Goal: Task Accomplishment & Management: Manage account settings

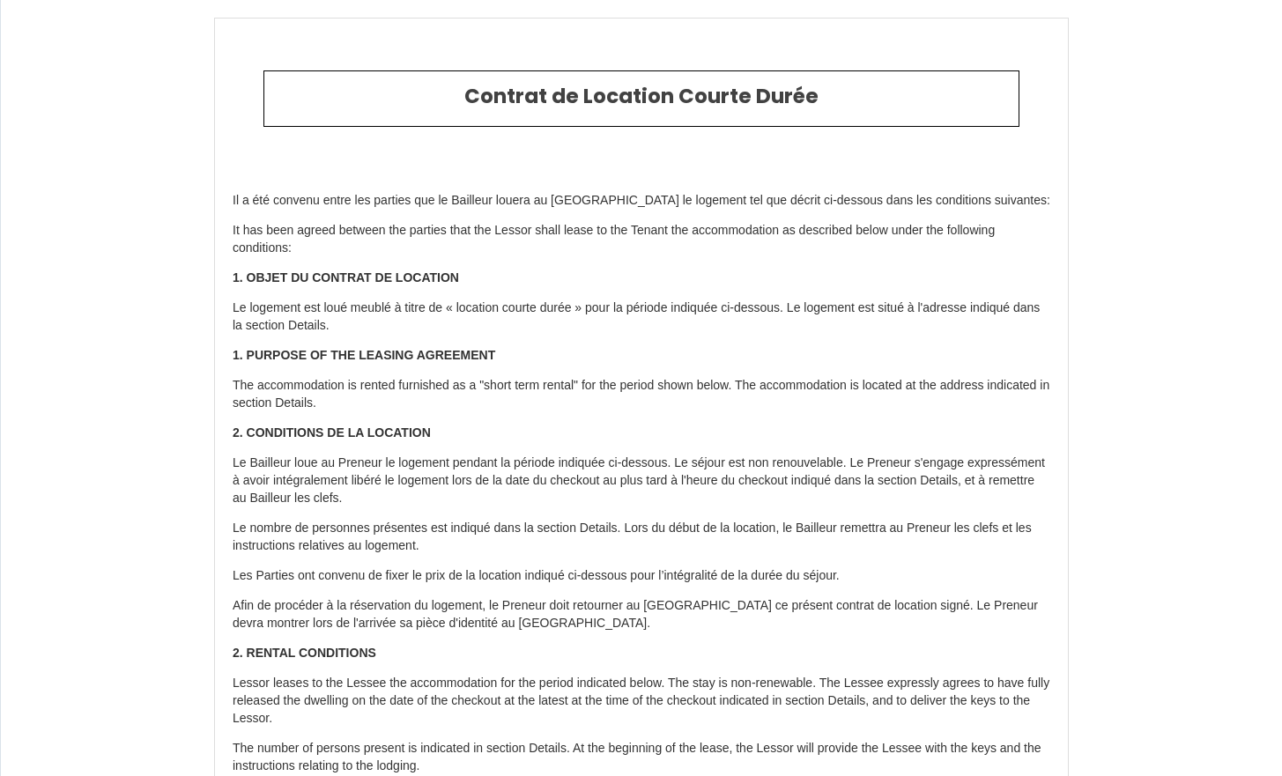
select select
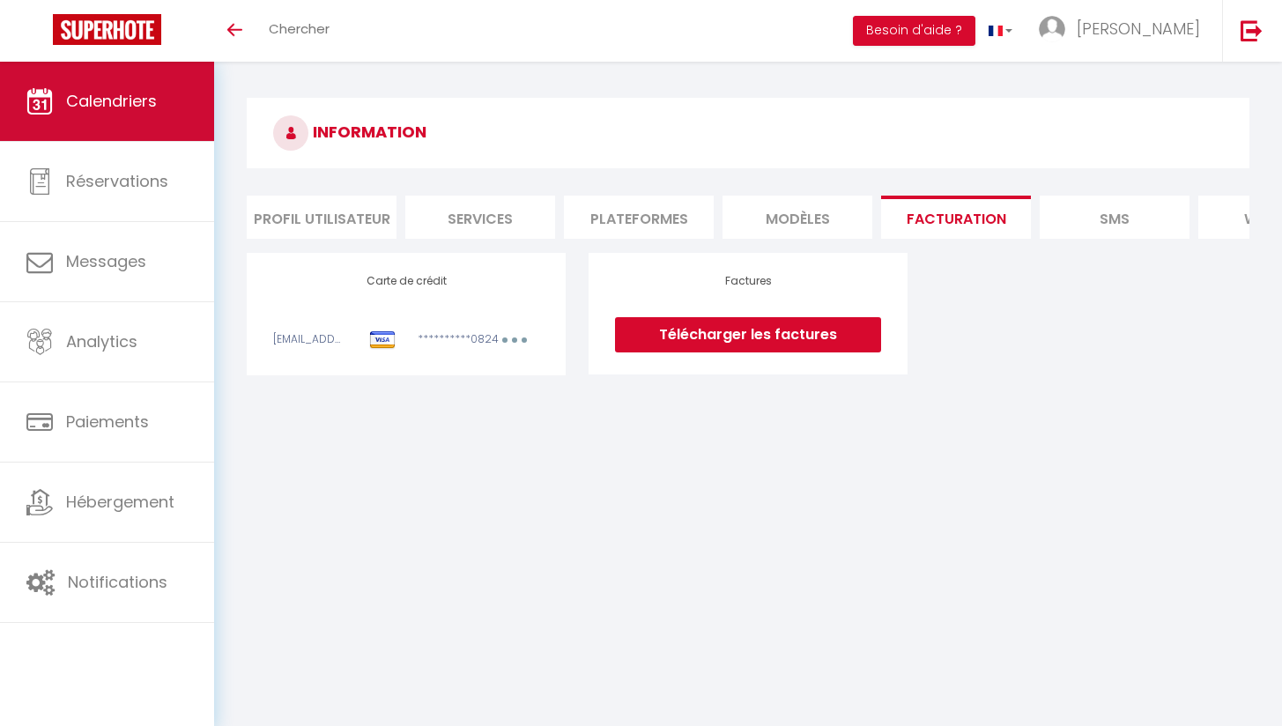
click at [104, 70] on link "Calendriers" at bounding box center [107, 101] width 214 height 79
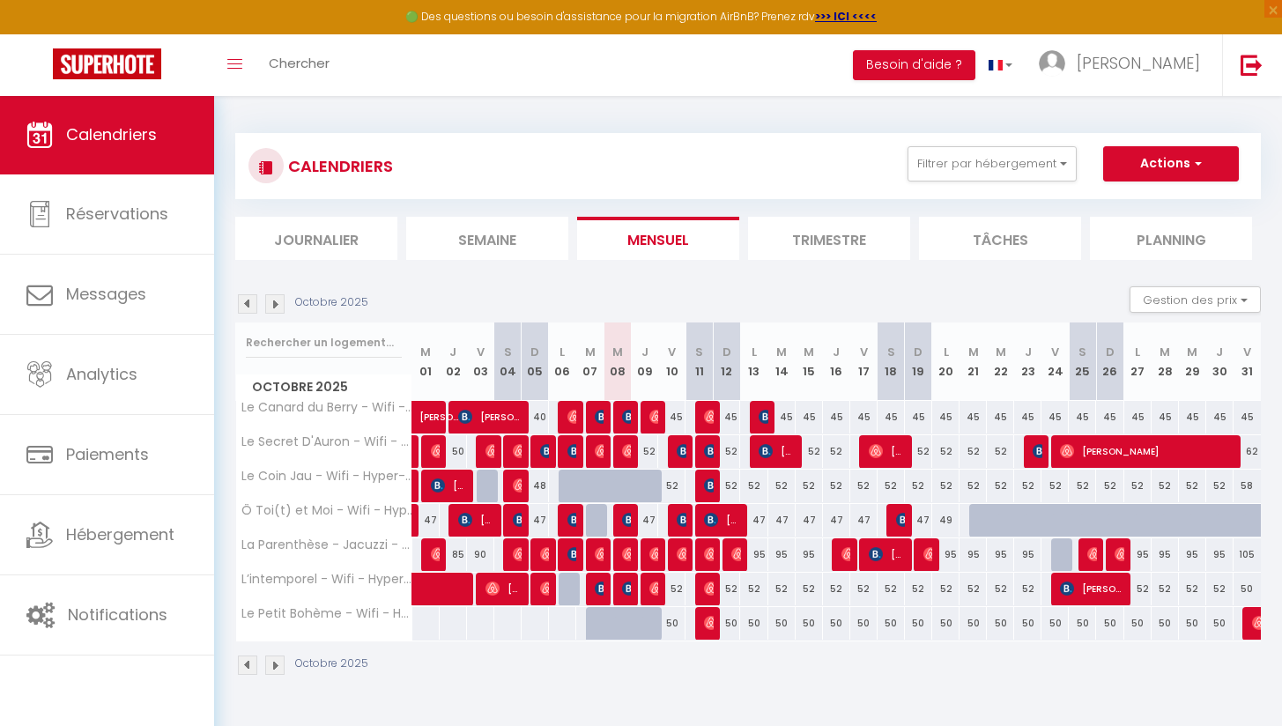
click at [598, 448] on img at bounding box center [602, 451] width 14 height 14
select select "OK"
select select "0"
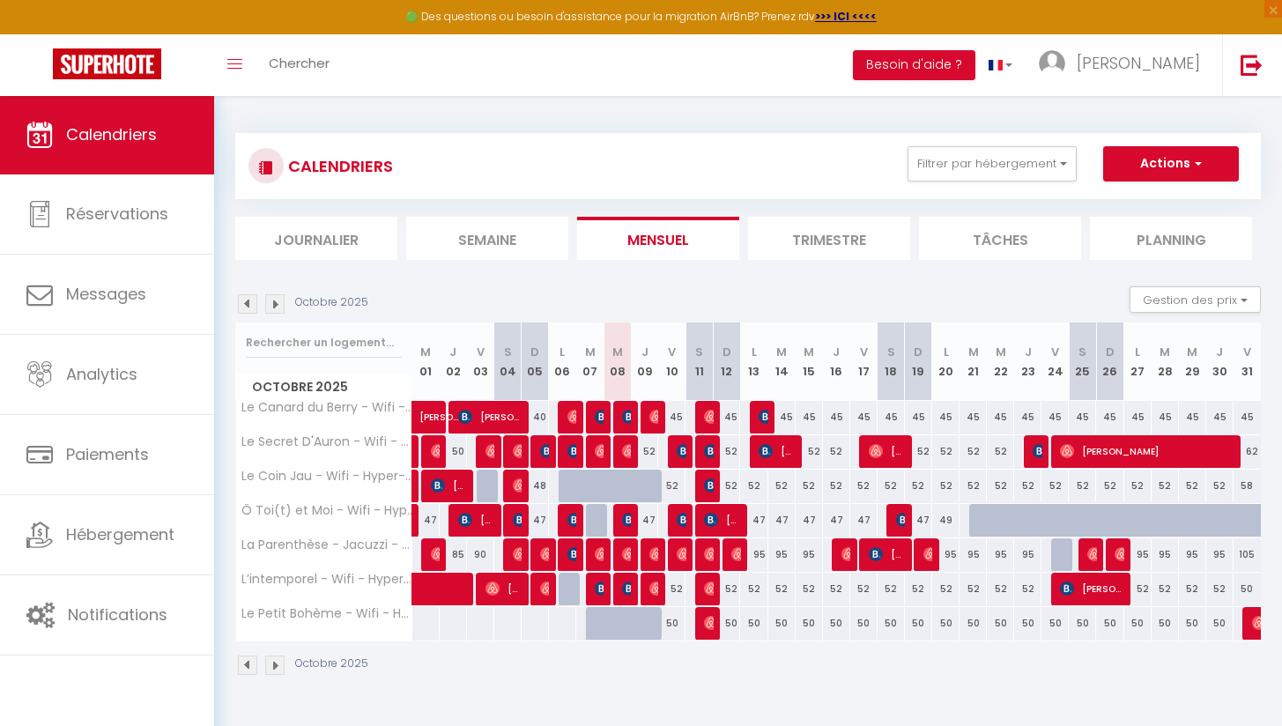
select select "1"
select select
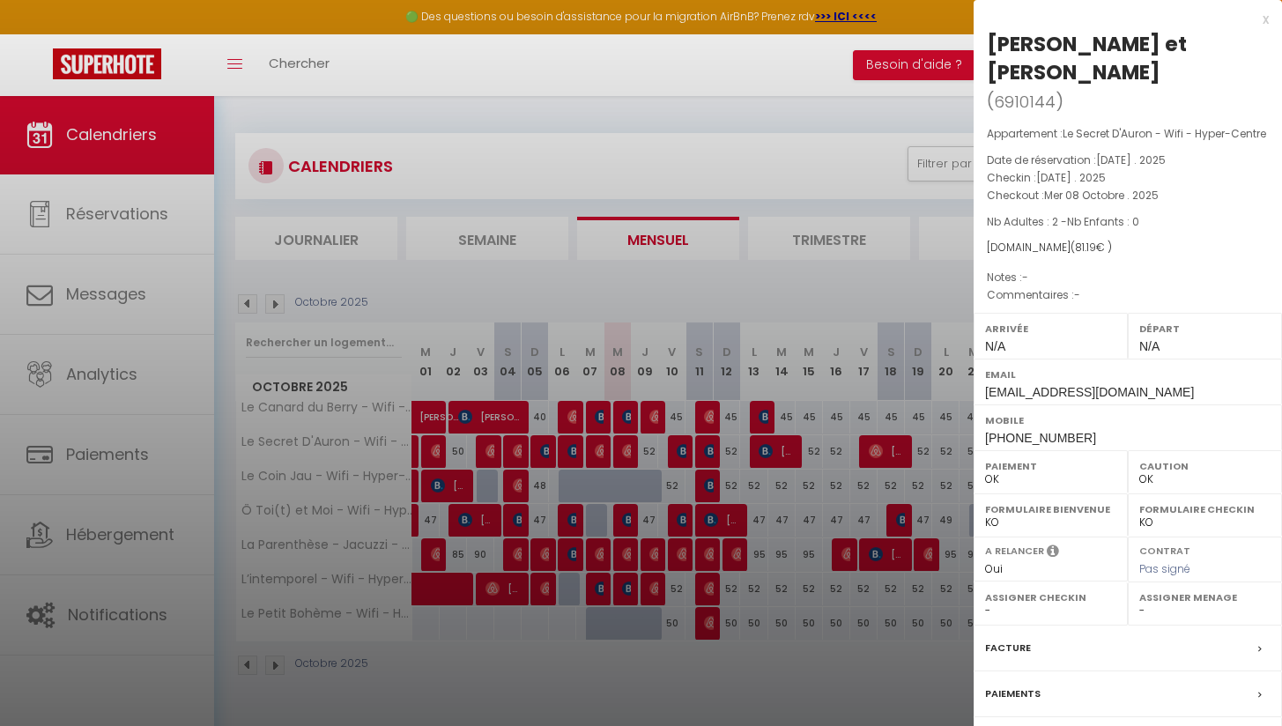
click at [1161, 649] on div "Facture" at bounding box center [1127, 648] width 308 height 46
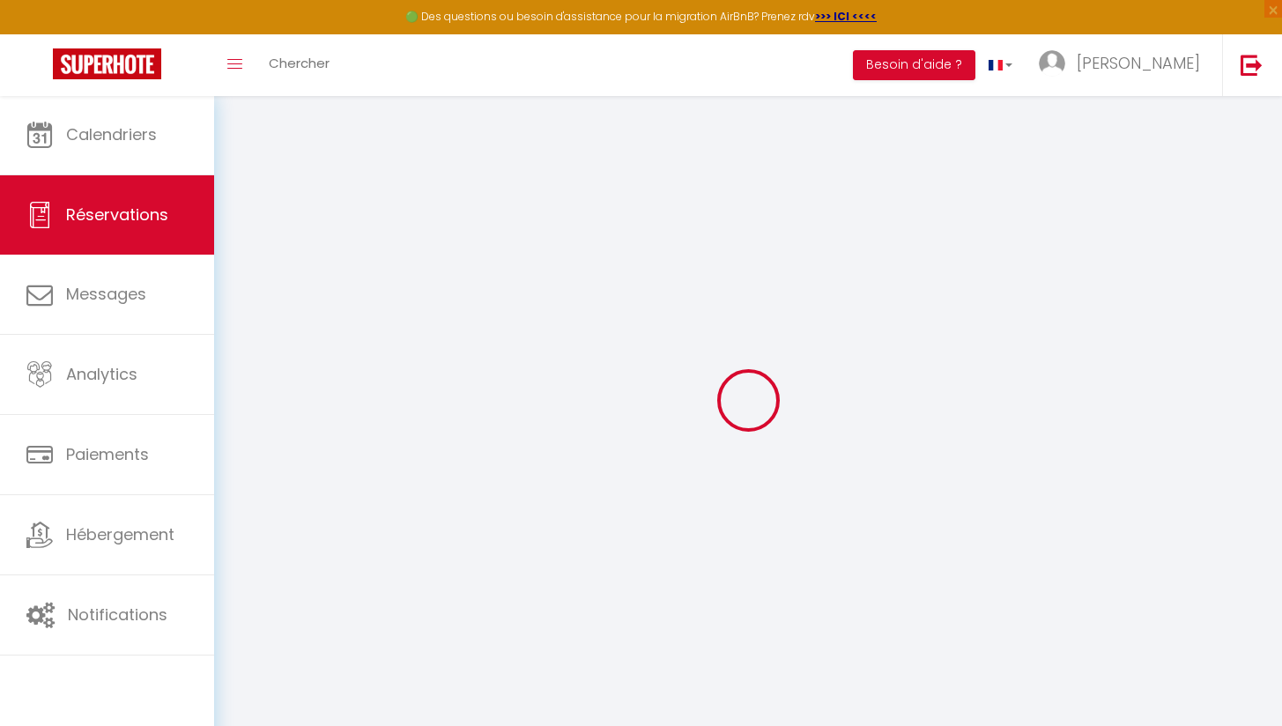
select select "cleaning"
select select "taxes"
select select
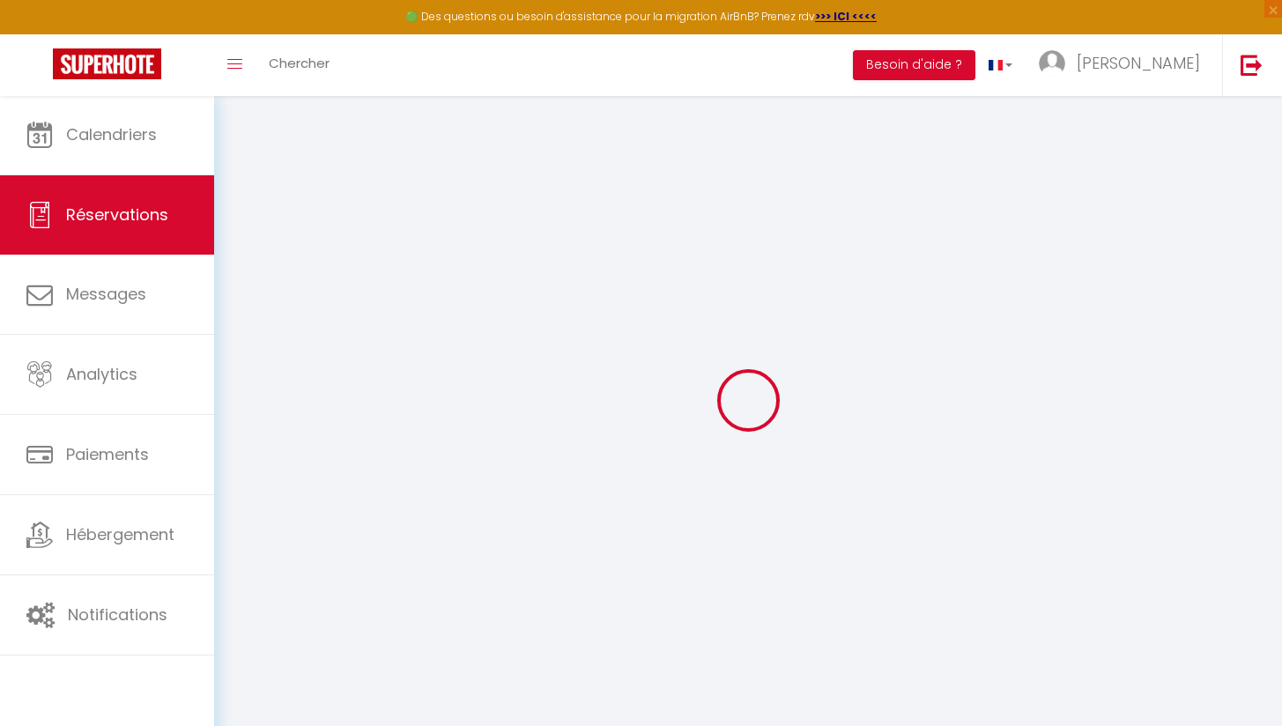
checkbox input "false"
select select
checkbox input "false"
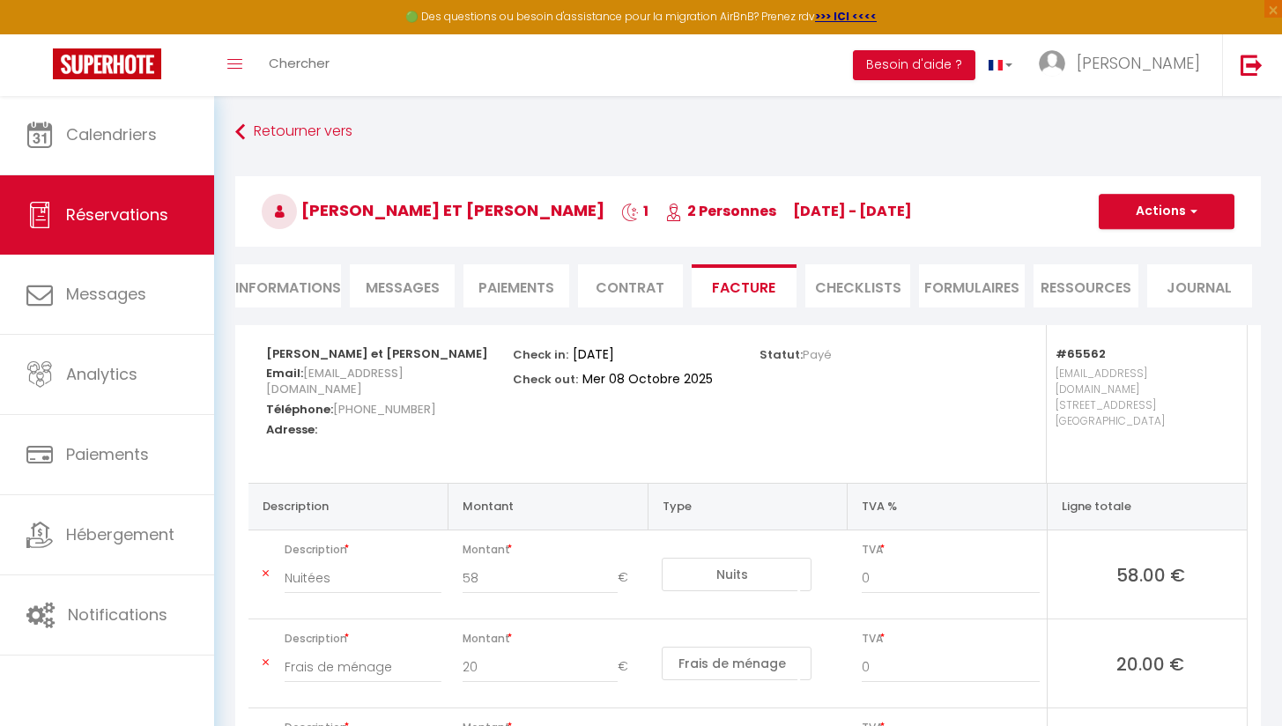
click at [1194, 215] on span "button" at bounding box center [1191, 211] width 11 height 16
click at [1169, 302] on link "Envoyer la facture" at bounding box center [1153, 296] width 148 height 23
type input "iz8r0c5ablnbj22j8igypjgzn29n@reply.superhote.com"
type input "Your invoice 6910144 - Le Secret D'Auron - Wifi - Hyper-Centre"
type textarea "Hi, Here is the link to download your invoice: https://superhote.com/applink/in…"
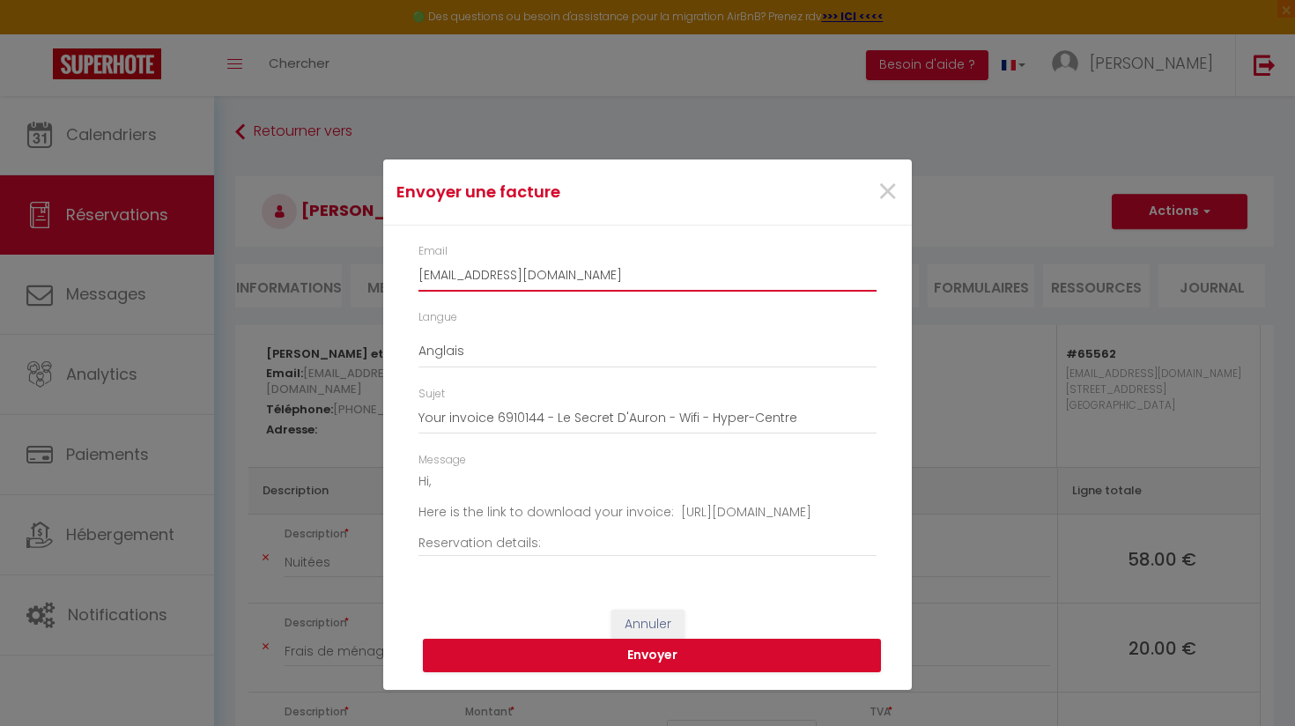
drag, startPoint x: 760, startPoint y: 288, endPoint x: 349, endPoint y: 262, distance: 412.2
click at [349, 262] on div "Envoyer une facture × Email iz8r0c5ablnbj22j8igypjgzn29n@reply.superhote.com La…" at bounding box center [647, 363] width 1295 height 726
click at [876, 191] on span "×" at bounding box center [887, 192] width 22 height 53
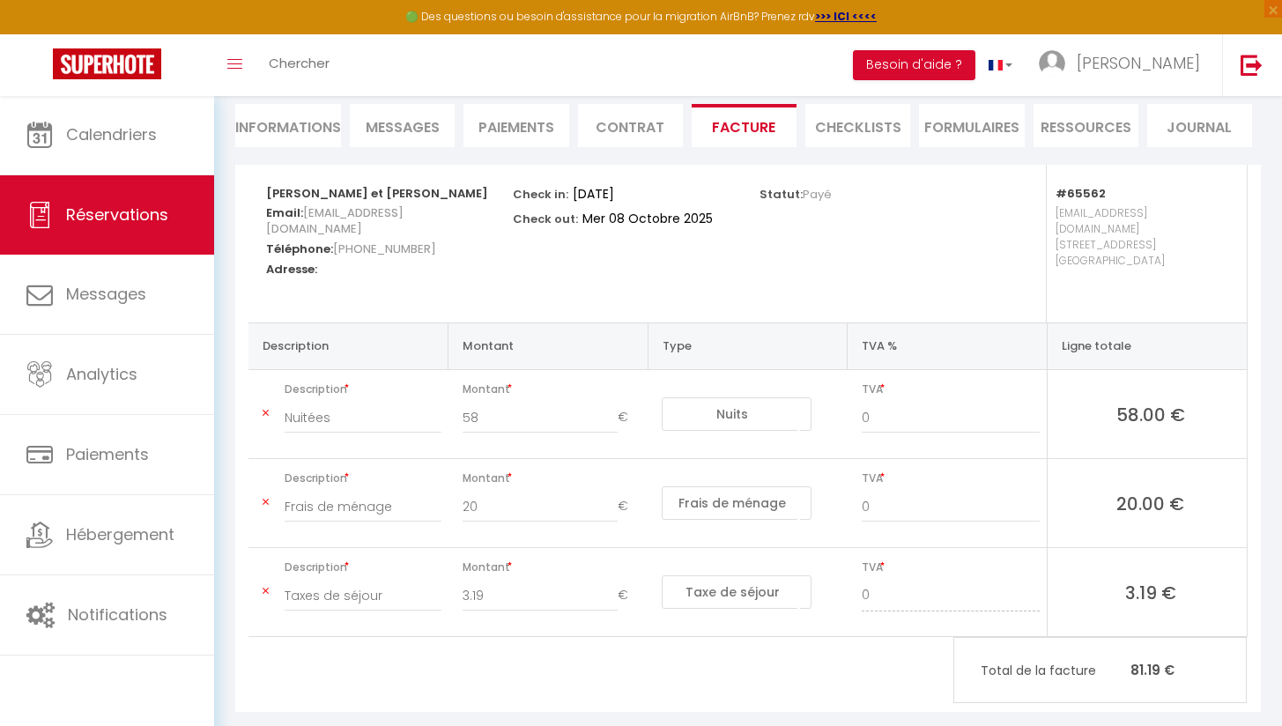
scroll to position [173, 0]
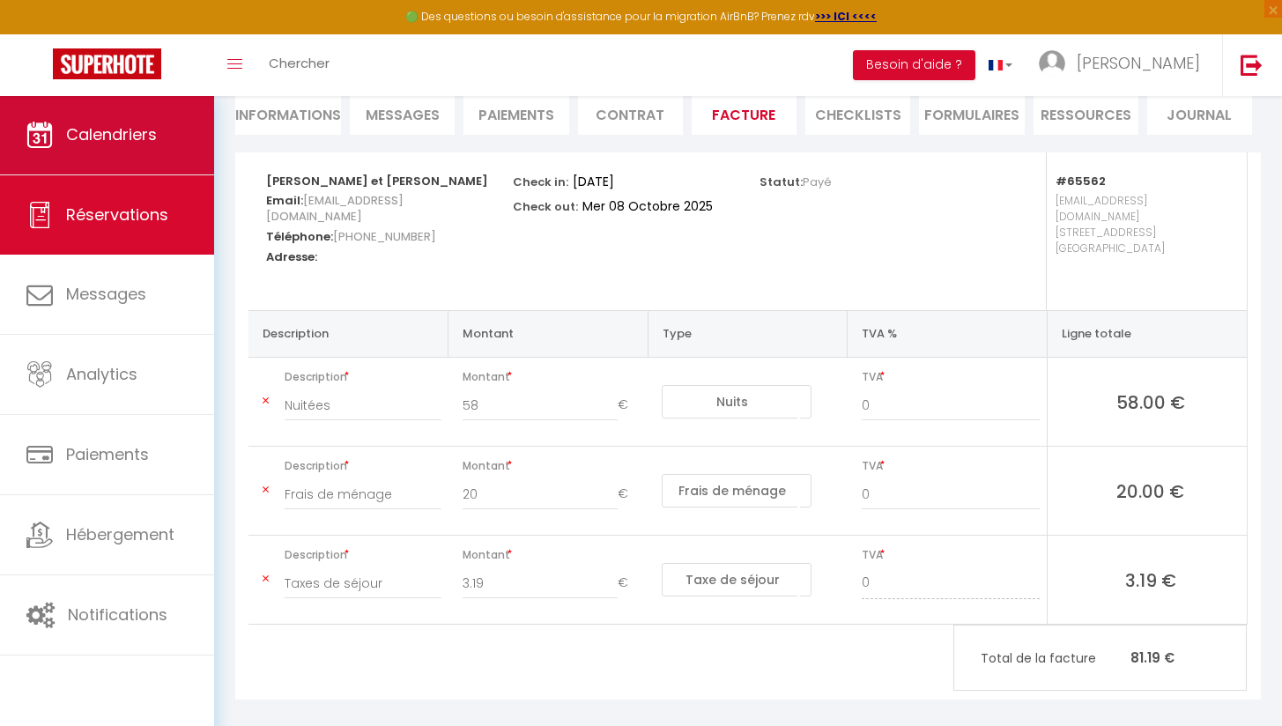
click at [56, 110] on link "Calendriers" at bounding box center [107, 134] width 214 height 79
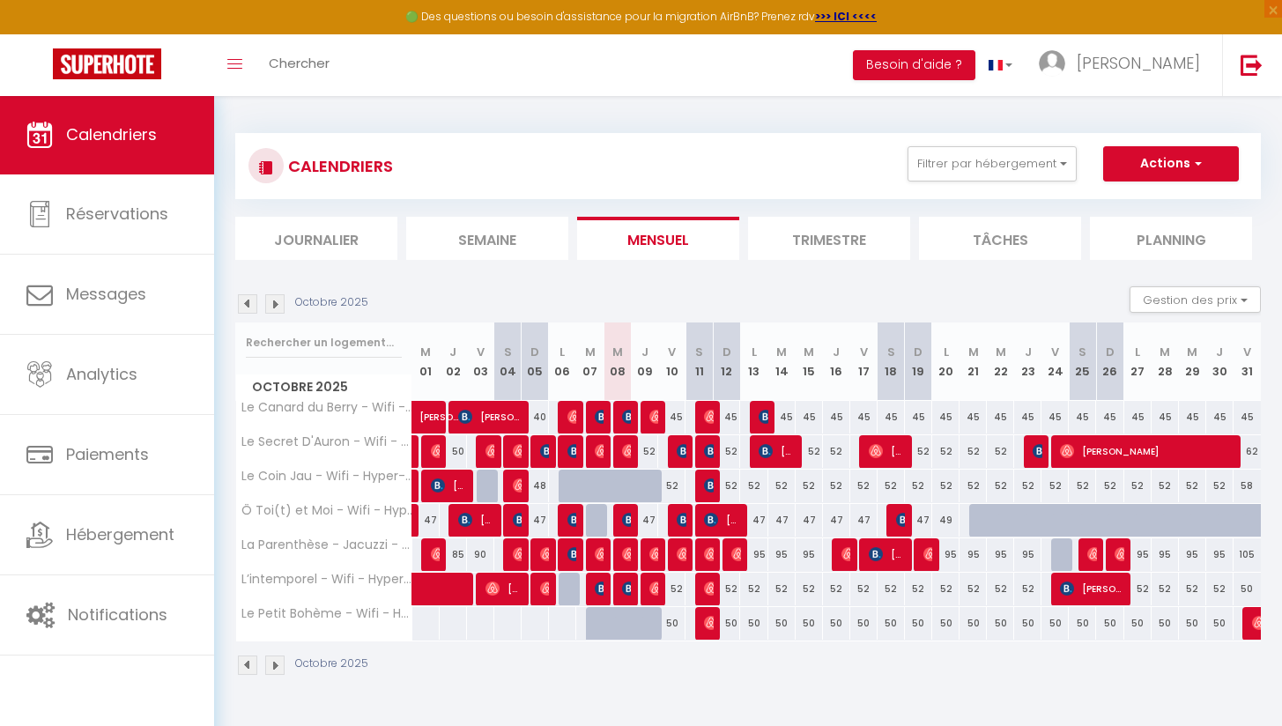
click at [625, 624] on div at bounding box center [626, 633] width 27 height 33
type input "50"
type input "Mer 08 Octobre 2025"
type input "Jeu 09 Octobre 2025"
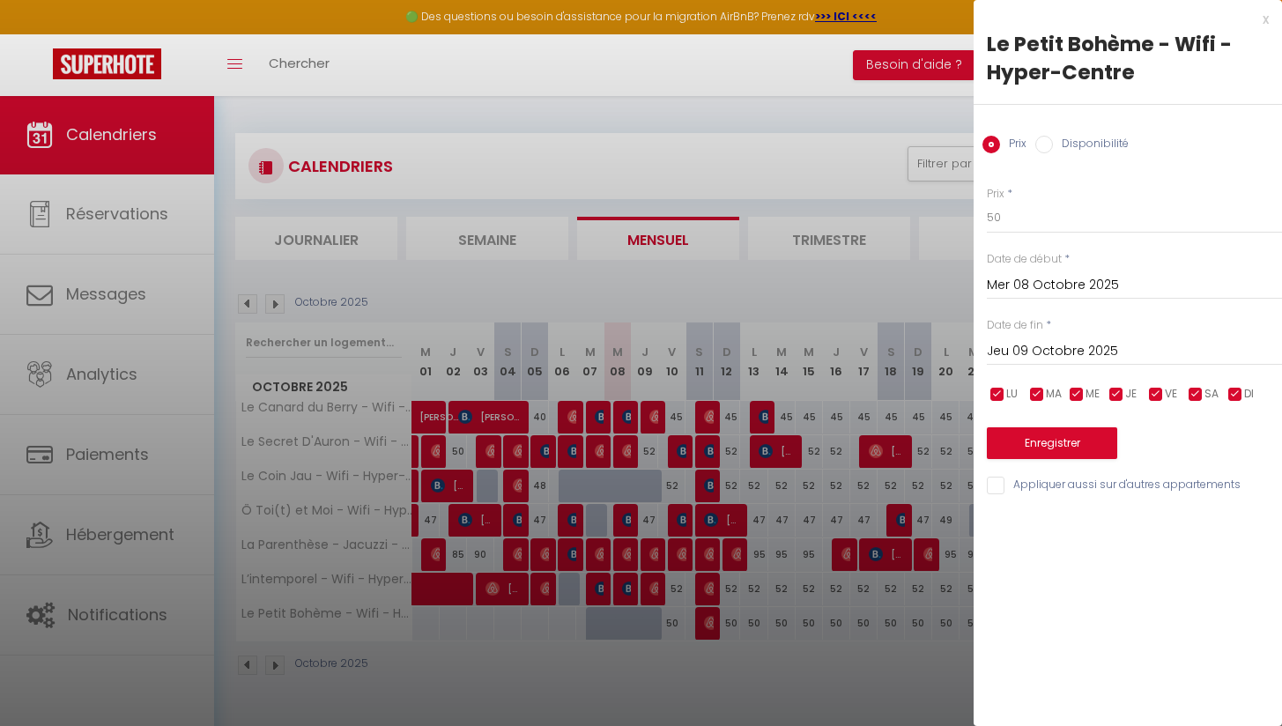
click at [629, 627] on div at bounding box center [641, 363] width 1282 height 726
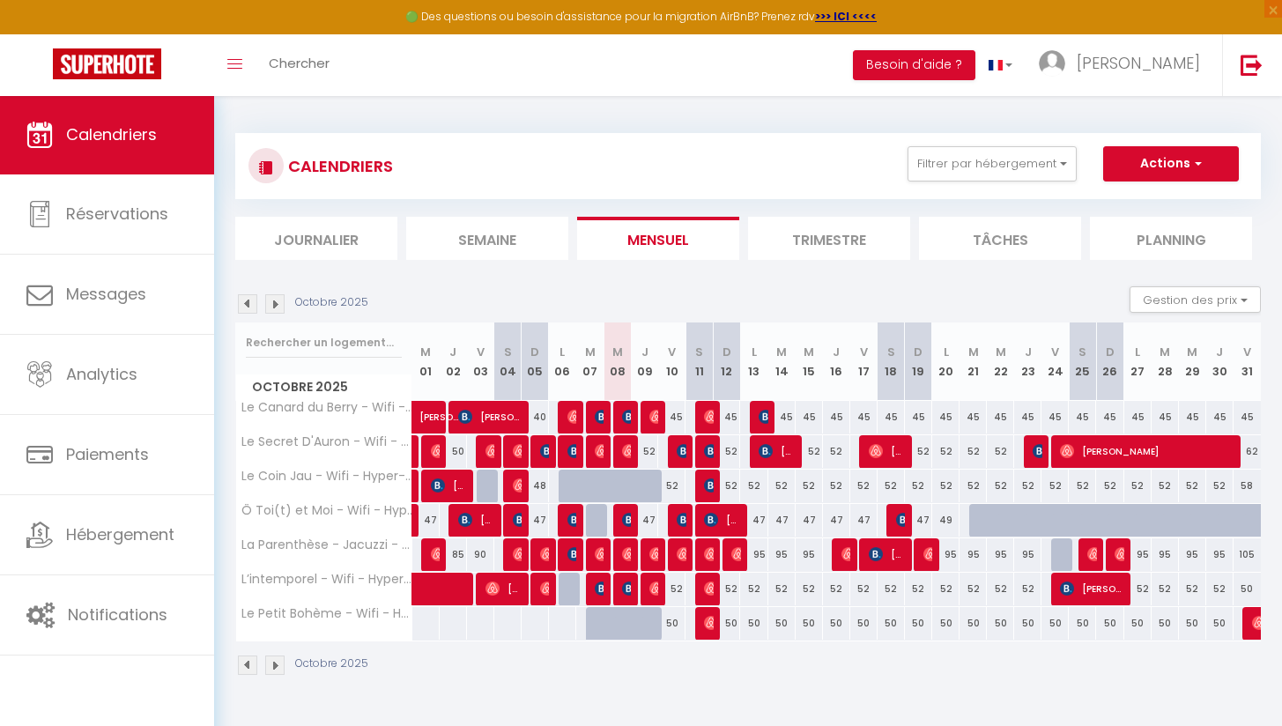
click at [631, 627] on div at bounding box center [644, 623] width 27 height 33
type input "50"
type input "Jeu 09 Octobre 2025"
type input "Ven 10 Octobre 2025"
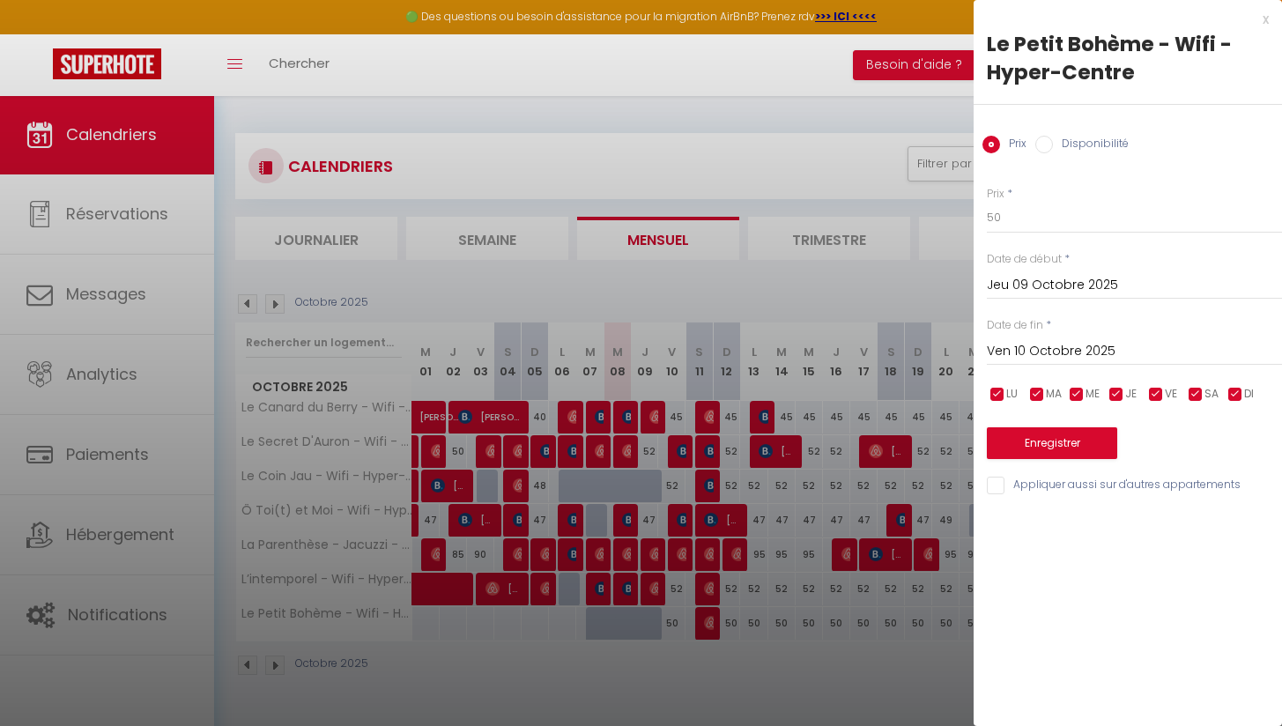
click at [798, 679] on div at bounding box center [641, 363] width 1282 height 726
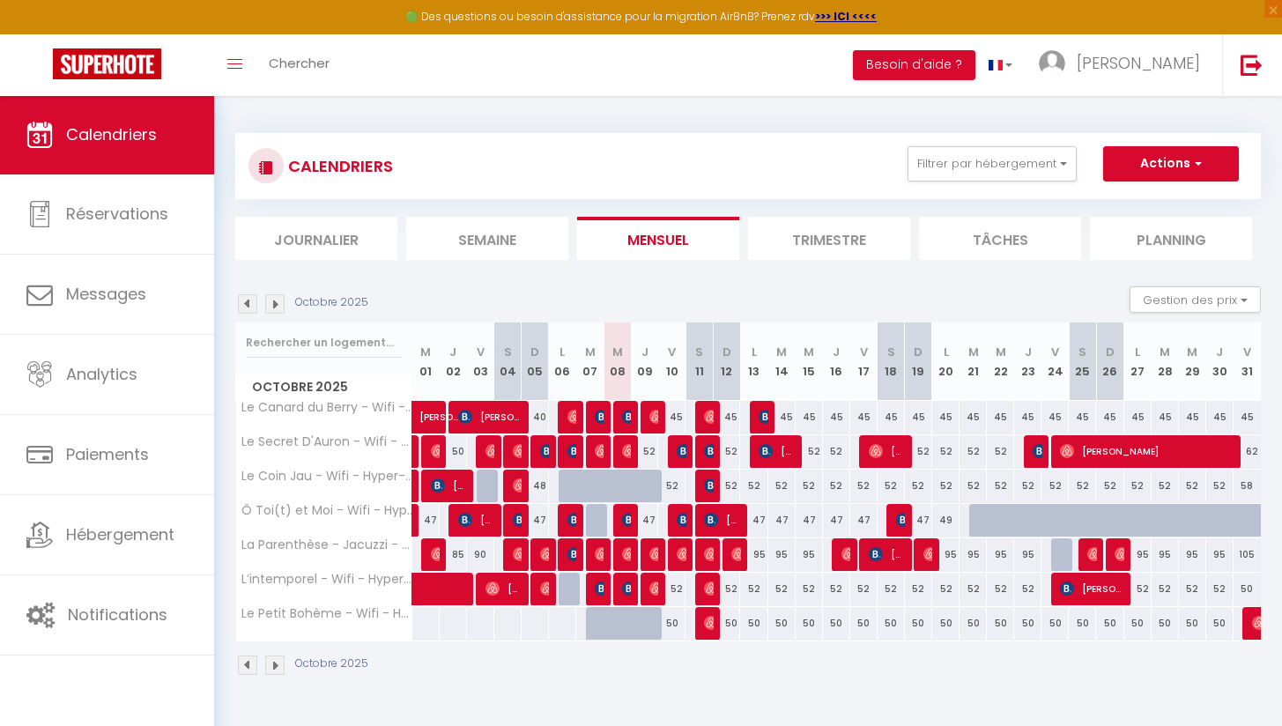
click at [765, 672] on div "Octobre 2025" at bounding box center [747, 667] width 1025 height 52
click at [599, 588] on img at bounding box center [602, 588] width 14 height 14
select select "OK"
select select "KO"
select select "0"
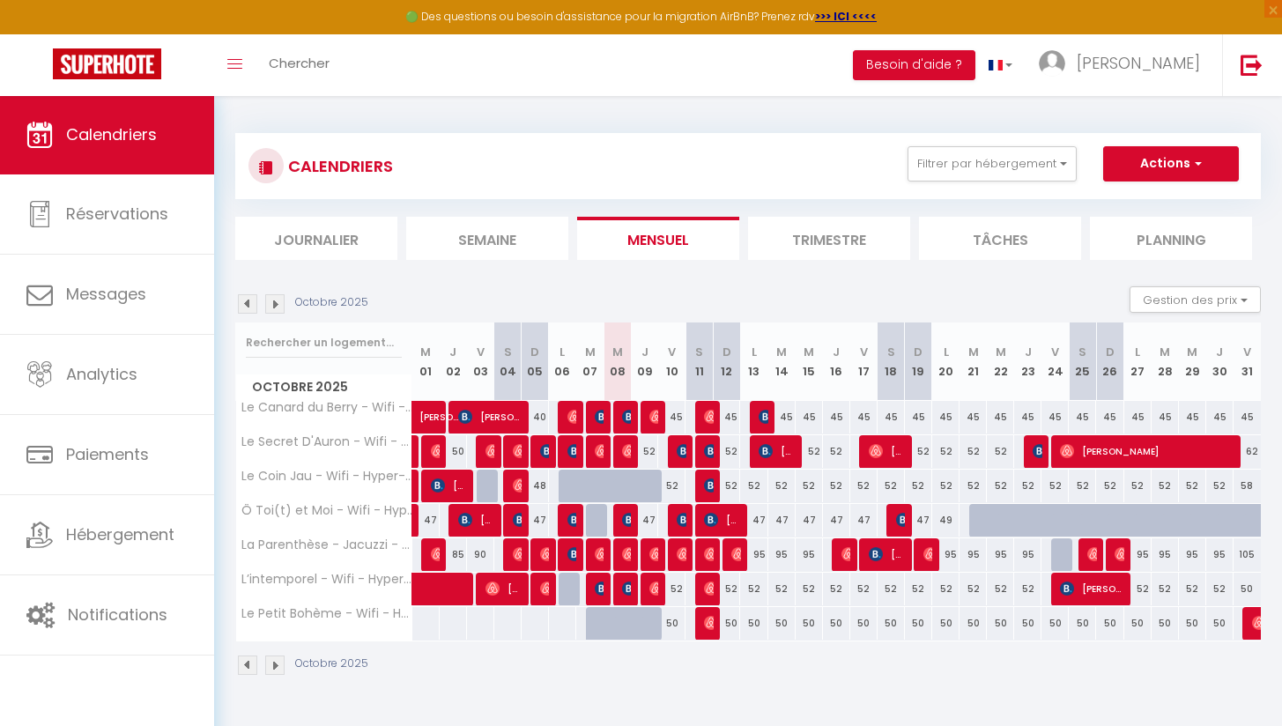
select select "0"
select select "1"
select select
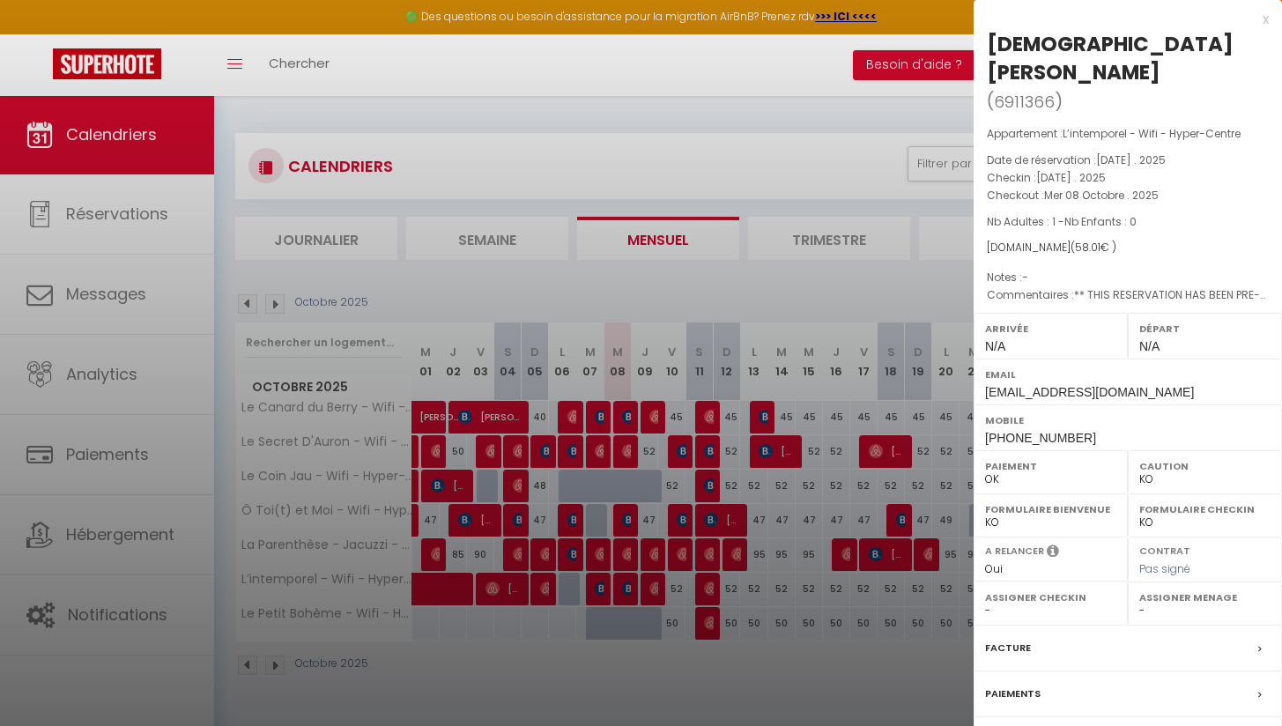
click at [1260, 644] on icon at bounding box center [1260, 649] width 4 height 11
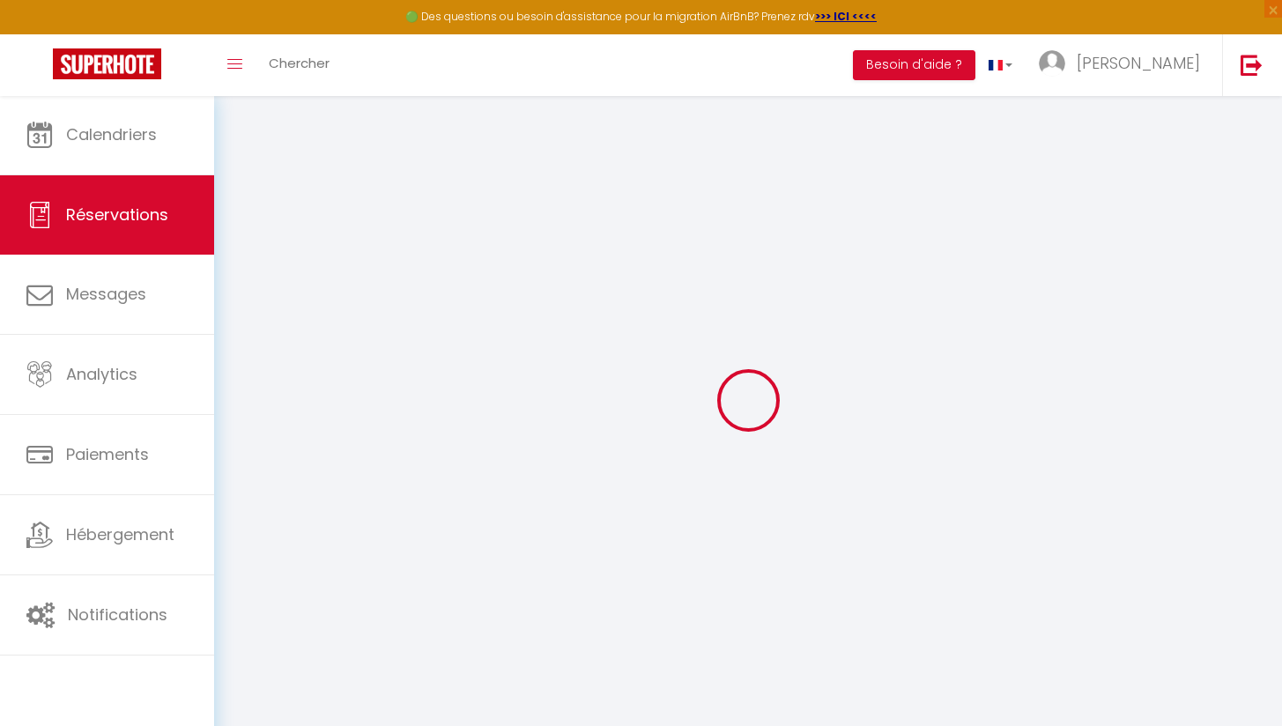
select select "taxes"
select select
checkbox input "false"
type textarea "** THIS RESERVATION HAS BEEN PRE-PAID ** Je voyage pour affaires et il est poss…"
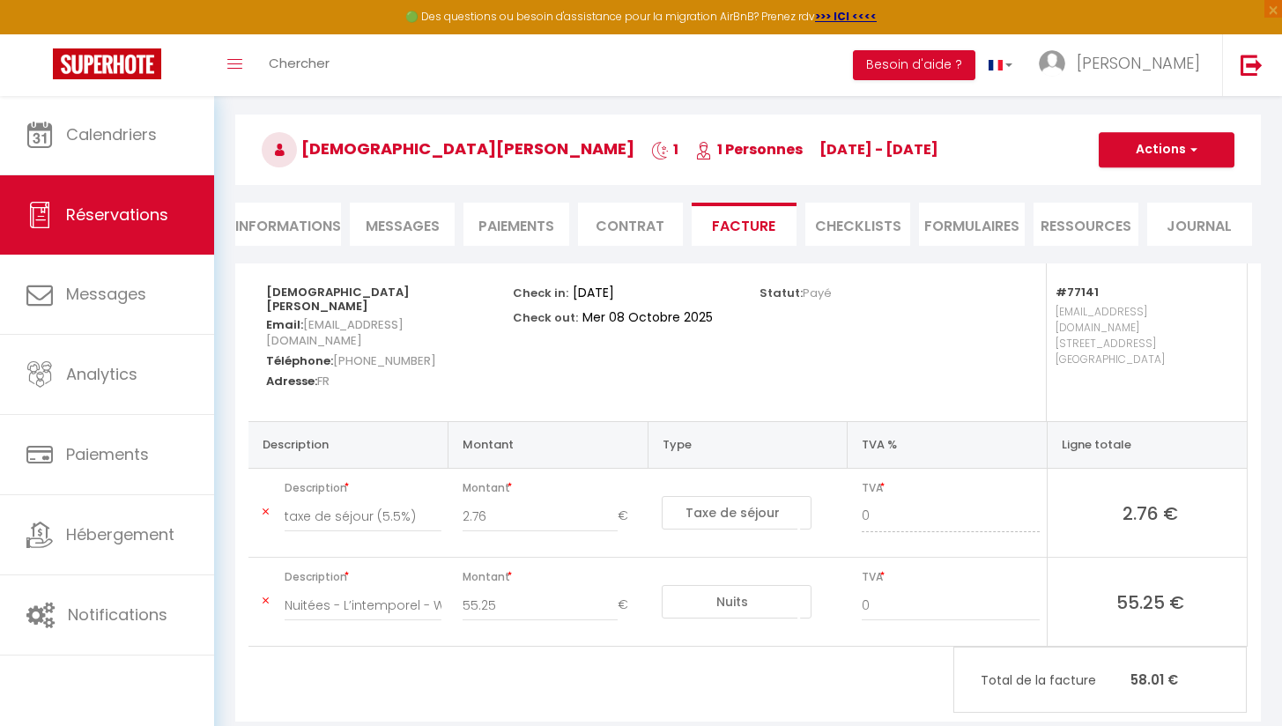
scroll to position [68, 0]
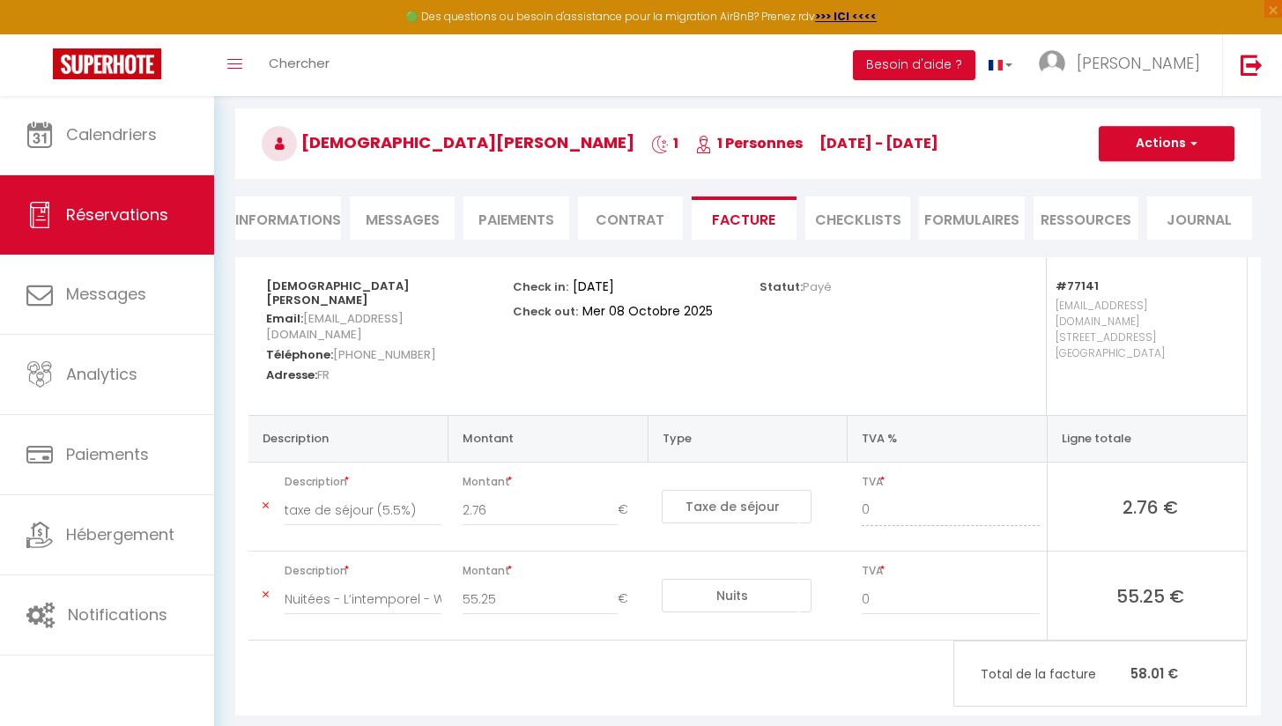
click at [1153, 148] on button "Actions" at bounding box center [1166, 143] width 136 height 35
click at [1167, 227] on link "Envoyer la facture" at bounding box center [1153, 228] width 148 height 23
type input "ctsiva.854455@guest.booking.com"
select select "fr"
type input "Votre facture 6911366 - L’intemporel - Wifi - Hyper-Centre"
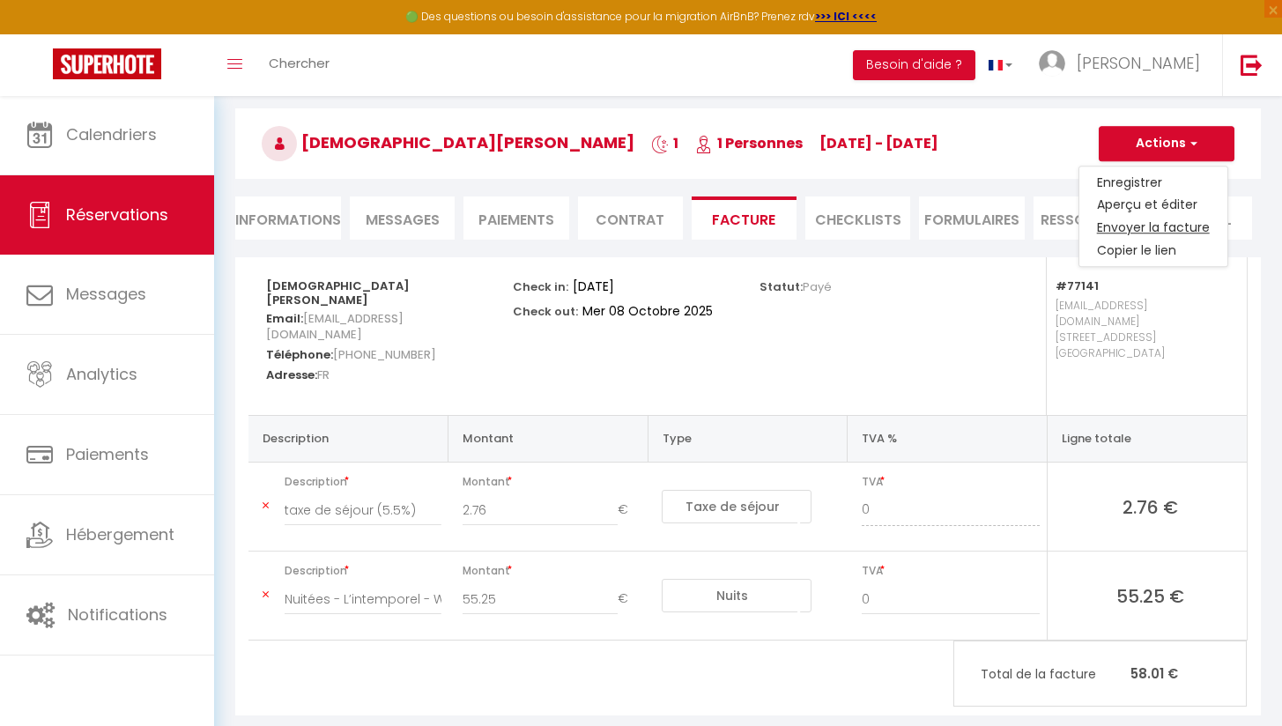
type textarea "Bonjour, Voici le lien pour télécharger votre facture : https://superhote.com/a…"
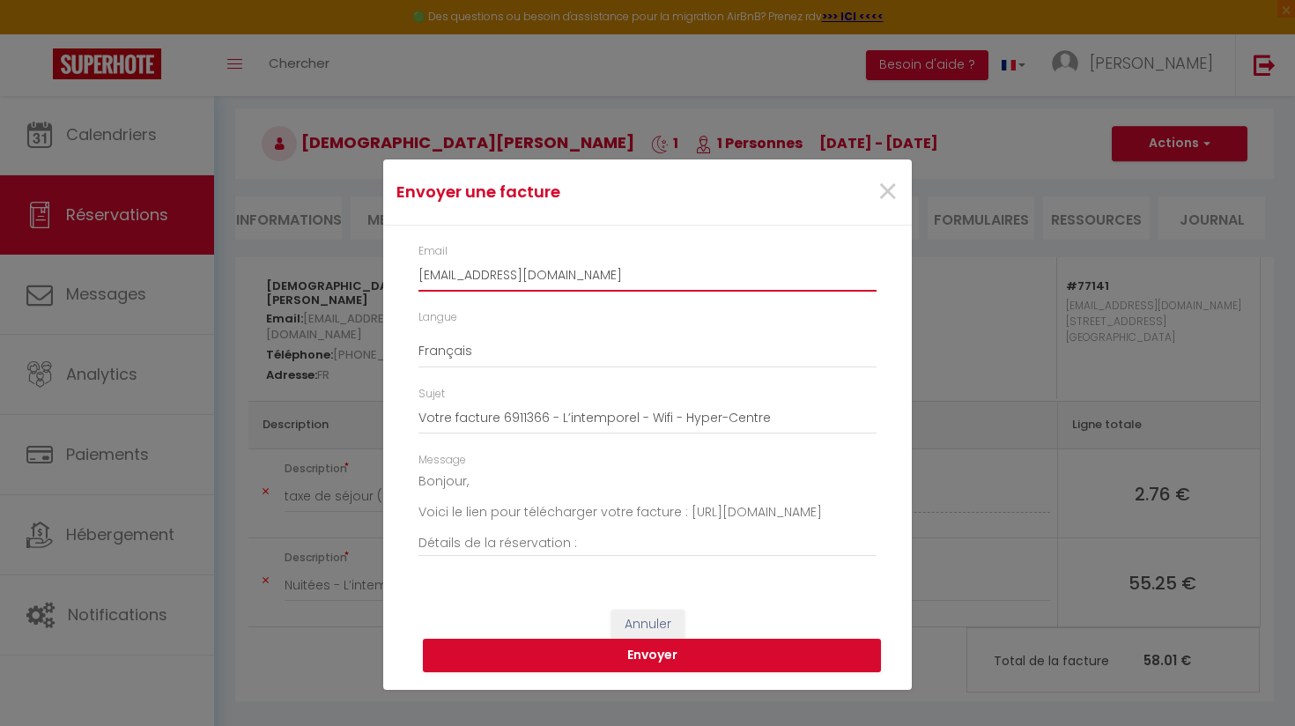
drag, startPoint x: 705, startPoint y: 274, endPoint x: 144, endPoint y: 319, distance: 562.0
click at [144, 319] on div "Envoyer une facture × Email ctsiva.854455@guest.booking.com Langue Anglais Fran…" at bounding box center [647, 363] width 1295 height 726
type input "c"
click at [891, 189] on span "×" at bounding box center [887, 192] width 22 height 53
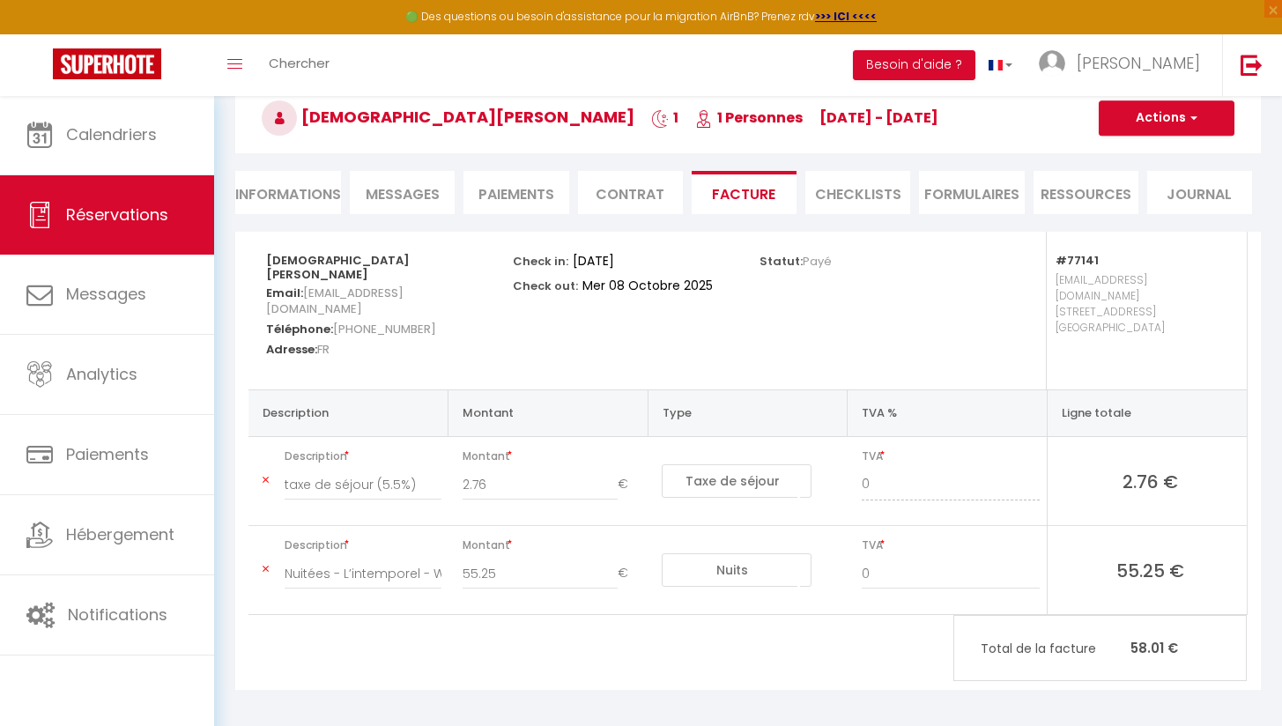
scroll to position [95, 0]
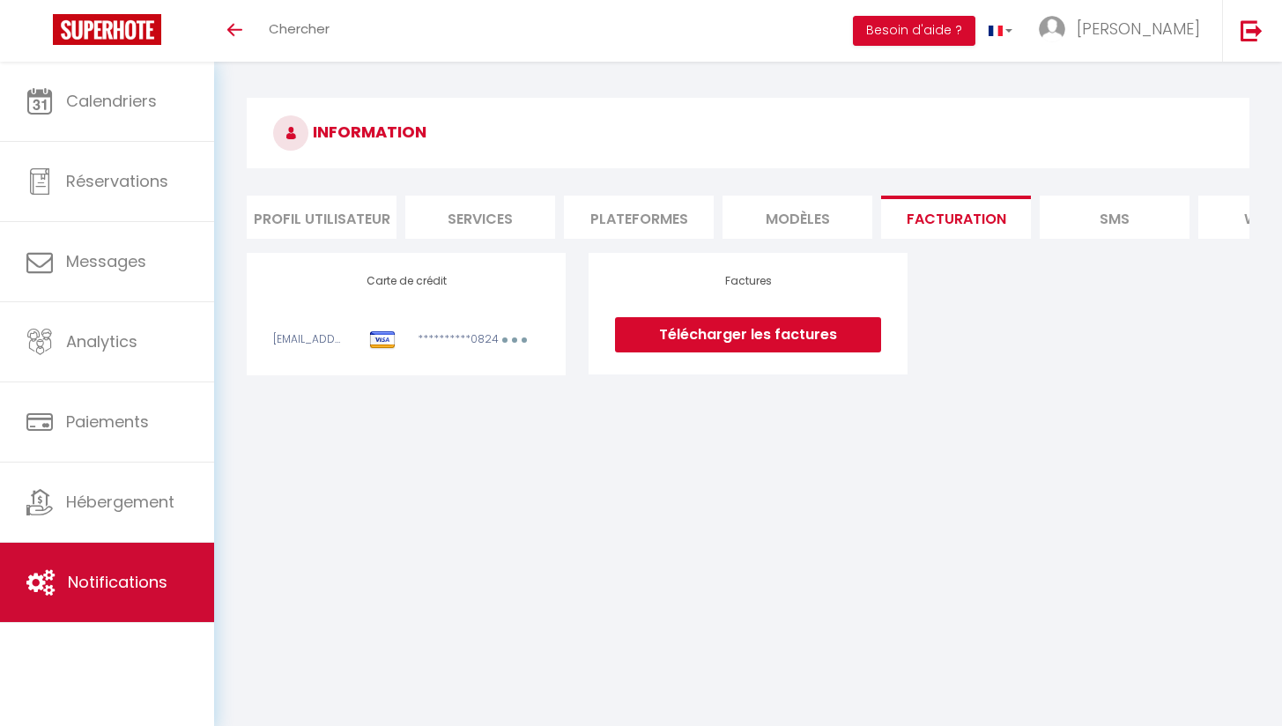
click at [180, 622] on link "Notifications" at bounding box center [107, 582] width 214 height 79
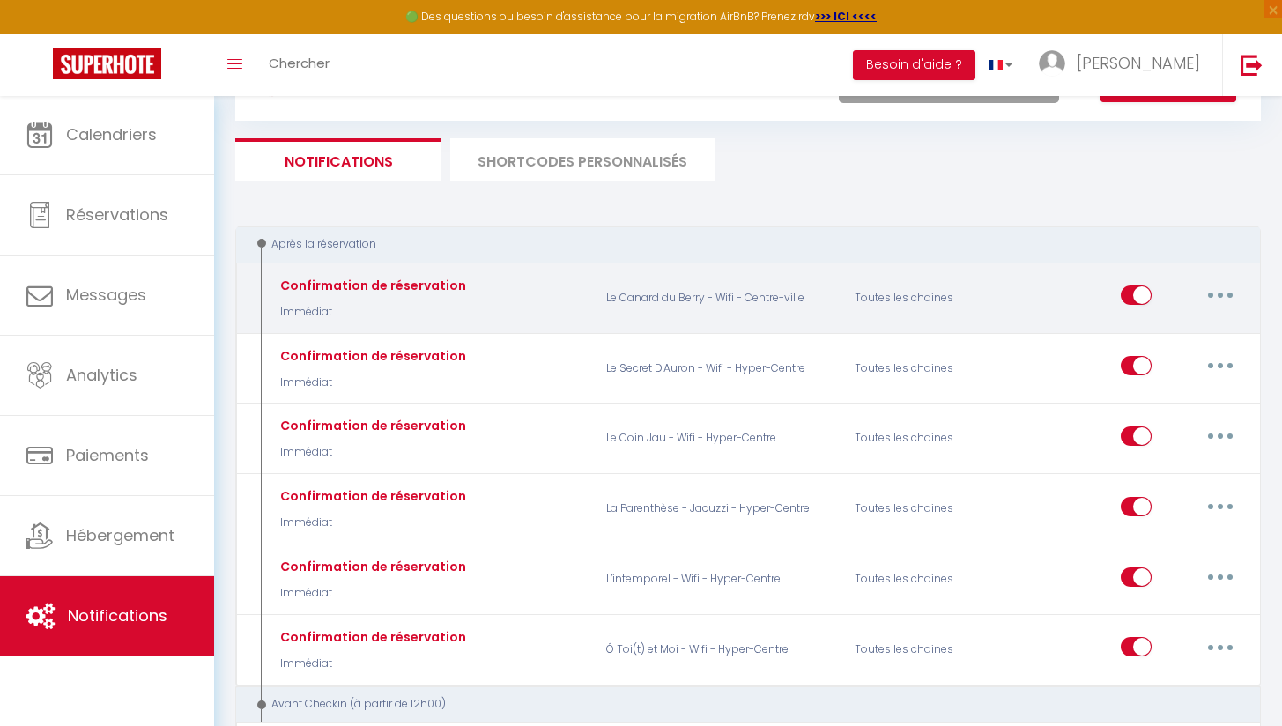
click at [1220, 290] on button "button" at bounding box center [1219, 295] width 49 height 28
click at [1180, 363] on link "Dupliquer" at bounding box center [1174, 367] width 130 height 30
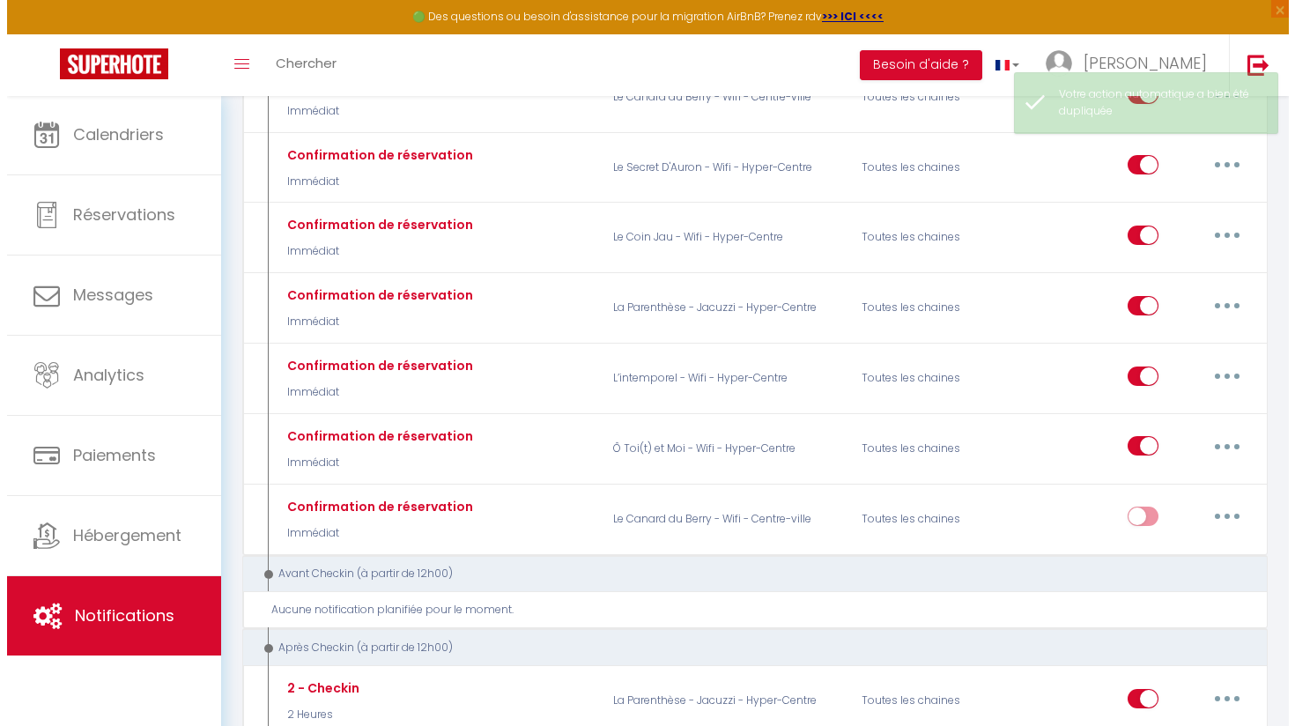
scroll to position [346, 0]
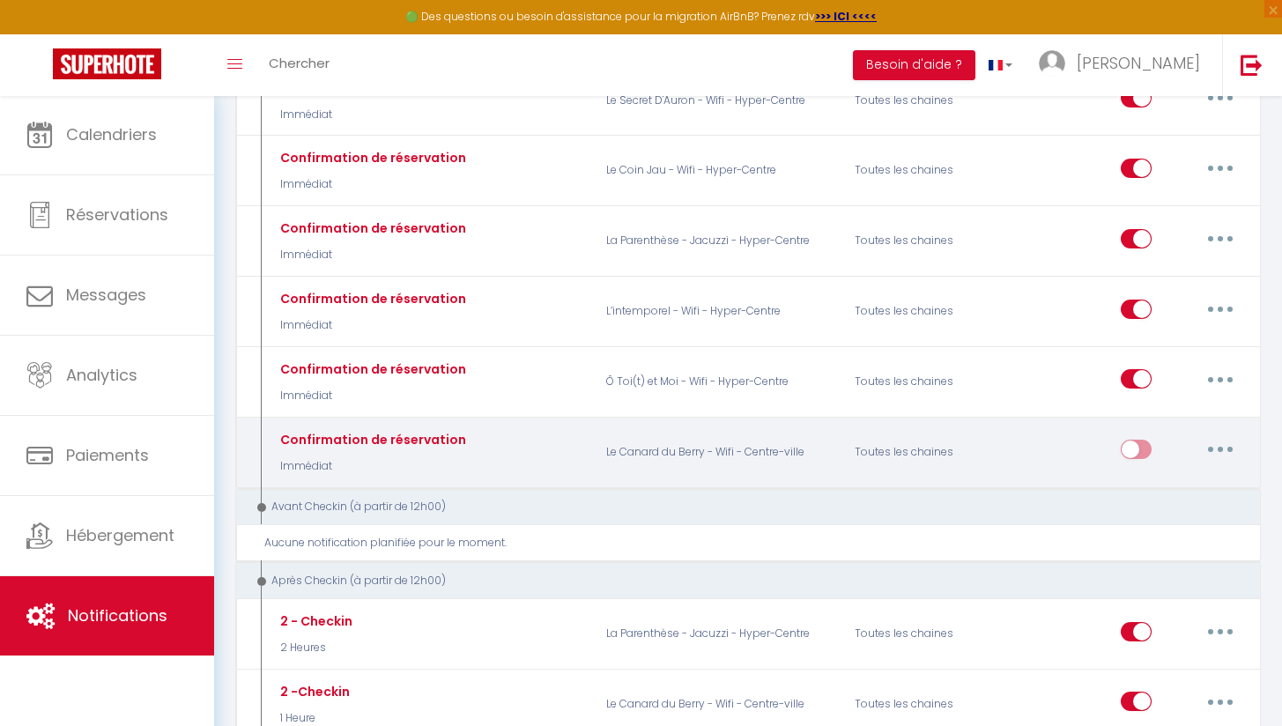
click at [1223, 443] on button "button" at bounding box center [1219, 449] width 49 height 28
click at [1172, 488] on link "Editer" at bounding box center [1174, 490] width 130 height 30
type input "Confirmation de réservation"
checkbox input "false"
checkbox input "true"
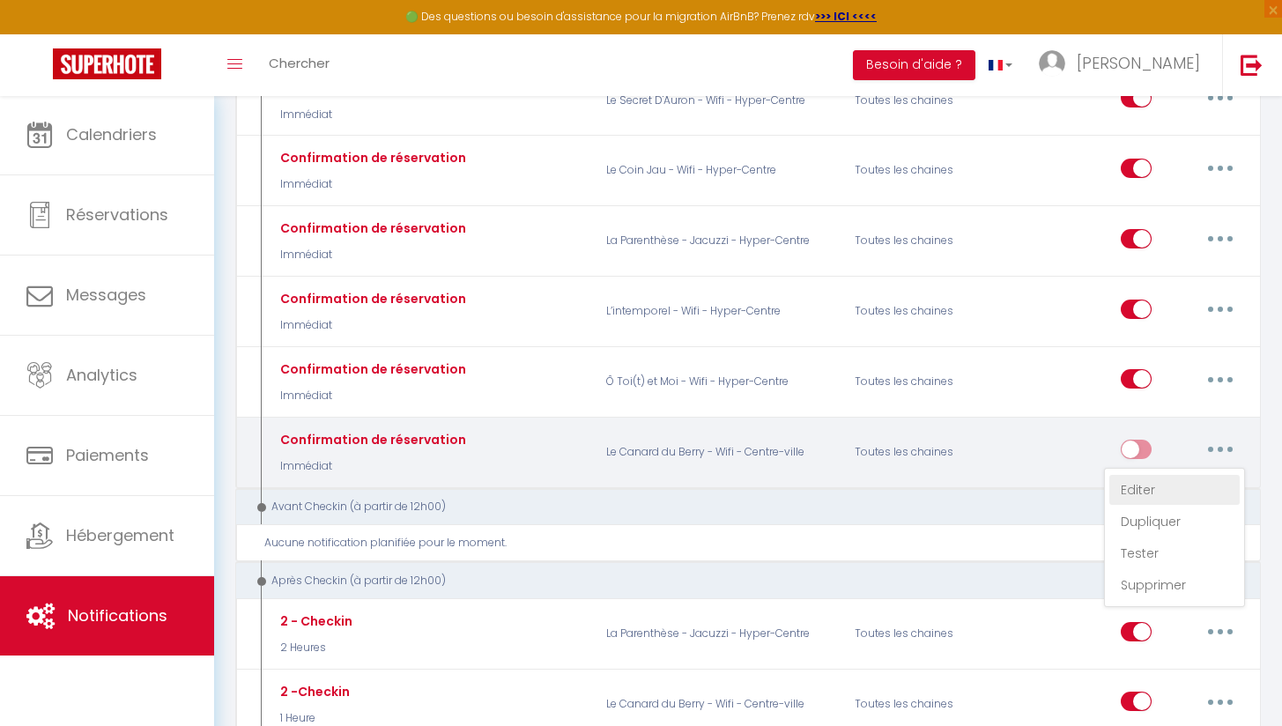
checkbox input "false"
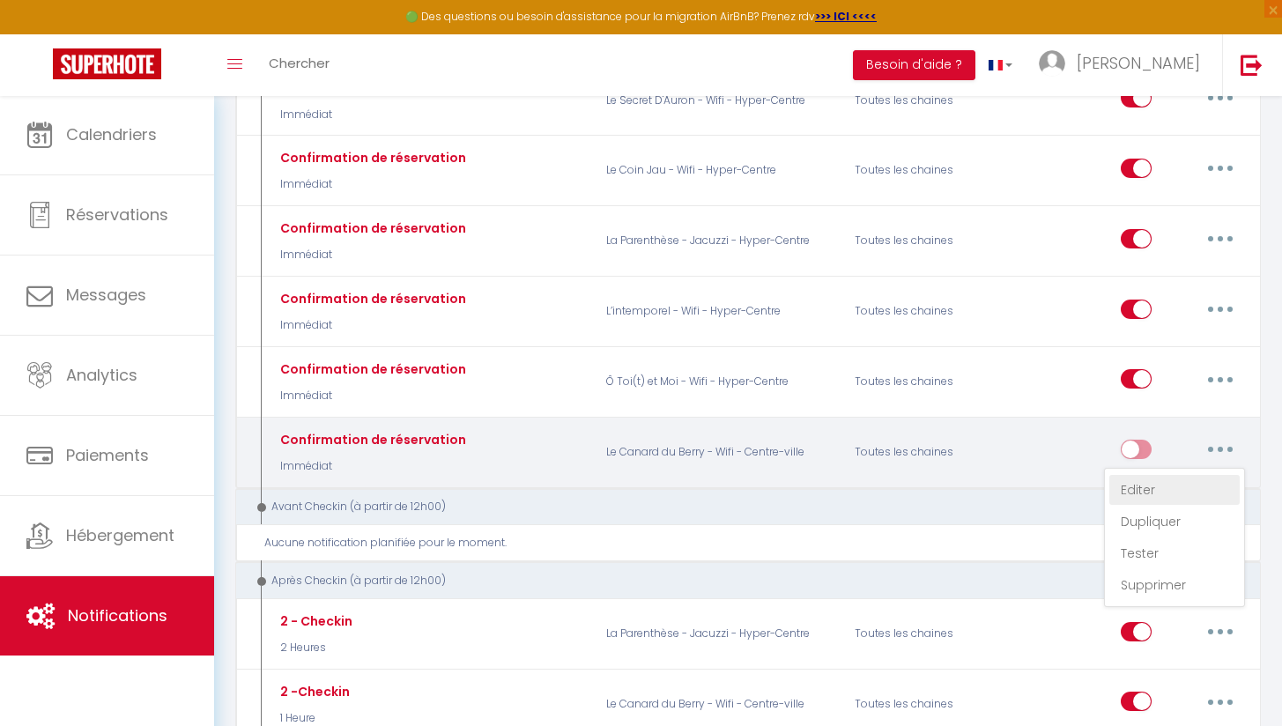
select select "Immédiat"
select select "if_booking_is_paid"
checkbox input "true"
checkbox input "false"
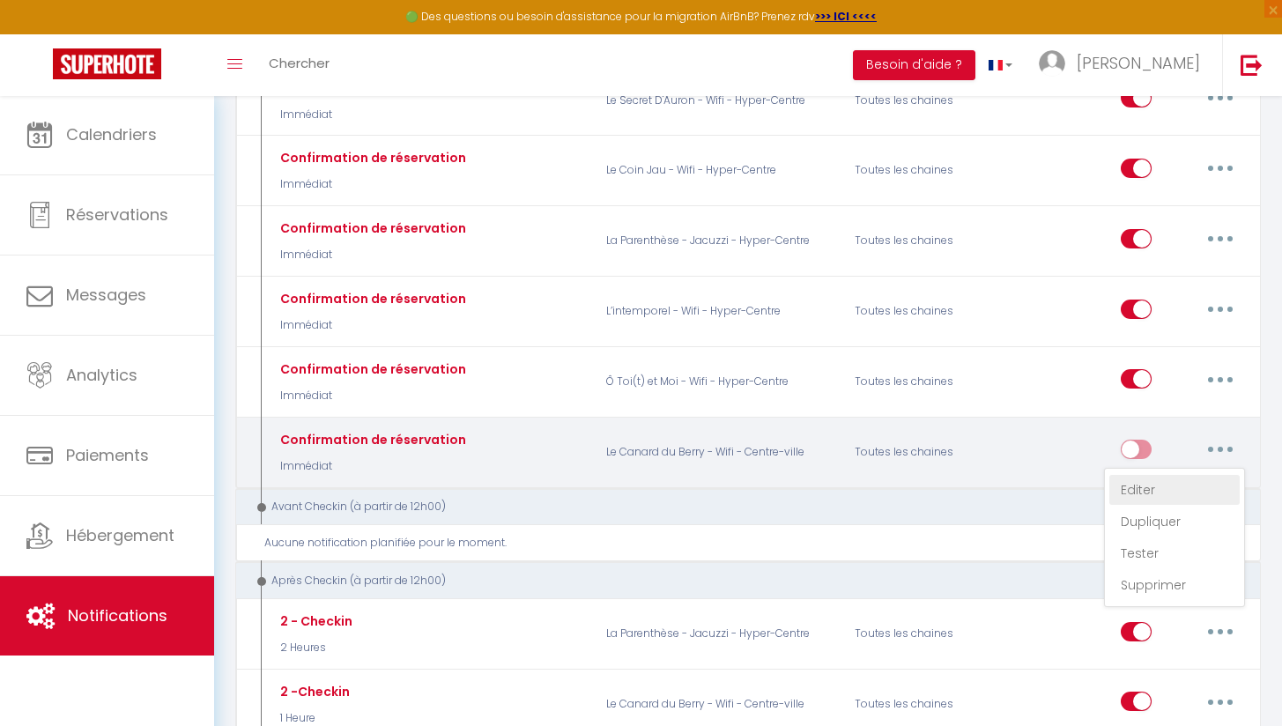
radio input "true"
type input "Confirmation de réservationn [RENTAL:NAME]"
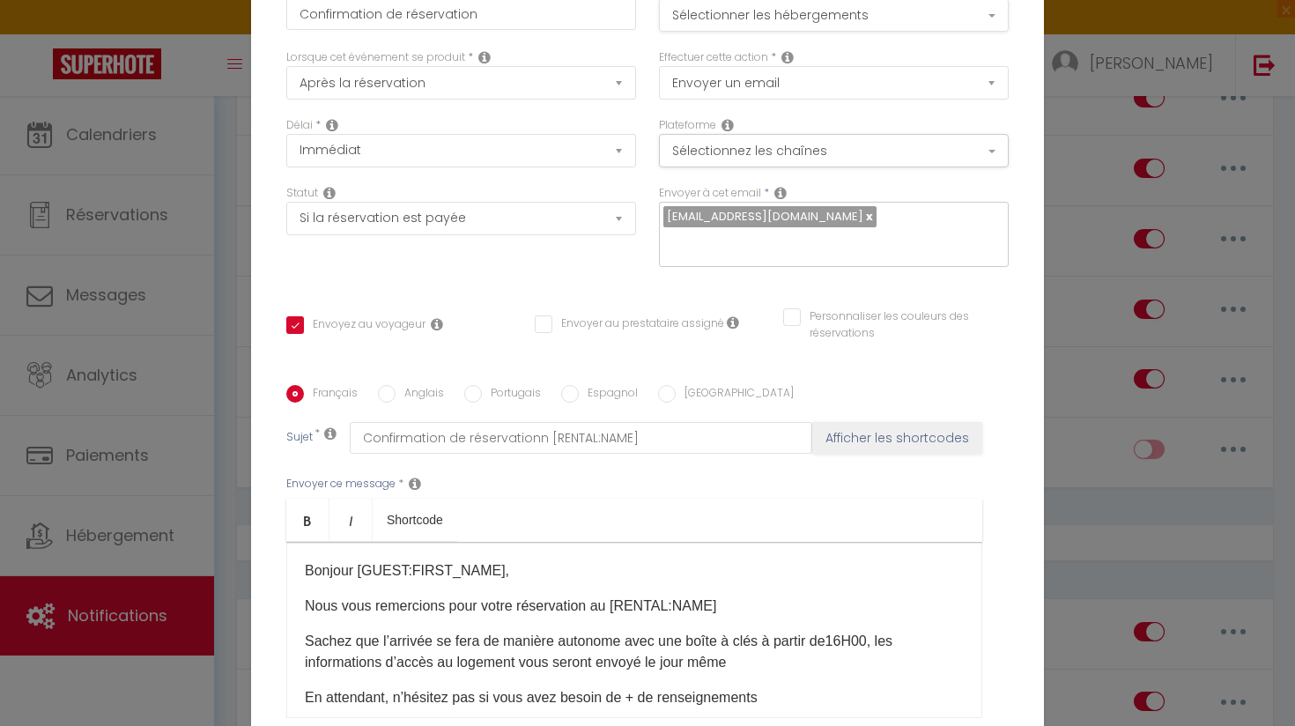
click at [923, 20] on button "Sélectionner les hébergements" at bounding box center [834, 14] width 350 height 33
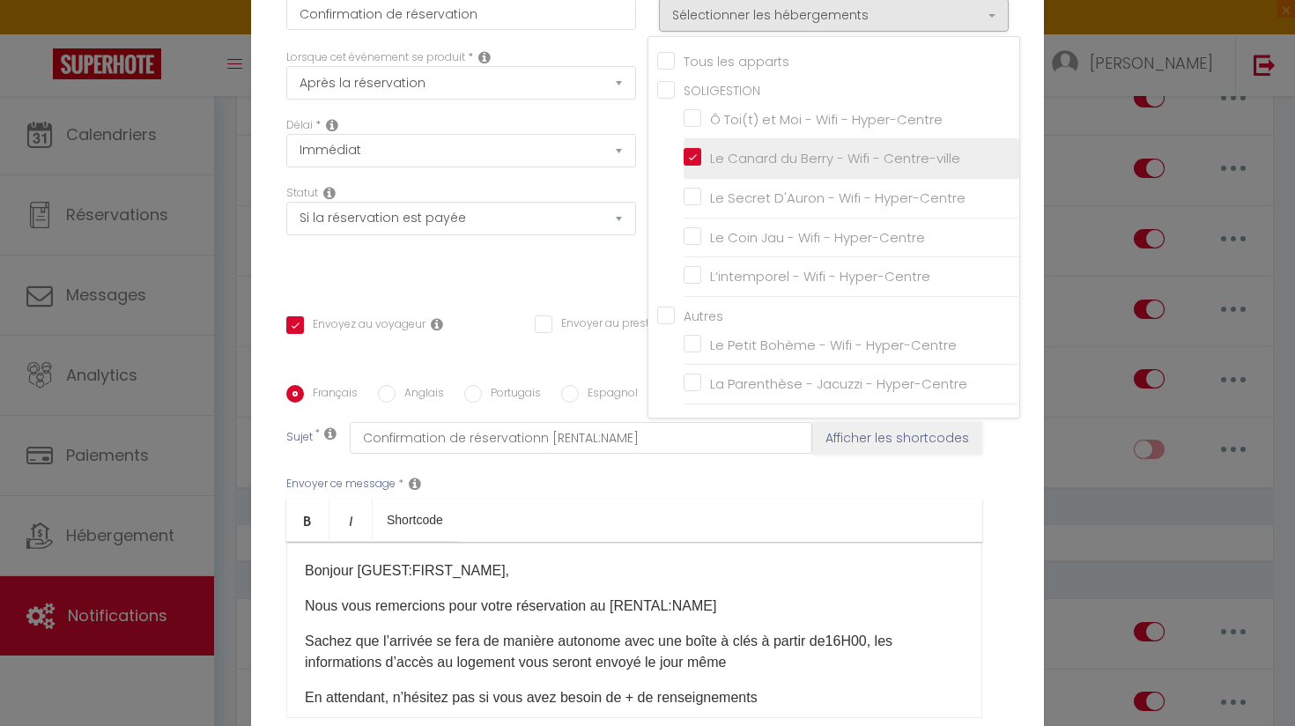
click at [689, 160] on input "Le Canard du Berry - Wifi - Centre-ville" at bounding box center [852, 159] width 336 height 18
checkbox input "false"
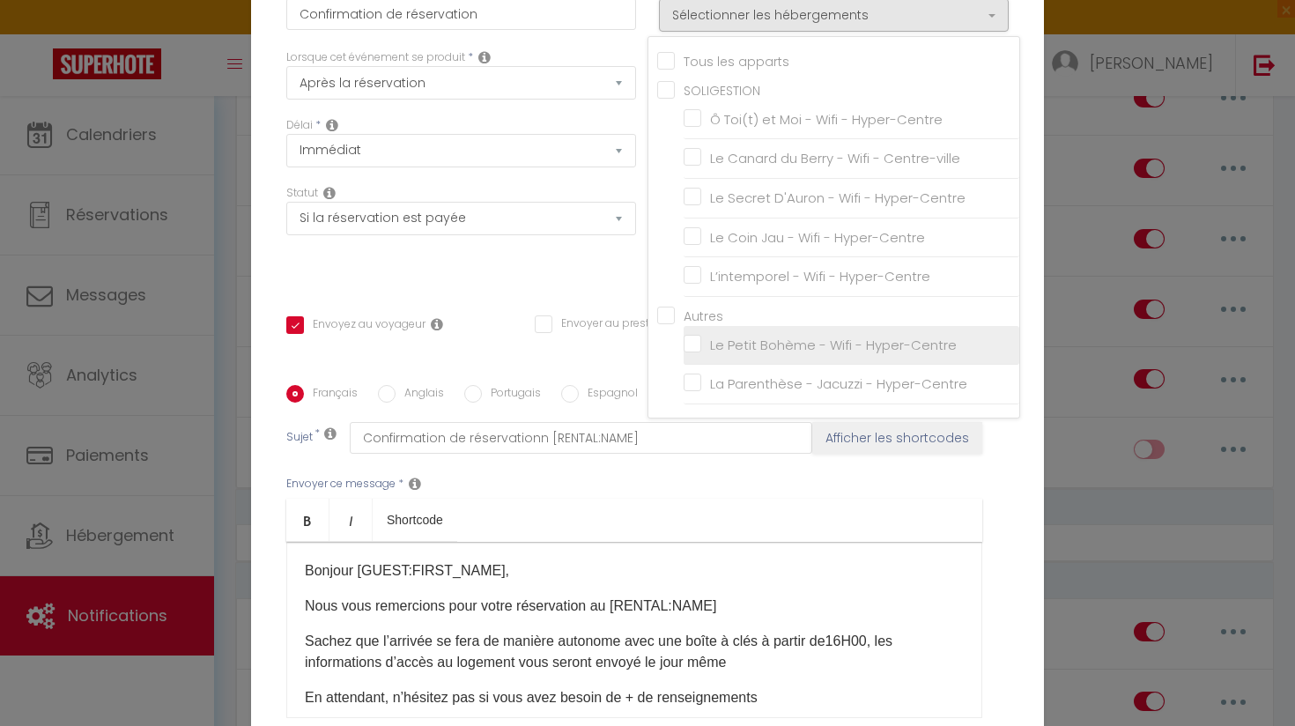
click at [699, 348] on input "Le Petit Bohème - Wifi - Hyper-Centre" at bounding box center [852, 345] width 336 height 18
checkbox input "true"
checkbox input "false"
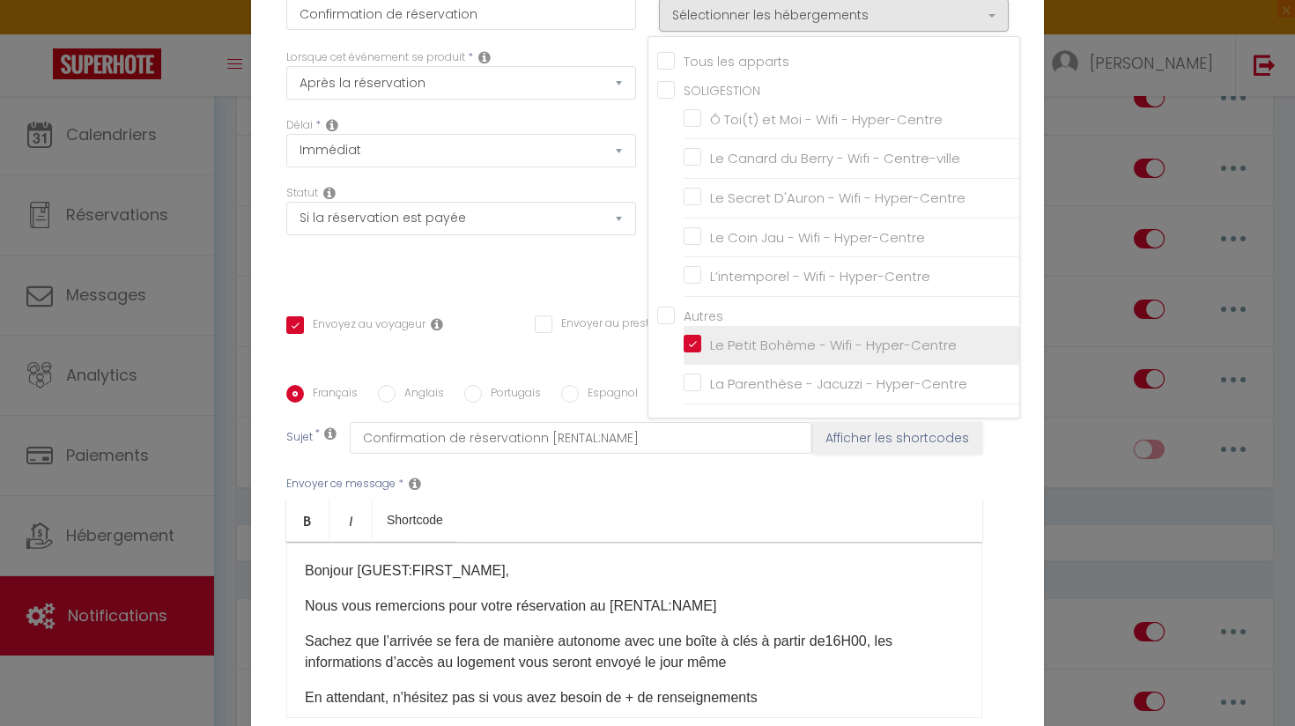
checkbox input "false"
checkbox input "true"
checkbox input "false"
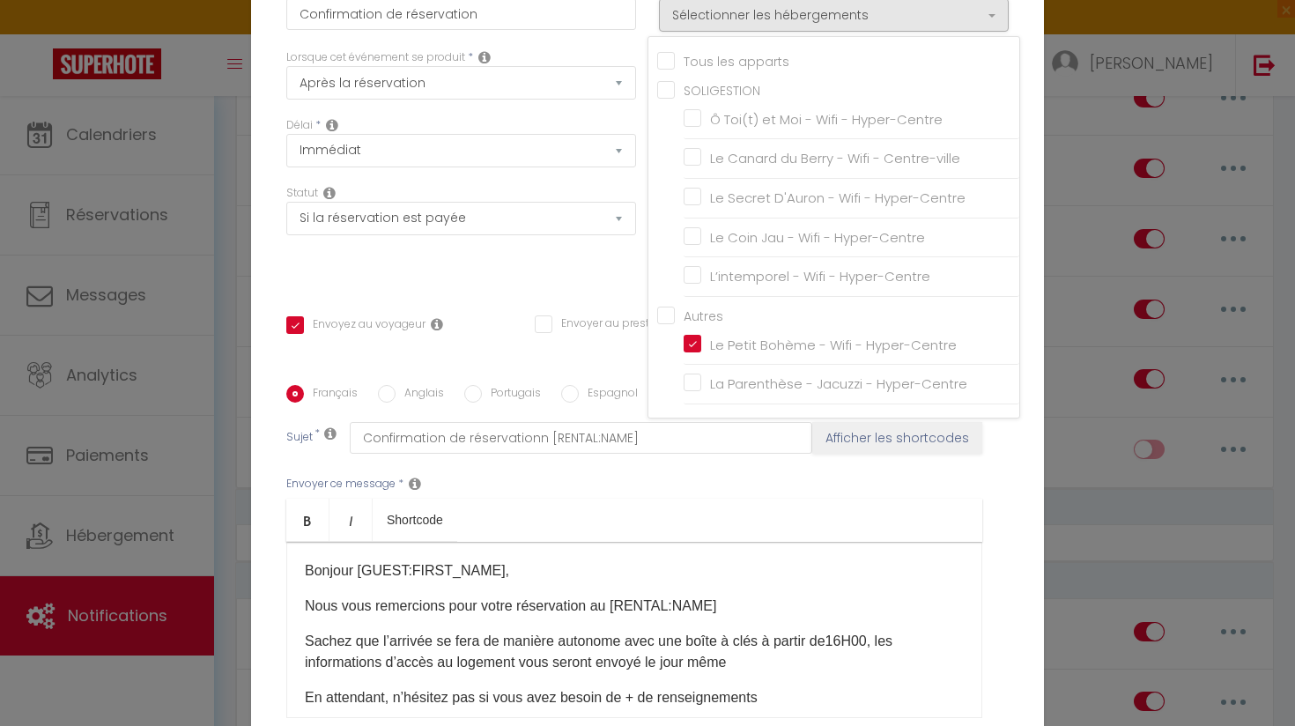
click at [1048, 352] on div "Modifier la notification × Titre * Confirmation de réservation Pour cet héberge…" at bounding box center [647, 363] width 1295 height 726
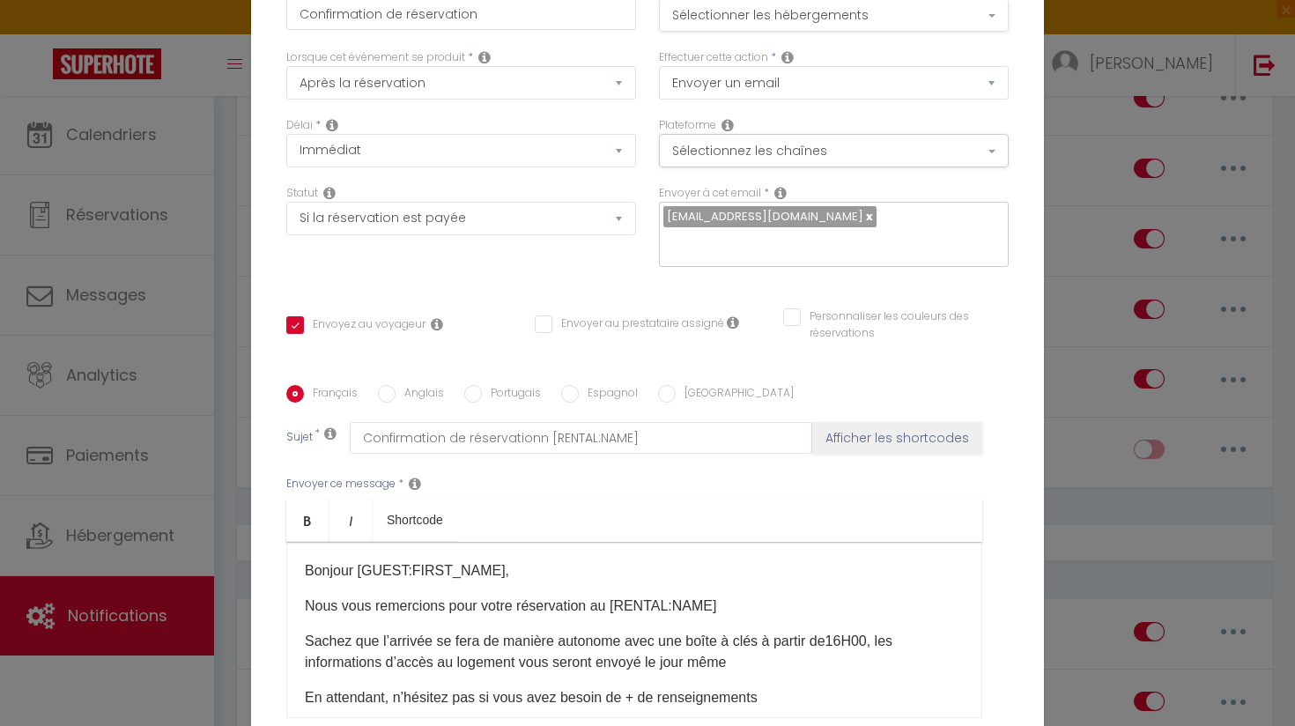
click at [823, 18] on button "Sélectionner les hébergements" at bounding box center [834, 14] width 350 height 33
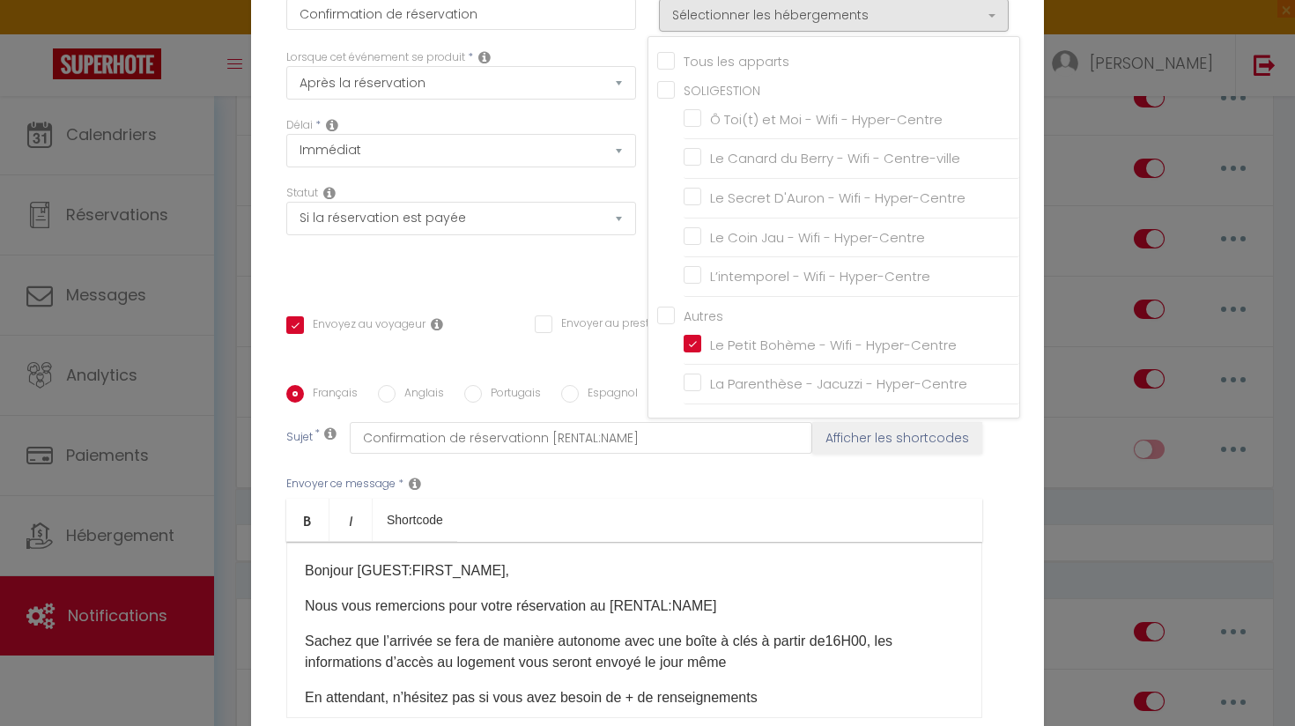
click at [1028, 463] on div "Titre * Confirmation de réservation Pour cet hébergement Sélectionner les héber…" at bounding box center [647, 386] width 793 height 843
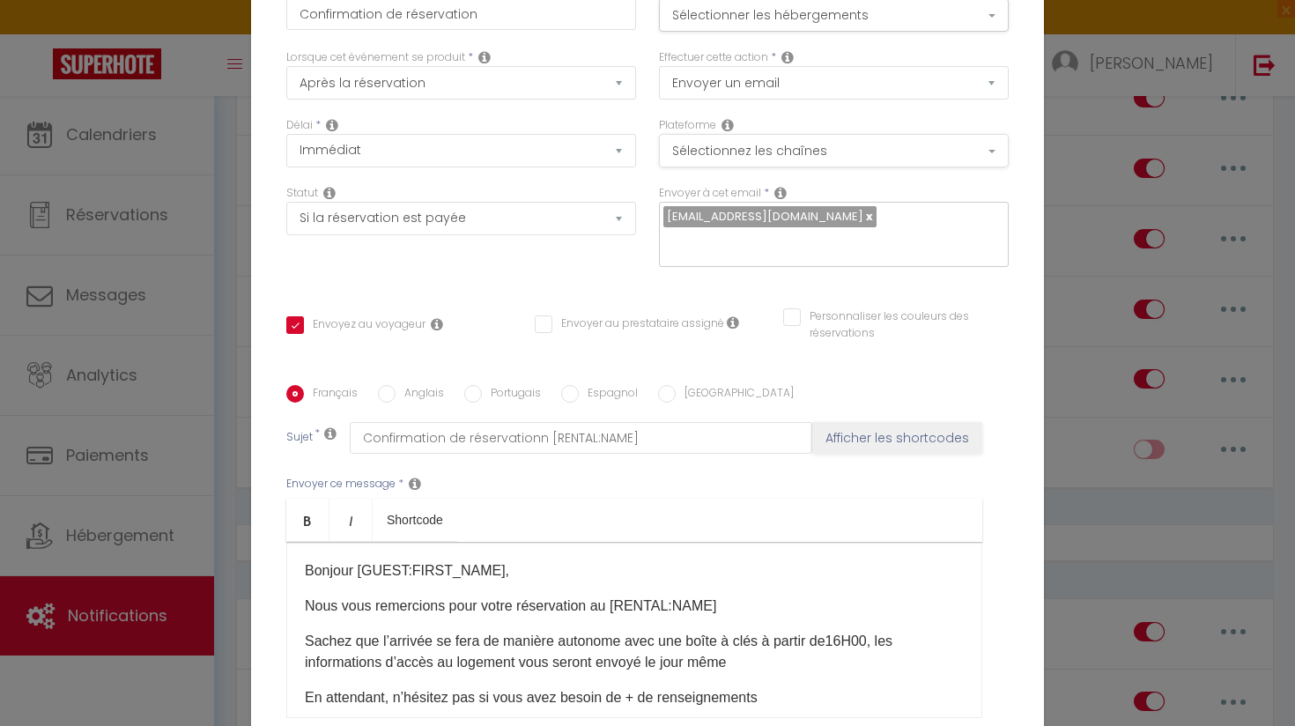
click at [769, 146] on button "Sélectionnez les chaînes" at bounding box center [834, 150] width 350 height 33
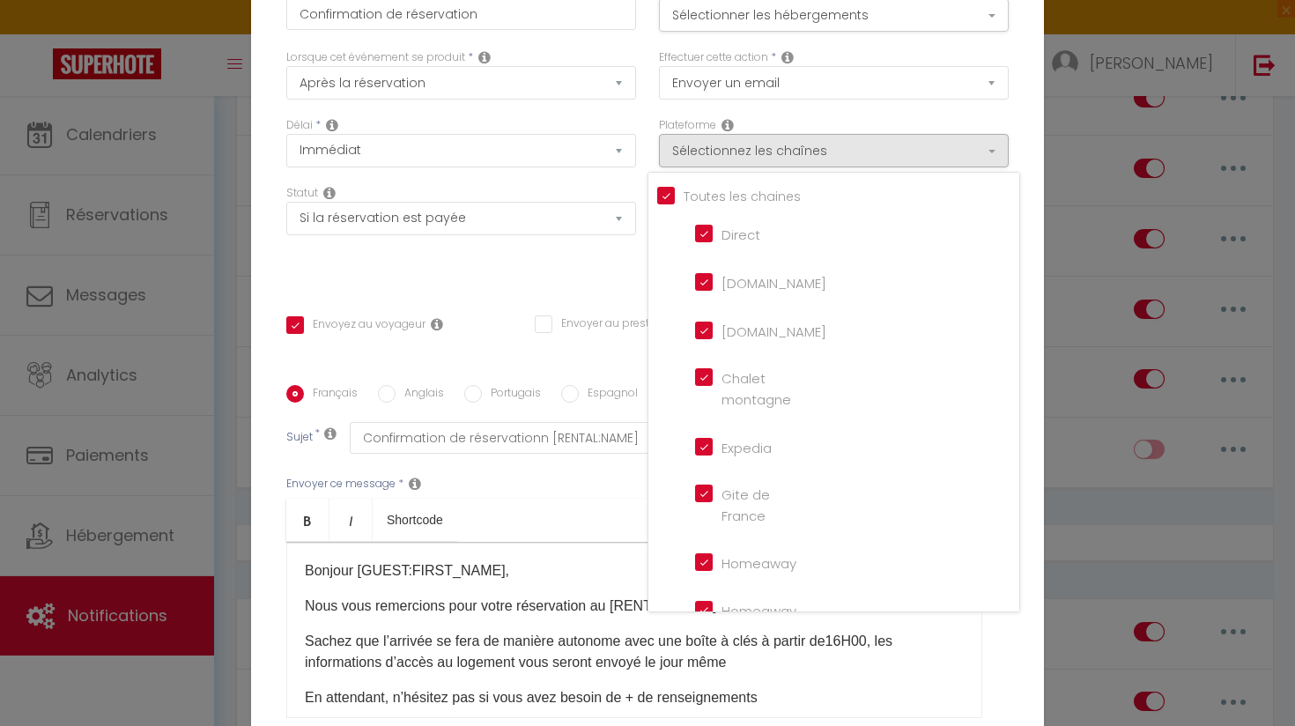
click at [1058, 339] on div "Modifier la notification × Titre * Confirmation de réservation Pour cet héberge…" at bounding box center [647, 363] width 1295 height 726
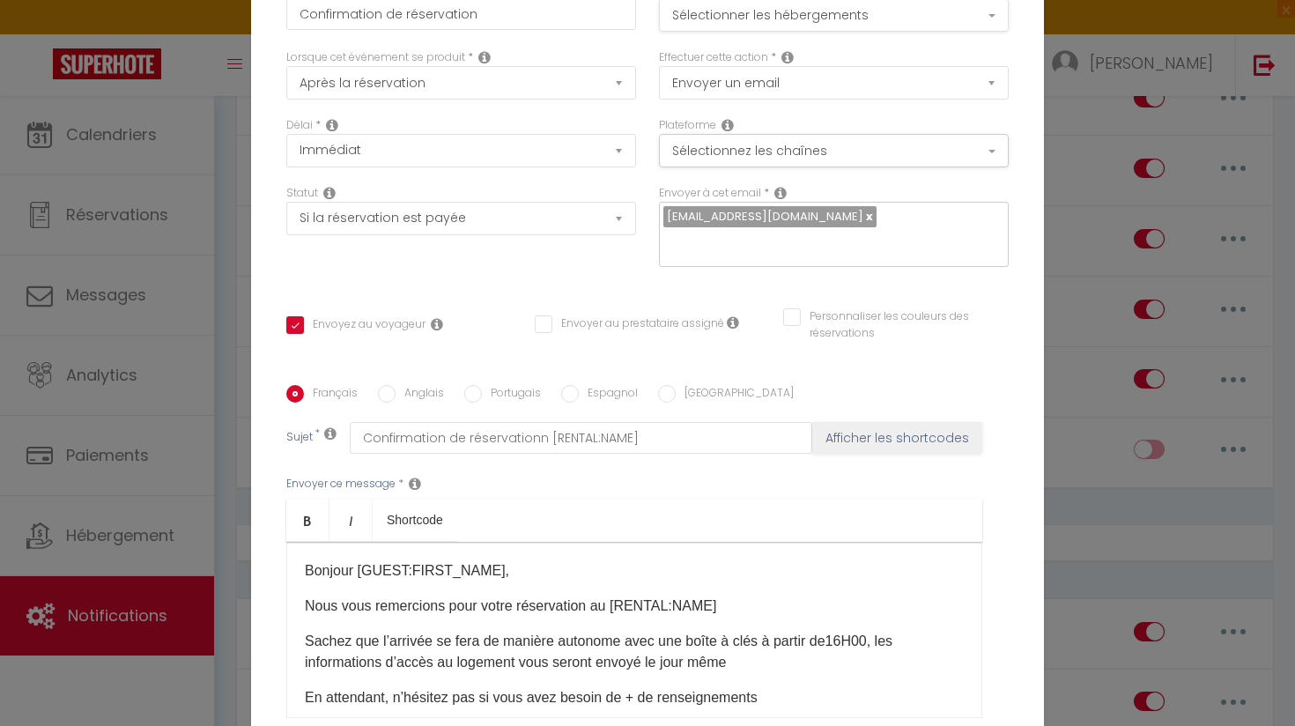
click at [768, 11] on button "Sélectionner les hébergements" at bounding box center [834, 14] width 350 height 33
click at [587, 616] on p "​Nous vous remercions pour votre réservation au [RENTAL:NAME]​" at bounding box center [634, 605] width 659 height 21
drag, startPoint x: 587, startPoint y: 606, endPoint x: 599, endPoint y: 606, distance: 12.3
click at [600, 606] on span "​Nous vous remercions pour votre réservation au [RENTAL:NAME]​" at bounding box center [510, 605] width 411 height 15
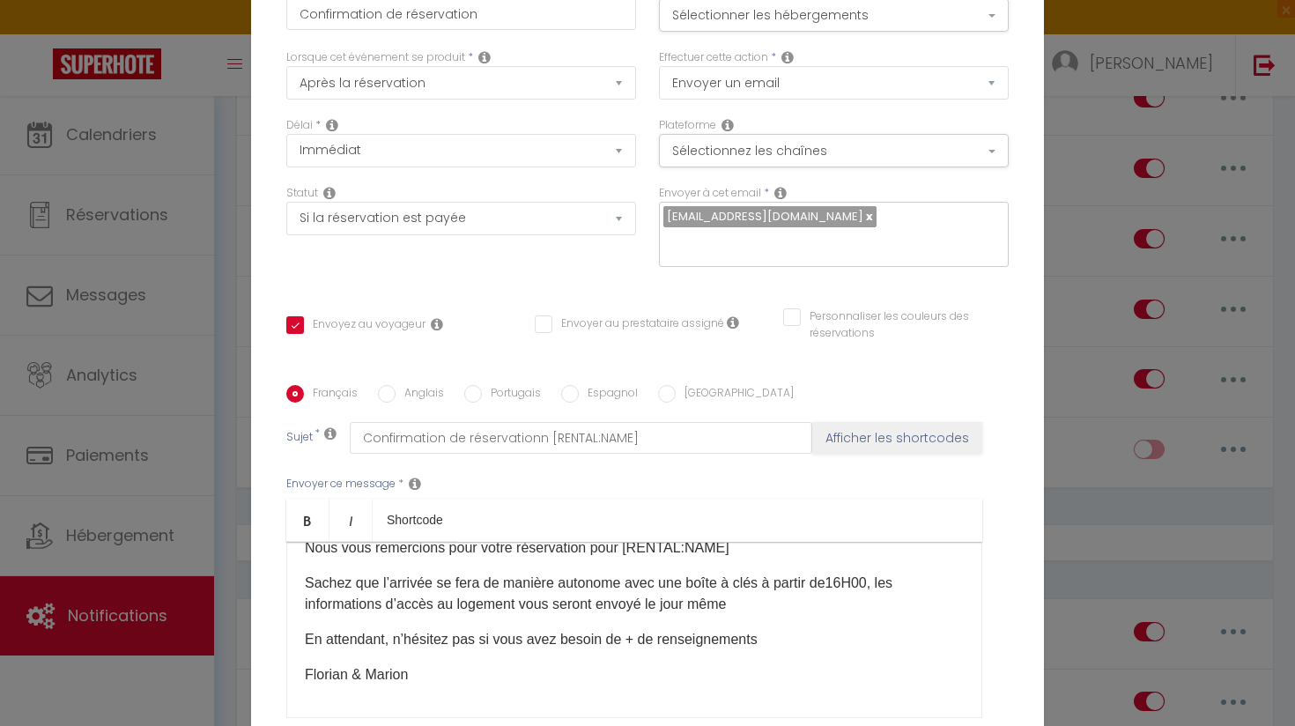
scroll to position [62, 0]
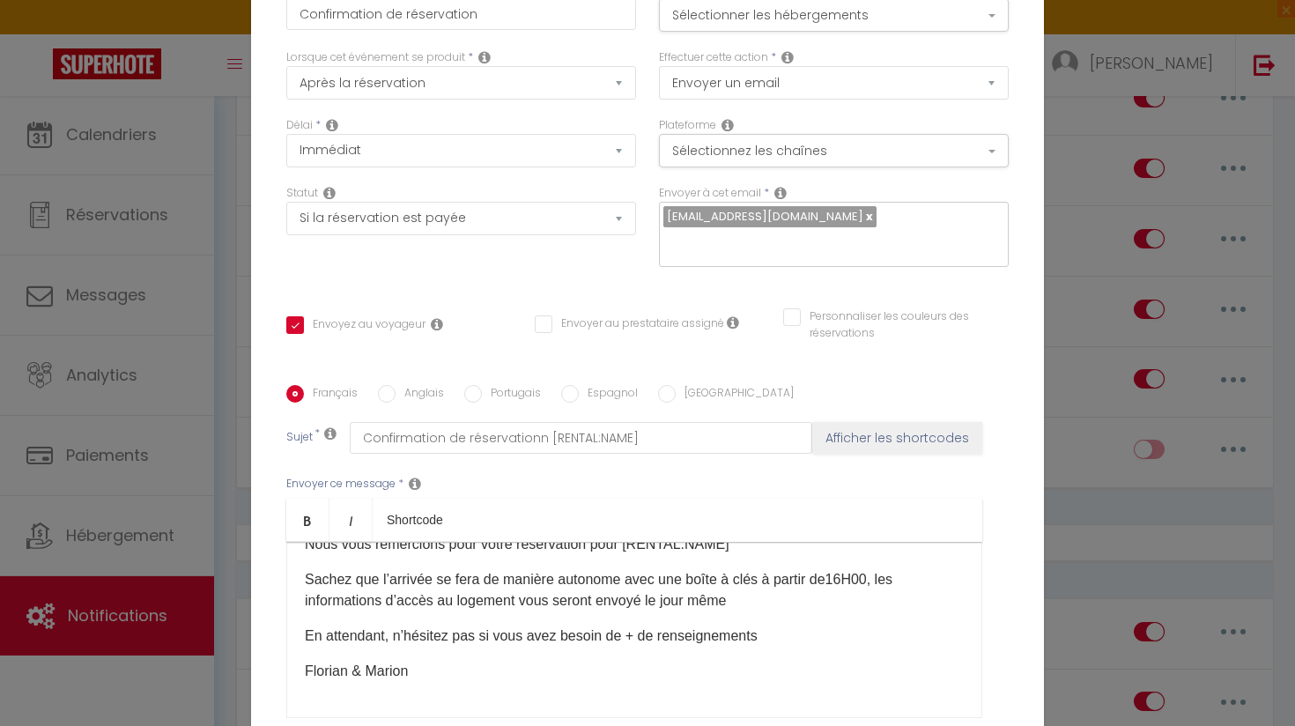
click at [840, 568] on div "​Bonjour [GUEST:FIRST_NAME], ​Nous vous remercions pour votre réservation pour …" at bounding box center [634, 630] width 696 height 176
click at [841, 577] on p "Sachez que l’arrivée se fera de manière autonome avec une boîte à clés à partir…" at bounding box center [634, 590] width 659 height 42
click at [844, 583] on p "Sachez que l’arrivée se fera de manière autonome avec une boîte à clés à partir…" at bounding box center [634, 590] width 659 height 42
click at [537, 586] on span "Sachez que l’arrivée se fera de manière autonome avec une boîte à clés à partir…" at bounding box center [565, 579] width 521 height 15
click at [691, 649] on div "​Bonjour [GUEST:FIRST_NAME], ​Nous vous remercions pour votre réservation pour …" at bounding box center [634, 630] width 696 height 176
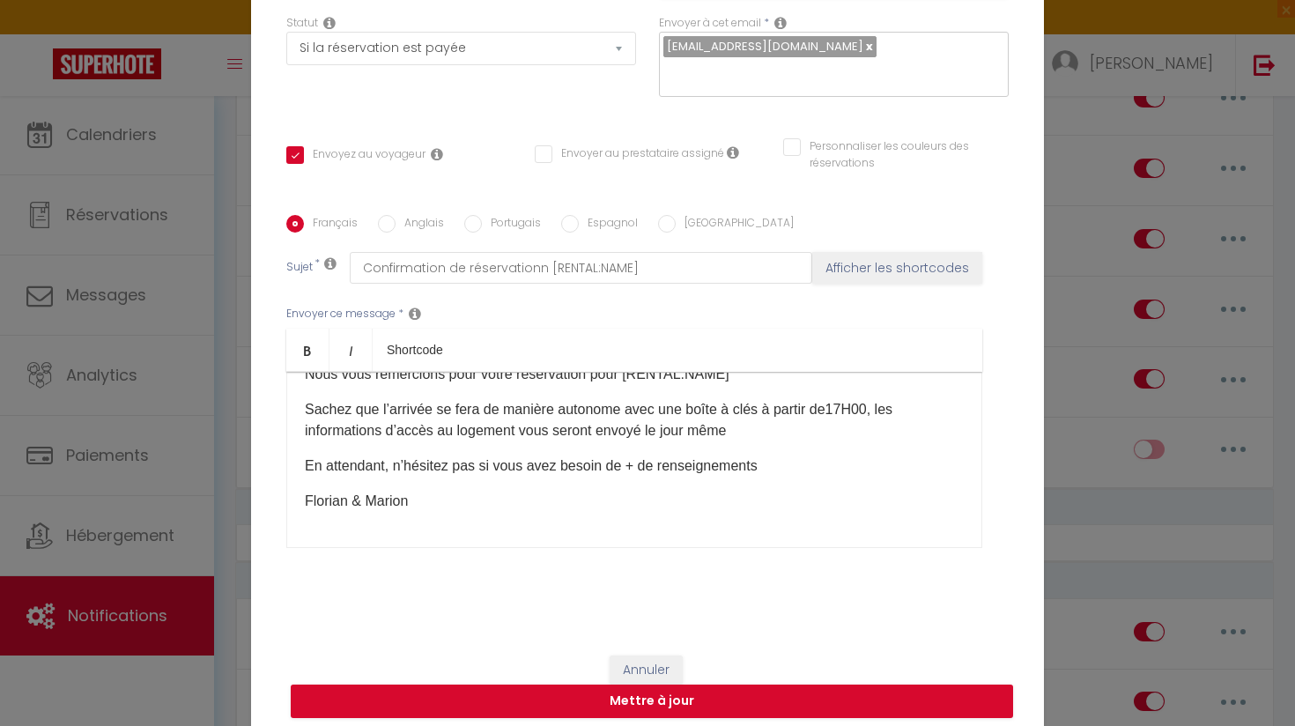
scroll to position [179, 0]
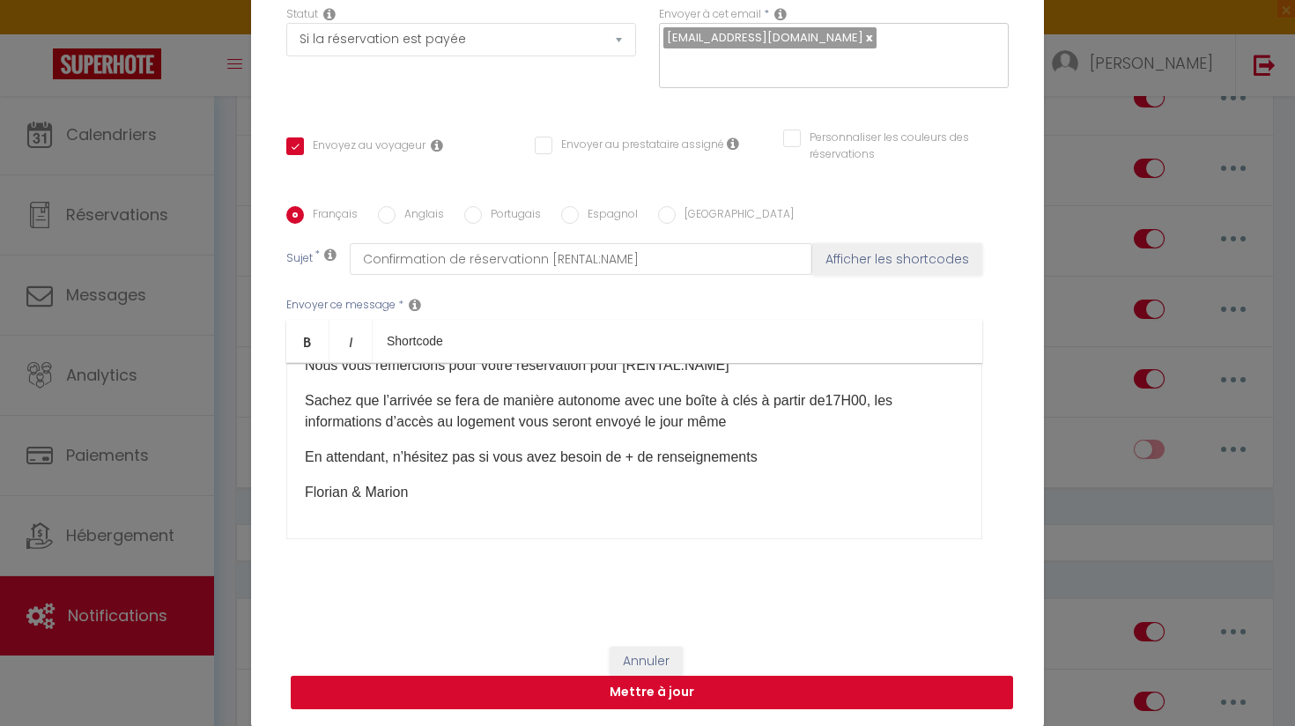
click at [832, 688] on button "Mettre à jour" at bounding box center [652, 692] width 722 height 33
checkbox input "true"
checkbox input "false"
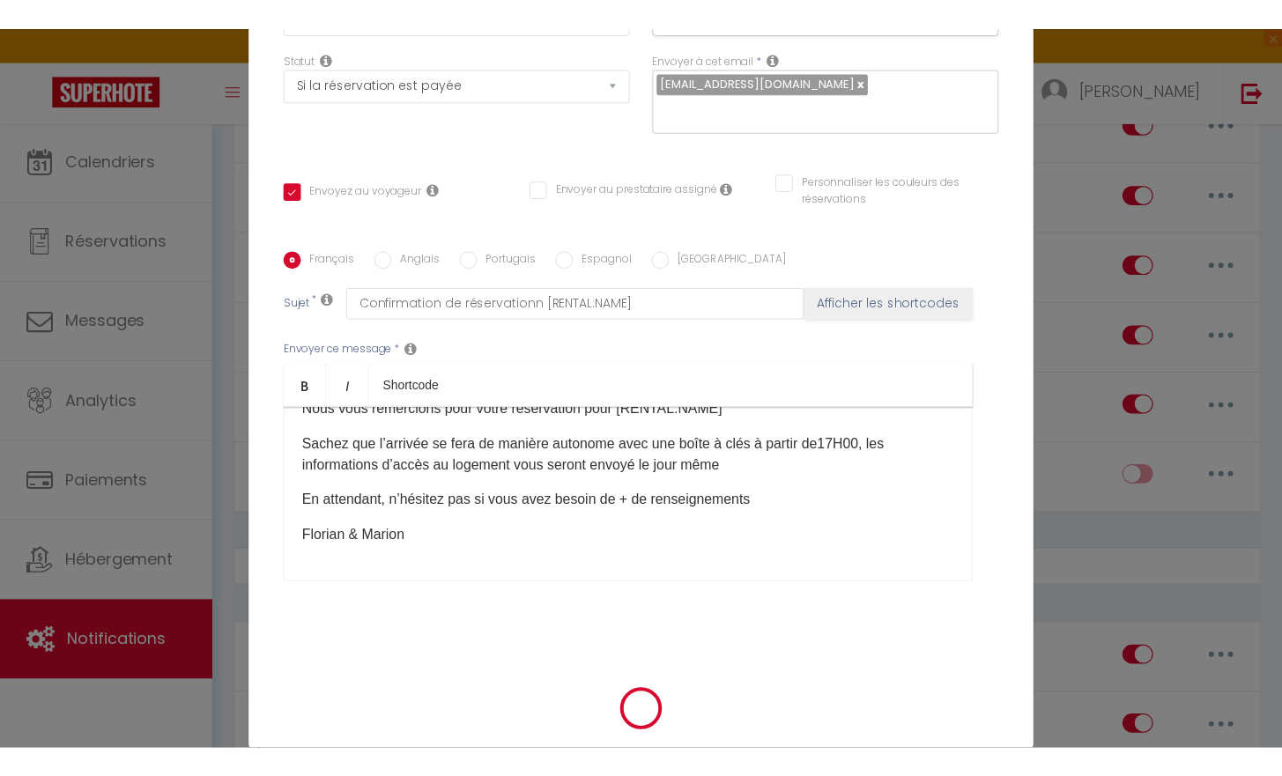
scroll to position [170, 0]
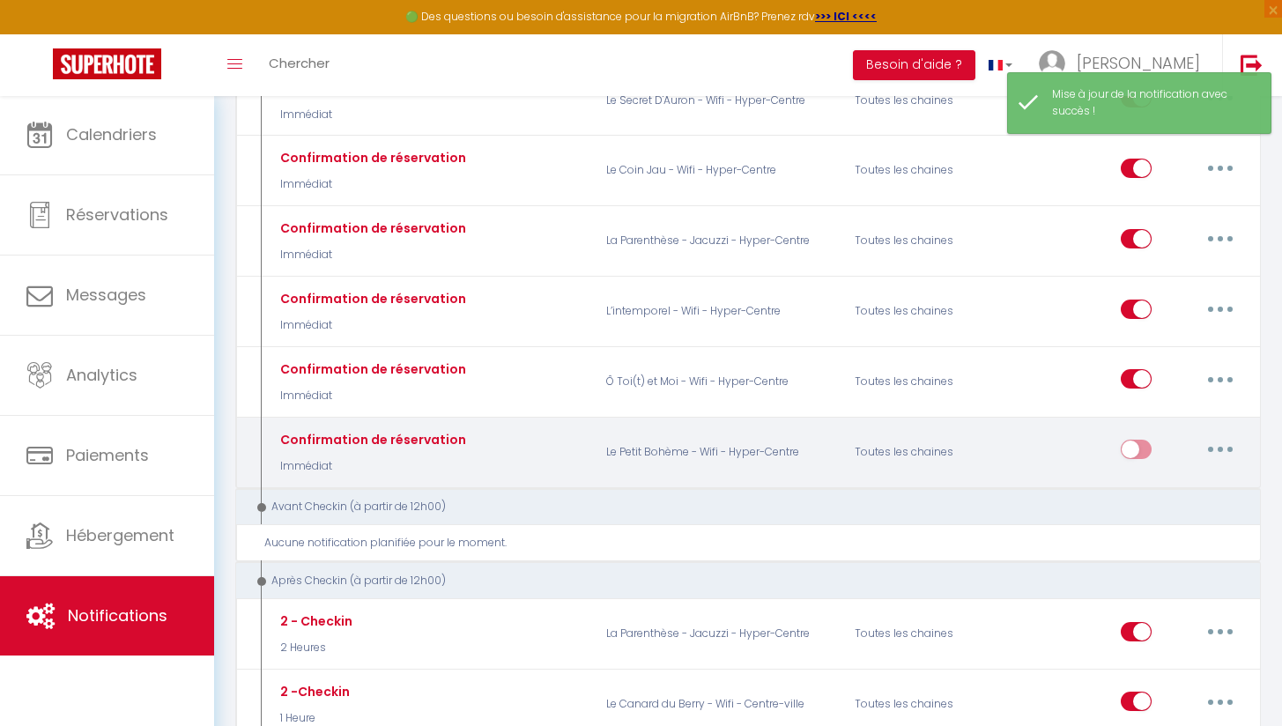
click at [1142, 442] on input "checkbox" at bounding box center [1135, 453] width 31 height 26
checkbox input "true"
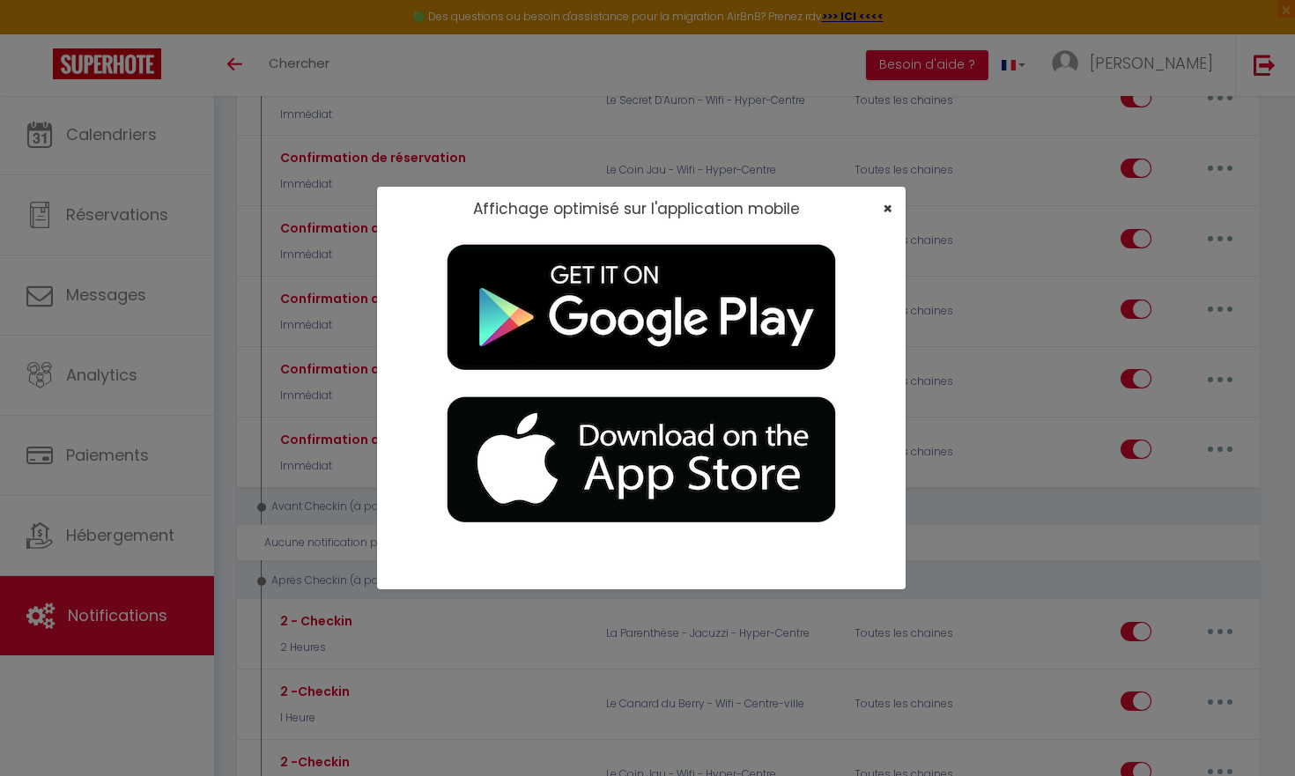
click at [884, 209] on span "×" at bounding box center [888, 208] width 10 height 22
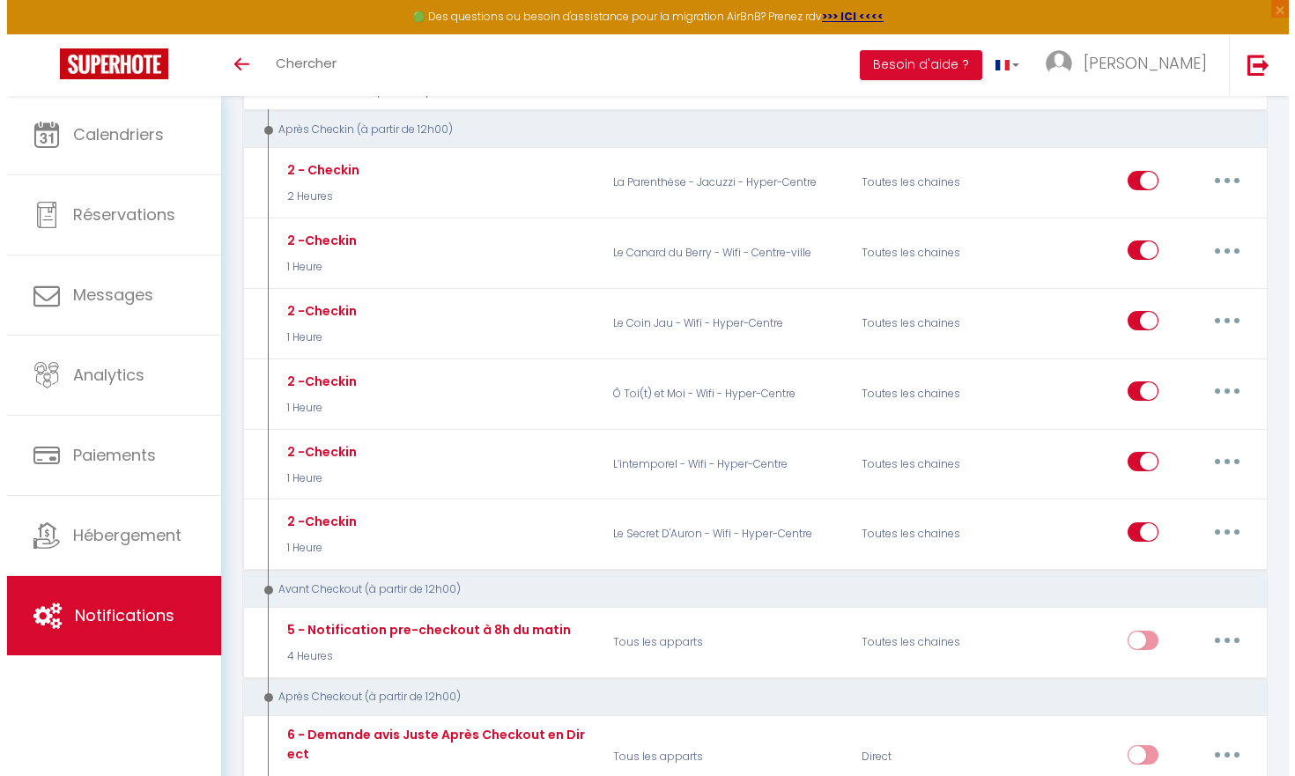
scroll to position [768, 0]
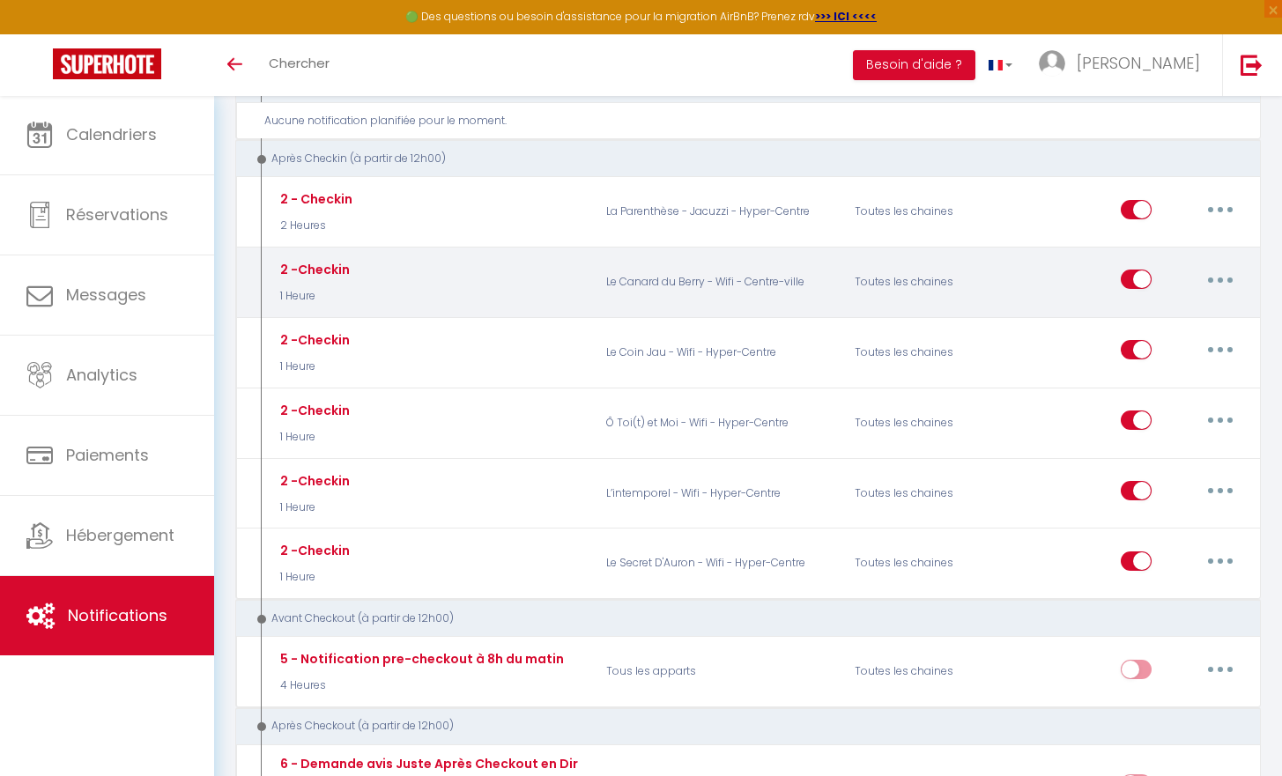
click at [1210, 273] on button "button" at bounding box center [1219, 279] width 49 height 28
click at [1179, 310] on link "Editer" at bounding box center [1174, 320] width 130 height 30
type input "2 -Checkin"
select select "3"
select select "1 Heure"
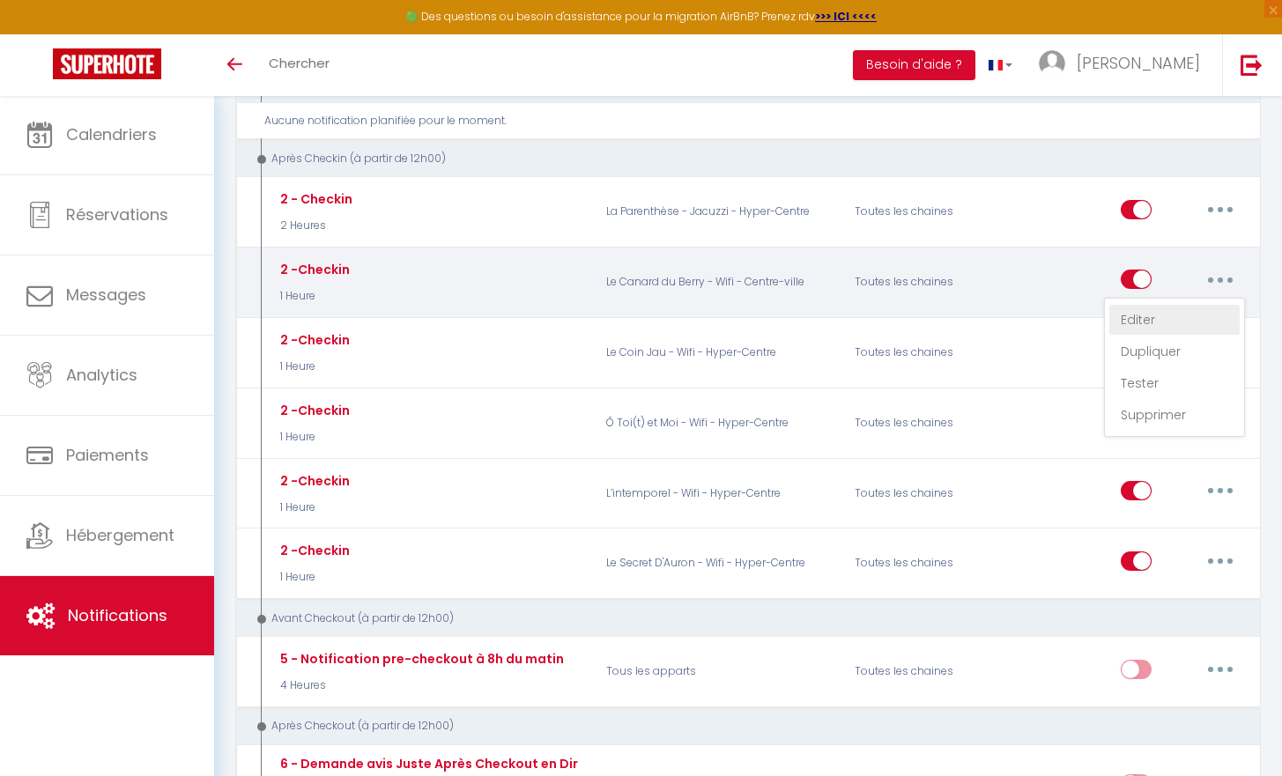
select select "if_booking_is_paid"
checkbox input "true"
checkbox input "false"
radio input "true"
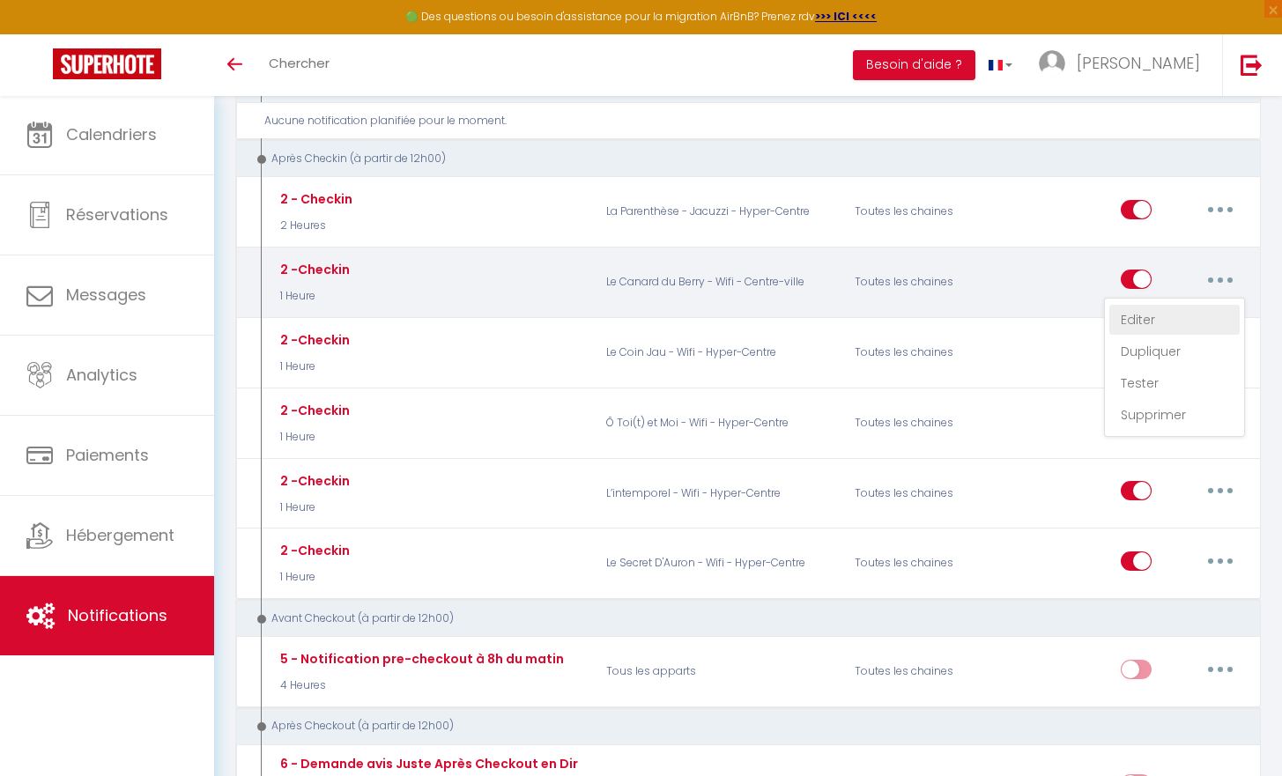
type input "Procédure pour le checkin [GUEST:NAME]"
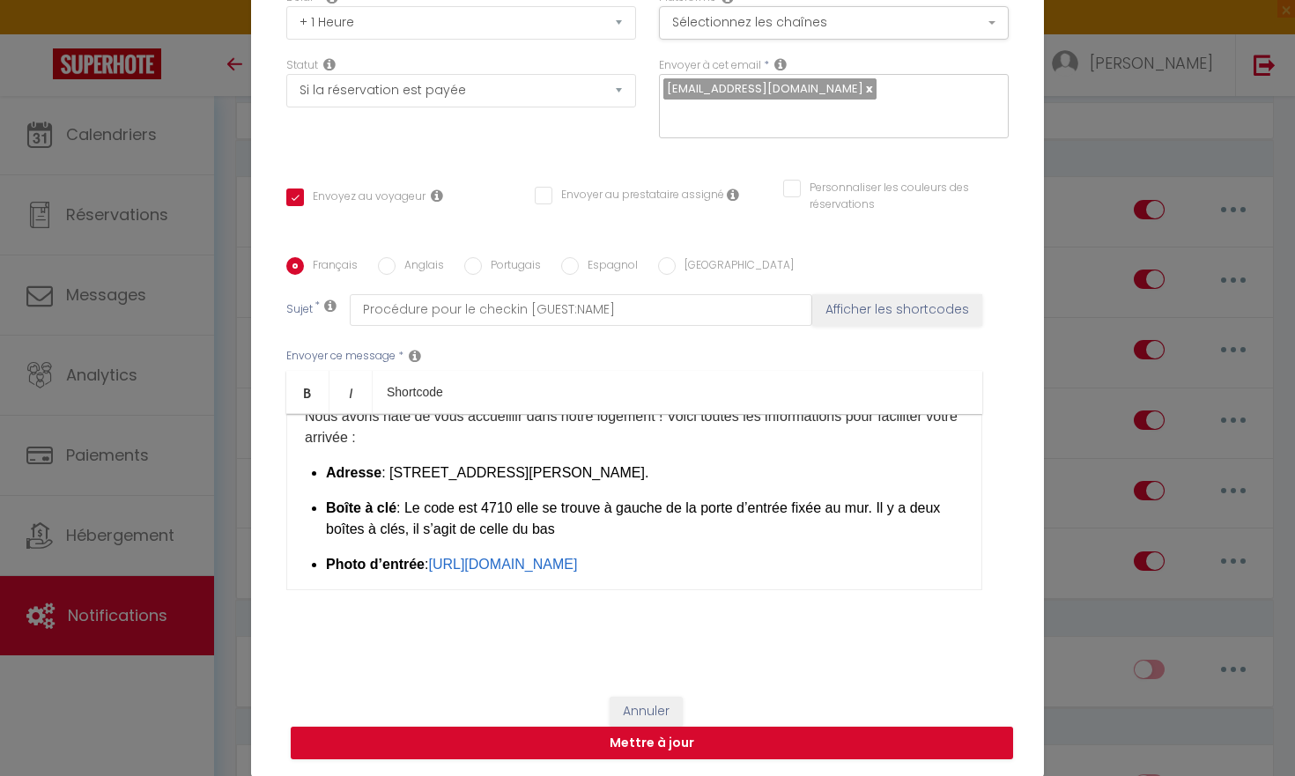
scroll to position [0, 0]
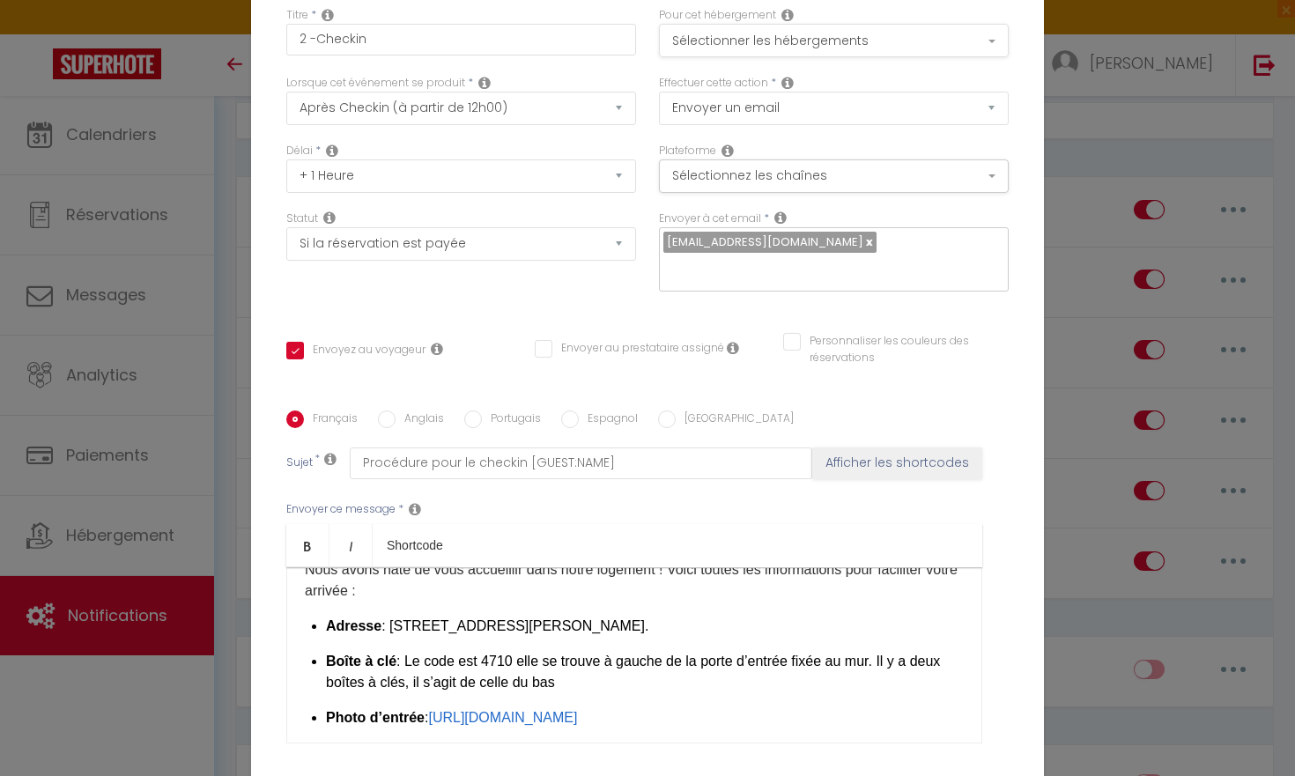
click at [845, 49] on button "Sélectionner les hébergements" at bounding box center [834, 40] width 350 height 33
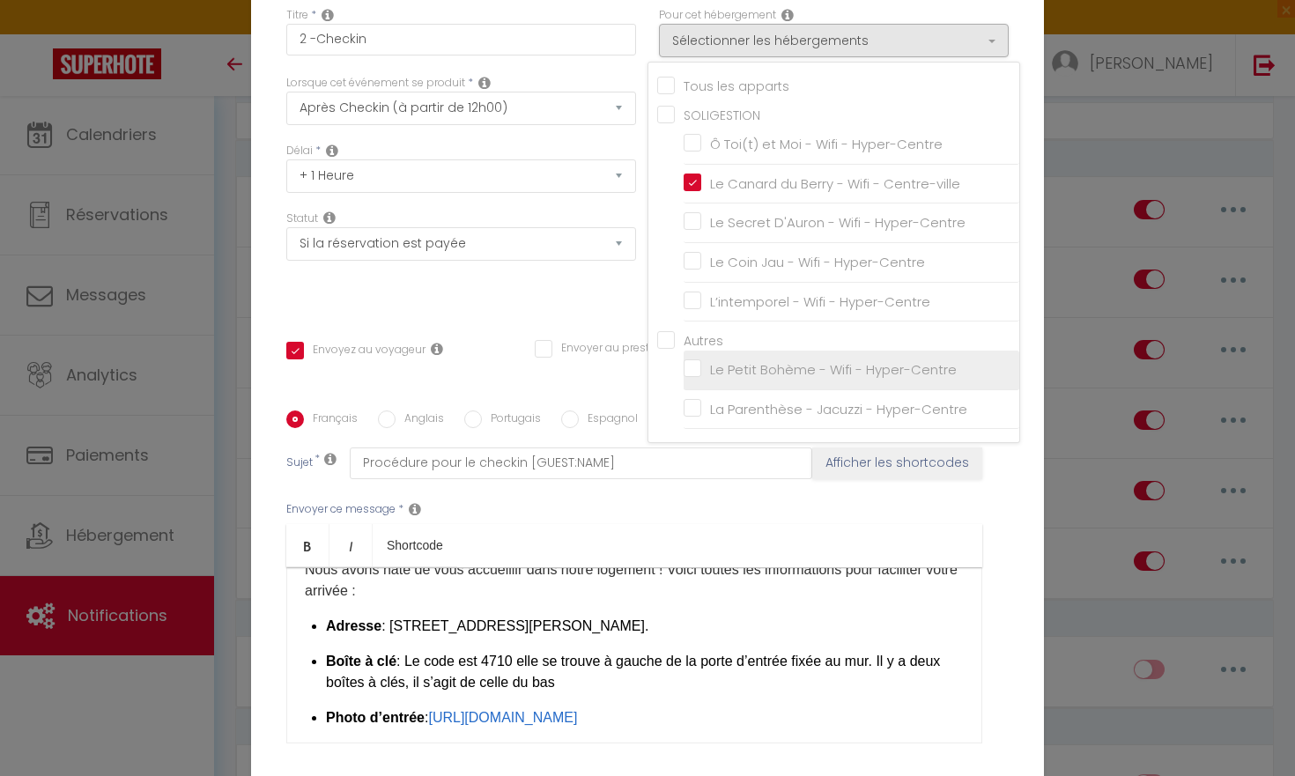
click at [737, 366] on input "Le Petit Bohème - Wifi - Hyper-Centre" at bounding box center [852, 370] width 336 height 18
checkbox input "true"
checkbox input "false"
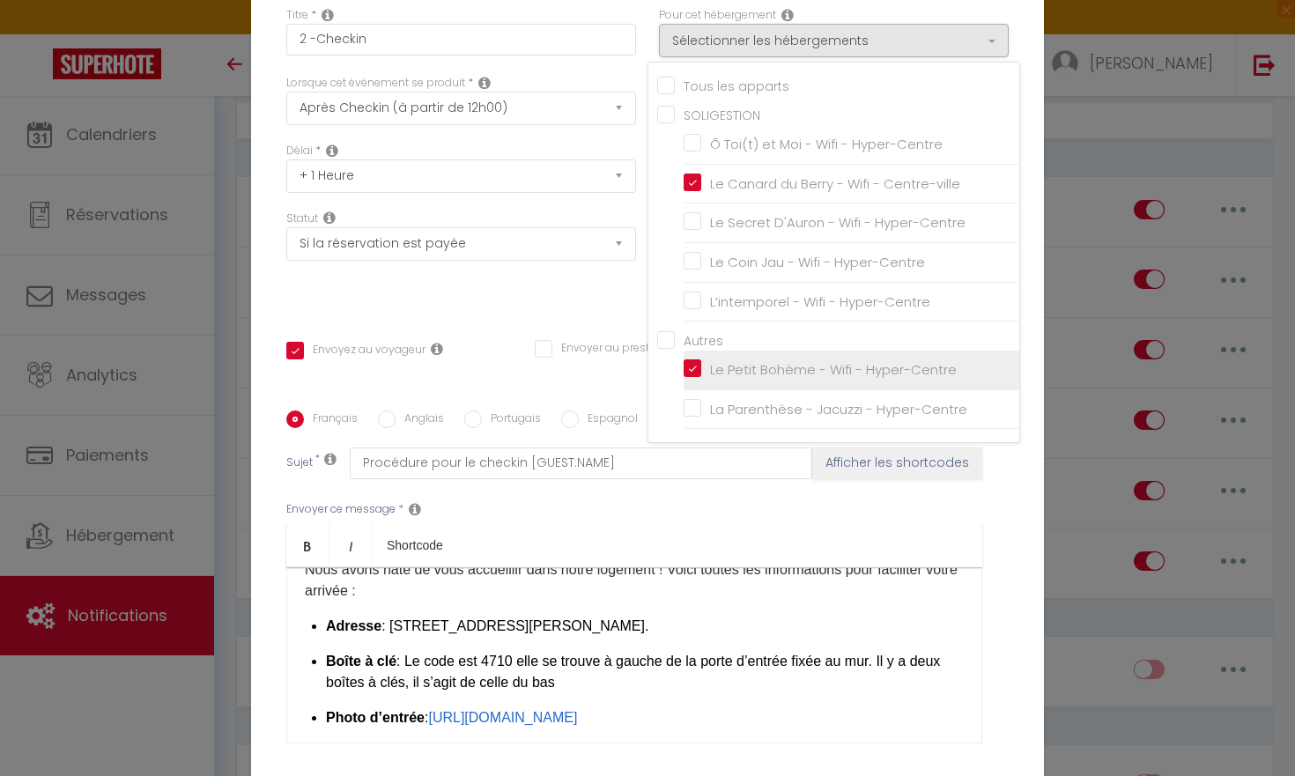
checkbox input "false"
checkbox input "true"
checkbox input "false"
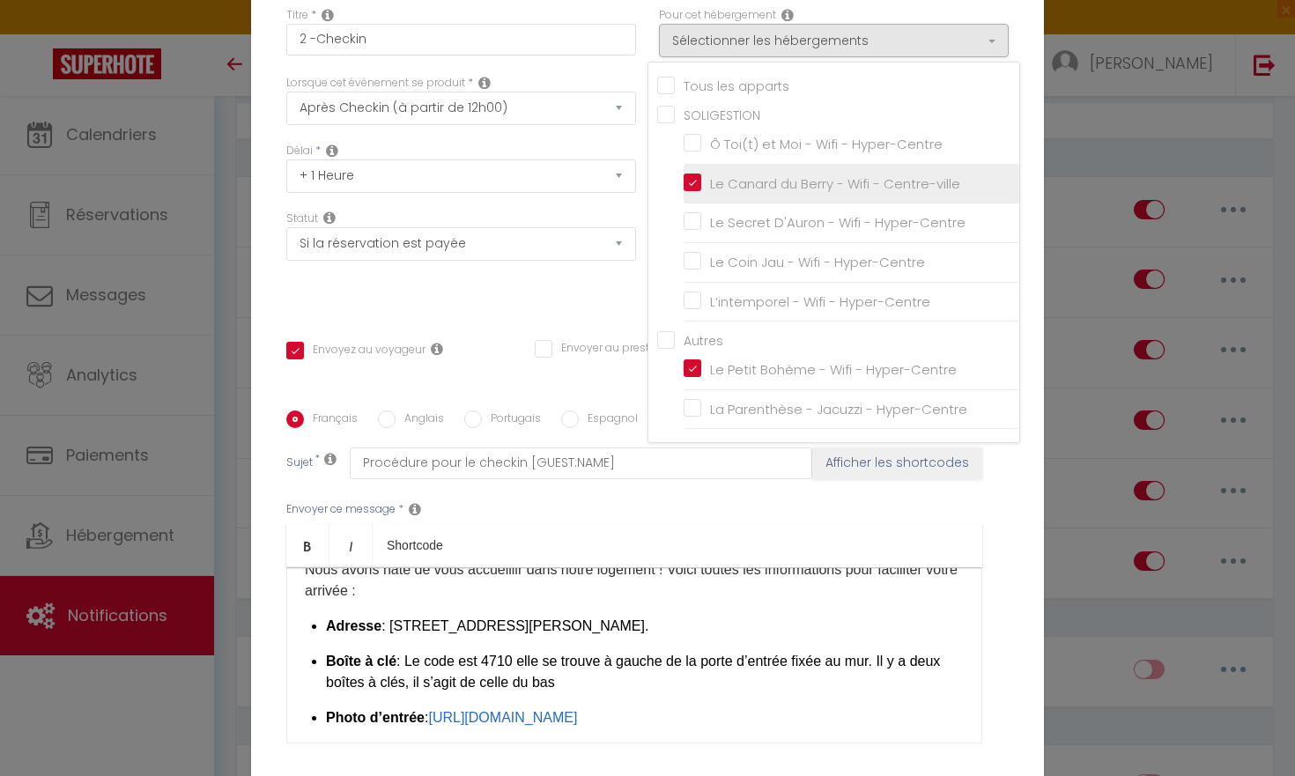
click at [690, 186] on input "Le Canard du Berry - Wifi - Centre-ville" at bounding box center [852, 184] width 336 height 18
checkbox input "false"
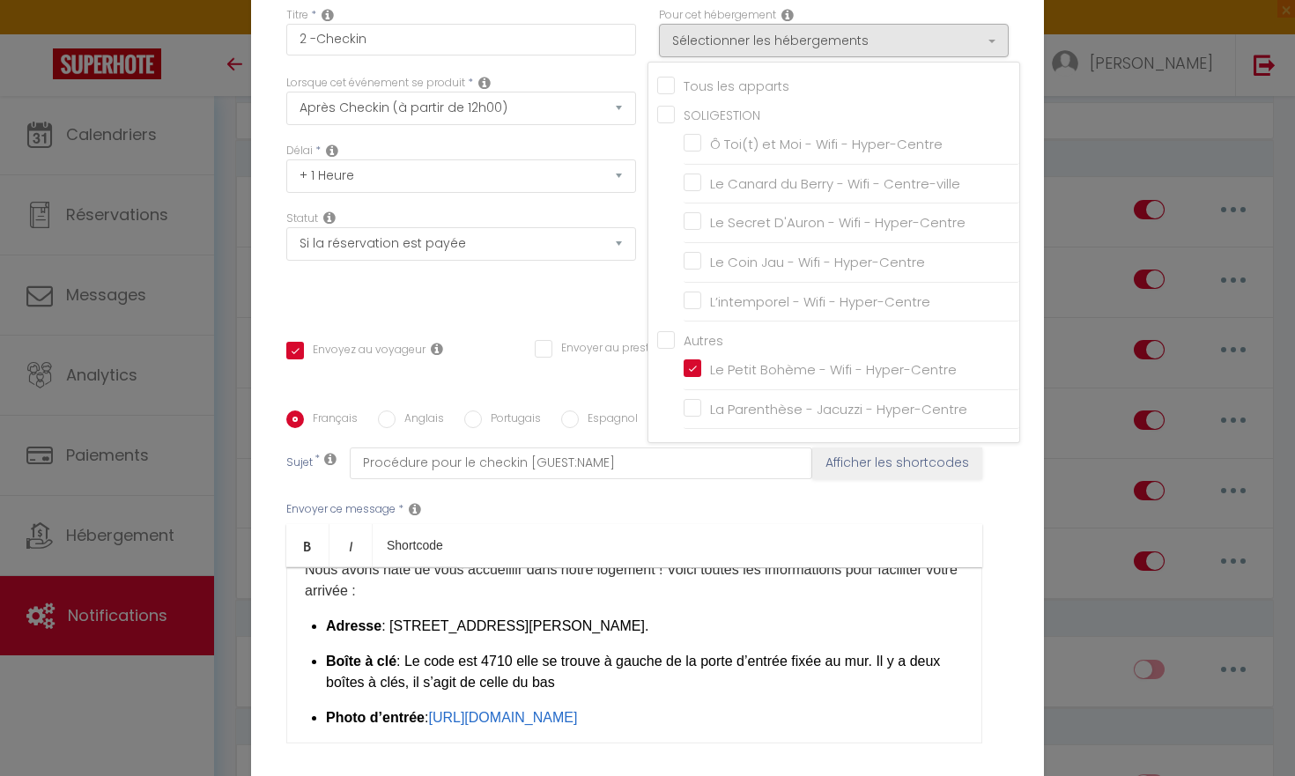
checkbox input "false"
checkbox input "true"
checkbox input "false"
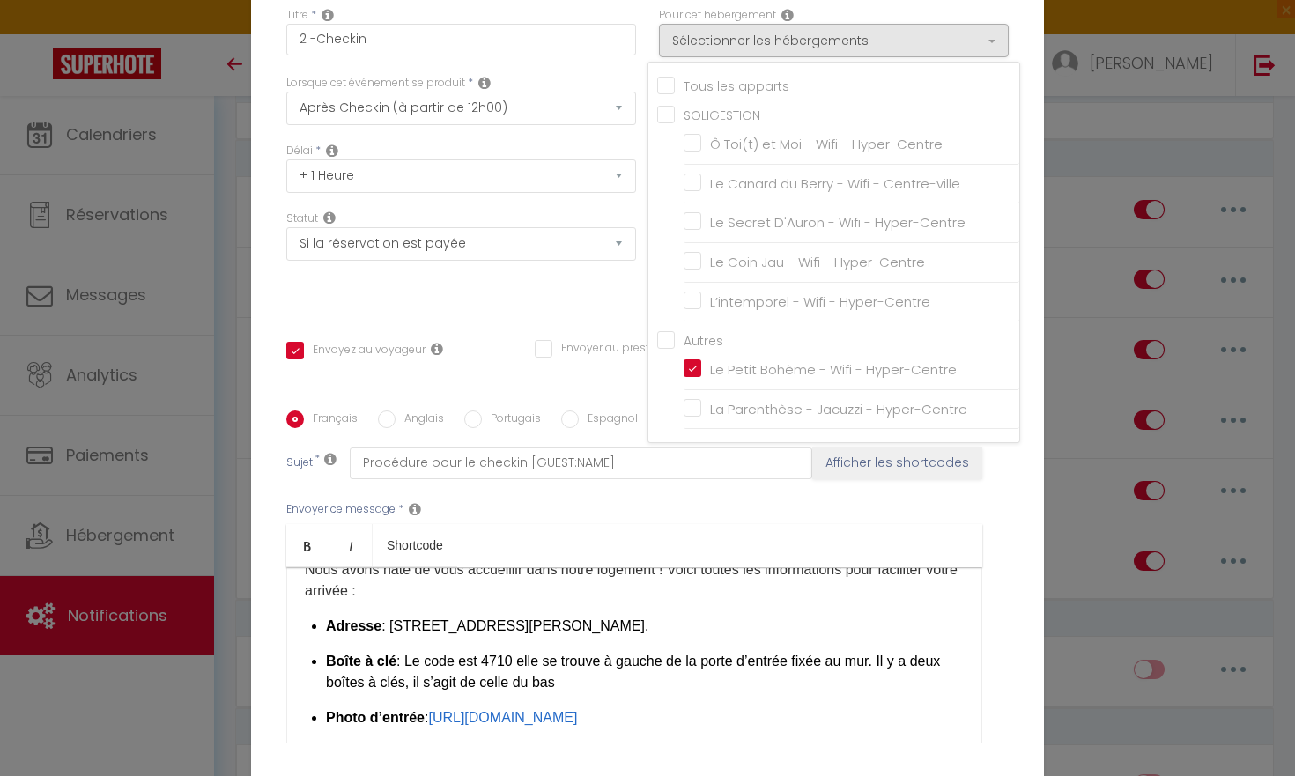
click at [1085, 209] on div "Modifier la notification × Titre * 2 -Checkin Pour cet hébergement Sélectionner…" at bounding box center [647, 388] width 1295 height 776
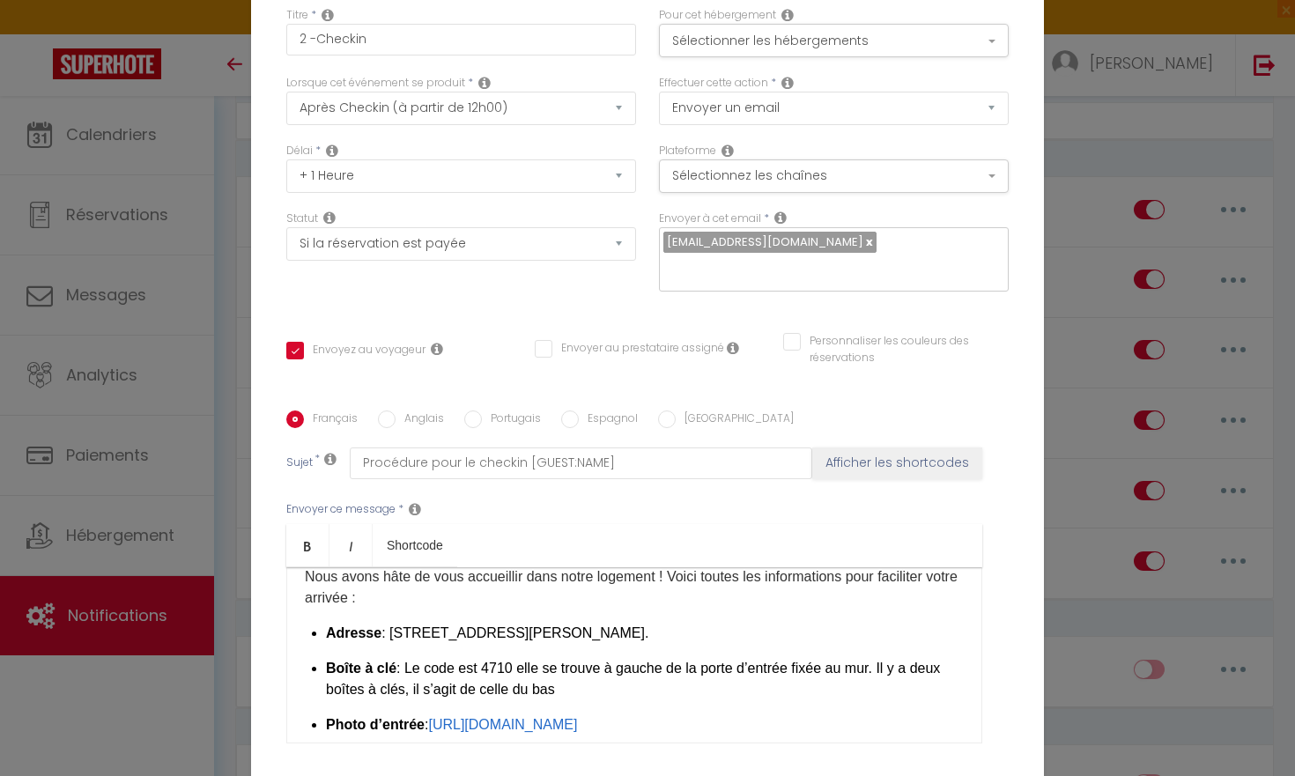
scroll to position [64, 0]
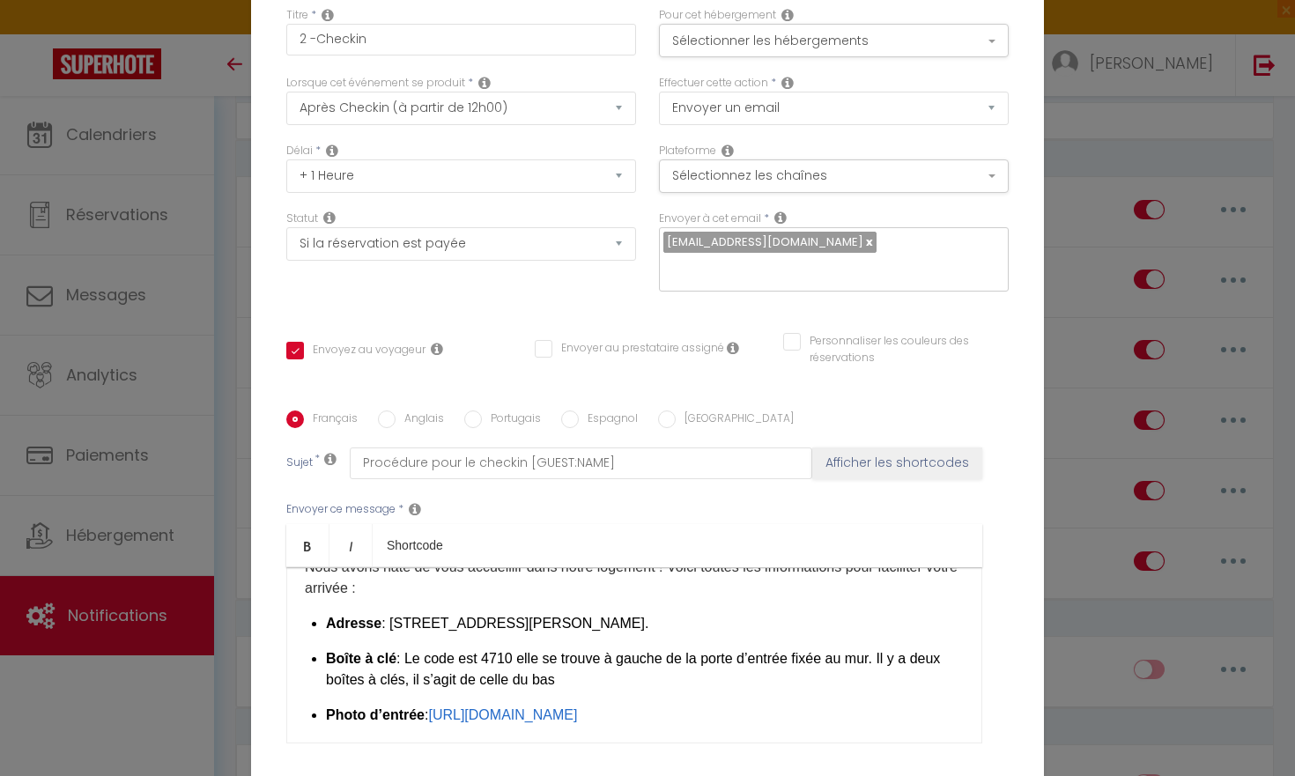
drag, startPoint x: 388, startPoint y: 624, endPoint x: 592, endPoint y: 625, distance: 204.4
click at [592, 625] on span ": [STREET_ADDRESS][PERSON_NAME]." at bounding box center [514, 623] width 267 height 15
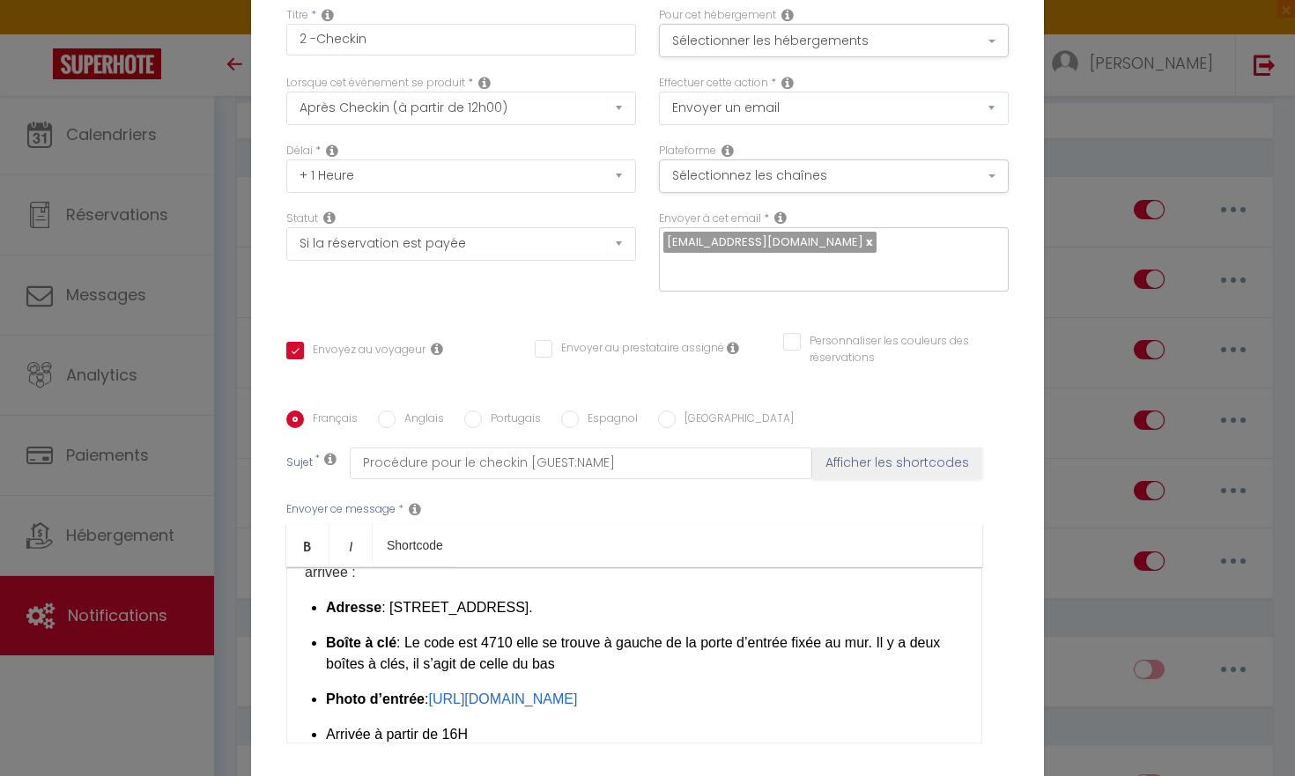
click at [504, 641] on span ": Le code est 4710 elle se trouve à gauche de la porte d’entrée fixée au mur. I…" at bounding box center [633, 653] width 614 height 36
click at [508, 640] on span ": Le code est 4710 elle se trouve à gauche de la porte d’entrée fixée au mur. I…" at bounding box center [633, 653] width 614 height 36
drag, startPoint x: 665, startPoint y: 643, endPoint x: 767, endPoint y: 643, distance: 102.2
click at [767, 643] on span ": Le code est 6509 elle se trouve à gauche de la porte d’entrée fixée au mur. I…" at bounding box center [633, 653] width 614 height 36
click at [577, 699] on link "[URL][DOMAIN_NAME]" at bounding box center [502, 698] width 149 height 15
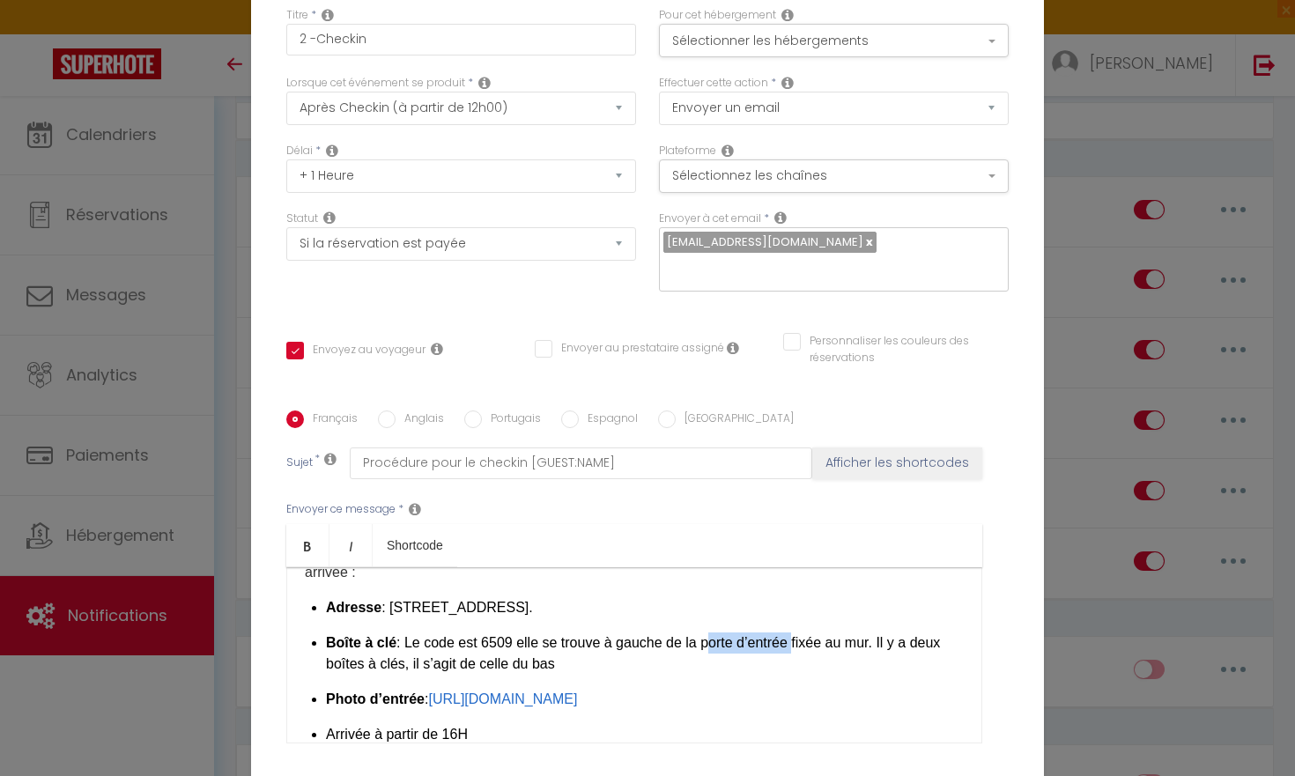
drag, startPoint x: 700, startPoint y: 632, endPoint x: 790, endPoint y: 646, distance: 90.8
click at [790, 646] on li "Boîte à clé : Le code est 6509 elle se trouve à gauche de la porte d’entrée fix…" at bounding box center [645, 653] width 638 height 42
drag, startPoint x: 643, startPoint y: 669, endPoint x: 436, endPoint y: 659, distance: 207.3
click at [436, 659] on li "Boîte à clé : Le code est 6509 elle se trouve à gauche de la fenêtre derriere l…" at bounding box center [645, 653] width 638 height 42
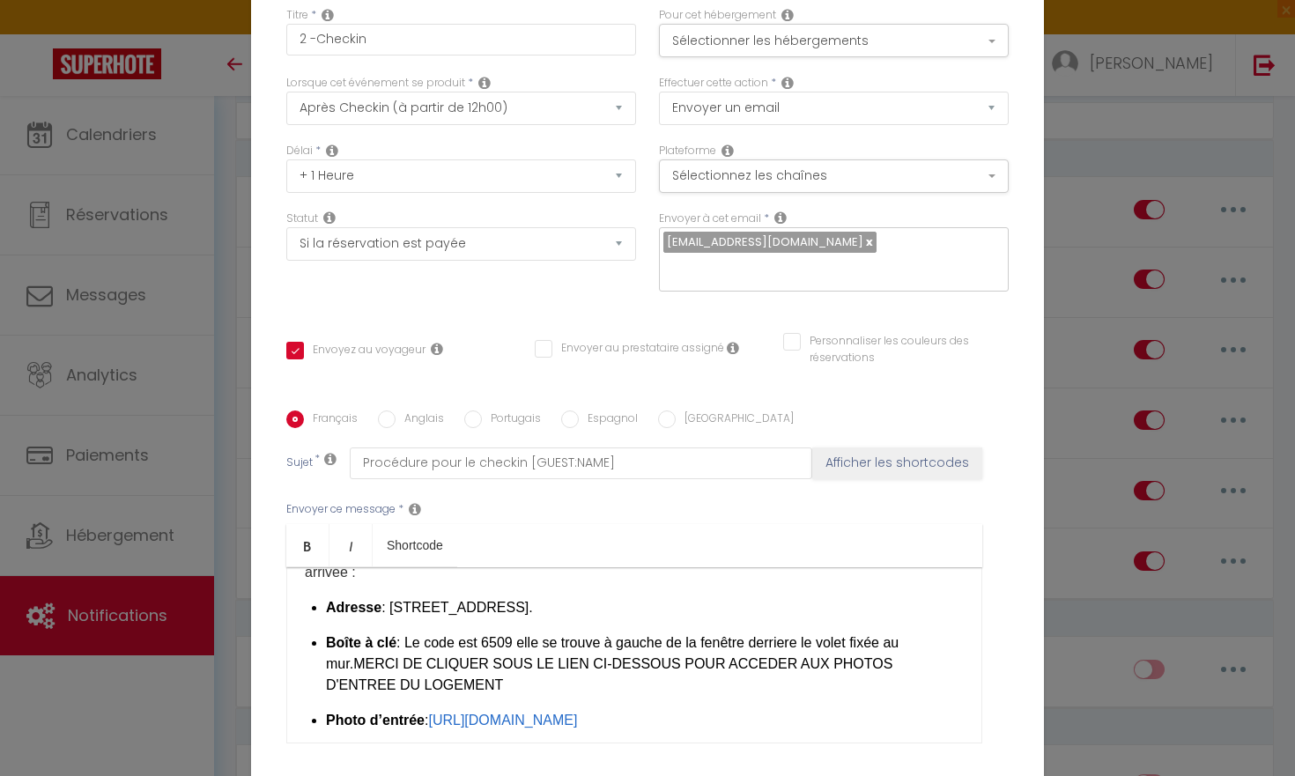
click at [326, 660] on span "MERCI DE CLIQUER SOUS LE LIEN CI-DESSOUS POUR ACCEDER AUX PHOTOS D'ENTREE DU LO…" at bounding box center [609, 674] width 566 height 36
drag, startPoint x: 751, startPoint y: 645, endPoint x: 946, endPoint y: 632, distance: 195.1
click at [946, 632] on div "Bonjour, [GUEST:FIRST_NAME]​ , Nous avons hâte de vous accueillir dans notre lo…" at bounding box center [634, 655] width 696 height 176
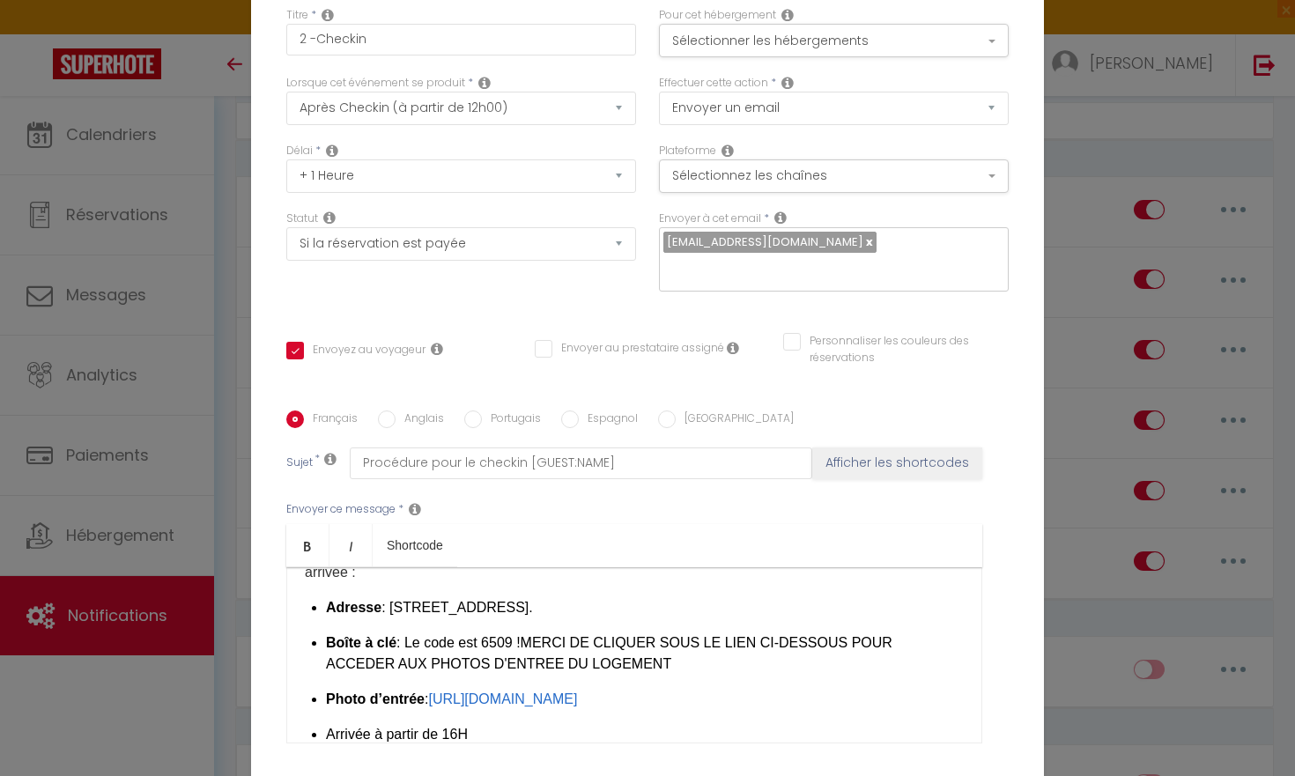
click at [659, 646] on span "MERCI DE CLIQUER SOUS LE LIEN CI-DESSOUS POUR ACCEDER AUX PHOTOS D'ENTREE DU LO…" at bounding box center [609, 653] width 566 height 36
click at [669, 646] on span "MERCI DE CLIQUER SOUS LE LIEN CI-DESSOUS POUR ACCEDER AUX PHOTOS D'ENTREE DU LO…" at bounding box center [609, 653] width 566 height 36
click at [675, 647] on span "MERCI DE CLIQUER SOUS LE LIEN CI-DESSOUS POUR ACCEDER AUX PHOTOS D'ENTREE DU LO…" at bounding box center [609, 653] width 566 height 36
click at [539, 654] on li "Boîte à clé : Le code est 6509 ! MERCI DE CLIQUER SUR LE LIEN CI-DESSOUS POUR A…" at bounding box center [645, 653] width 638 height 42
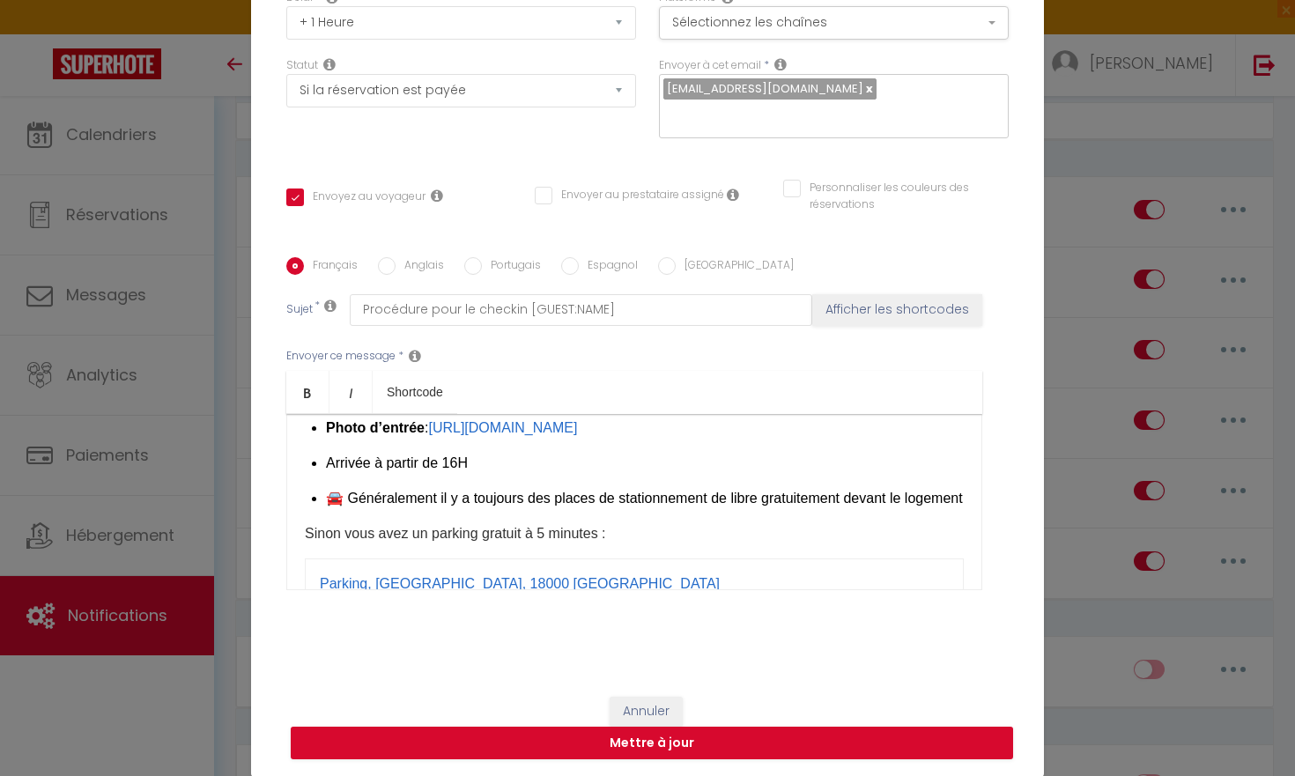
scroll to position [208, 0]
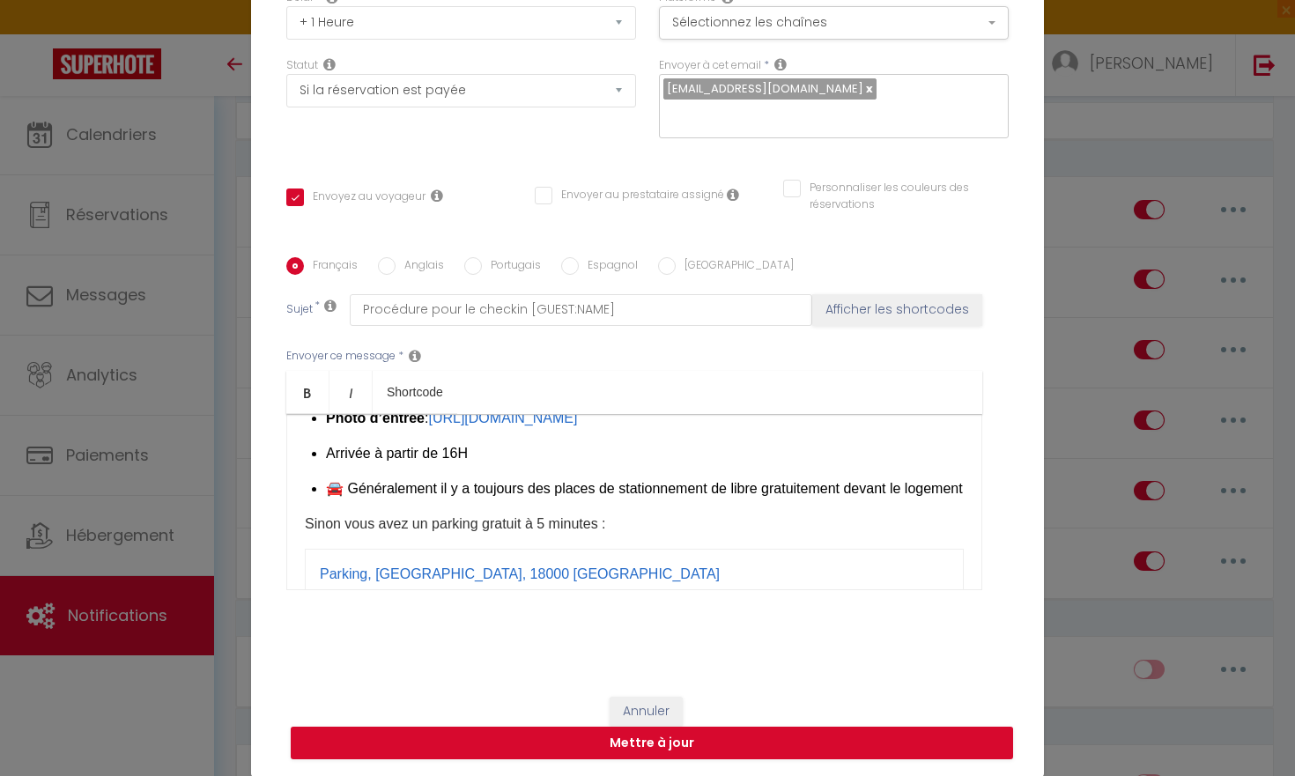
click at [447, 461] on span "Arrivée à partir de 16H" at bounding box center [397, 453] width 142 height 15
click at [459, 461] on span "Arrivée à partir de 16H" at bounding box center [397, 453] width 142 height 15
click at [489, 464] on li "Arrivée à partir de 17H" at bounding box center [645, 453] width 638 height 21
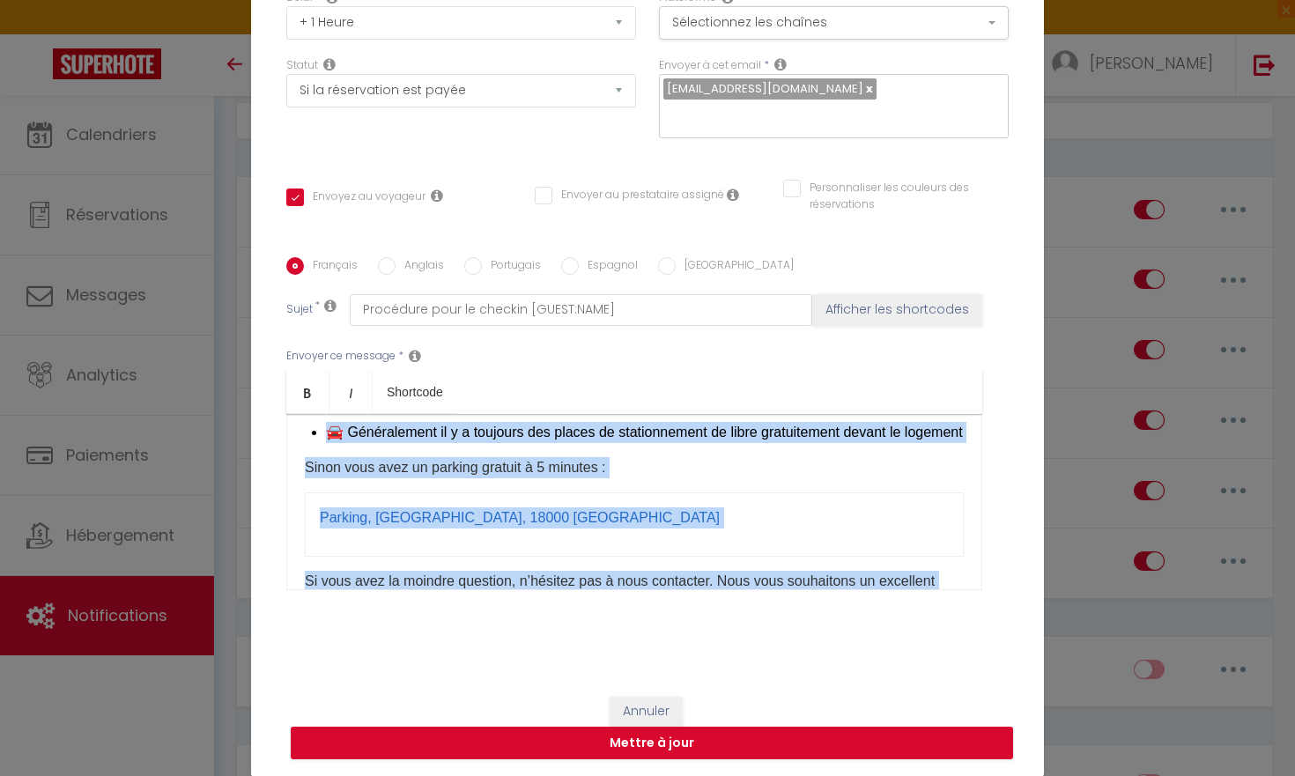
scroll to position [478, 0]
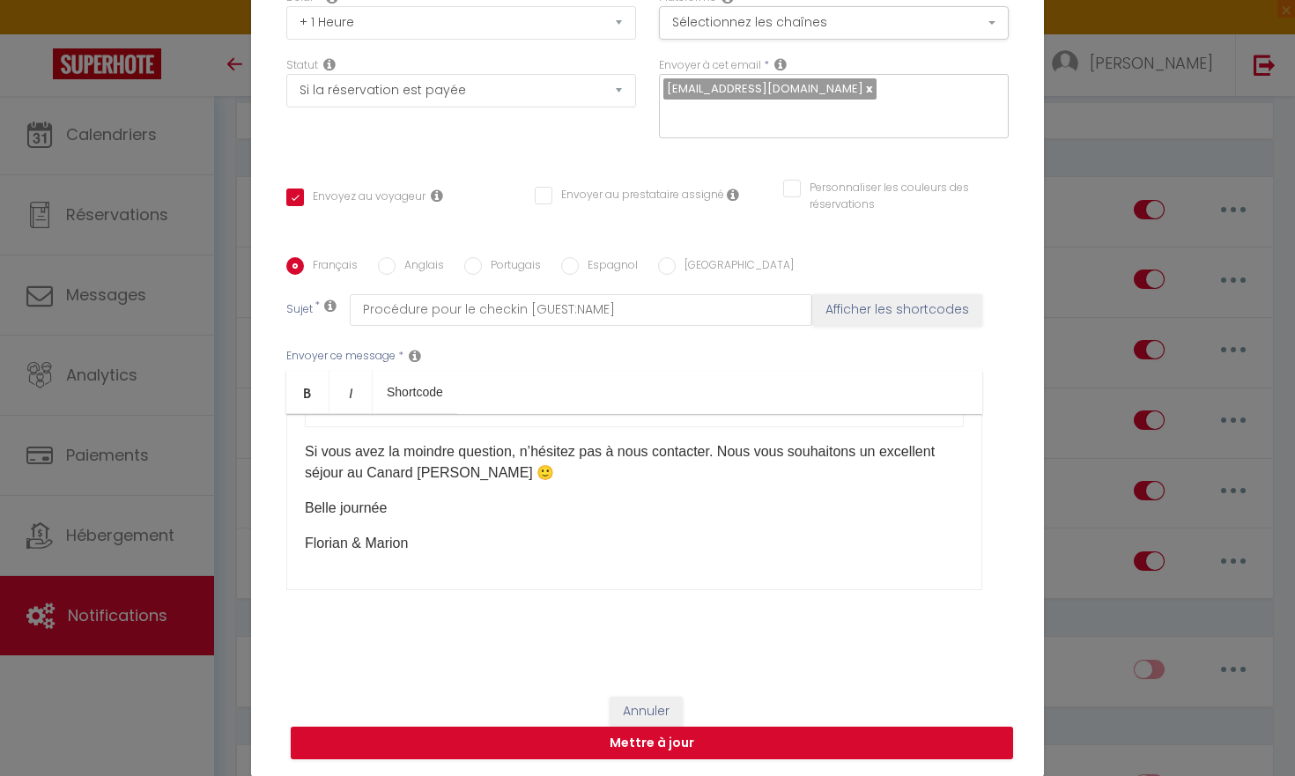
drag, startPoint x: 324, startPoint y: 526, endPoint x: 553, endPoint y: 428, distance: 249.0
click at [553, 428] on div "Bonjour, [GUEST:FIRST_NAME]​ , Nous avons hâte de vous accueillir dans notre lo…" at bounding box center [634, 502] width 696 height 176
click at [554, 427] on li "​Départ 10H au plus tard" at bounding box center [645, 416] width 638 height 21
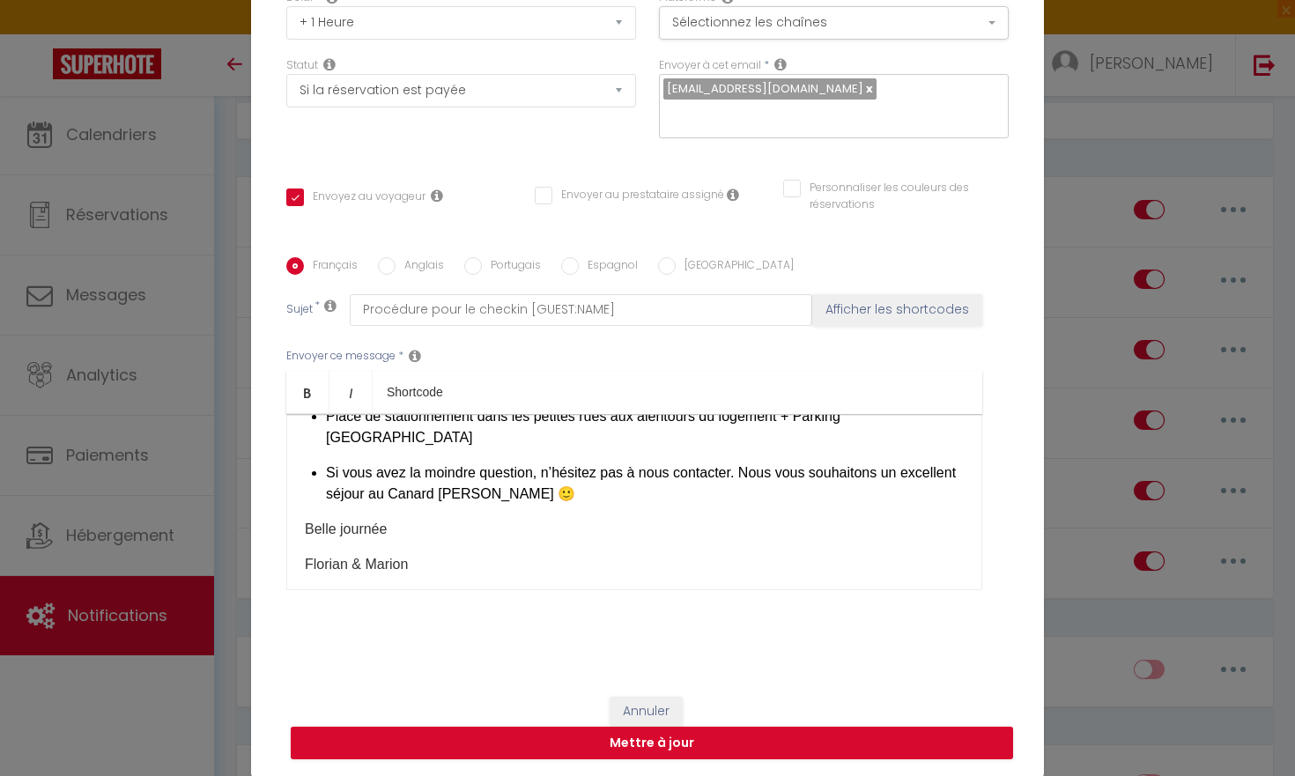
click at [493, 406] on li "​Départ 10H au plus tard" at bounding box center [645, 395] width 638 height 21
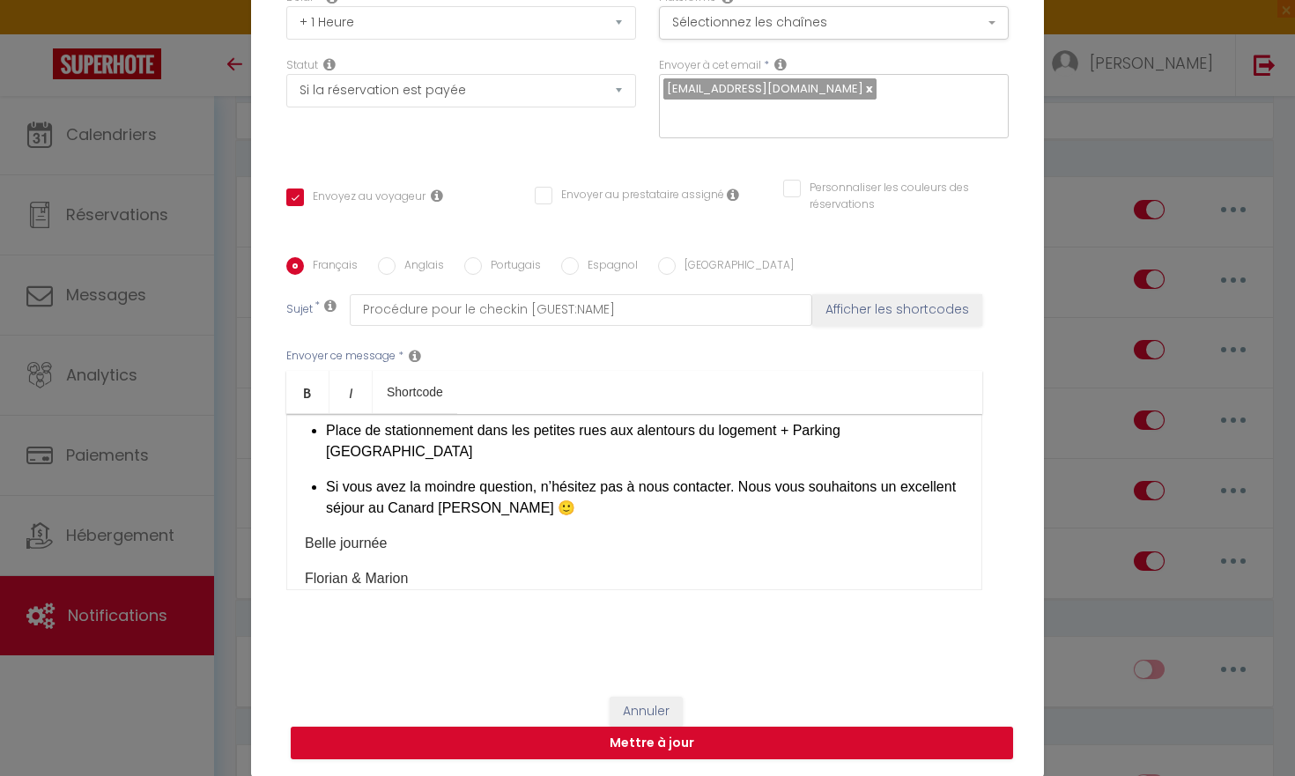
click at [516, 511] on div "Bonjour, [GUEST:FIRST_NAME]​ , Nous avons hâte de vous accueillir dans notre lo…" at bounding box center [634, 502] width 696 height 176
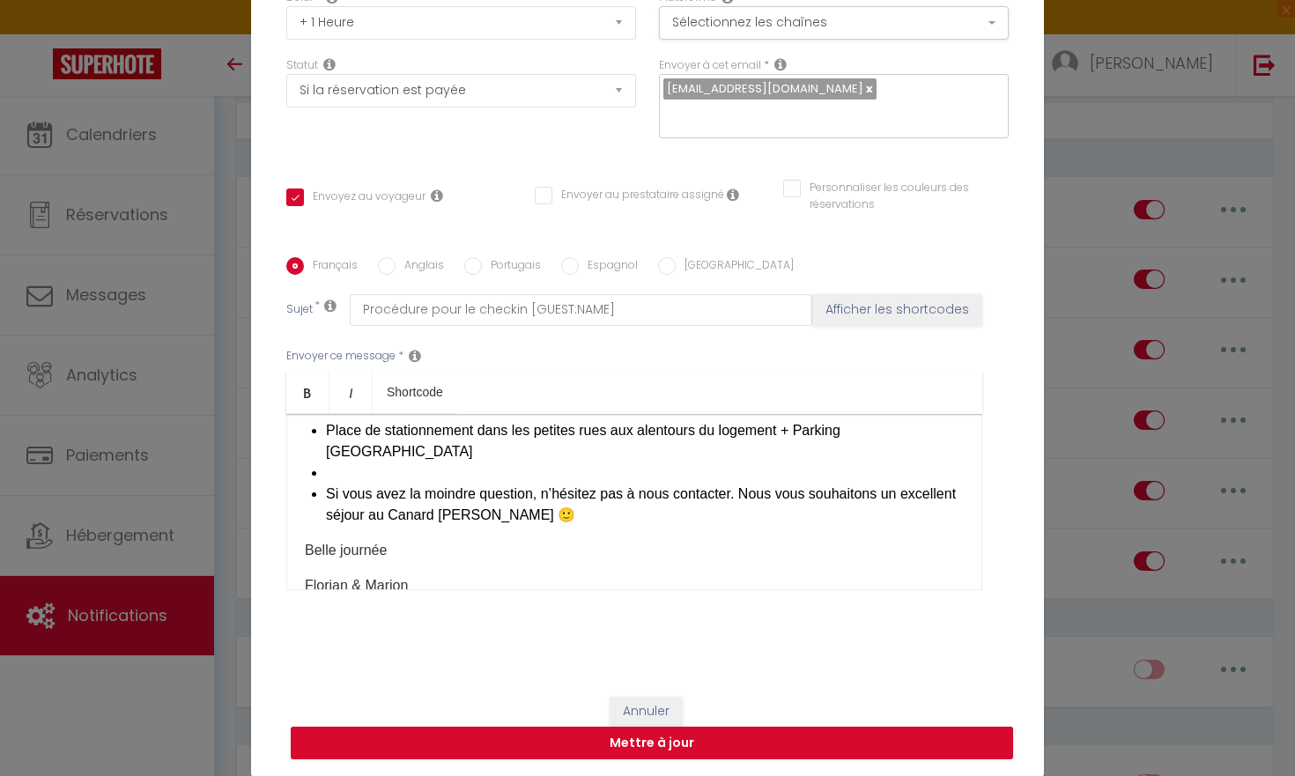
click at [326, 525] on li "Si vous avez la moindre question, n’hésitez pas à nous contacter. Nous vous sou…" at bounding box center [645, 505] width 638 height 42
click at [326, 484] on li at bounding box center [645, 472] width 638 height 21
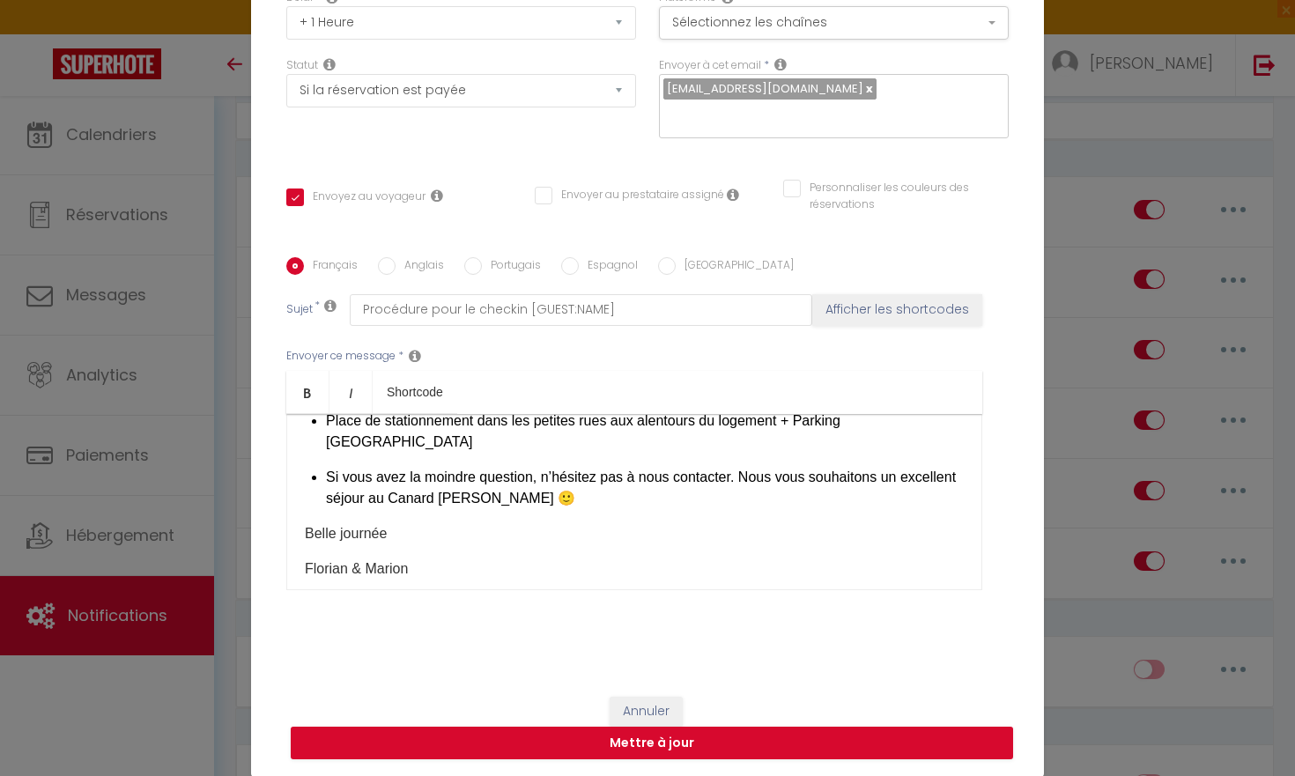
scroll to position [324, 0]
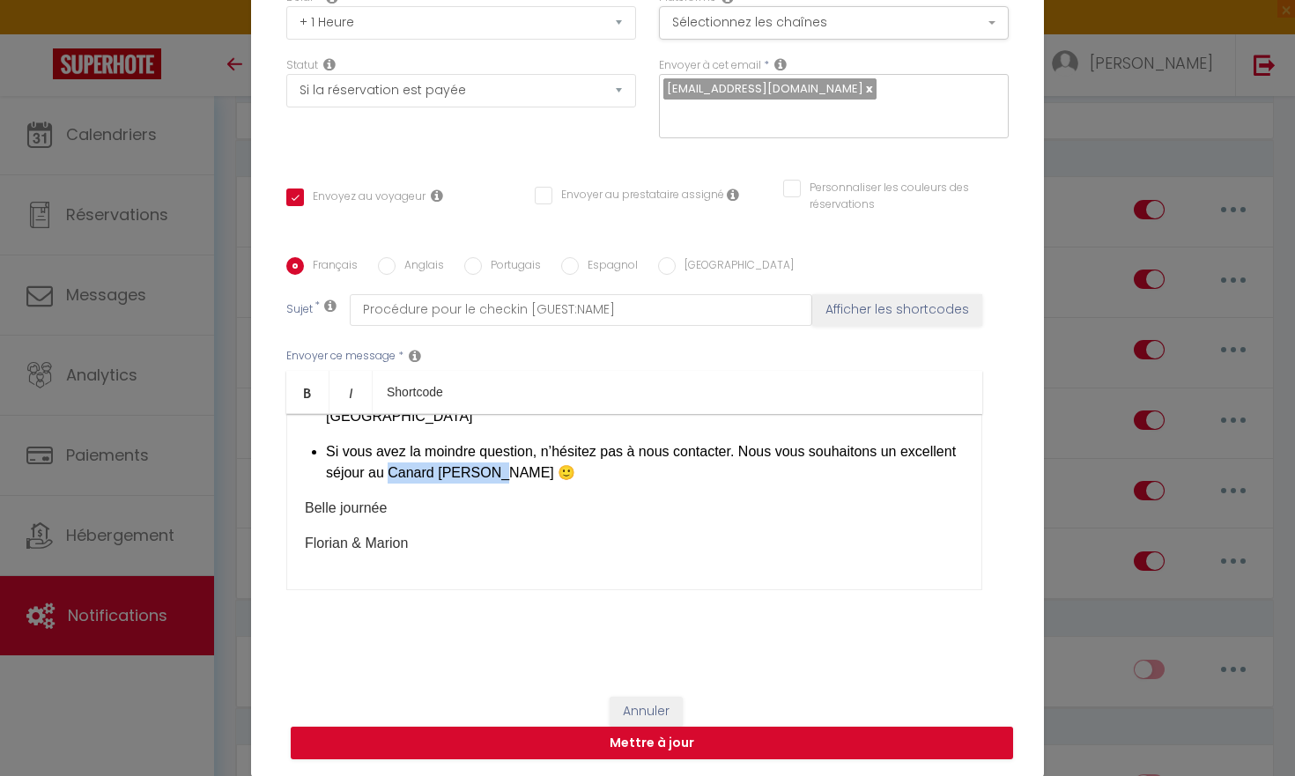
drag, startPoint x: 549, startPoint y: 517, endPoint x: 447, endPoint y: 514, distance: 102.2
click at [447, 480] on span "Si vous avez la moindre question, n’hésitez pas à nous contacter. Nous vous sou…" at bounding box center [641, 462] width 630 height 36
click at [667, 519] on p "Belle journée" at bounding box center [634, 508] width 659 height 21
click at [336, 563] on div "Bonjour, [GUEST:FIRST_NAME]​ , Nous avons hâte de vous accueillir dans notre lo…" at bounding box center [634, 502] width 696 height 176
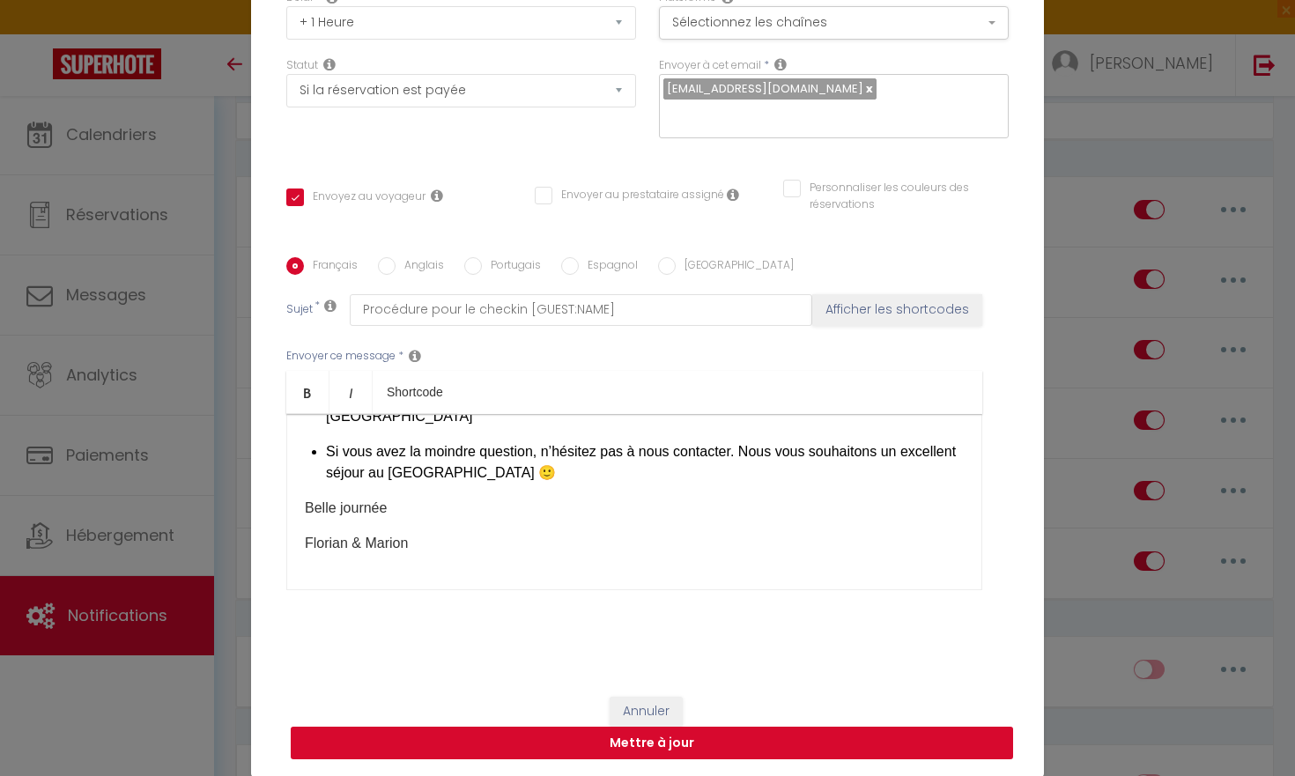
click at [775, 725] on button "Mettre à jour" at bounding box center [652, 743] width 722 height 33
checkbox input "true"
checkbox input "false"
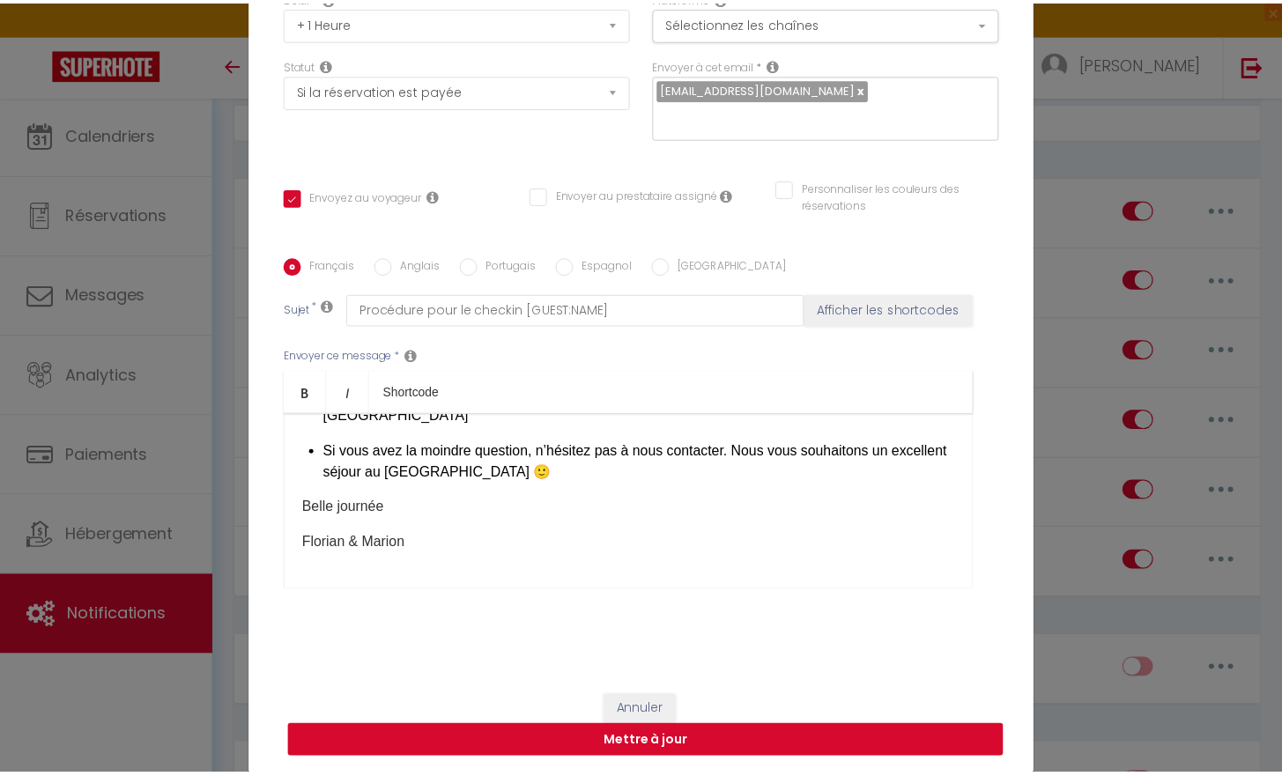
scroll to position [144, 0]
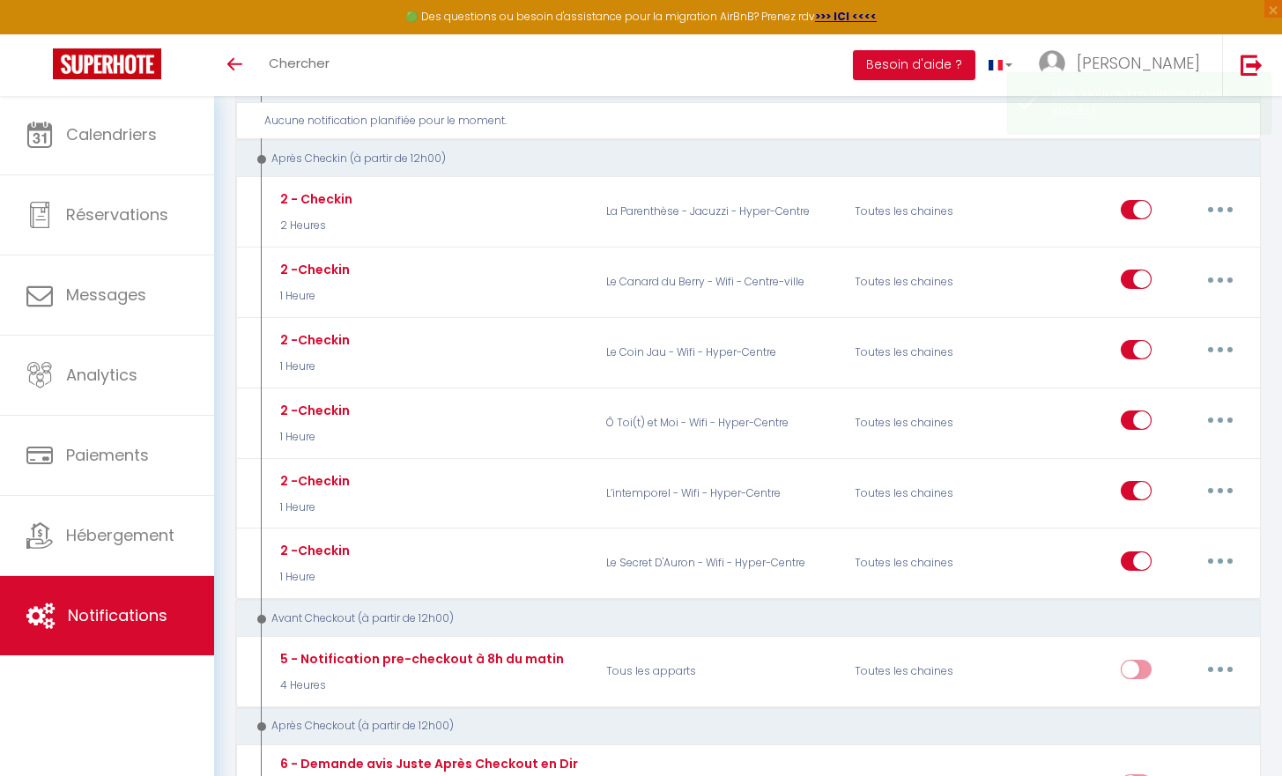
checkbox input "true"
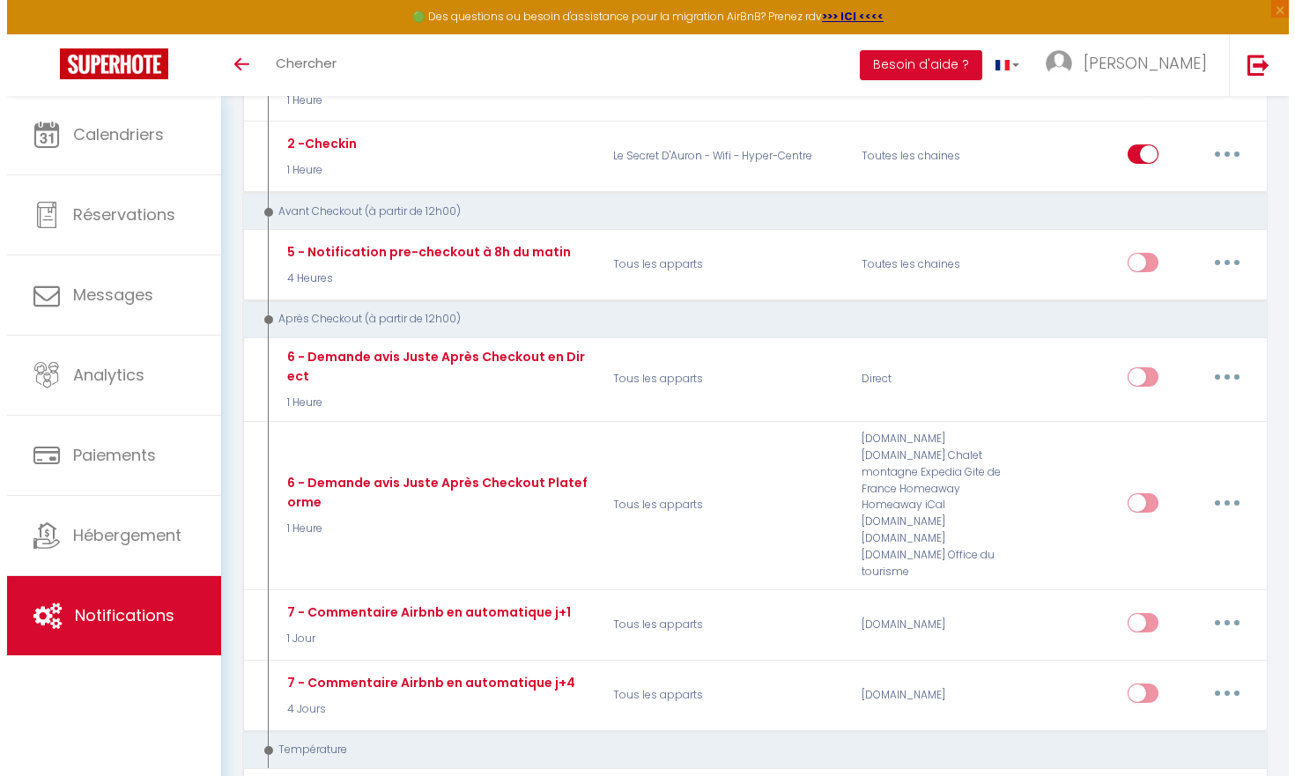
scroll to position [1192, 0]
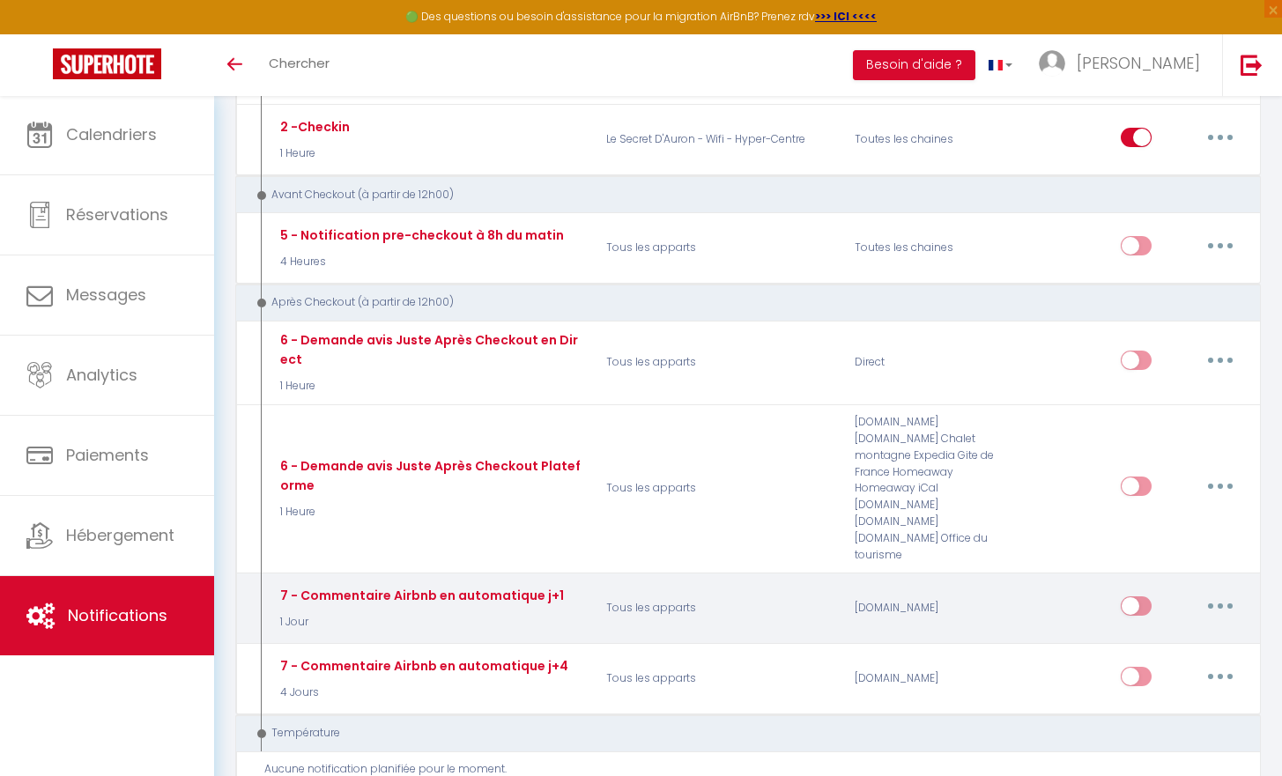
click at [1131, 596] on input "checkbox" at bounding box center [1135, 609] width 31 height 26
checkbox input "true"
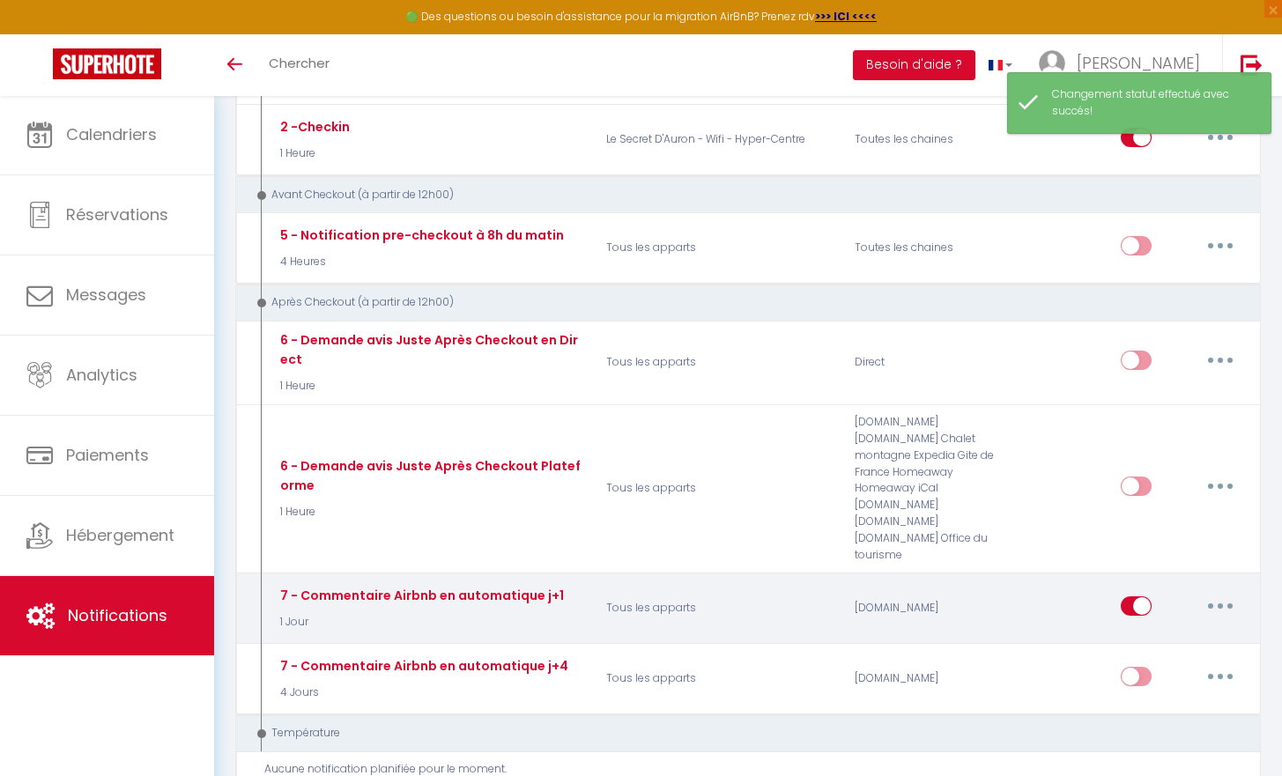
click at [1239, 592] on button "button" at bounding box center [1219, 606] width 49 height 28
click at [1143, 631] on link "Editer" at bounding box center [1174, 646] width 130 height 30
type input "7 - Commentaire Airbnb en automatique j+1"
select select "5"
select select "1 Jour"
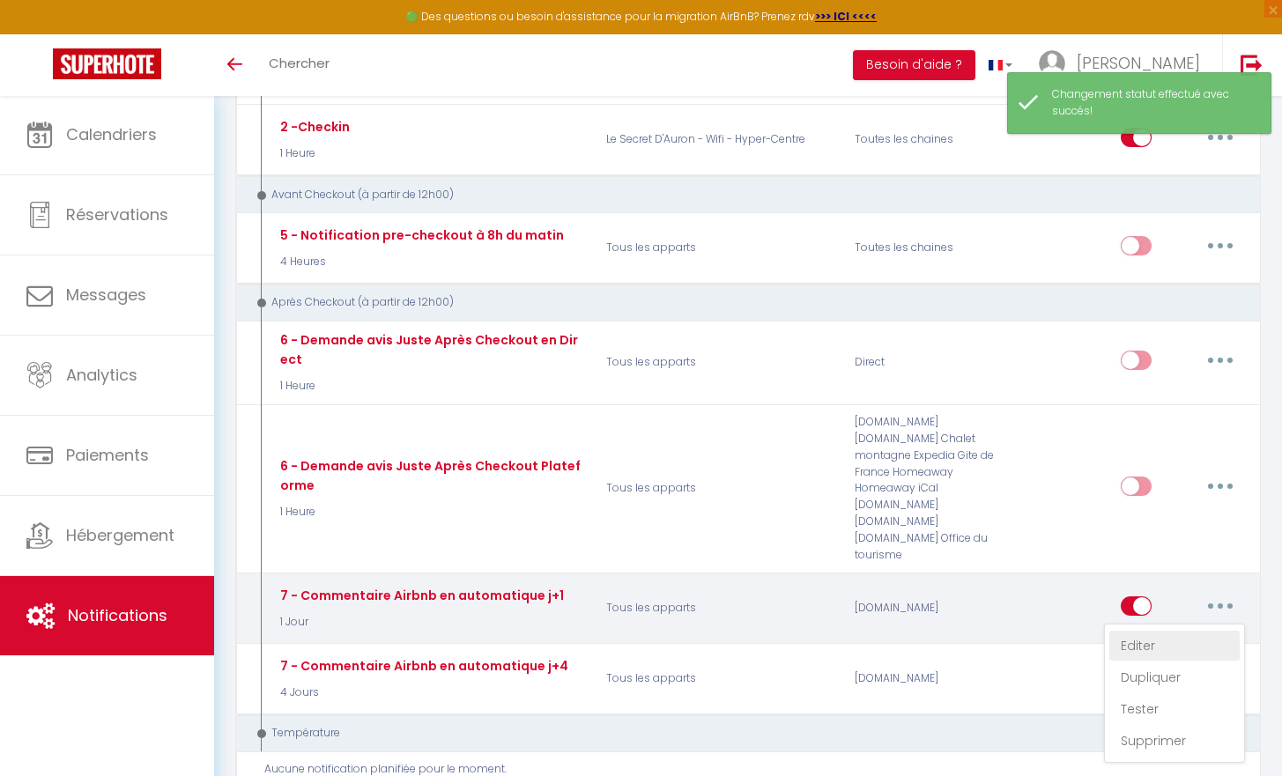
select select "if_booking_is_paid"
checkbox input "false"
radio input "true"
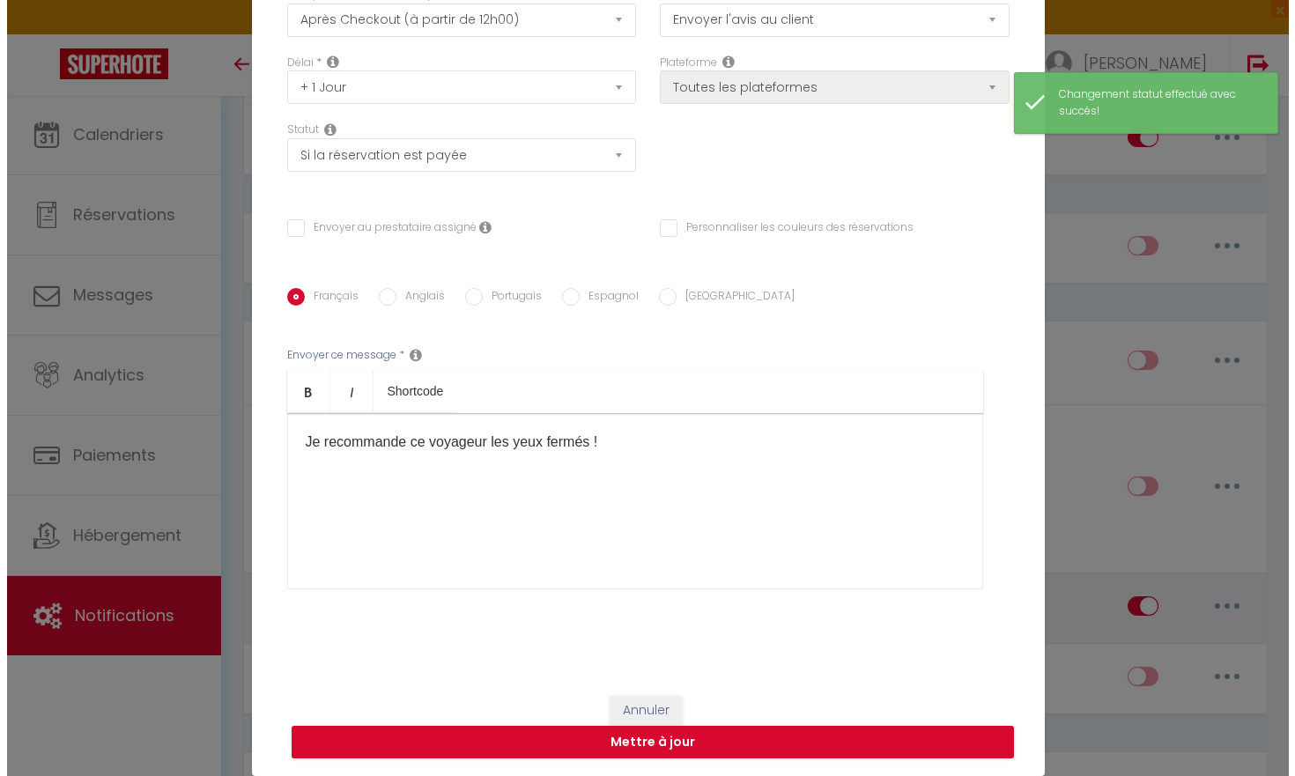
scroll to position [120, 0]
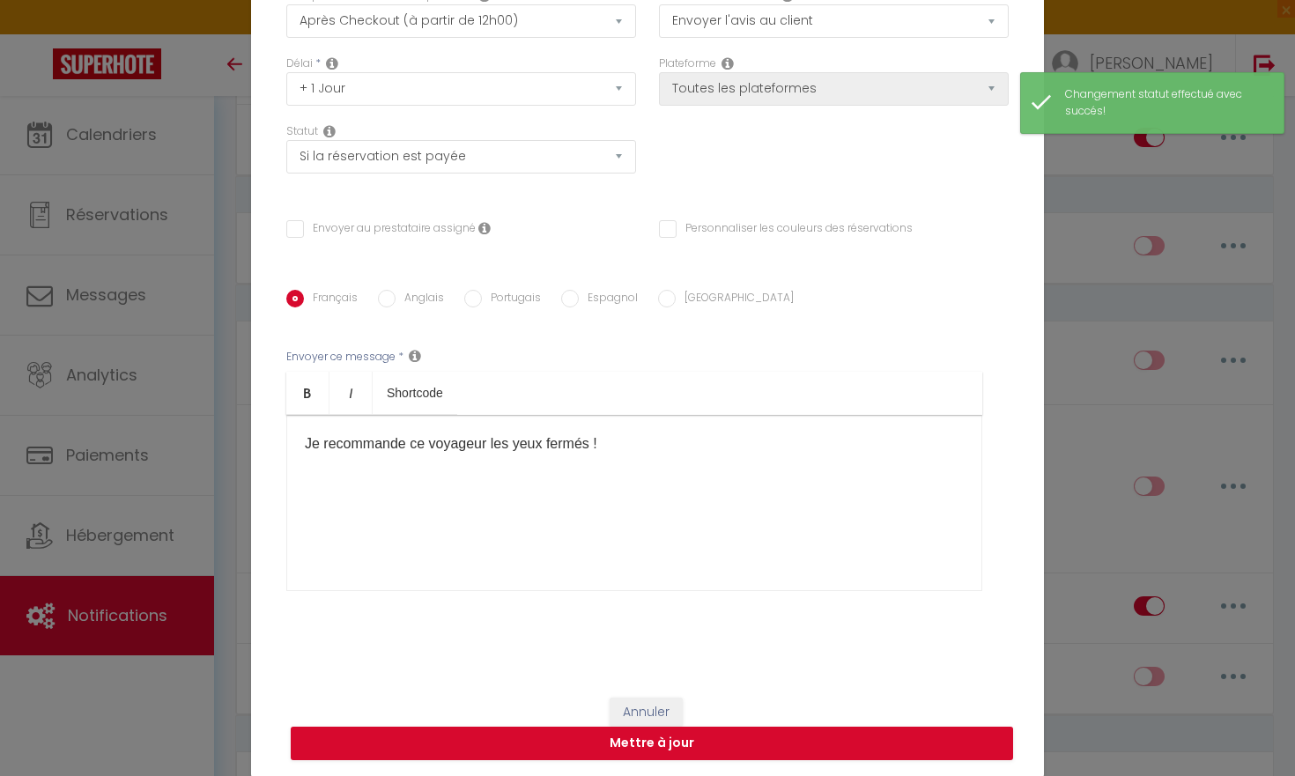
click at [872, 500] on div "Je recommande ce voyageur les yeux fermés !" at bounding box center [634, 503] width 696 height 176
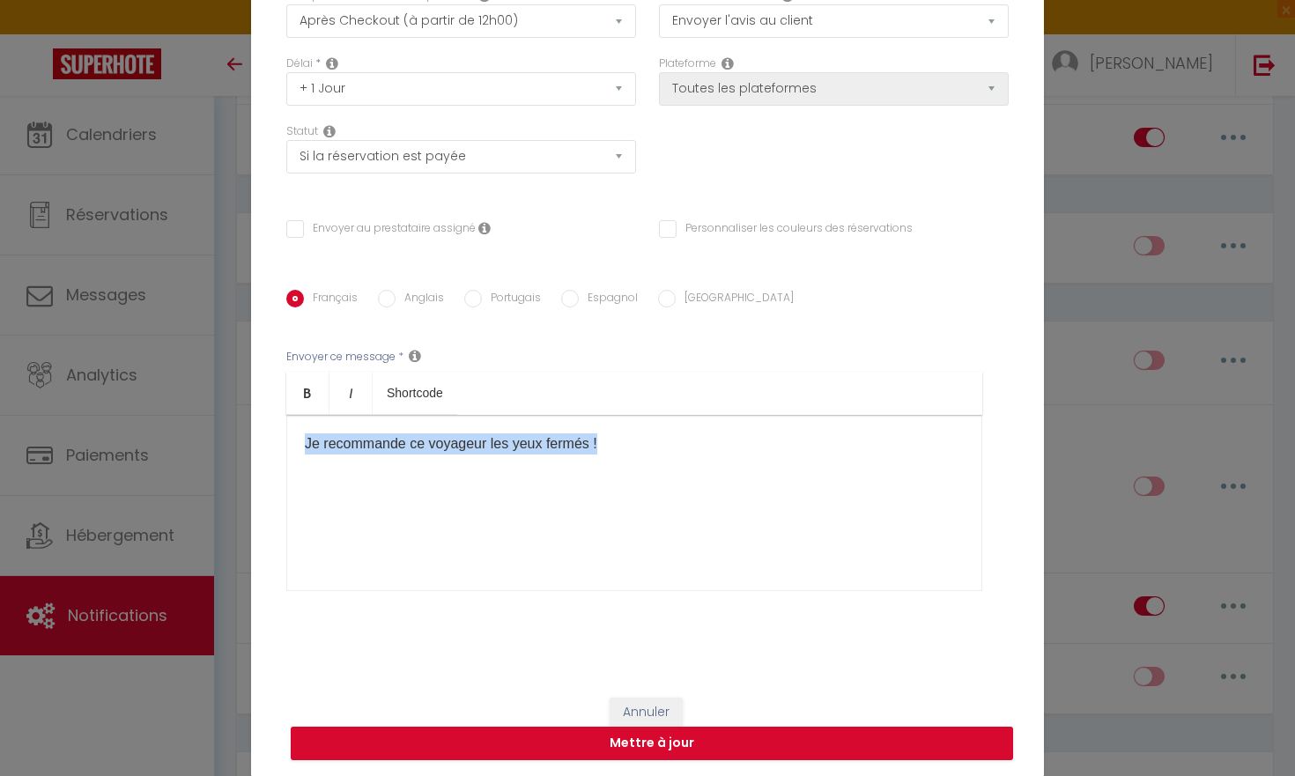
drag, startPoint x: 611, startPoint y: 443, endPoint x: 335, endPoint y: 431, distance: 276.9
click at [335, 431] on div "Je recommande ce voyageur les yeux fermés !" at bounding box center [634, 503] width 696 height 176
drag, startPoint x: 400, startPoint y: 441, endPoint x: 270, endPoint y: 439, distance: 130.4
click at [270, 439] on div "Titre * 7 - Commentaire Airbnb en automatique j+1 Pour cet hébergement Sélectio…" at bounding box center [647, 291] width 793 height 778
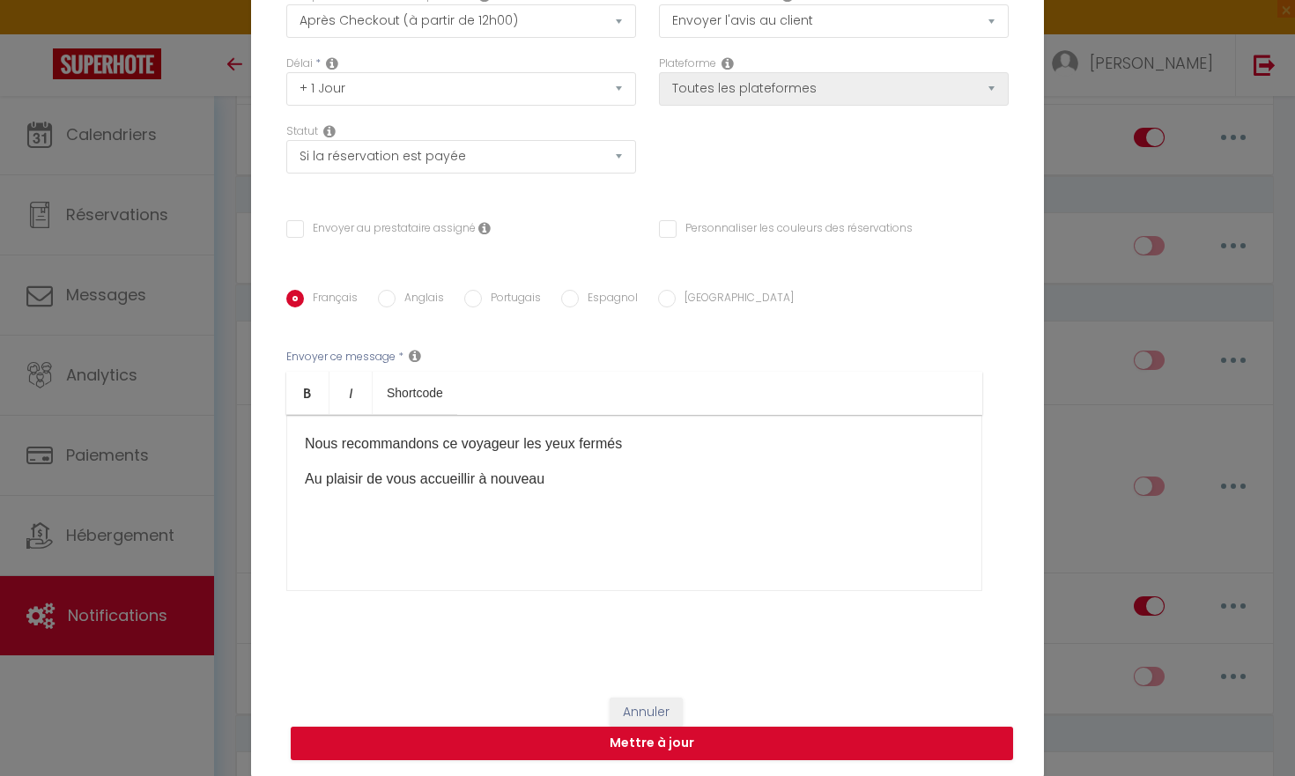
click at [560, 459] on div "Nous recommandons ce voyageur les yeux fermés Au plaisir de vous accueillir à n…" at bounding box center [634, 503] width 696 height 176
click at [595, 489] on div "Nous recommandons ce voyageur les yeux fermés Au plaisir de vous accueillir à n…" at bounding box center [634, 503] width 696 height 176
click at [576, 500] on div "Nous recommandons ce voyageur les yeux fermés Au plaisir de vous accueillir à n…" at bounding box center [634, 503] width 696 height 176
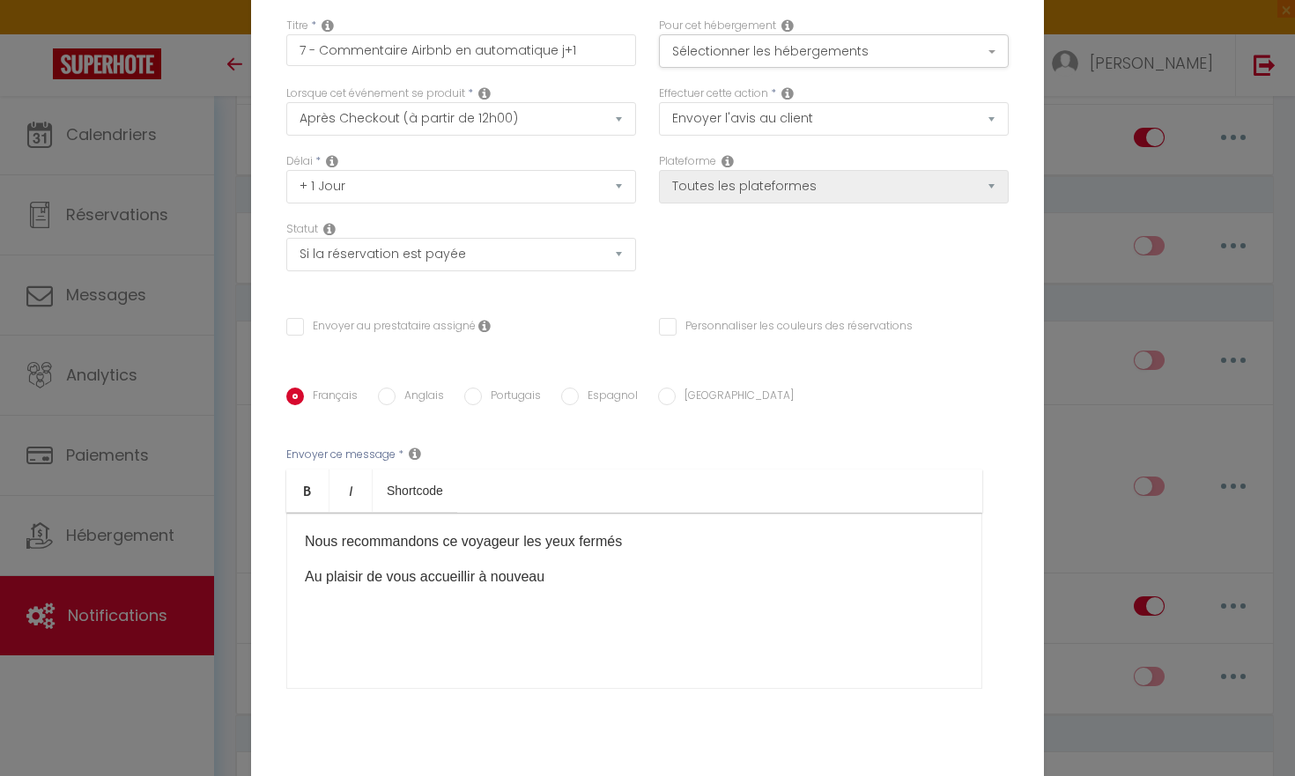
scroll to position [0, 0]
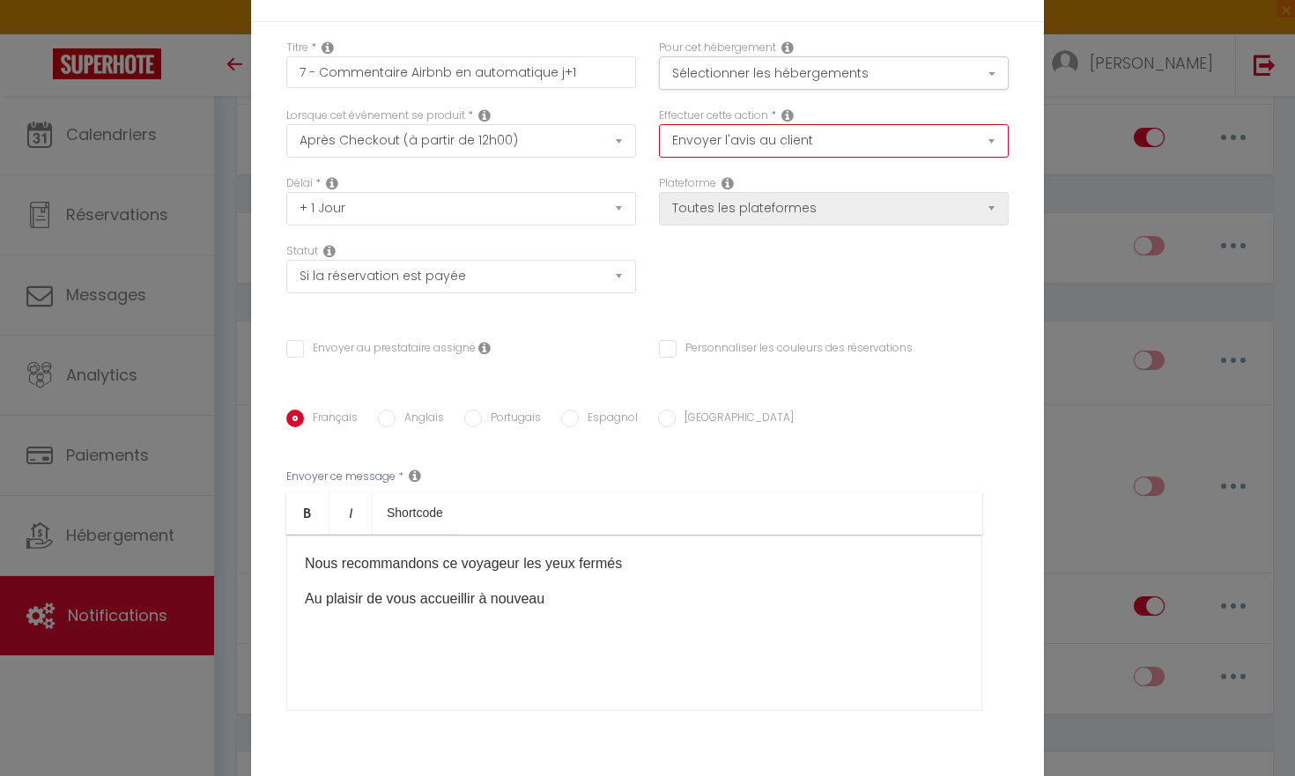
select select "notification"
checkbox input "false"
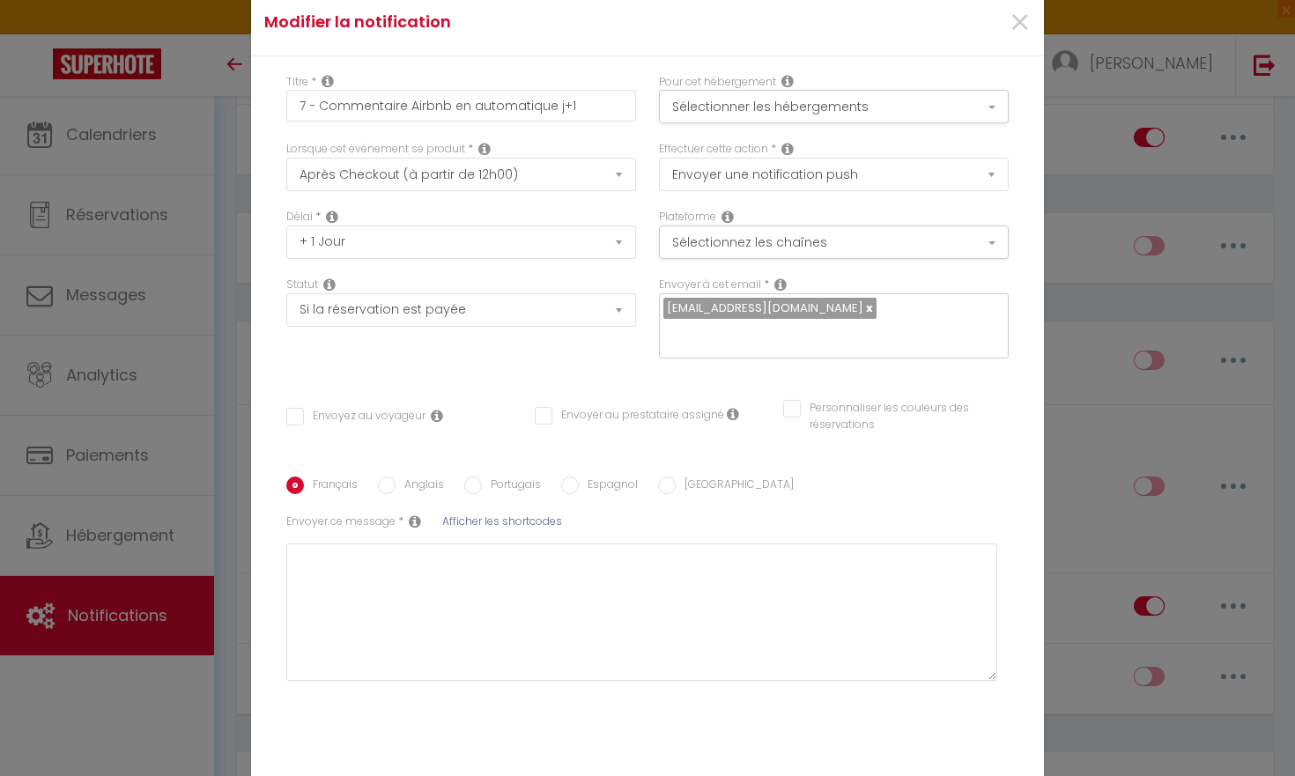
click at [805, 219] on div "Plateforme Sélectionnez les chaînes Toutes les chaines Direct [DOMAIN_NAME] [DO…" at bounding box center [834, 234] width 350 height 50
click at [805, 240] on button "Sélectionnez les chaînes" at bounding box center [834, 242] width 350 height 33
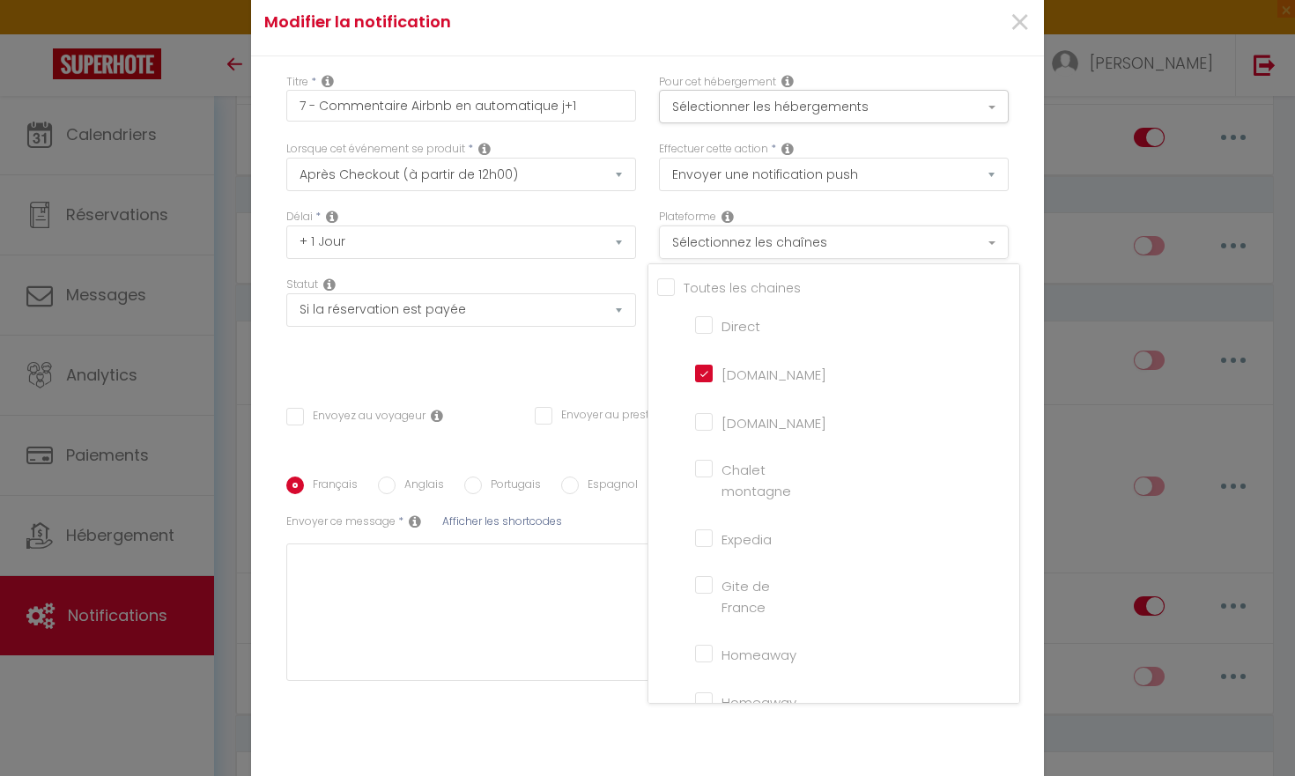
click at [806, 240] on button "Sélectionnez les chaînes" at bounding box center [834, 242] width 350 height 33
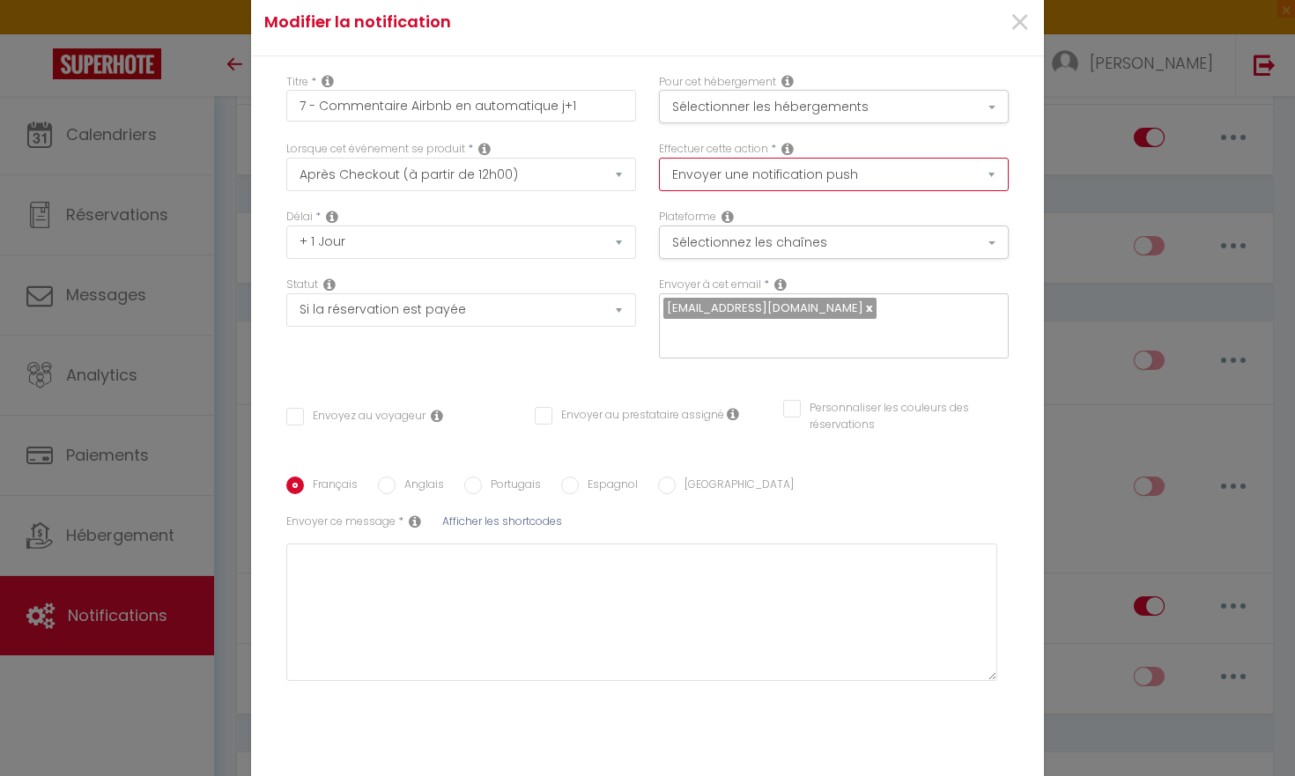
select select "email"
checkbox input "false"
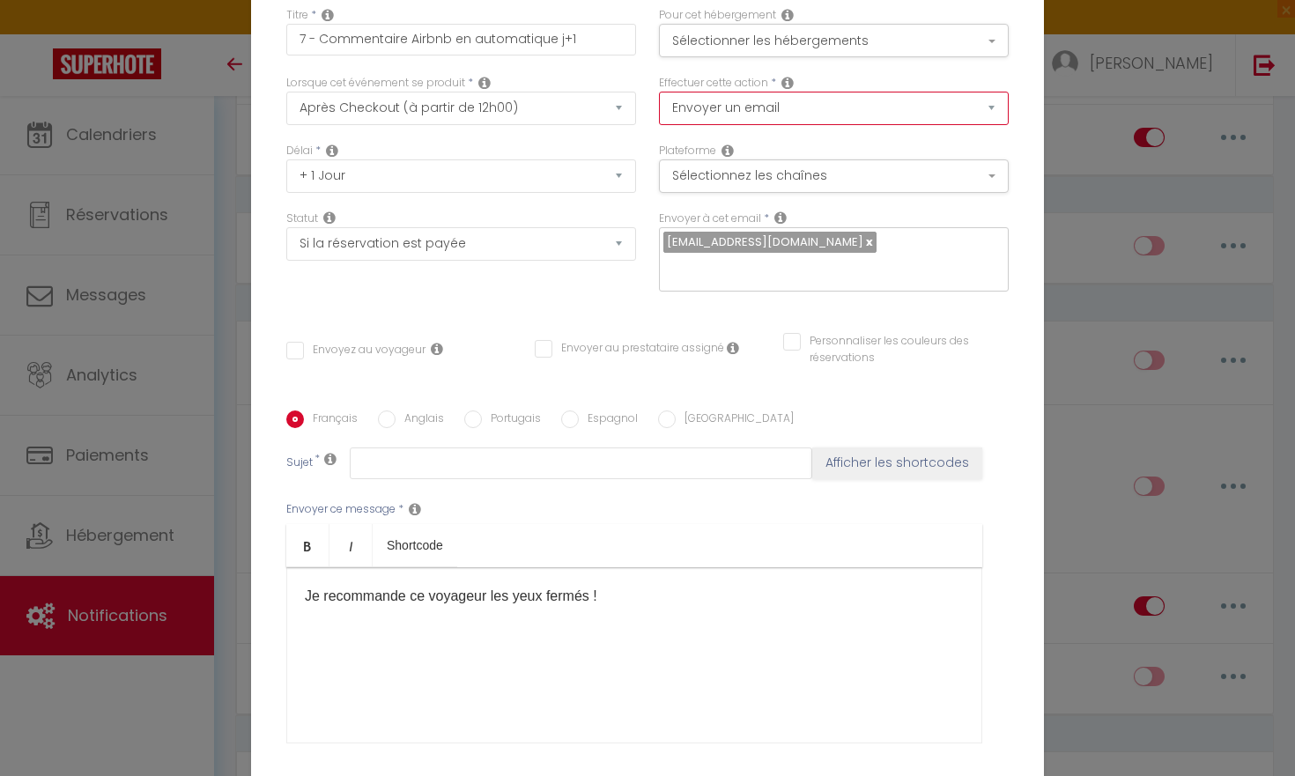
select select "review"
checkbox input "false"
select select "1"
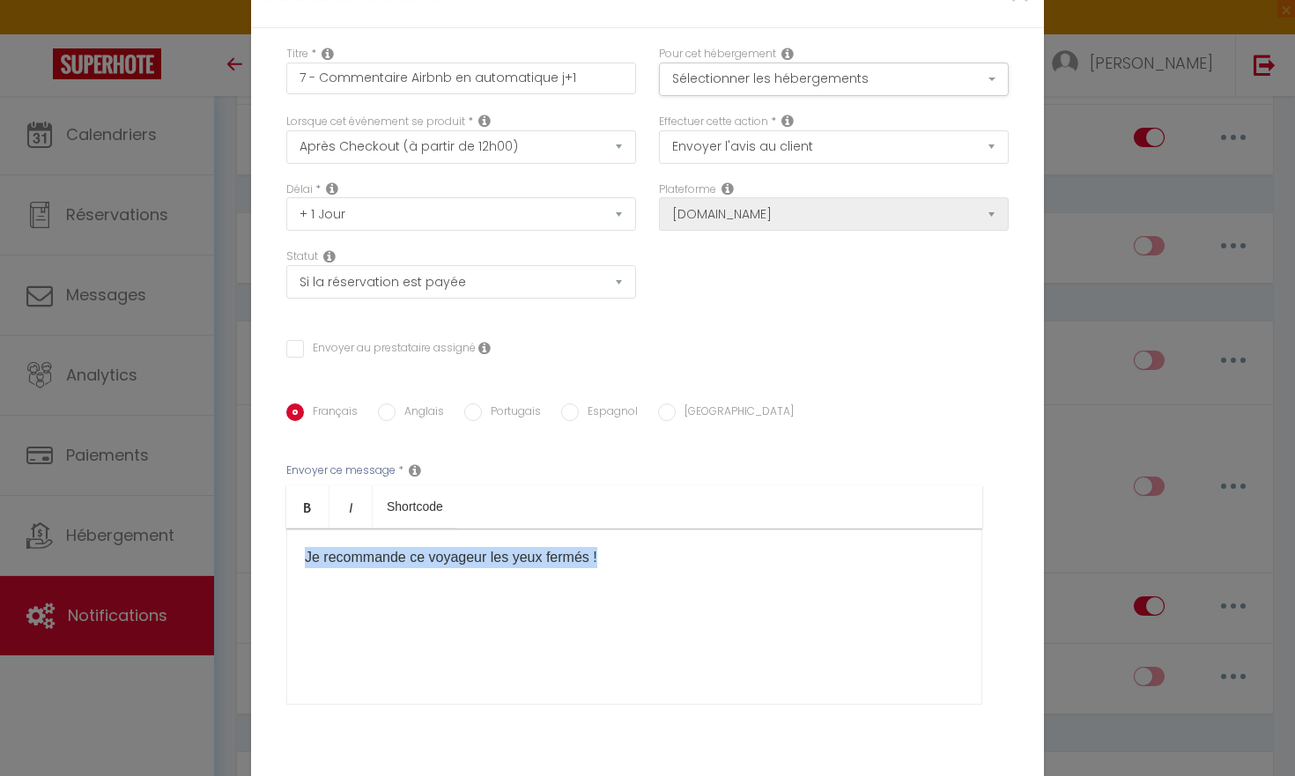
drag, startPoint x: 651, startPoint y: 558, endPoint x: 239, endPoint y: 555, distance: 412.3
click at [240, 555] on div "Modifier la notification × Titre * 7 - Commentaire Airbnb en automatique j+1 Po…" at bounding box center [647, 388] width 1295 height 776
drag, startPoint x: 239, startPoint y: 555, endPoint x: 359, endPoint y: 557, distance: 119.8
click at [359, 557] on p "Voyageur respectueux des lieux​" at bounding box center [634, 557] width 659 height 21
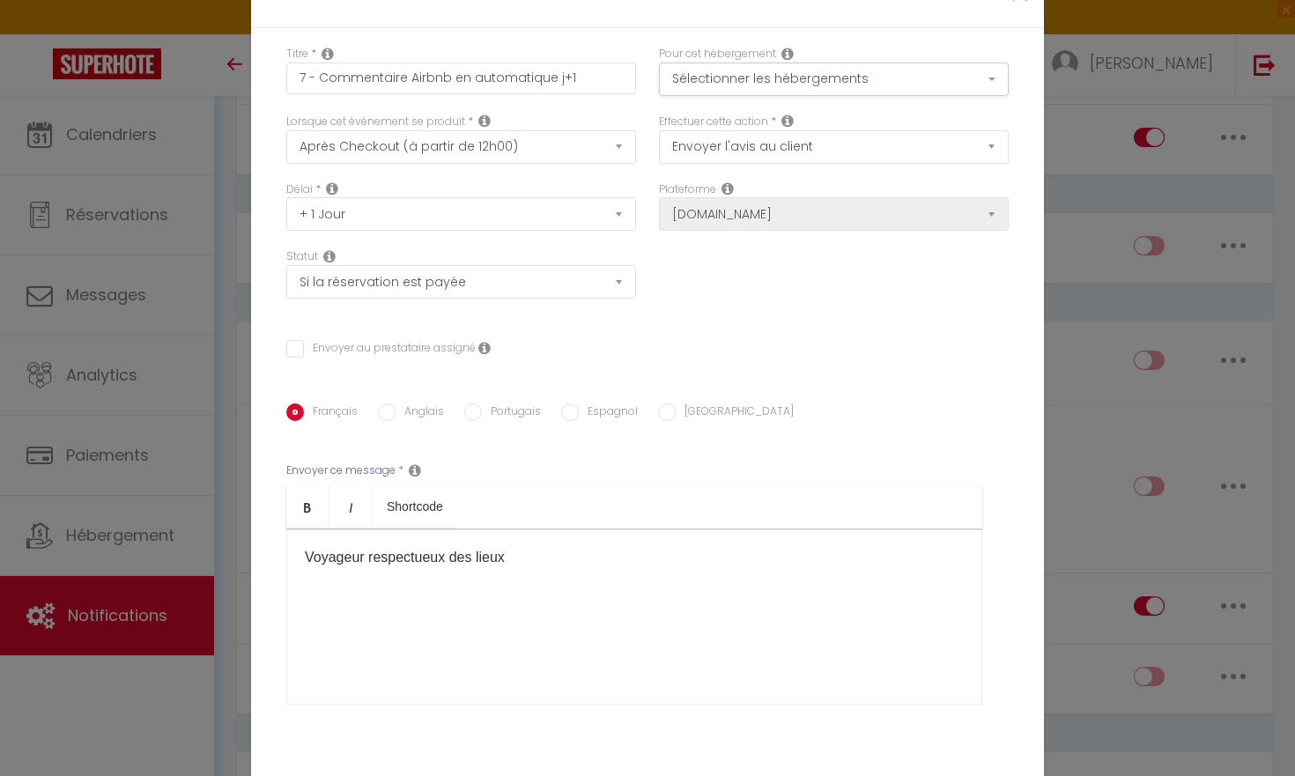
click at [543, 563] on p "Voyageur respectueux des lieux​" at bounding box center [634, 557] width 659 height 21
click at [297, 627] on div "Voyageur respectueux des lieux​ et agréable Nous recommandons vivement Au plais…" at bounding box center [634, 617] width 696 height 176
click at [609, 598] on p "Nous recommandons vivement" at bounding box center [634, 592] width 659 height 21
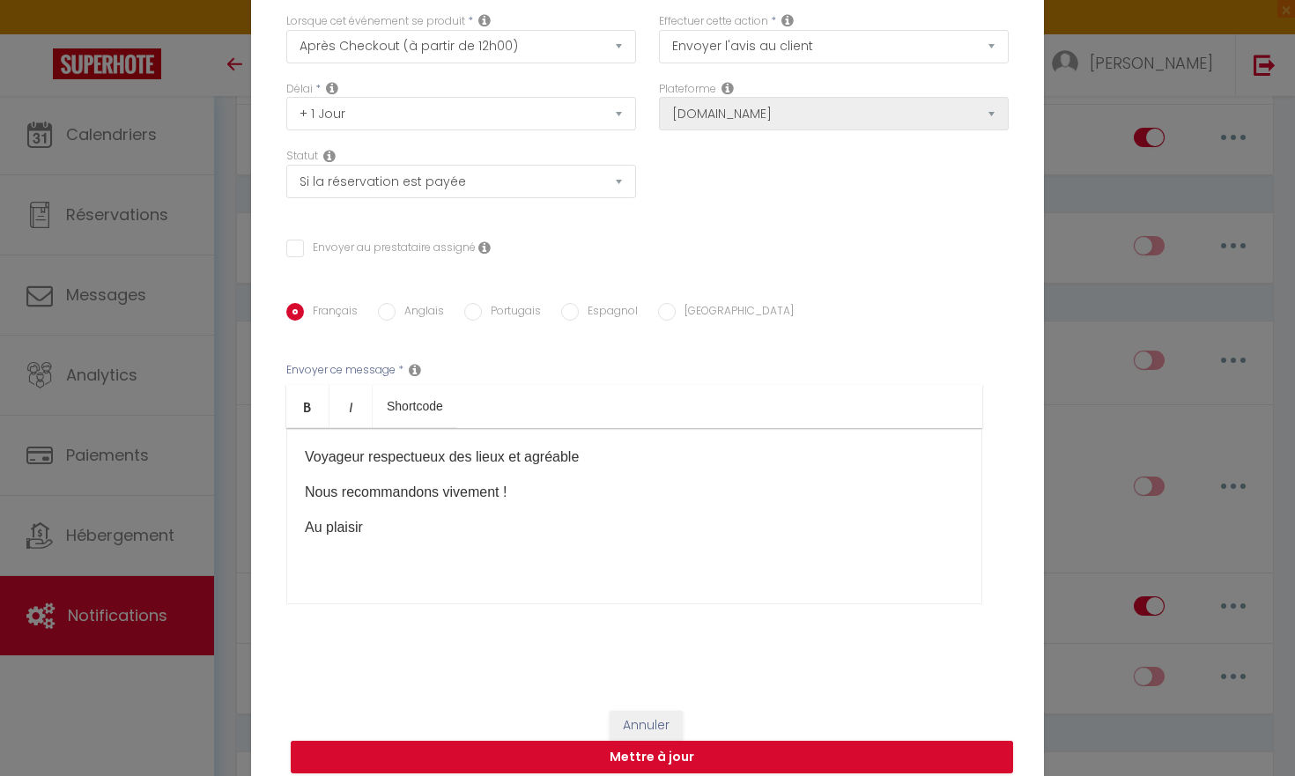
scroll to position [115, 0]
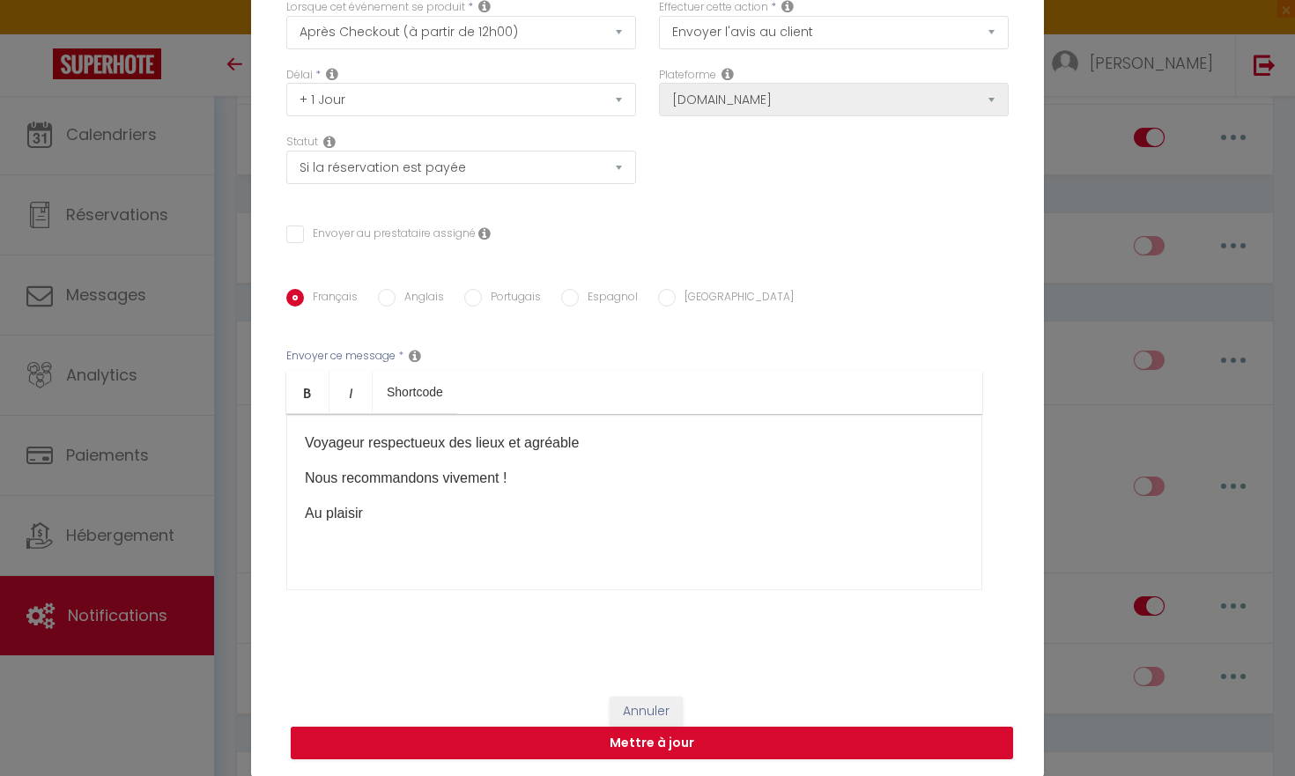
drag, startPoint x: 727, startPoint y: 744, endPoint x: 869, endPoint y: 383, distance: 388.3
click at [869, 383] on form "Modifier la notification × Titre * 7 - Commentaire Airbnb en automatique j+1 Po…" at bounding box center [647, 313] width 793 height 930
click at [747, 725] on button "Mettre à jour" at bounding box center [652, 743] width 722 height 33
checkbox input "false"
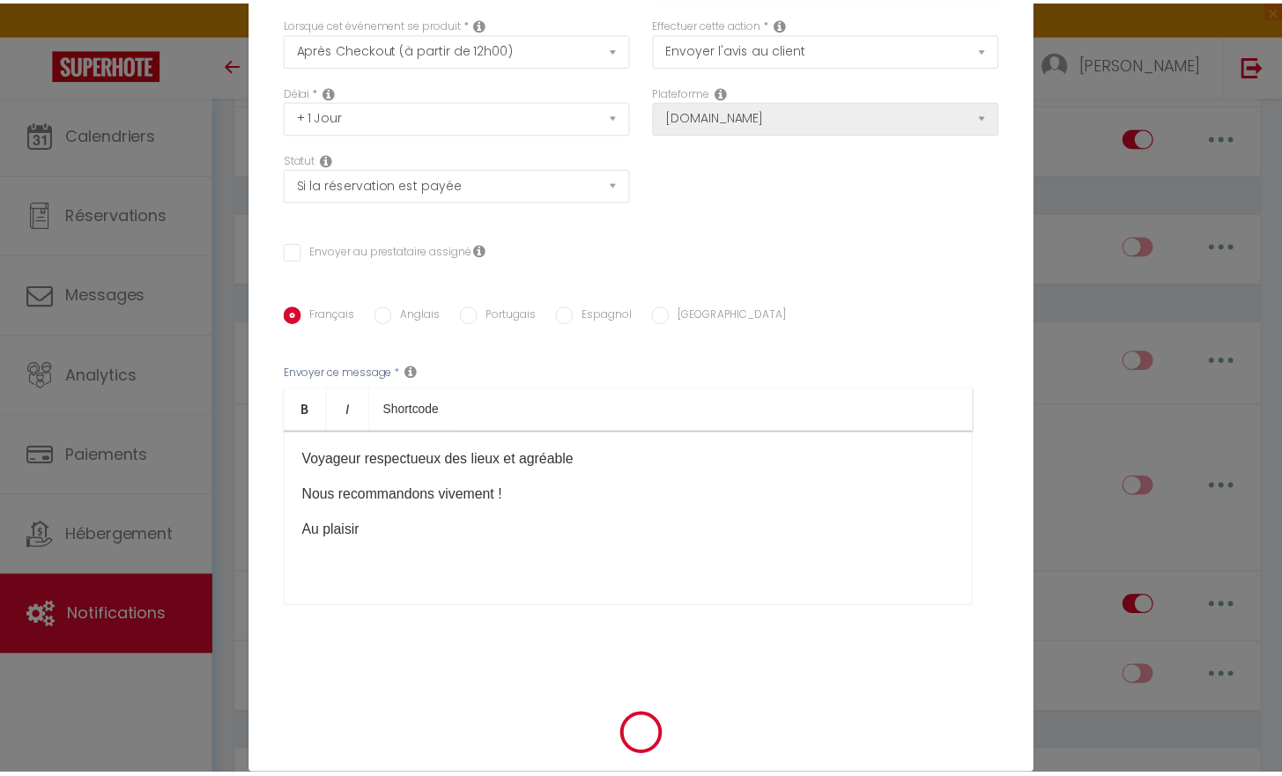
scroll to position [106, 0]
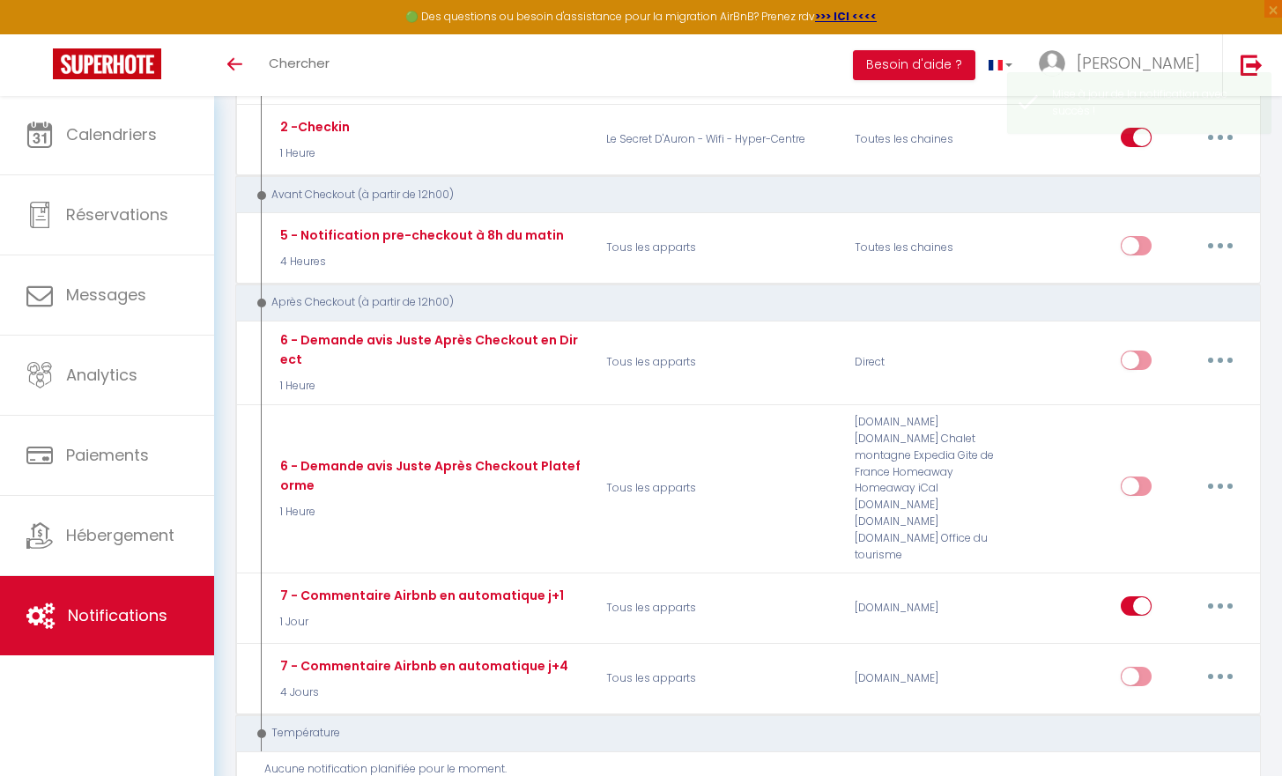
checkbox input "true"
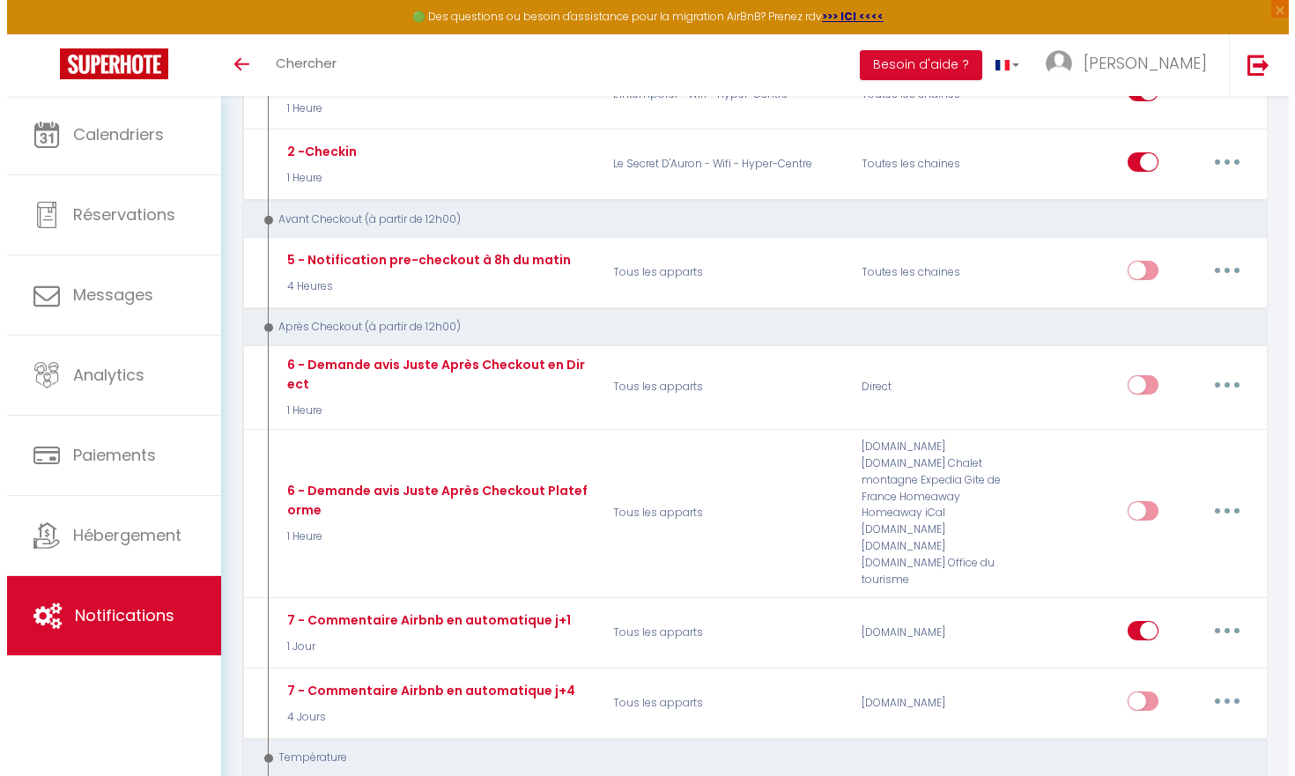
scroll to position [1172, 0]
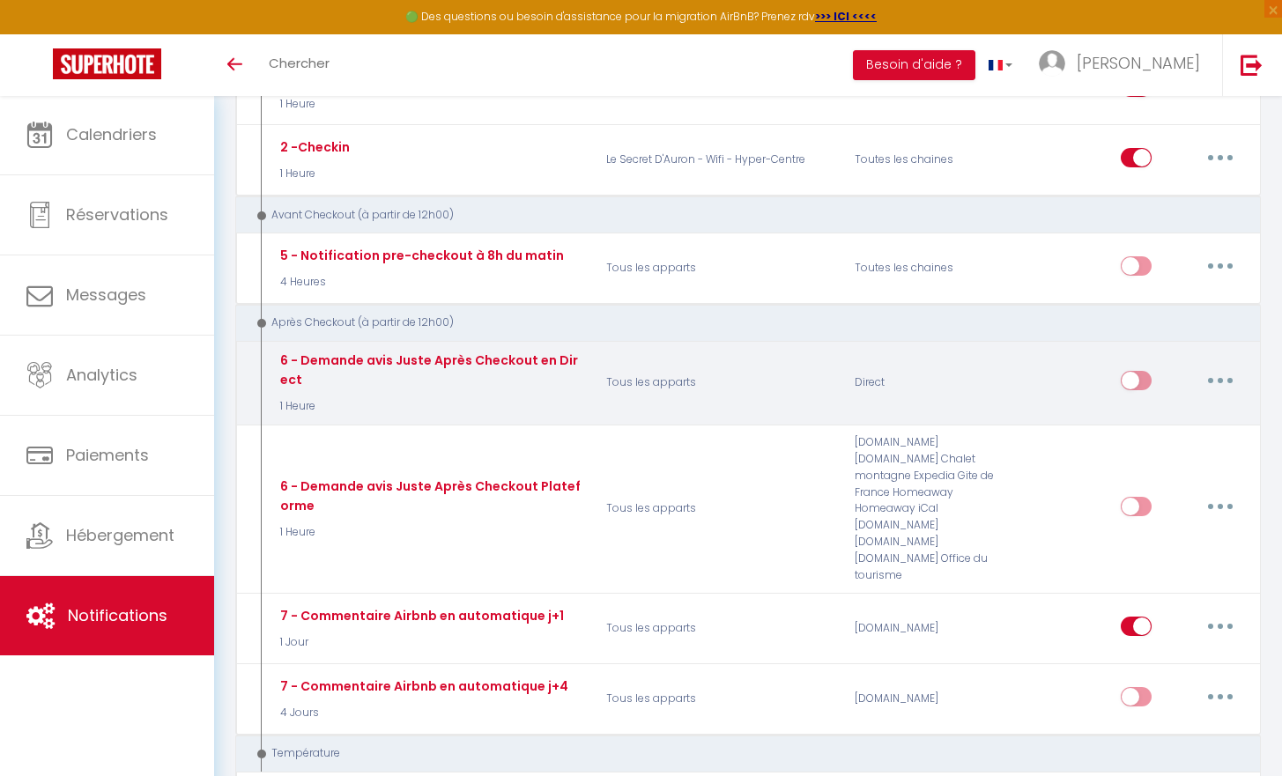
click at [1226, 366] on button "button" at bounding box center [1219, 380] width 49 height 28
click at [1172, 410] on link "Editer" at bounding box center [1174, 420] width 130 height 30
type input "6 - Demande avis Juste Après Checkout en Direct"
select select "5"
select select "1 Heure"
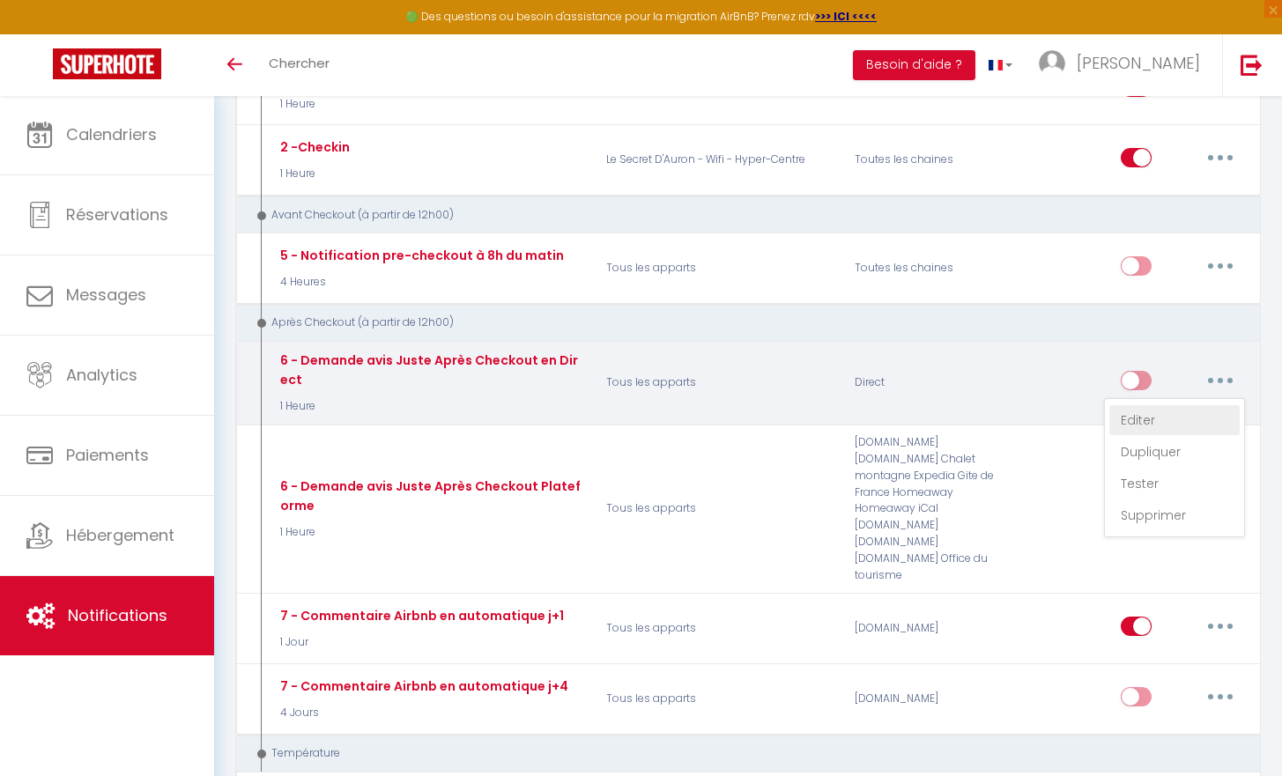
select select "if_booking_is_paid"
checkbox input "true"
checkbox input "false"
radio input "true"
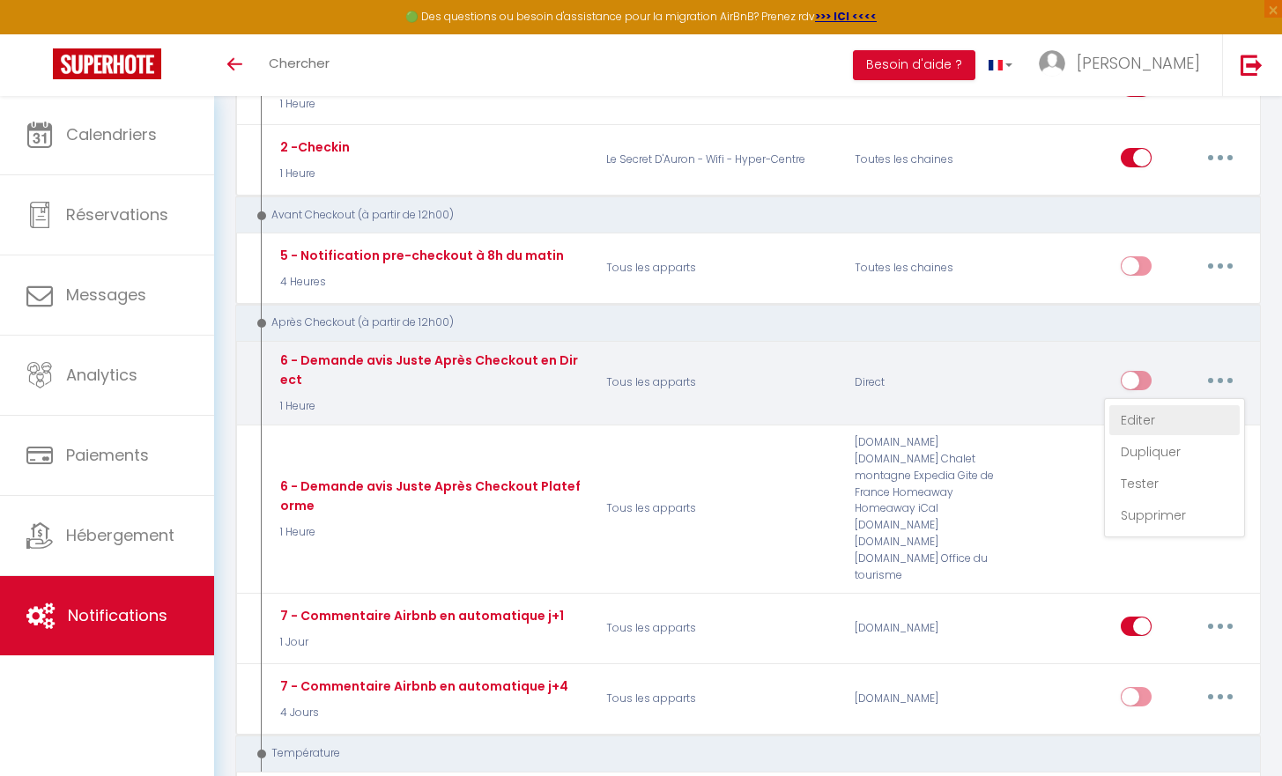
type input "[GUEST:FIRST_NAME], voici un cadeau pour vous avant de quitter [RENTAL:CITY]"
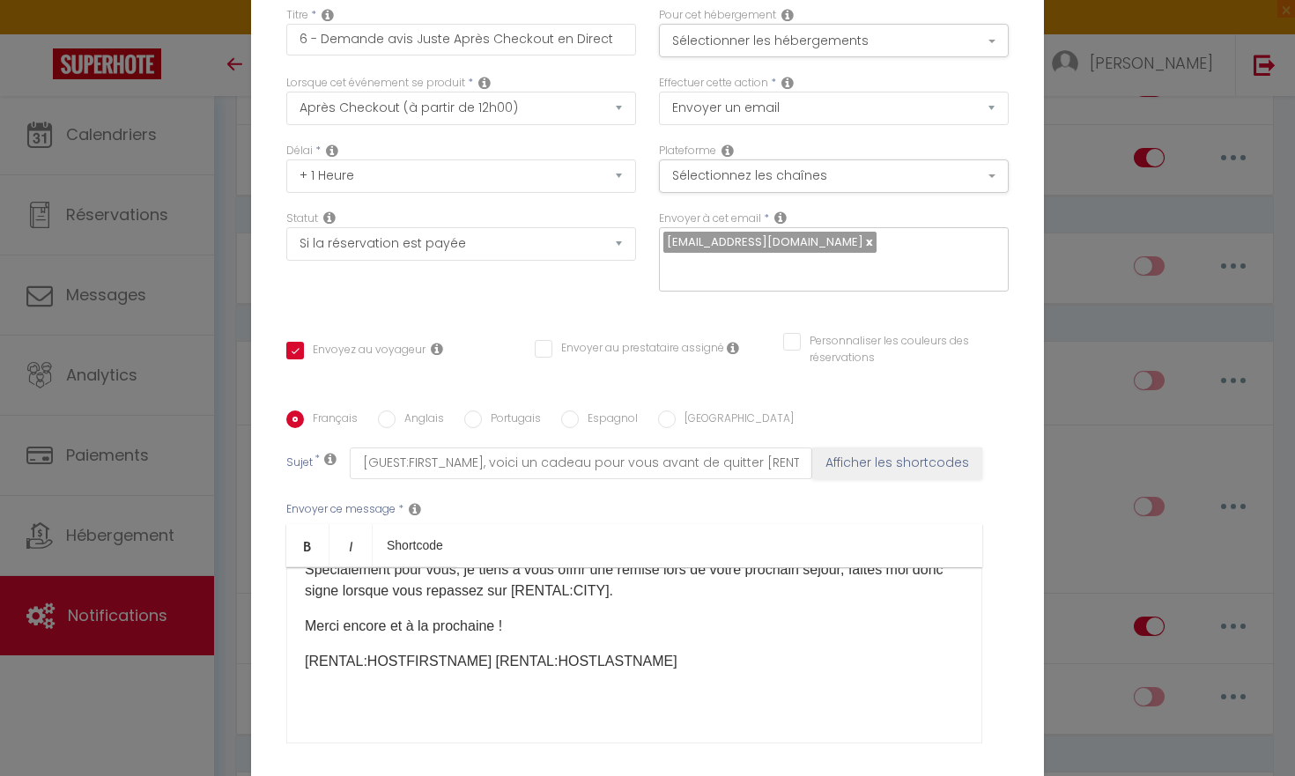
scroll to position [153, 0]
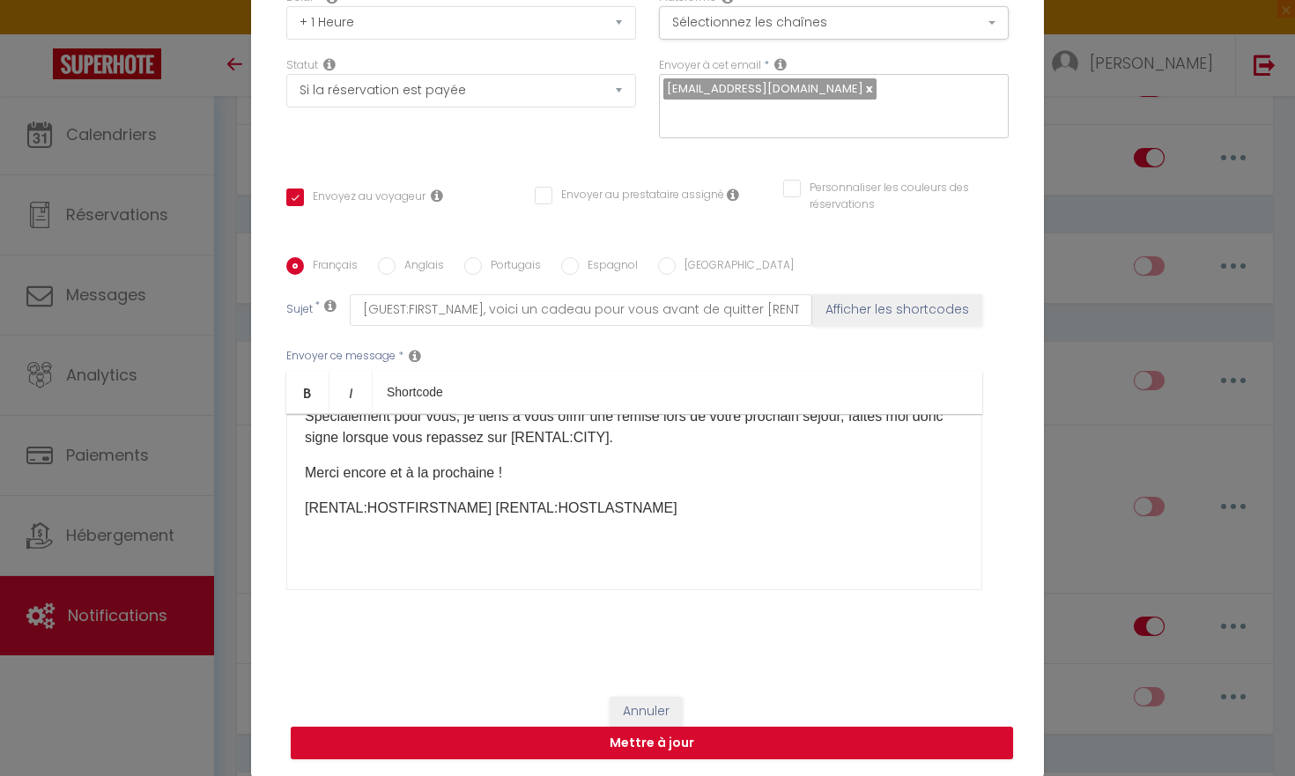
click at [655, 703] on button "Annuler" at bounding box center [646, 712] width 73 height 30
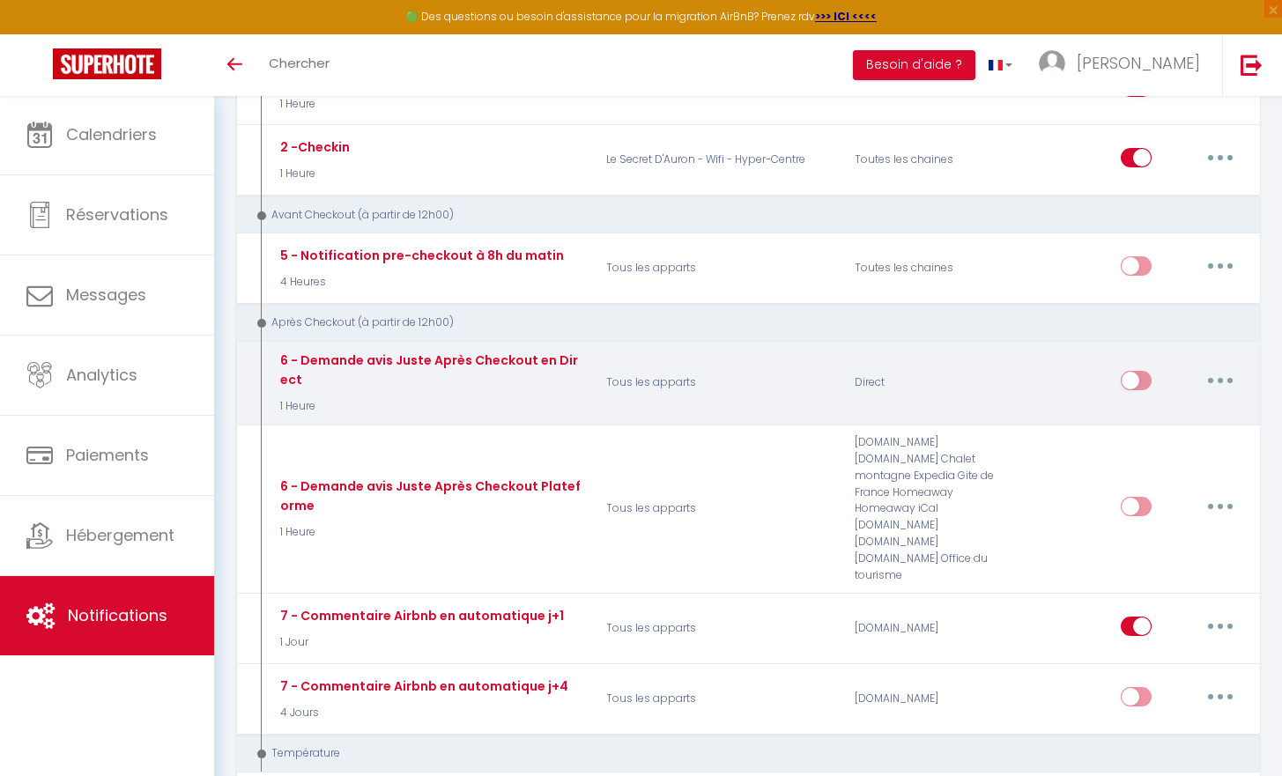
click at [1215, 366] on button "button" at bounding box center [1219, 380] width 49 height 28
click at [1129, 406] on link "Editer" at bounding box center [1174, 420] width 130 height 30
checkbox input "true"
checkbox input "false"
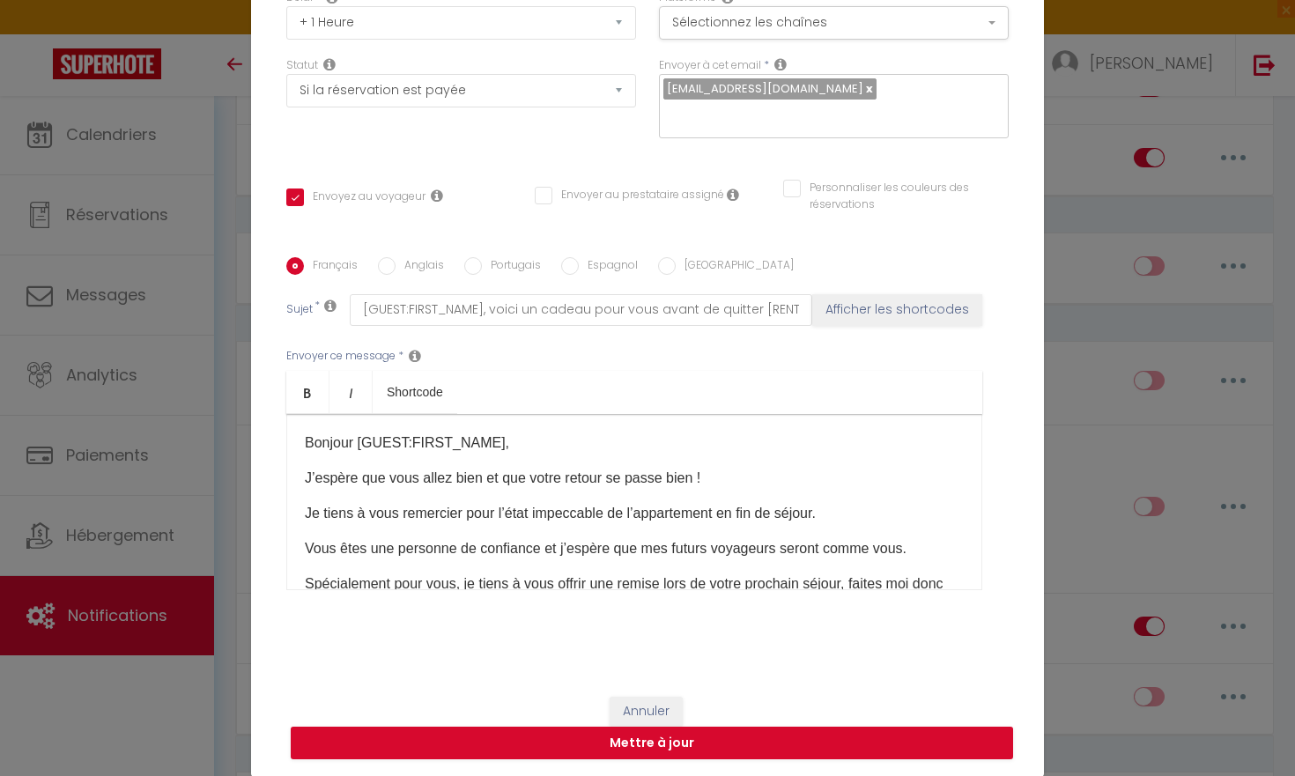
click at [635, 714] on button "Annuler" at bounding box center [646, 712] width 73 height 30
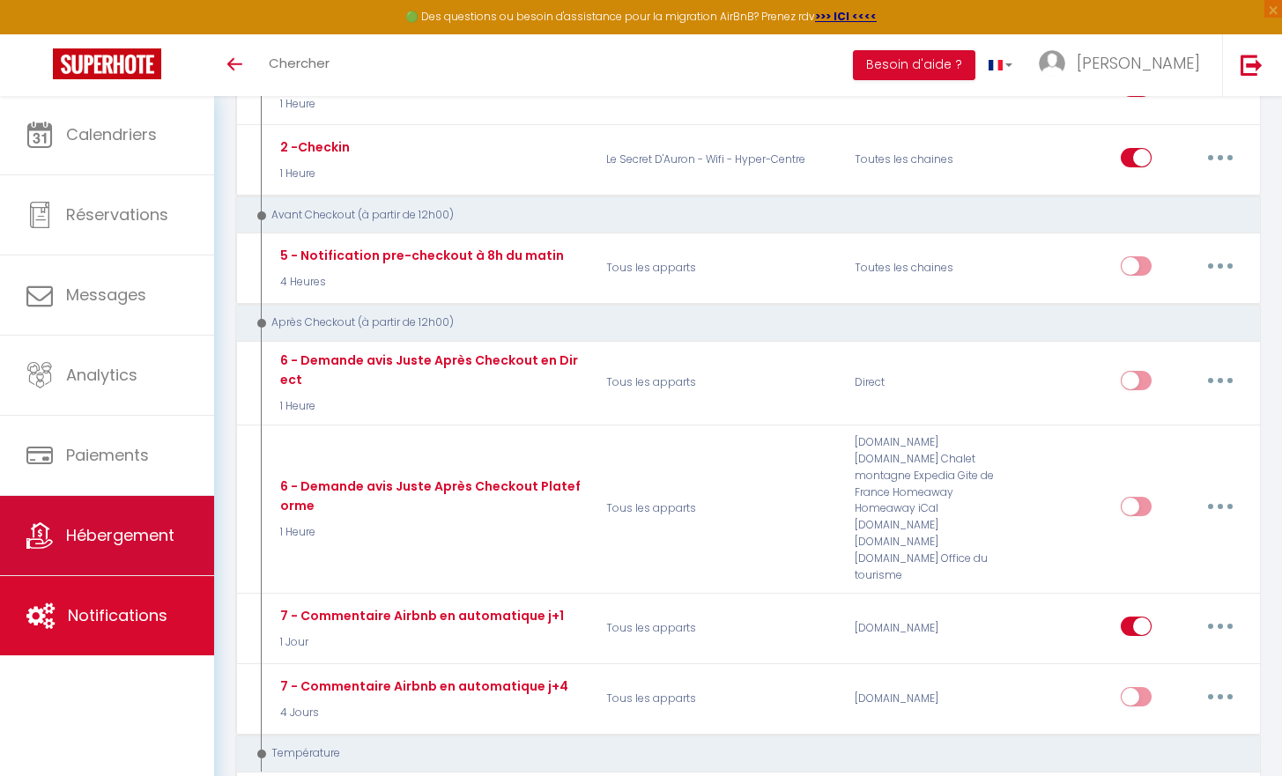
click at [119, 524] on span "Hébergement" at bounding box center [120, 535] width 108 height 22
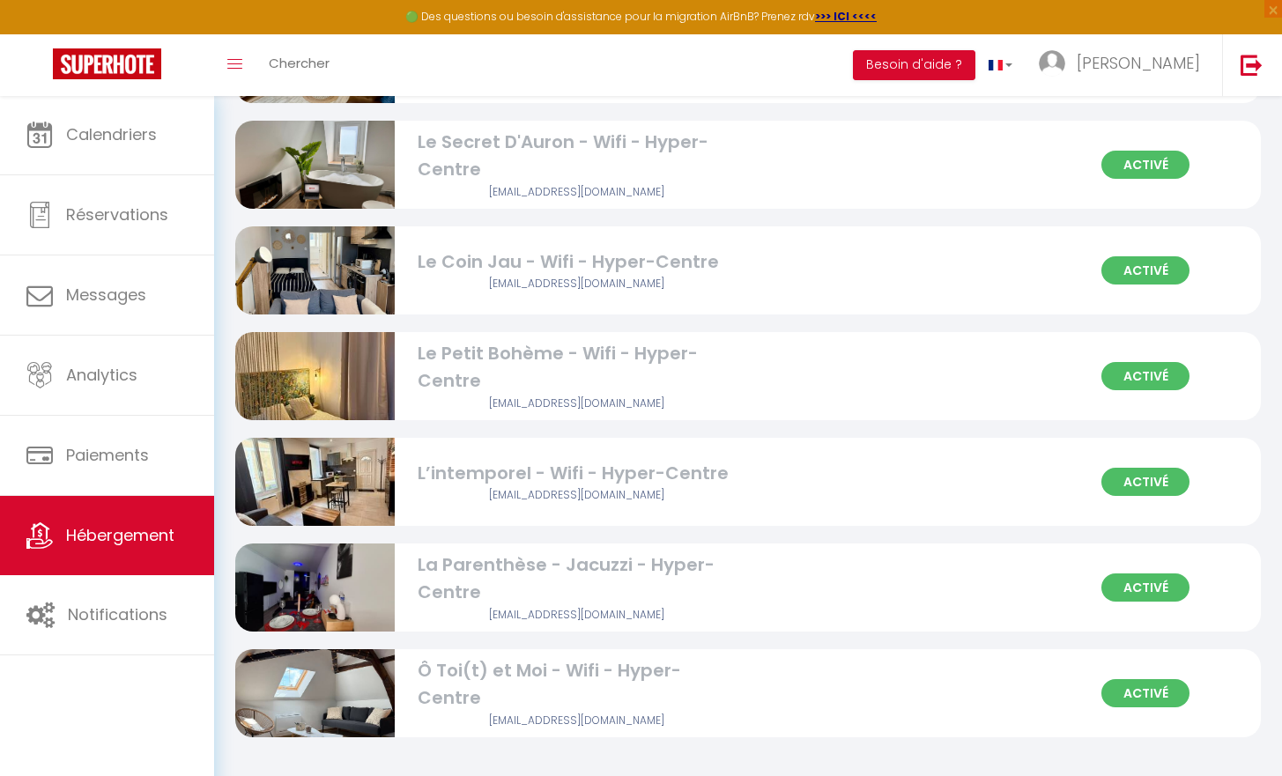
scroll to position [210, 0]
click at [543, 388] on div "Le Petit Bohème - Wifi - Hyper-Centre" at bounding box center [577, 368] width 319 height 55
click at [1163, 384] on span "Activé" at bounding box center [1145, 377] width 88 height 28
select select "3"
select select "2"
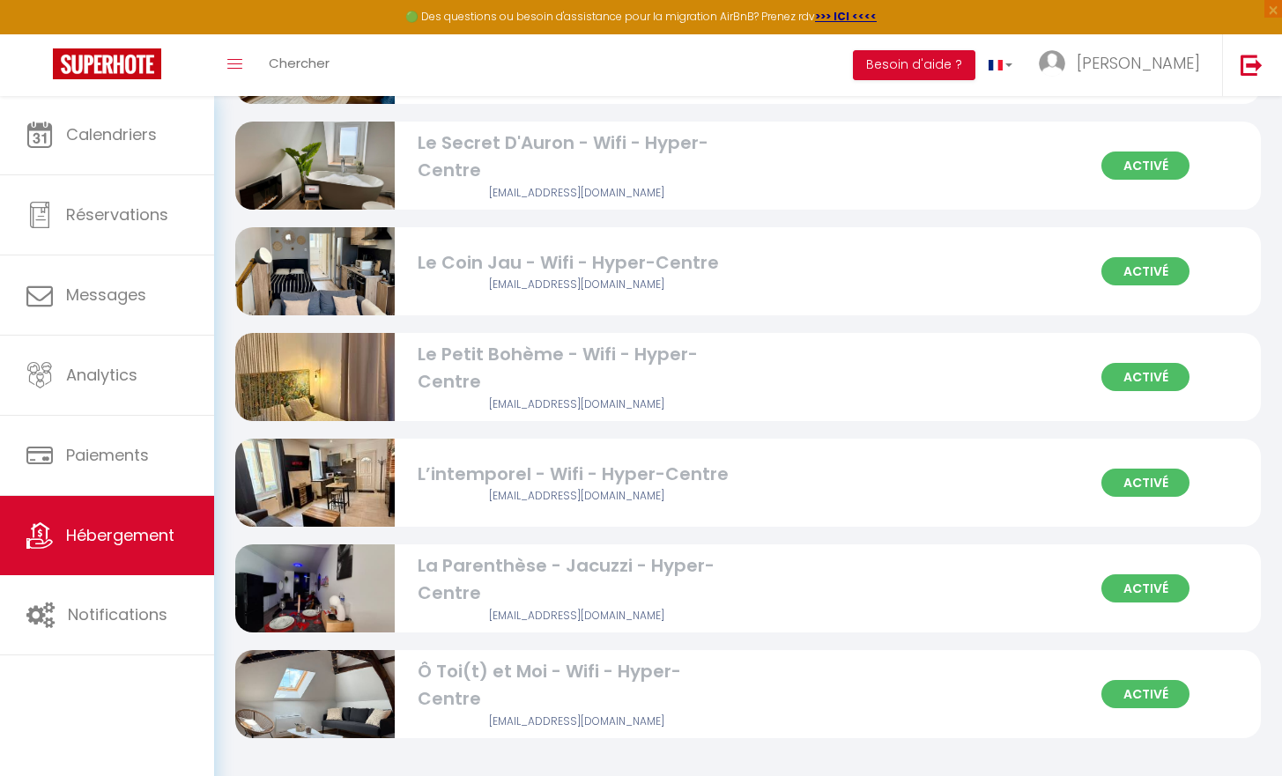
select select "1"
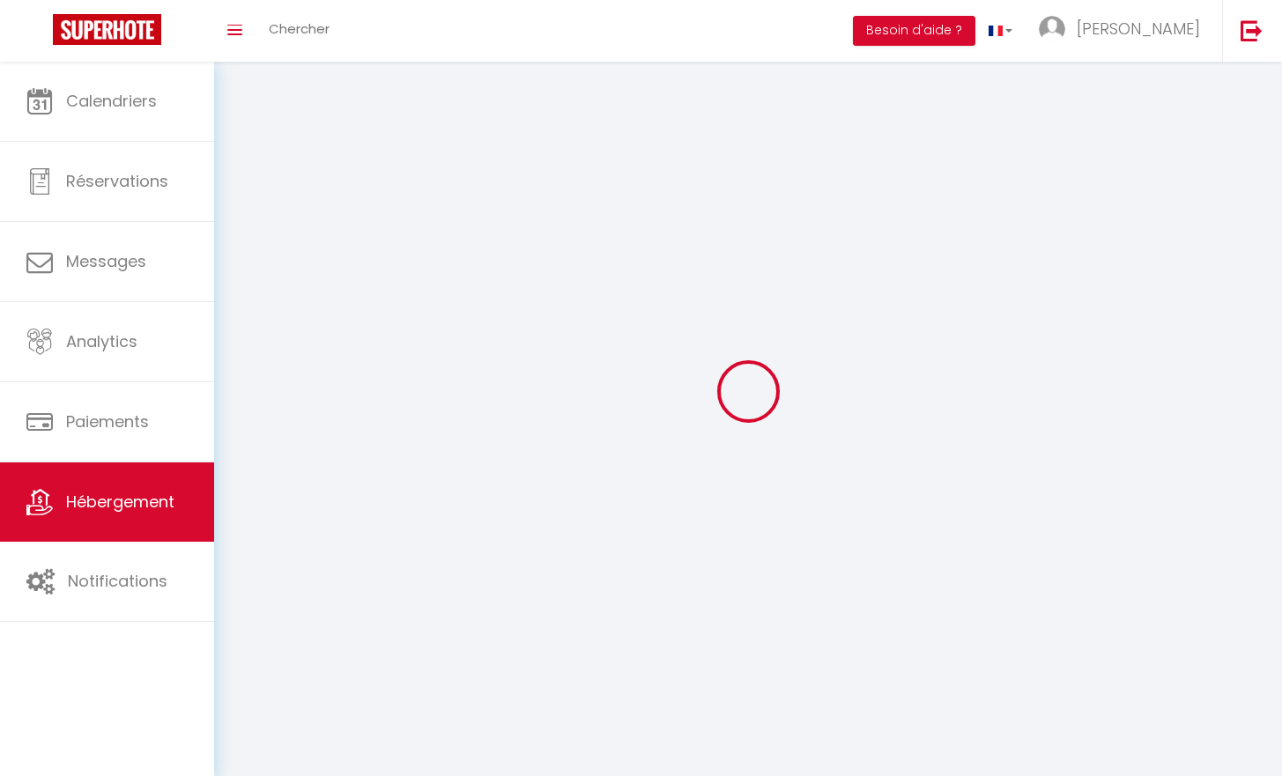
select select
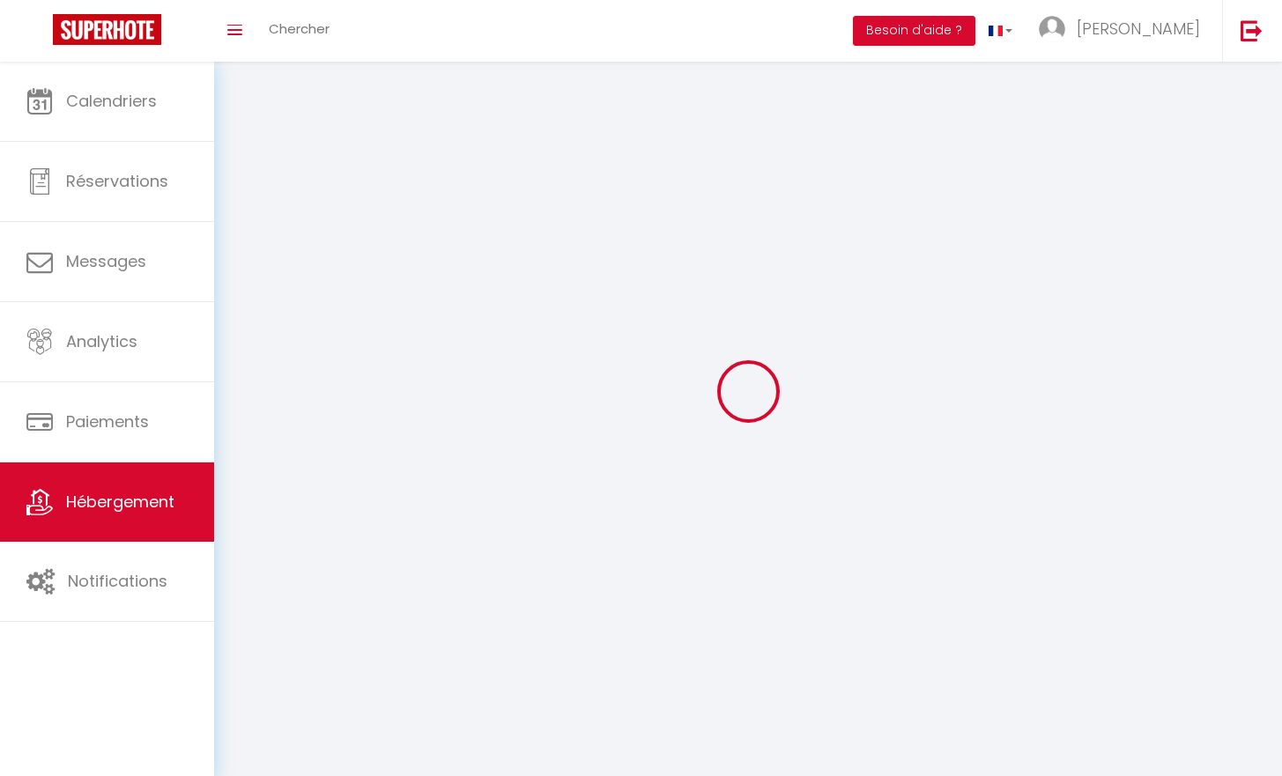
select select
checkbox input "false"
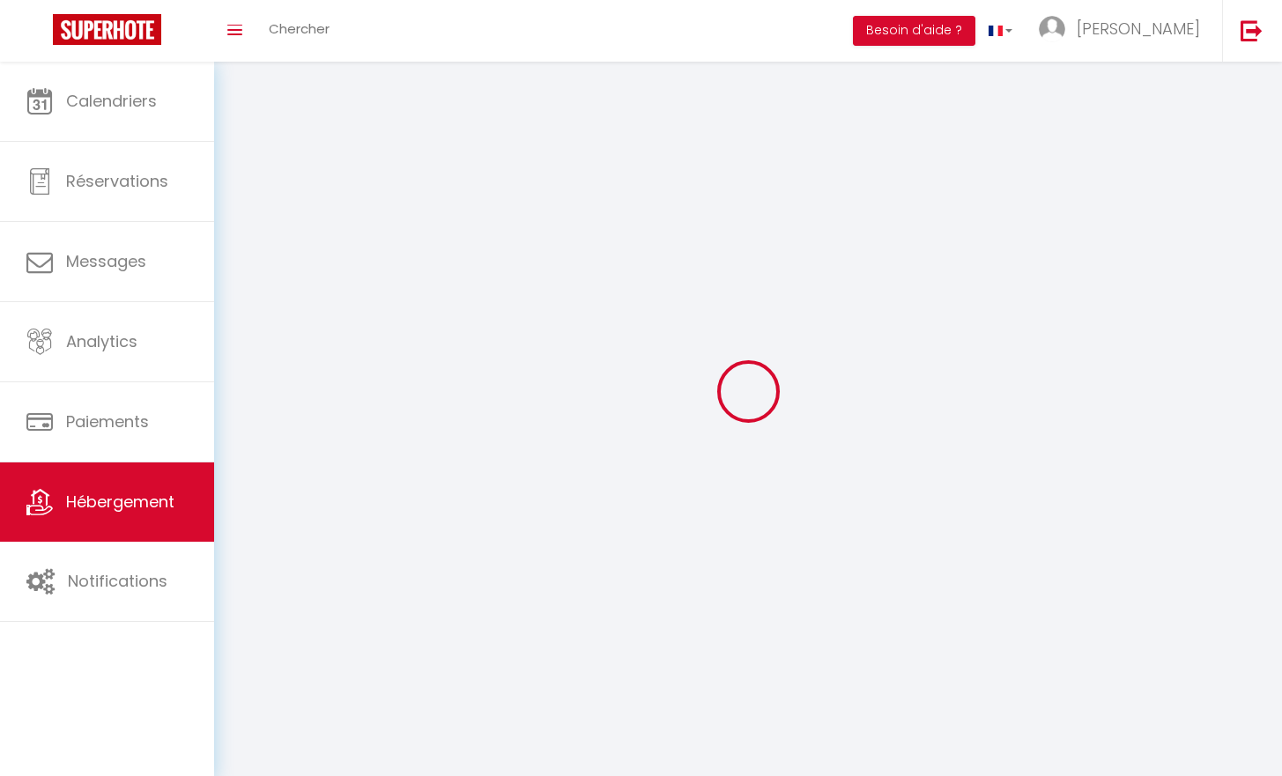
checkbox input "false"
select select
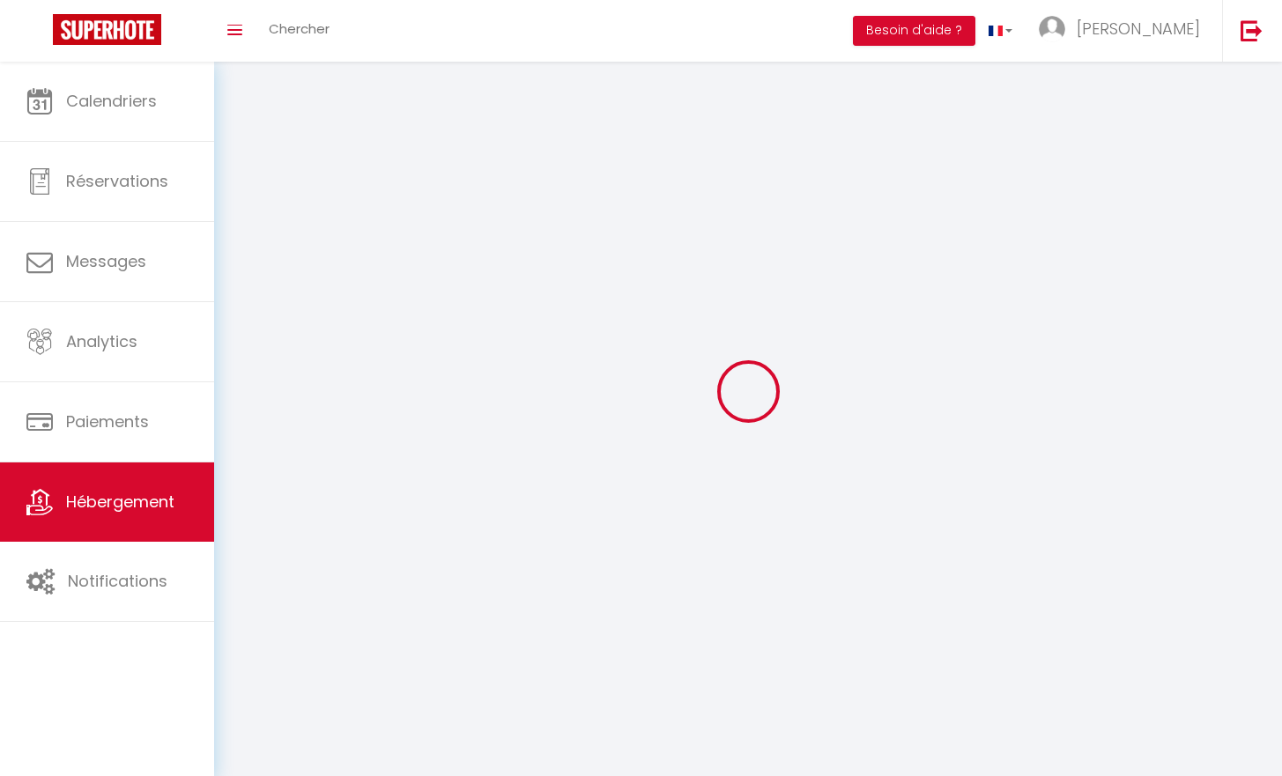
select select
checkbox input "false"
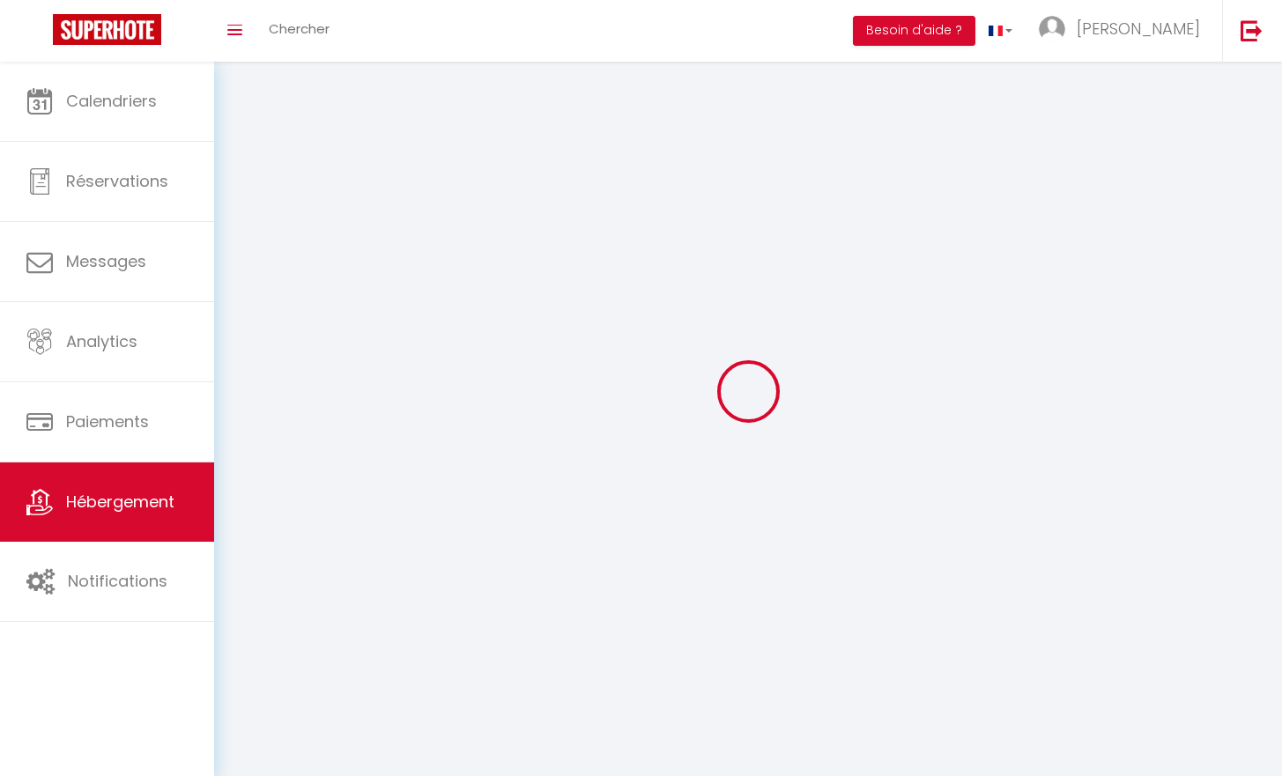
checkbox input "false"
select select
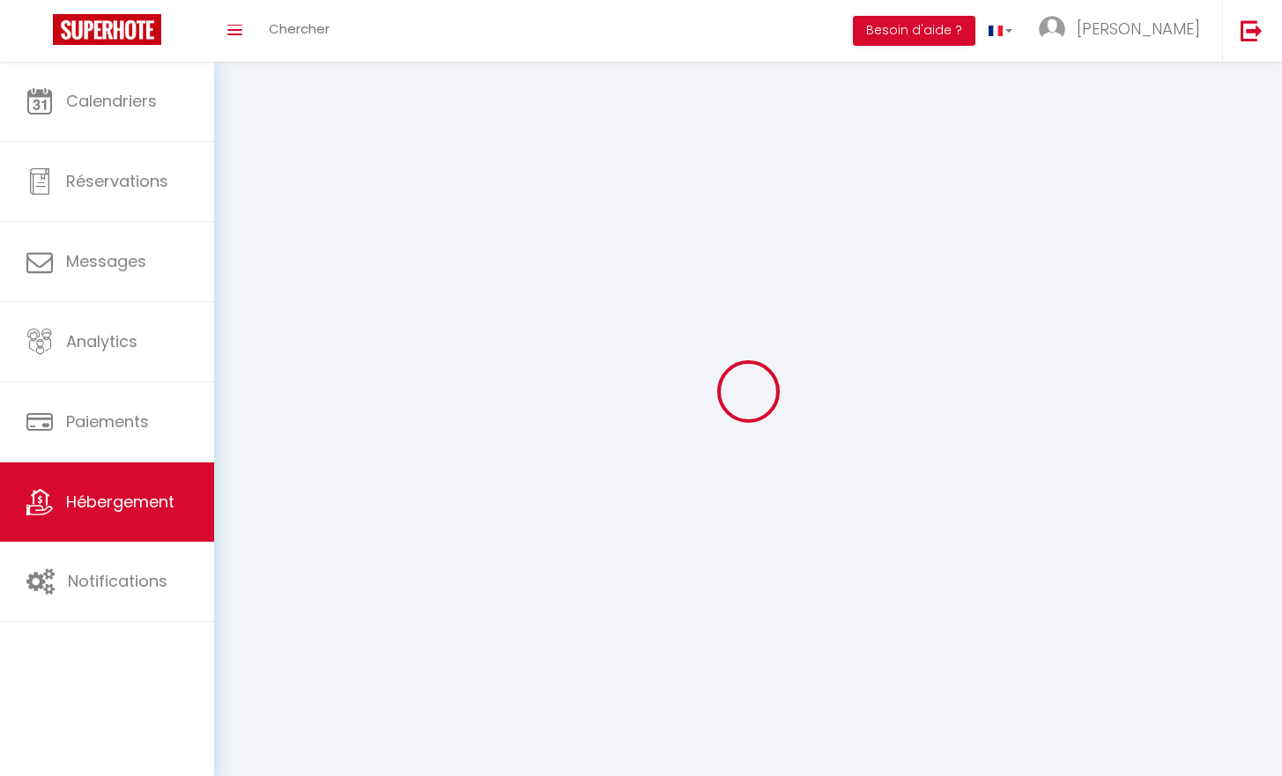
select select
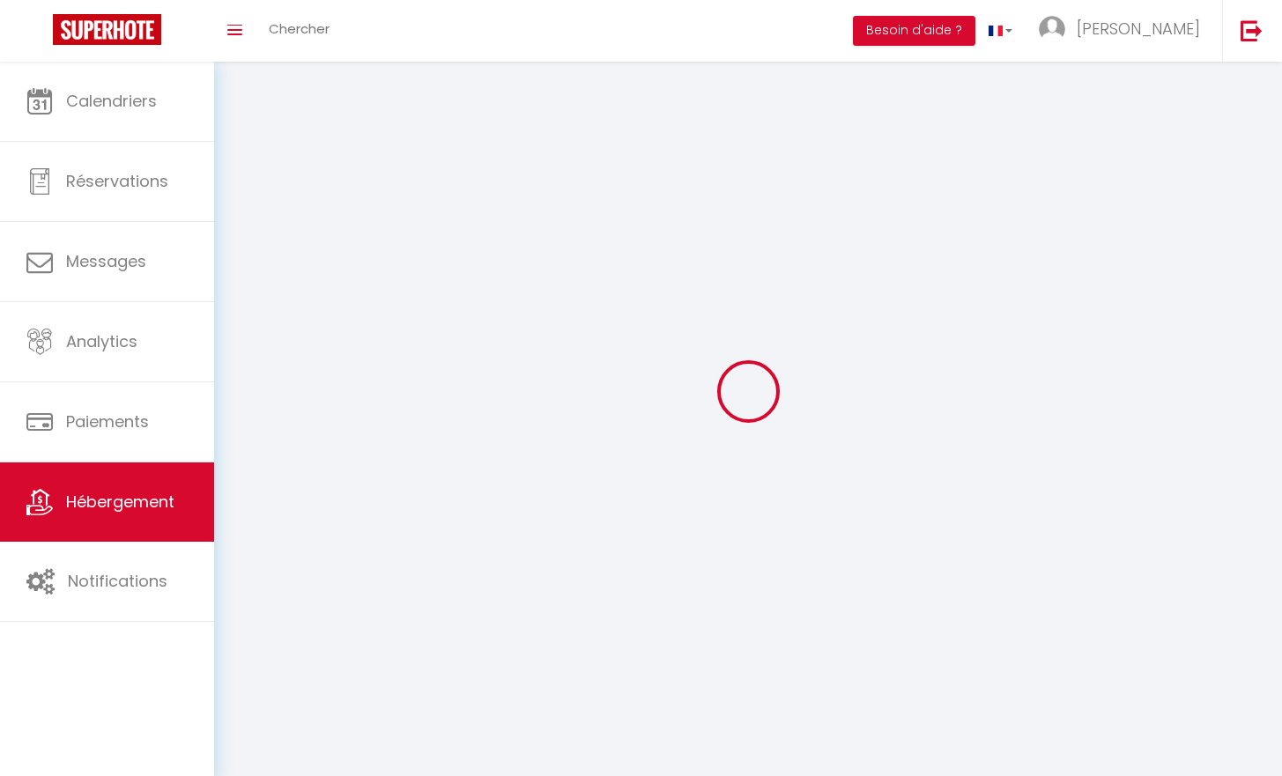
checkbox input "false"
select select
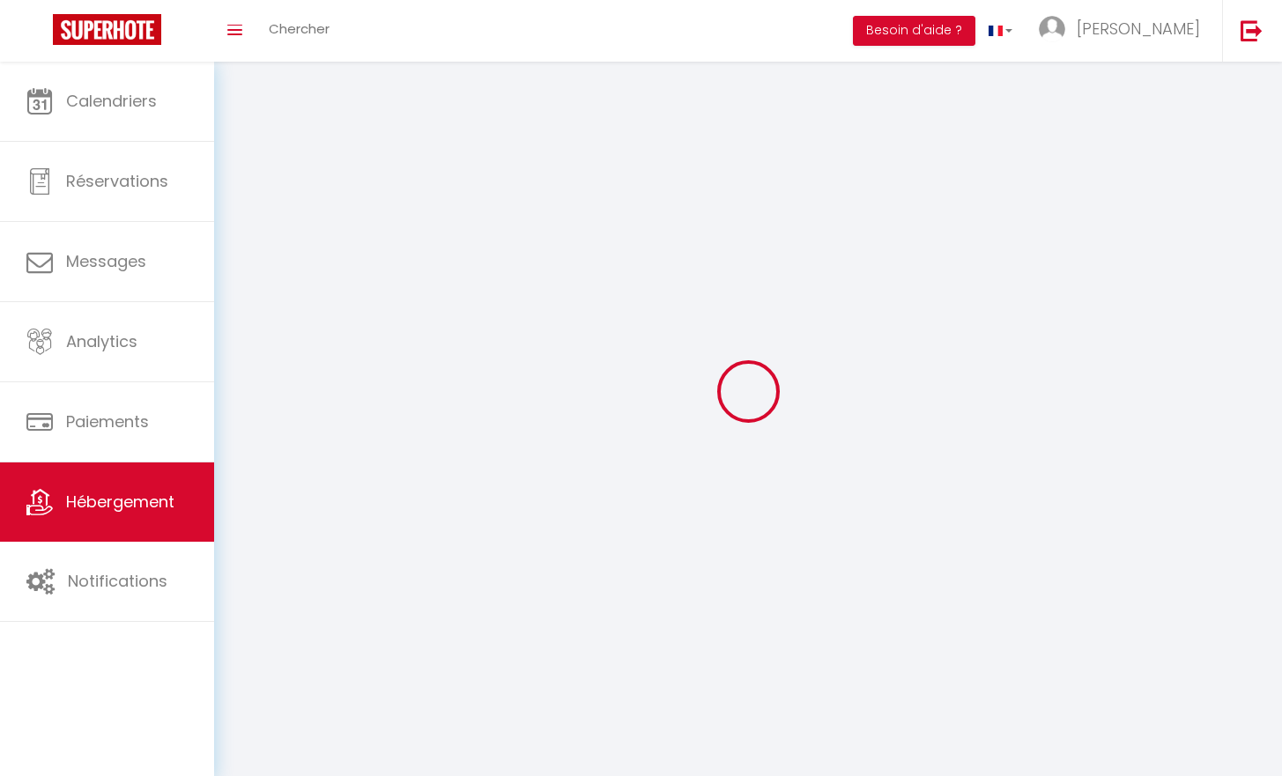
select select
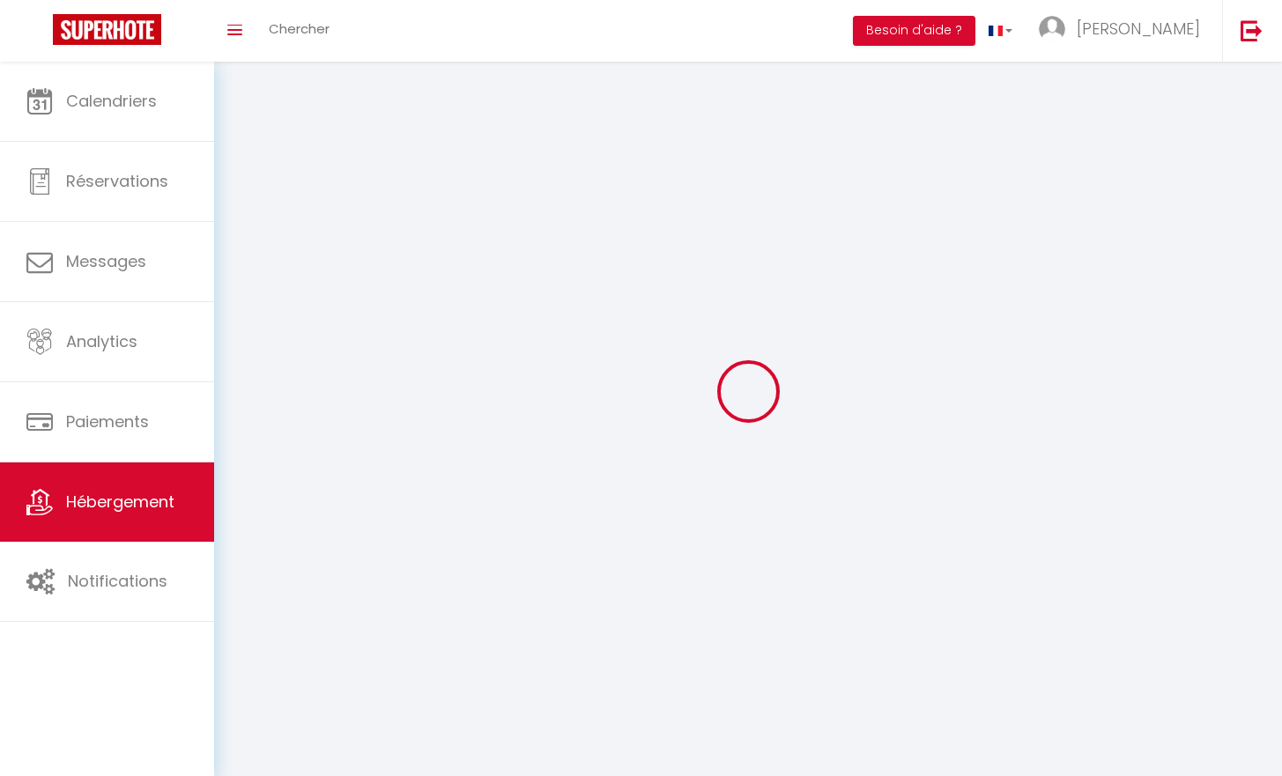
select select
checkbox input "false"
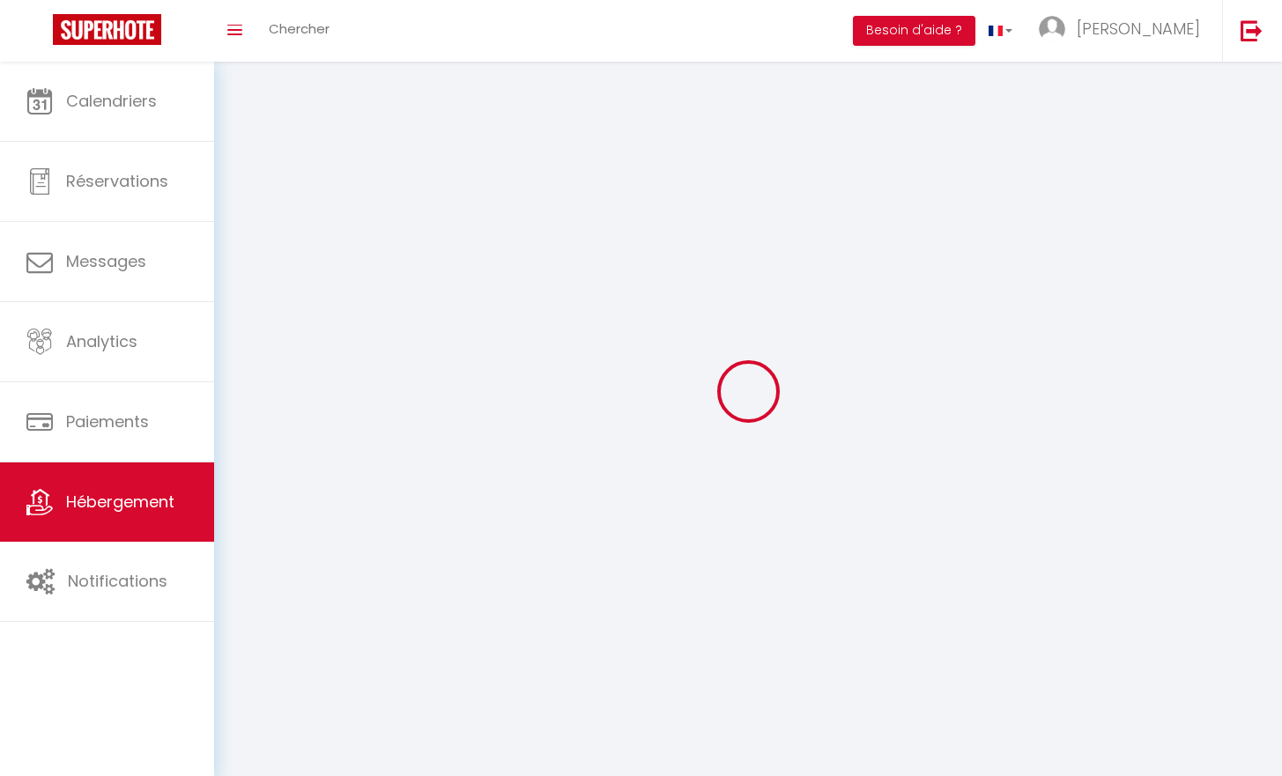
select select
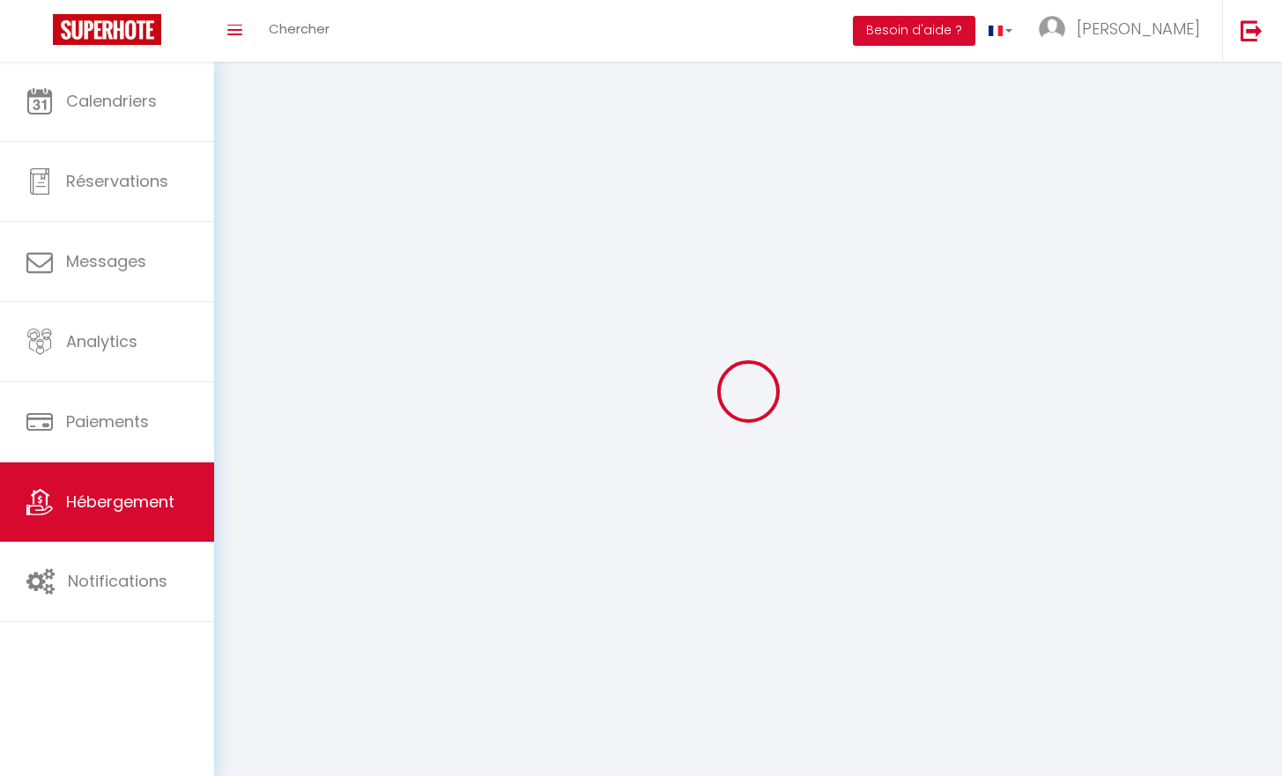
select select
checkbox input "false"
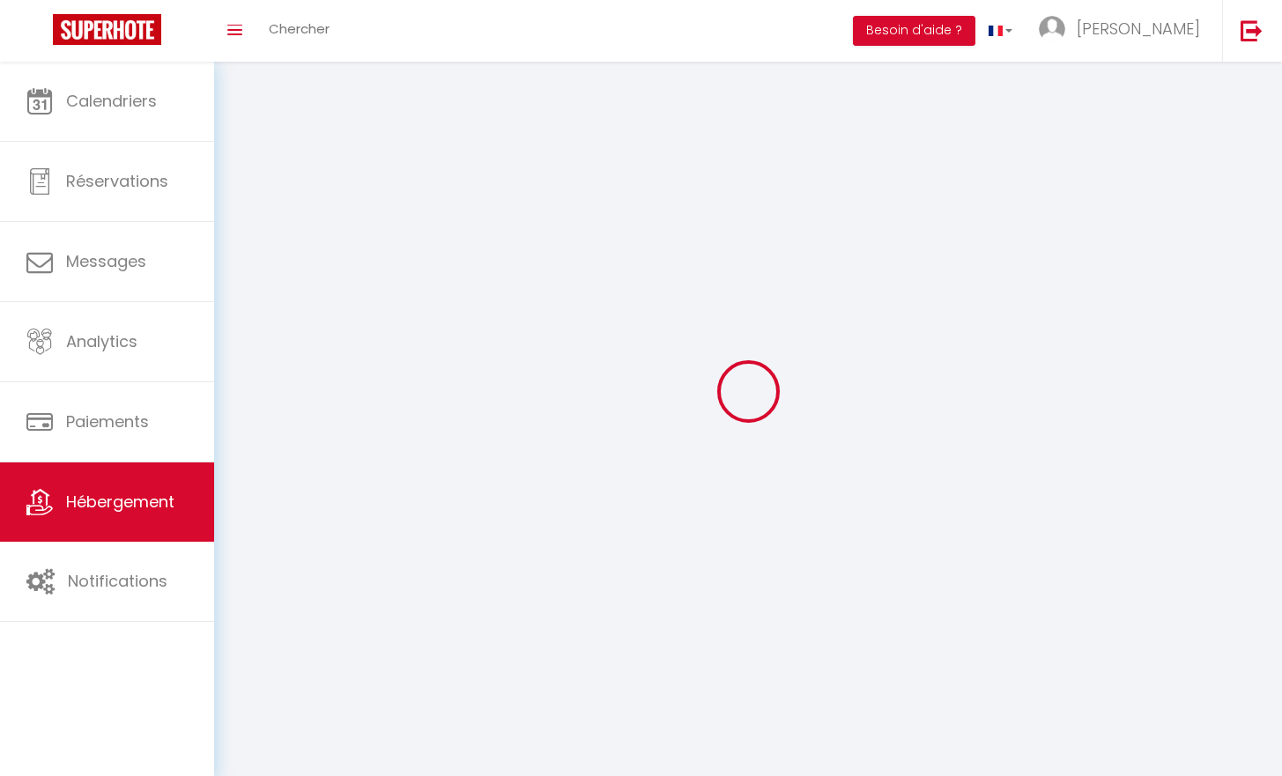
checkbox input "false"
select select
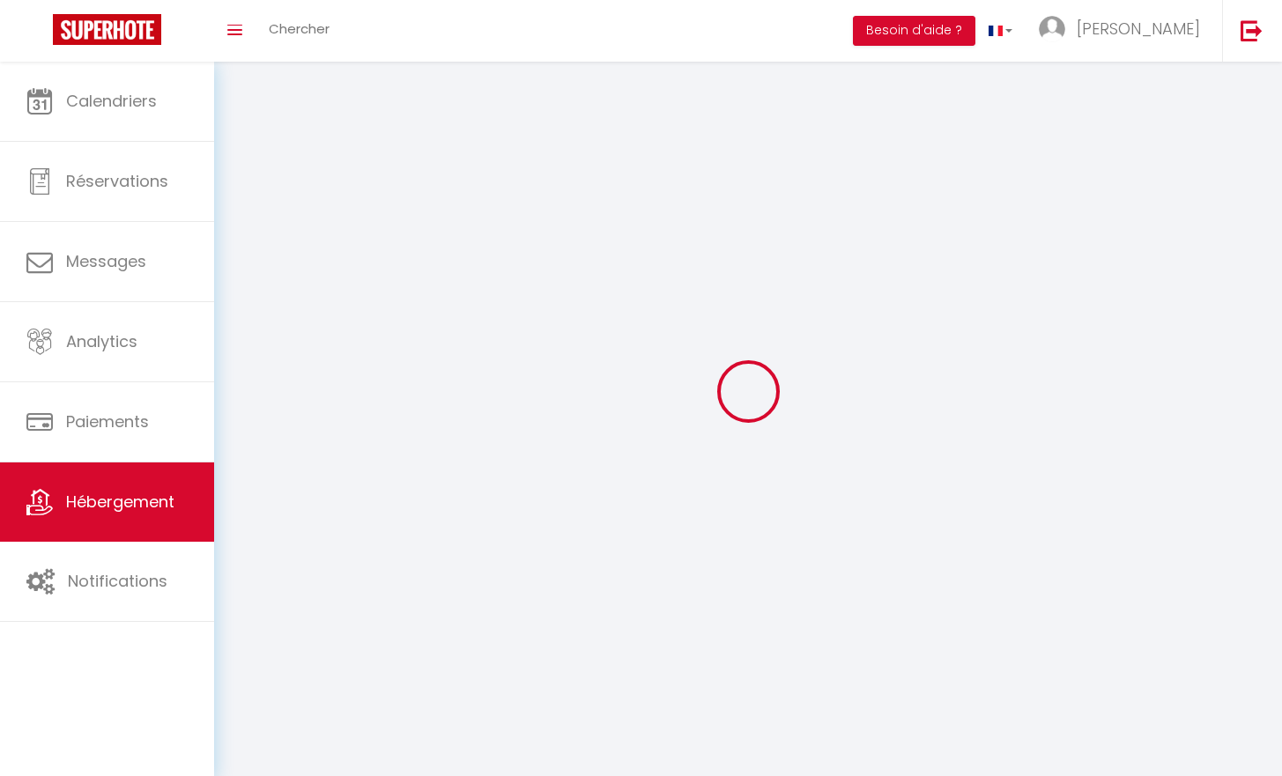
select select
checkbox input "false"
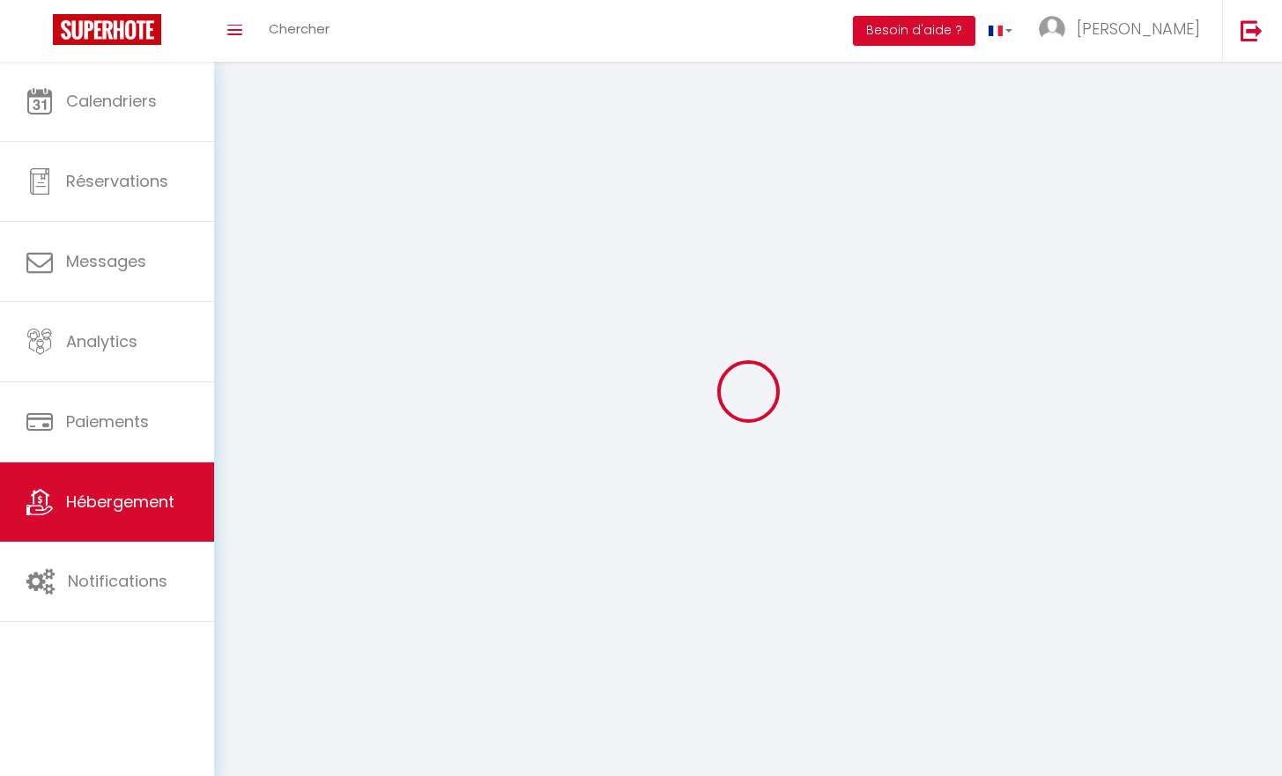
checkbox input "false"
select select
select select "1"
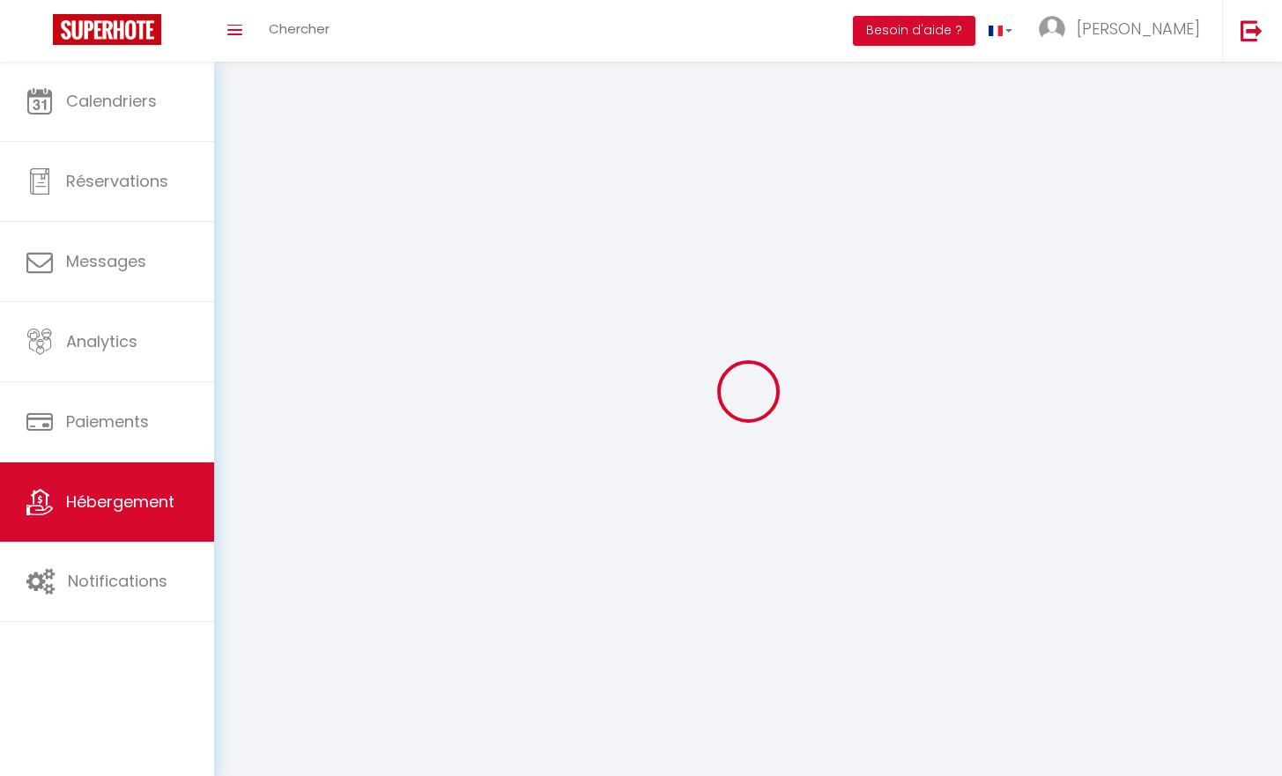
select select
select select "28"
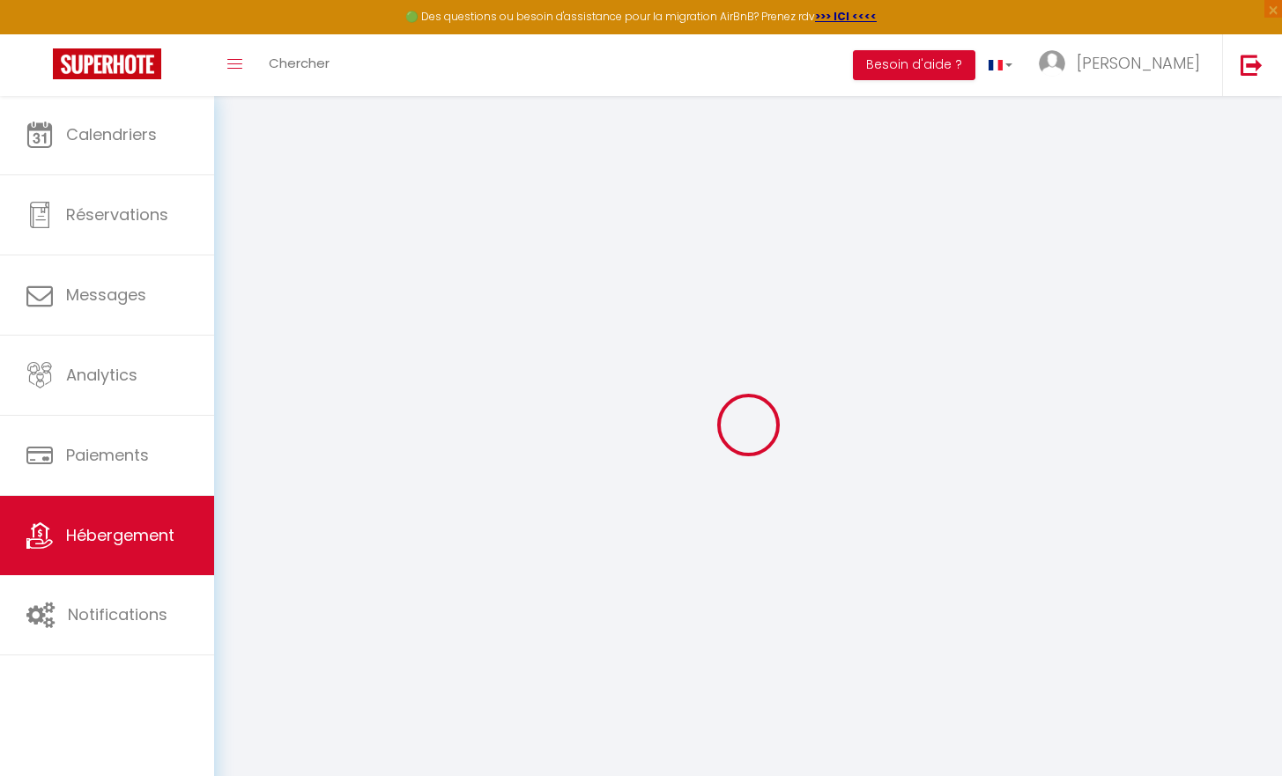
select select
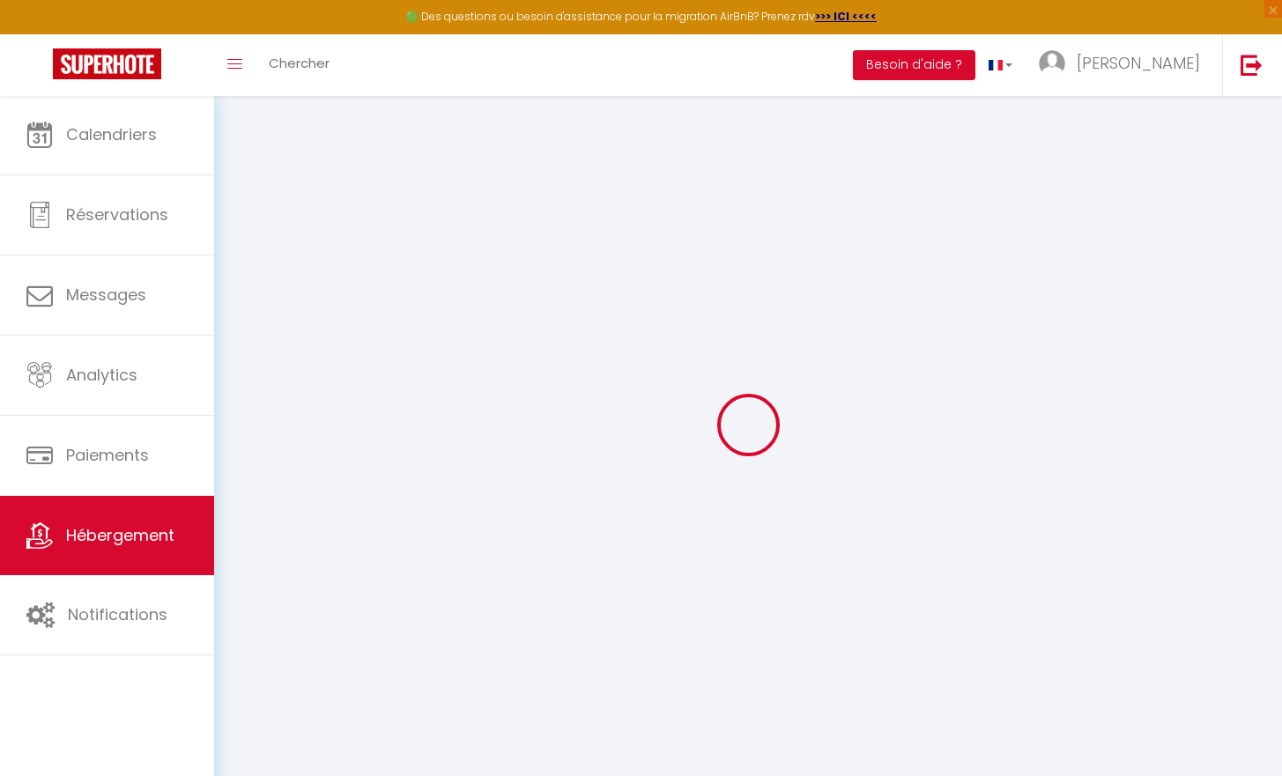
select select
checkbox input "false"
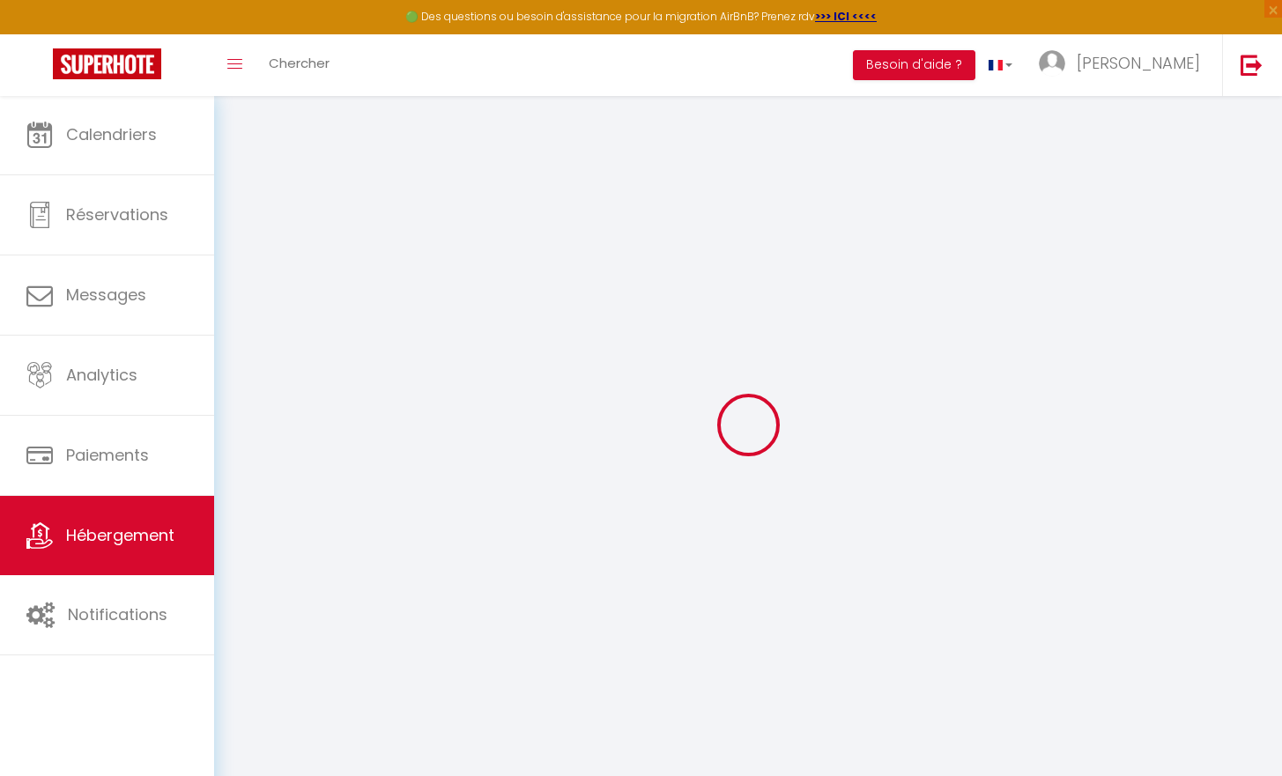
select select
type input "Le Petit Bohème - Wifi - Hyper-Centre"
select select "2"
type input "47"
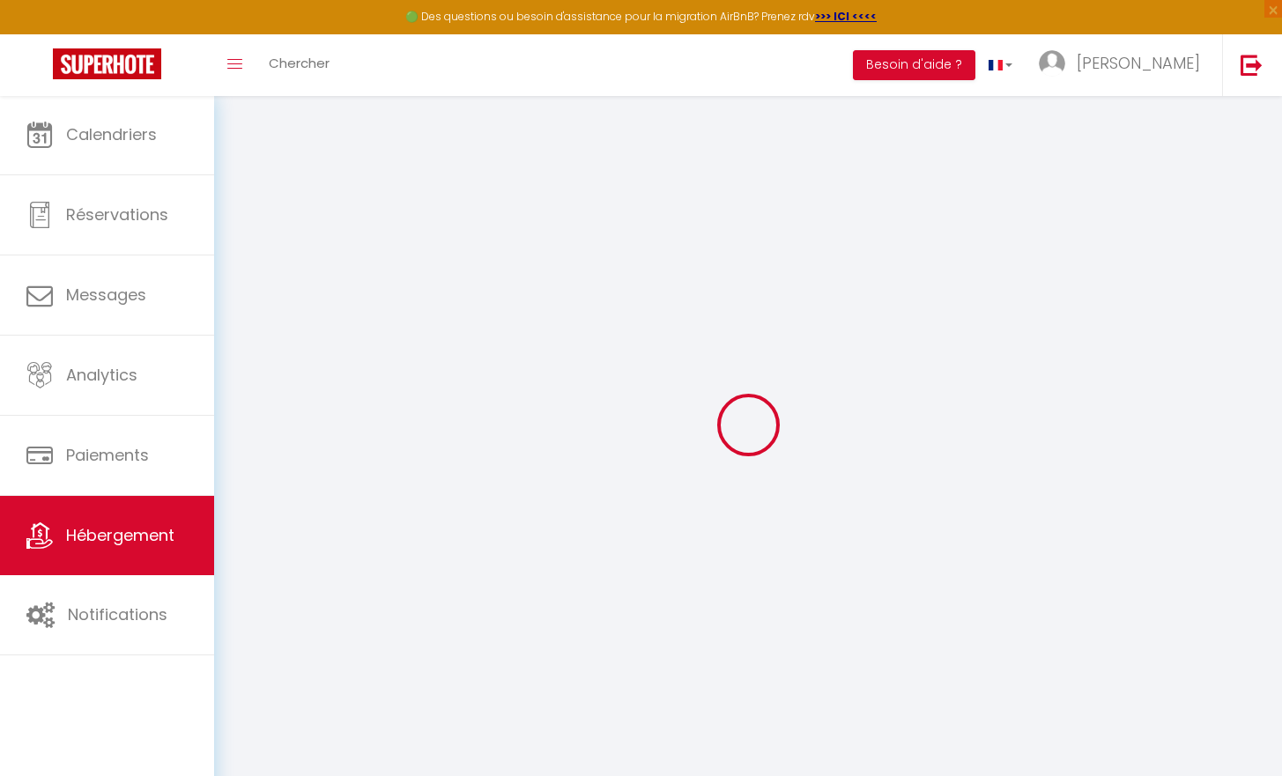
select select
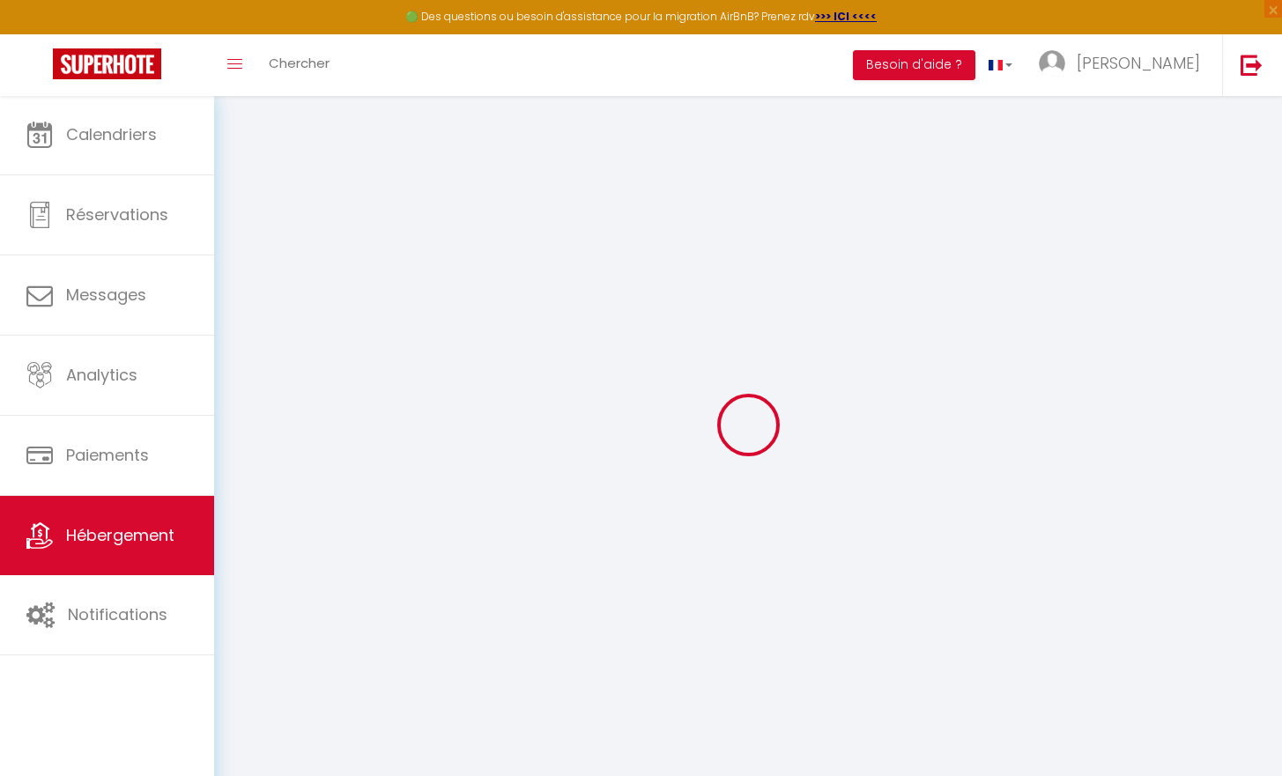
type input "[STREET_ADDRESS]"
type input "18000"
type input "[GEOGRAPHIC_DATA]"
type input "[EMAIL_ADDRESS][DOMAIN_NAME]"
select select
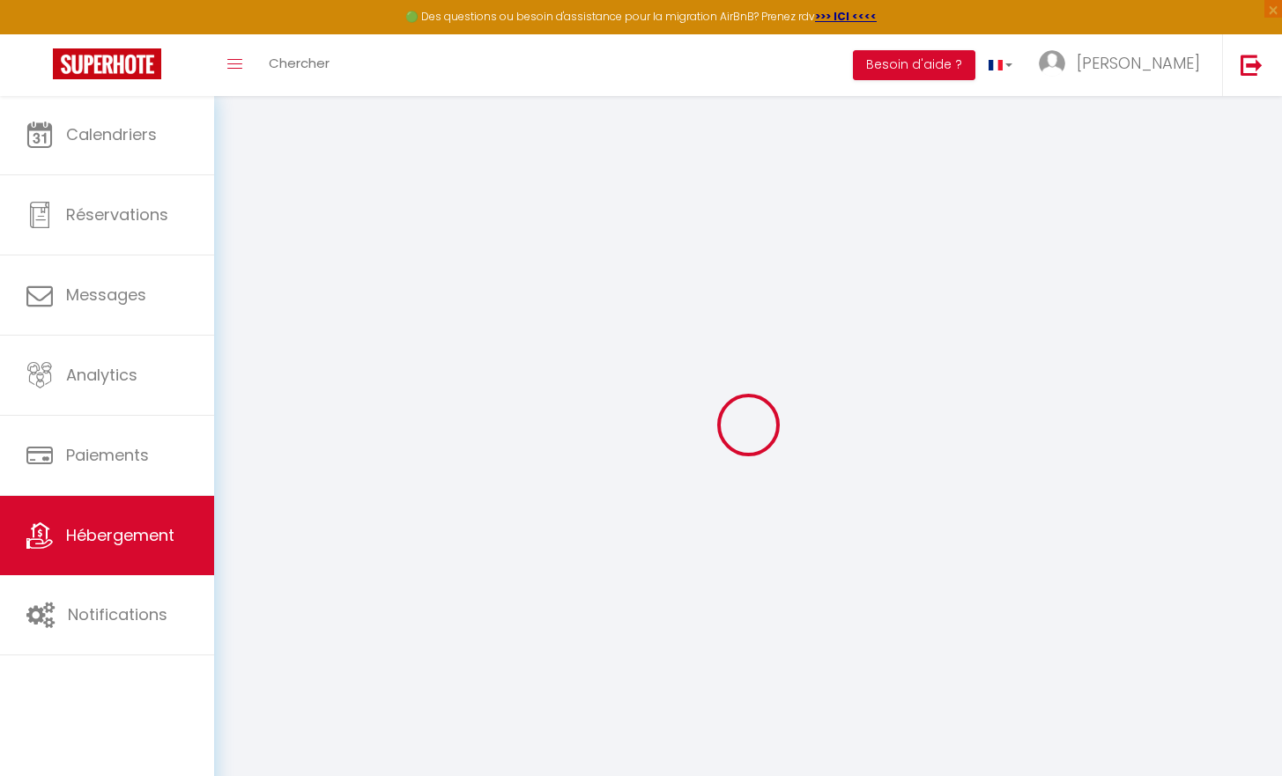
checkbox input "false"
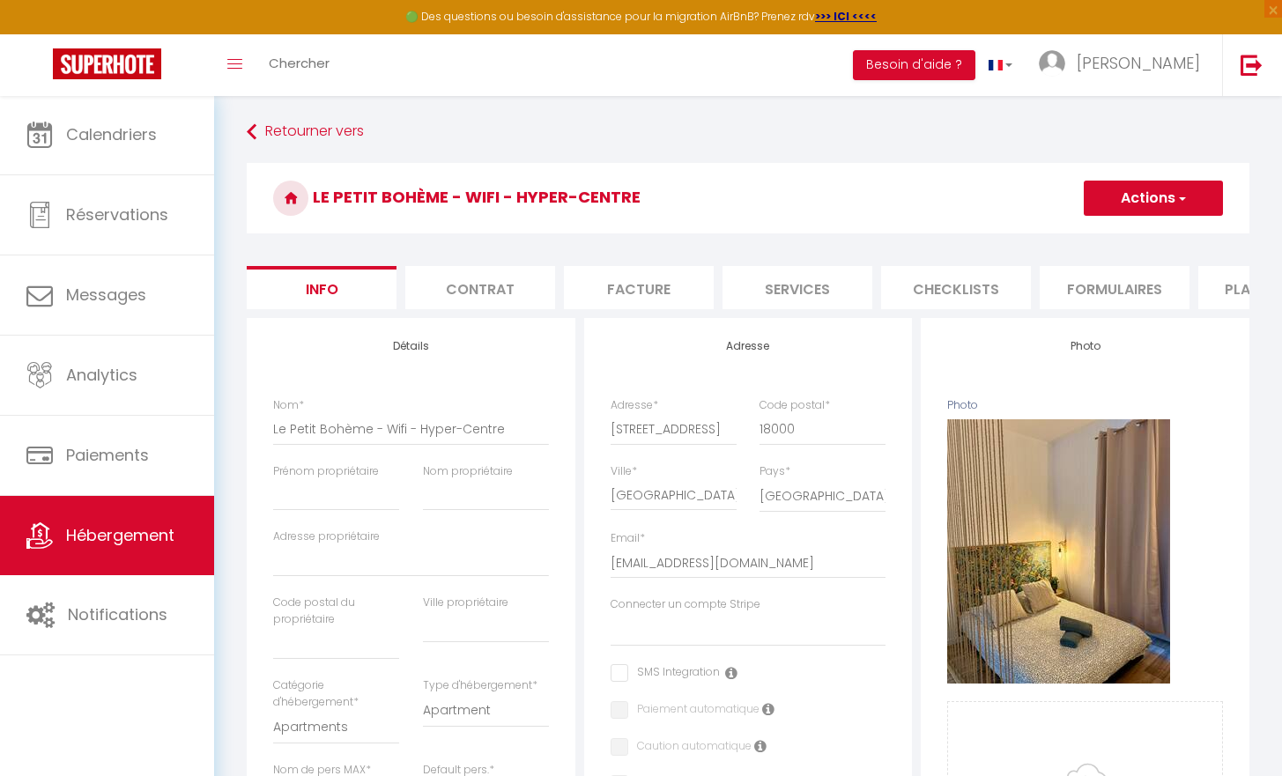
click at [66, 538] on span "Hébergement" at bounding box center [120, 535] width 108 height 22
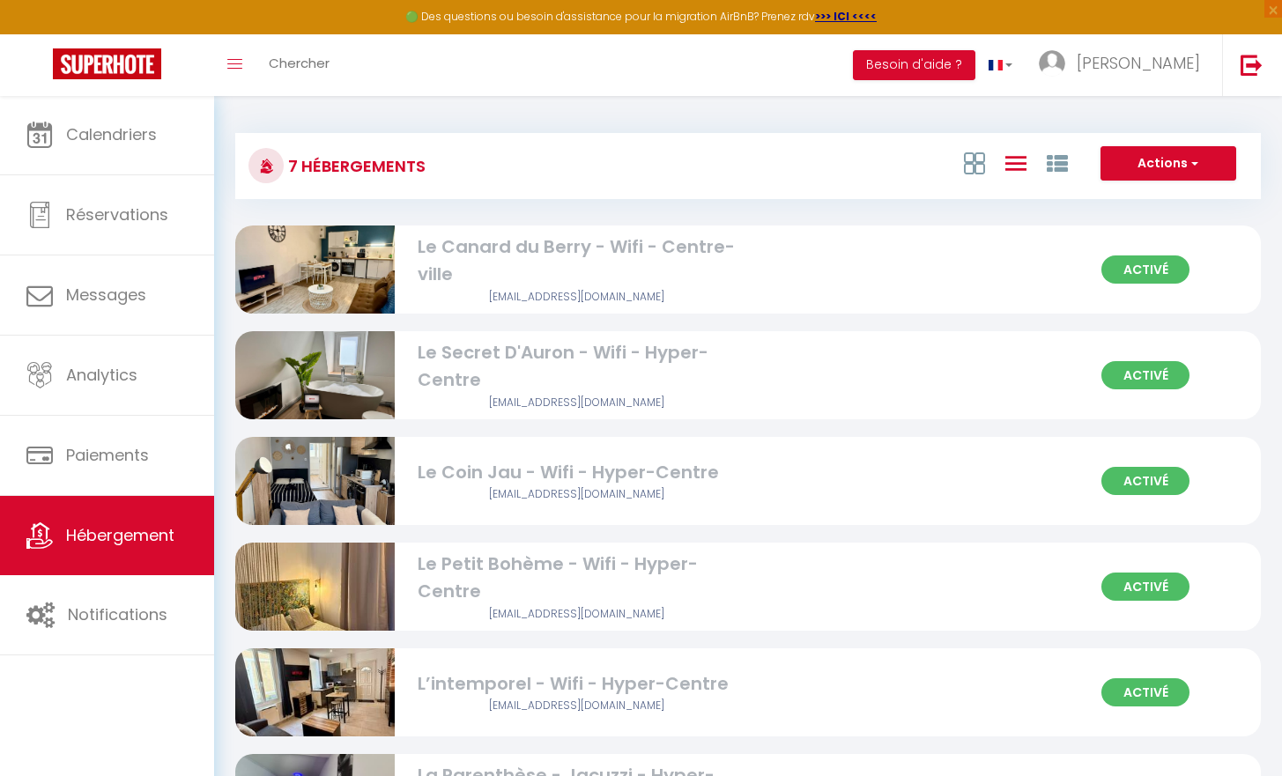
click at [1145, 488] on span "Activé" at bounding box center [1145, 481] width 88 height 28
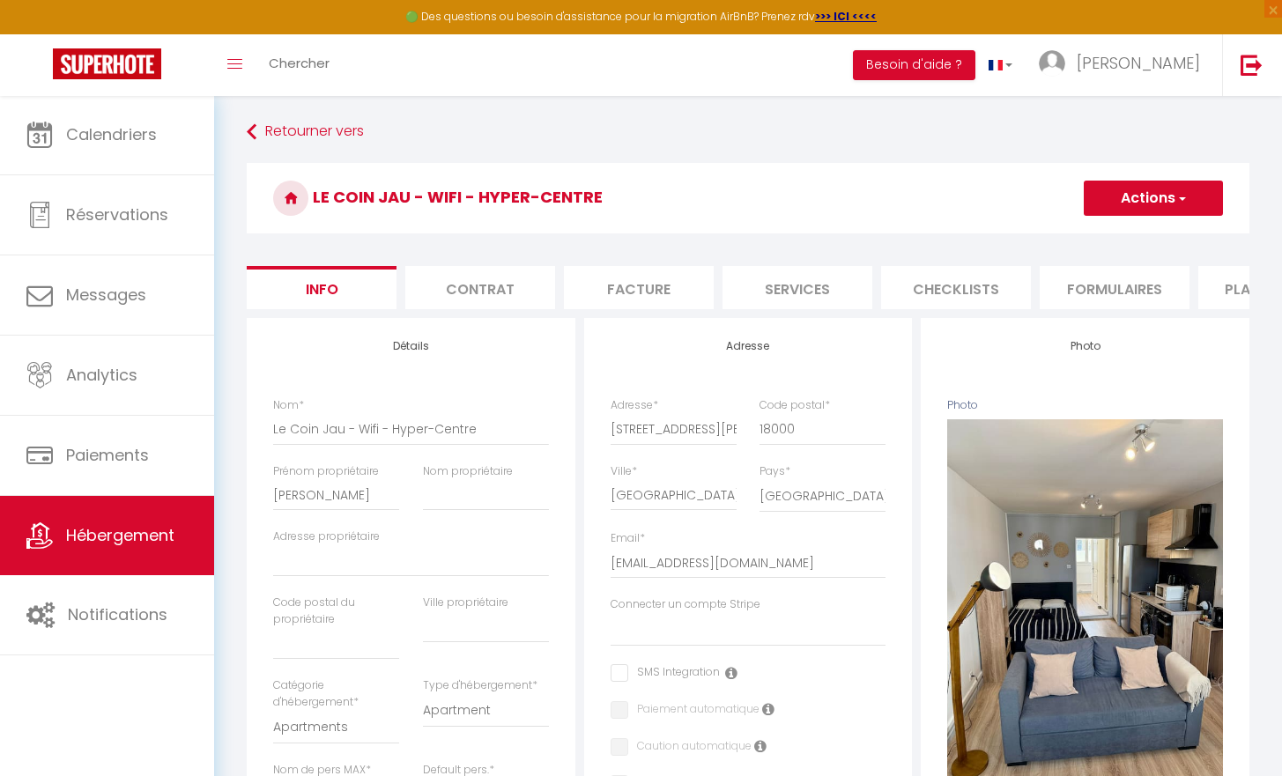
click at [191, 534] on link "Hébergement" at bounding box center [107, 535] width 214 height 79
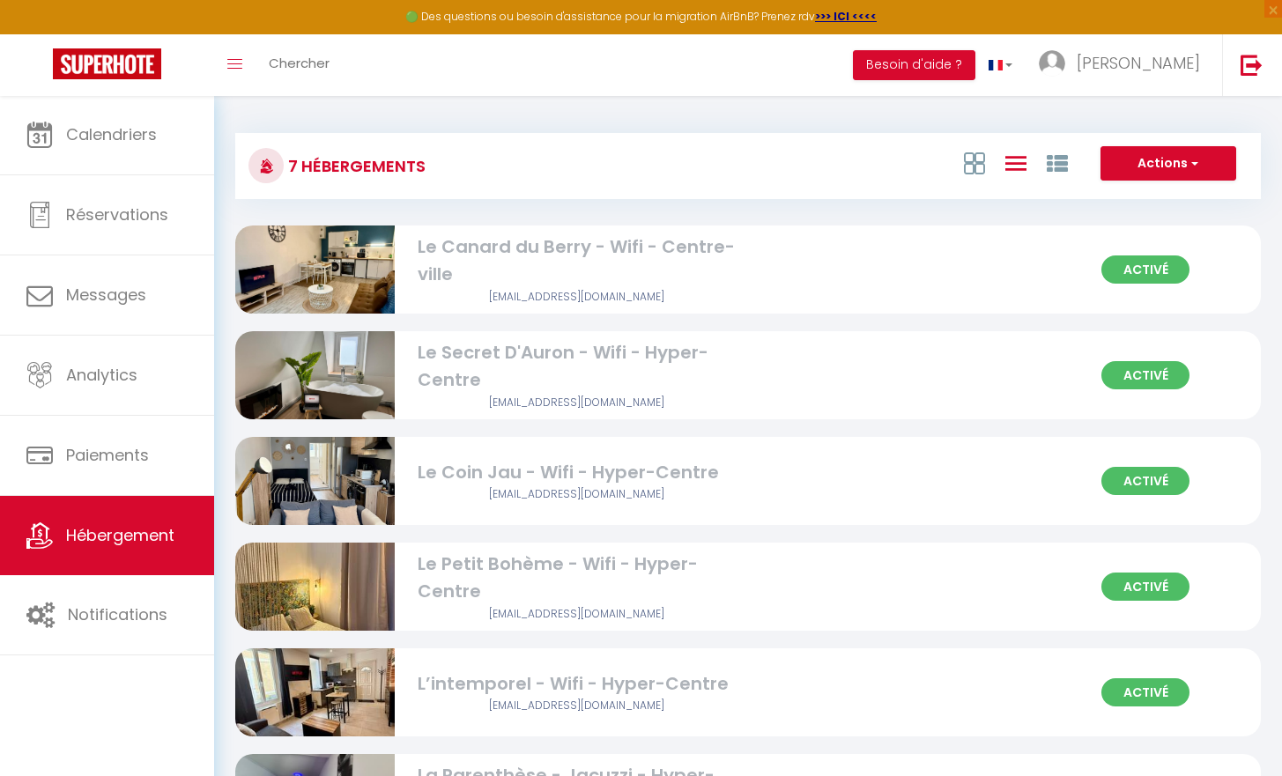
click at [1137, 600] on div "Activé Le Petit Bohème - Wifi - Hyper-Centre [EMAIL_ADDRESS][DOMAIN_NAME]" at bounding box center [747, 587] width 1025 height 88
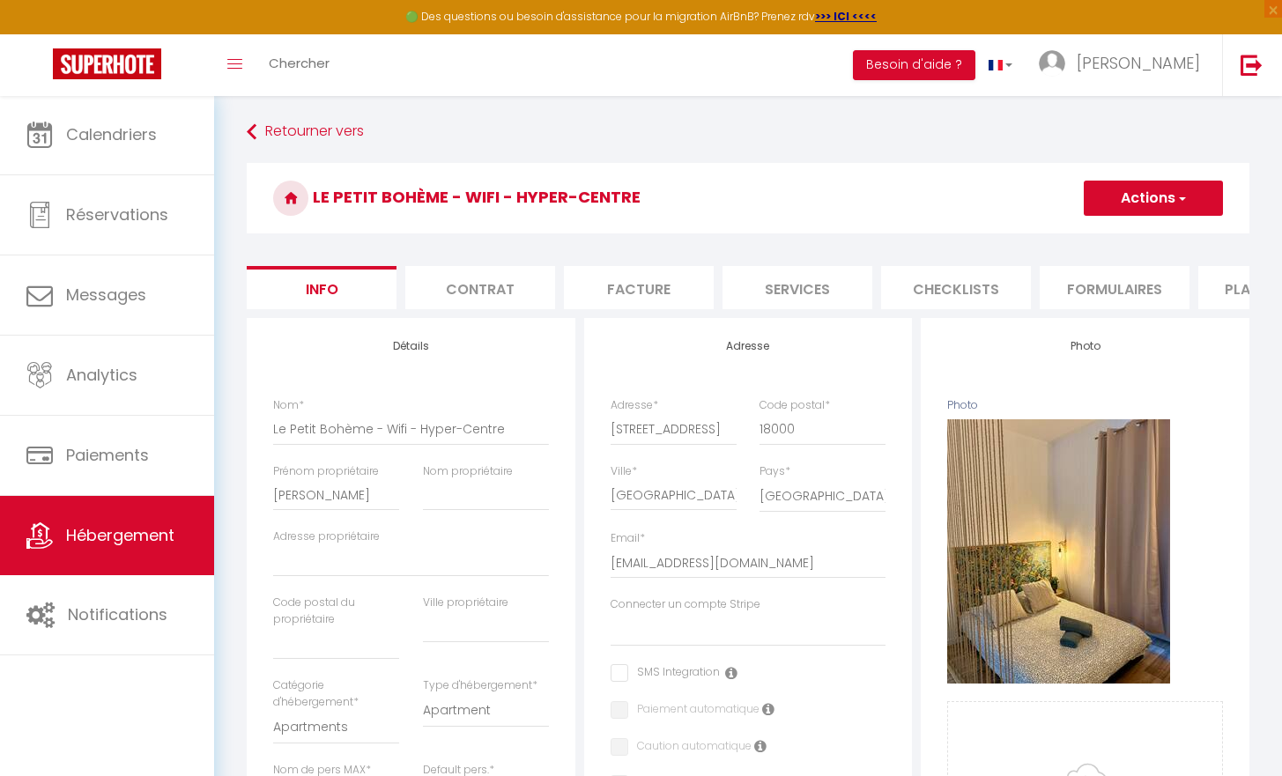
click at [1165, 200] on button "Actions" at bounding box center [1152, 198] width 139 height 35
click at [1108, 233] on input "Enregistrer" at bounding box center [1083, 237] width 65 height 18
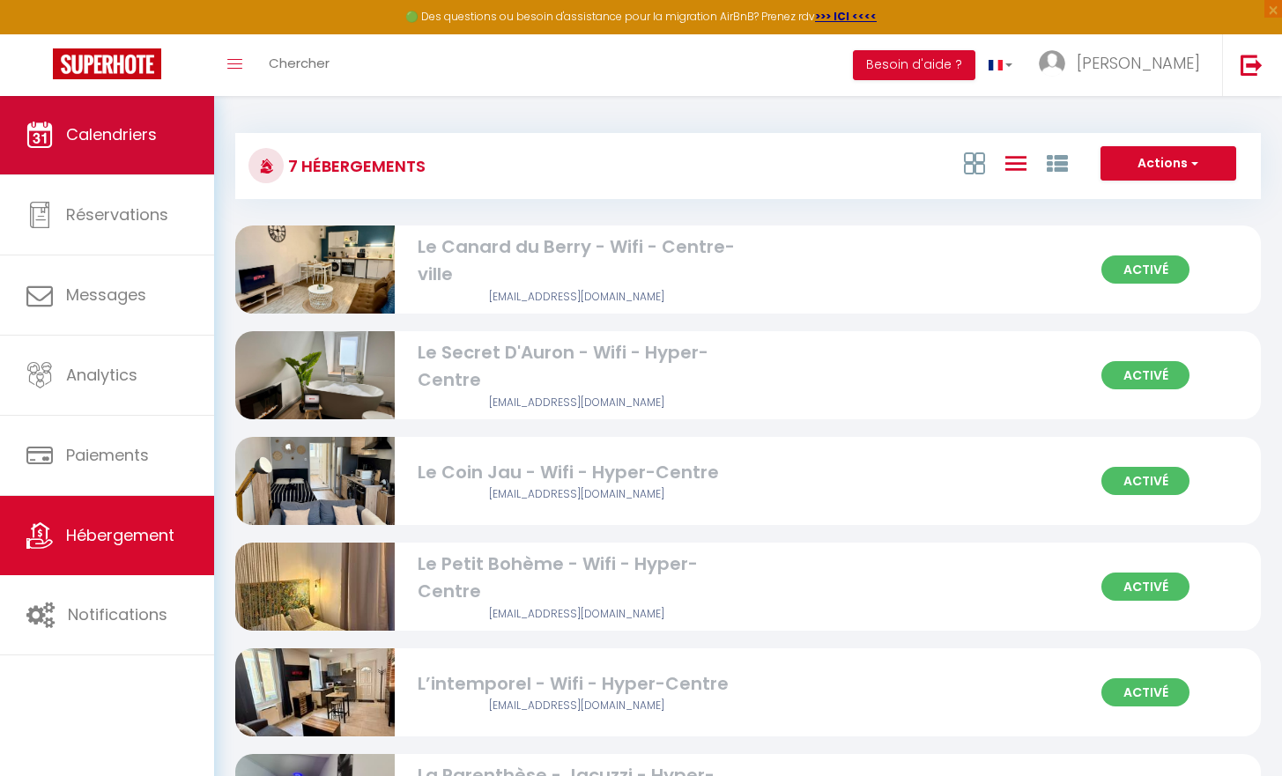
click at [119, 130] on span "Calendriers" at bounding box center [111, 134] width 91 height 22
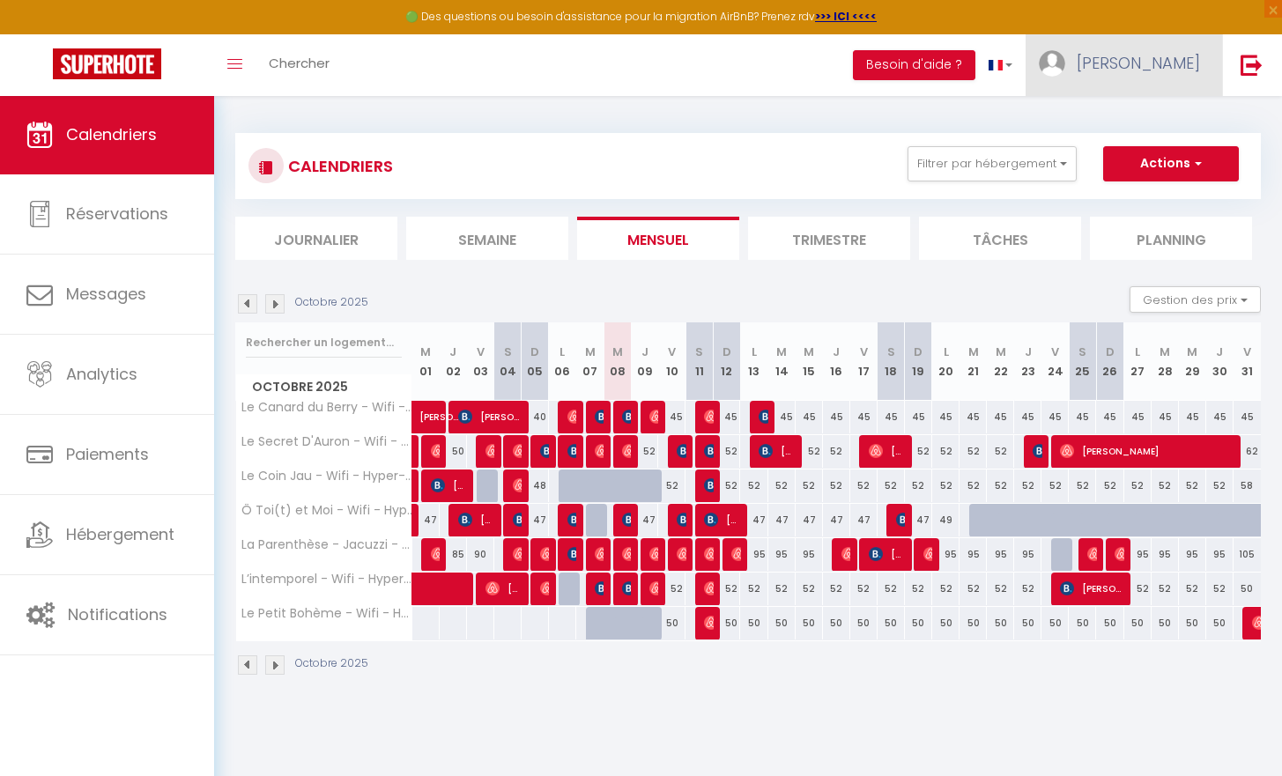
click at [1065, 72] on img at bounding box center [1052, 63] width 26 height 26
click at [1114, 122] on link "Paramètres" at bounding box center [1151, 122] width 130 height 30
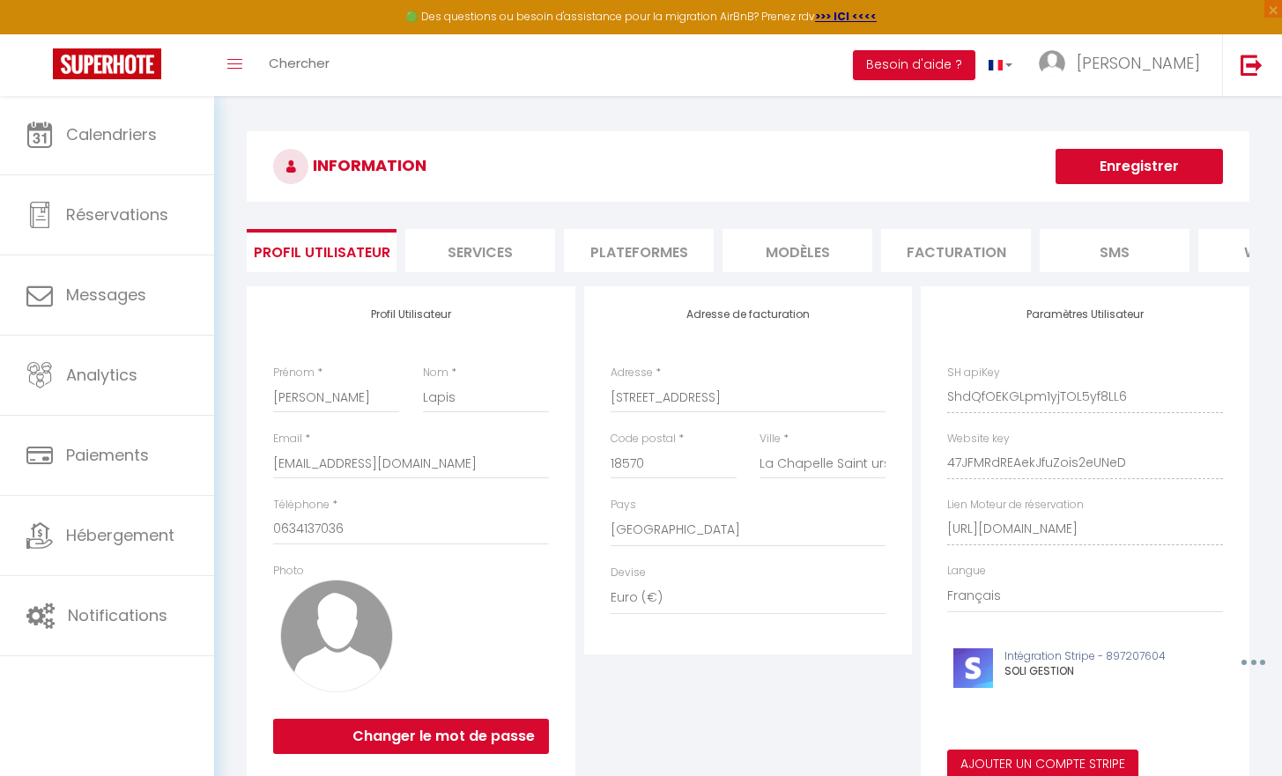
click at [635, 262] on li "Plateformes" at bounding box center [639, 250] width 150 height 43
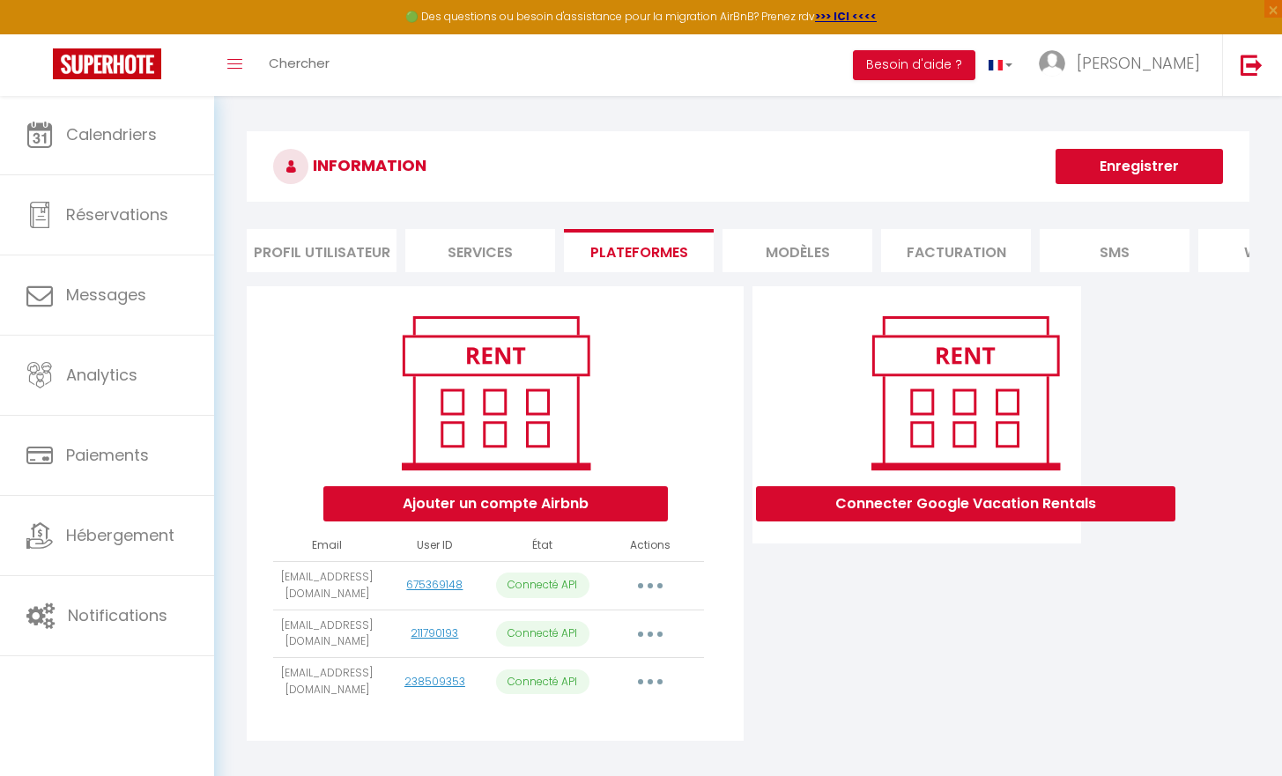
click at [645, 599] on button "button" at bounding box center [649, 586] width 49 height 28
click at [636, 638] on link "Importer les appartements" at bounding box center [572, 625] width 195 height 30
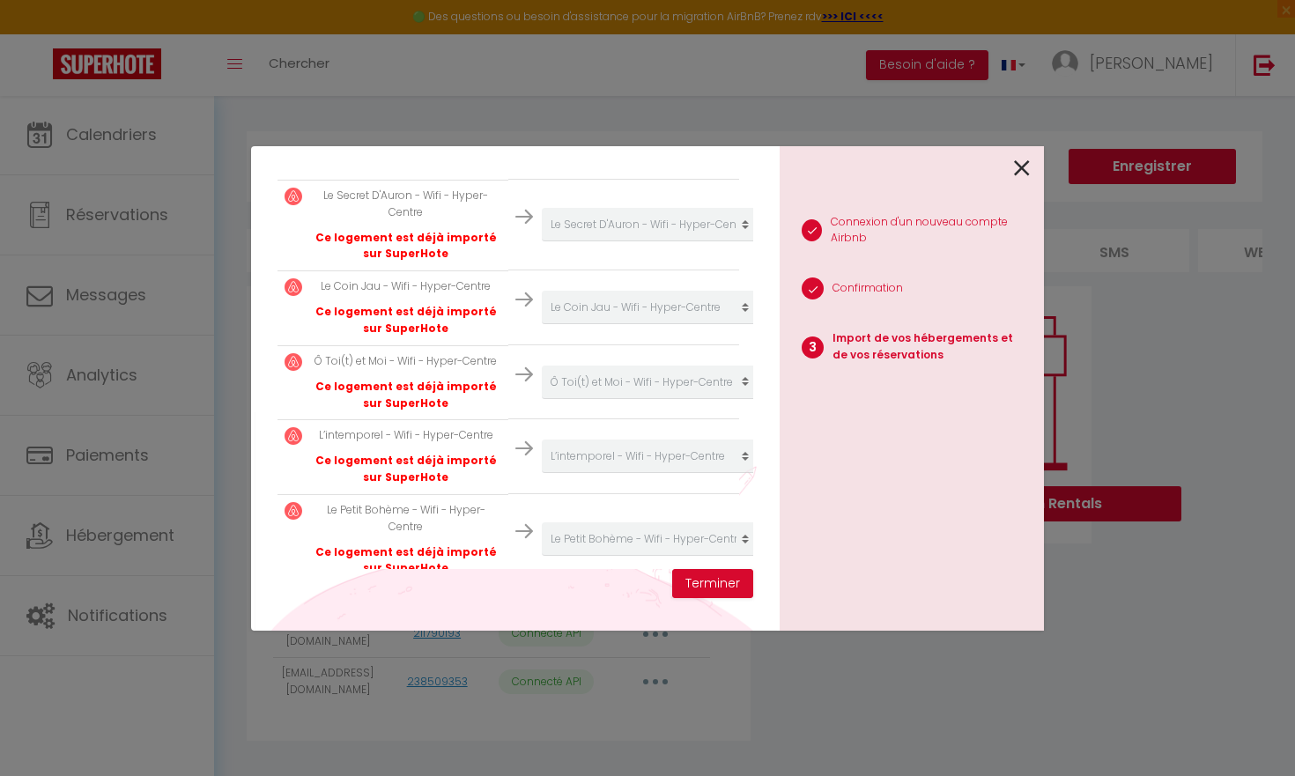
scroll to position [484, 0]
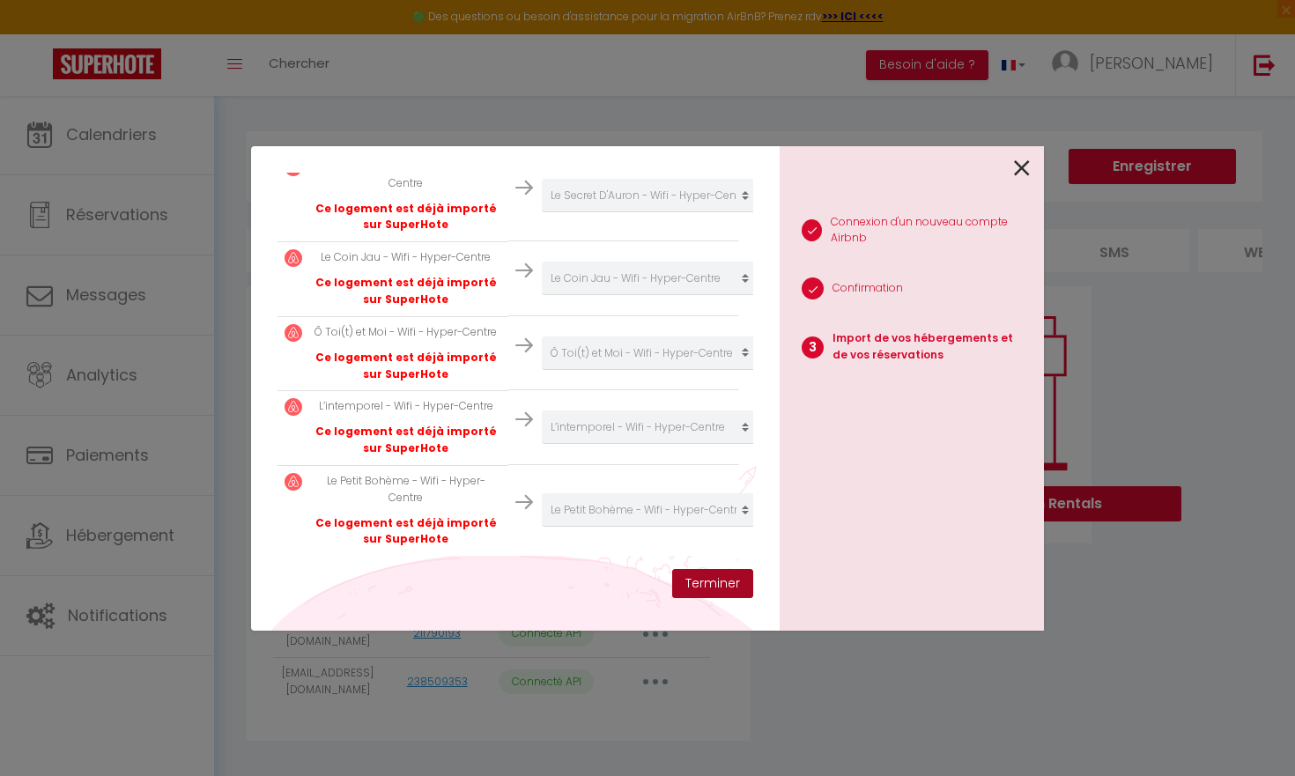
click at [727, 579] on button "Terminer" at bounding box center [712, 584] width 81 height 30
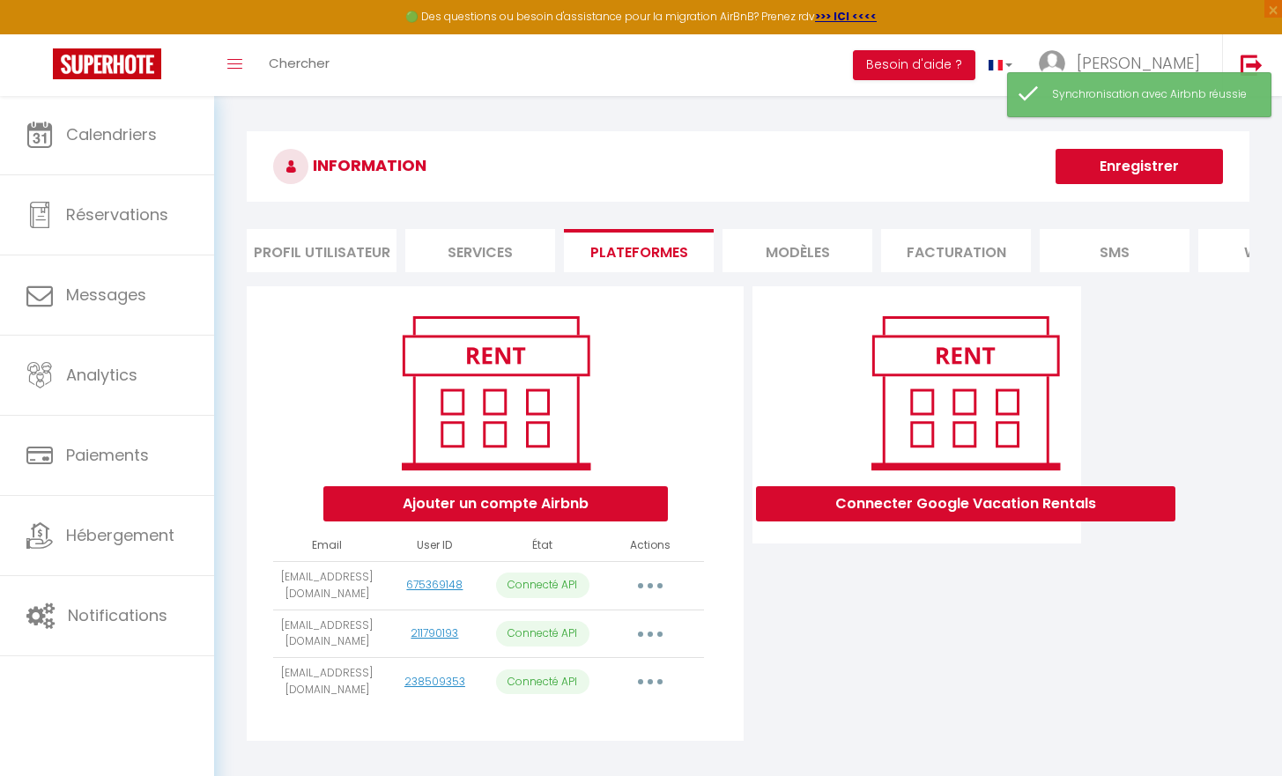
click at [650, 588] on icon "button" at bounding box center [649, 585] width 5 height 5
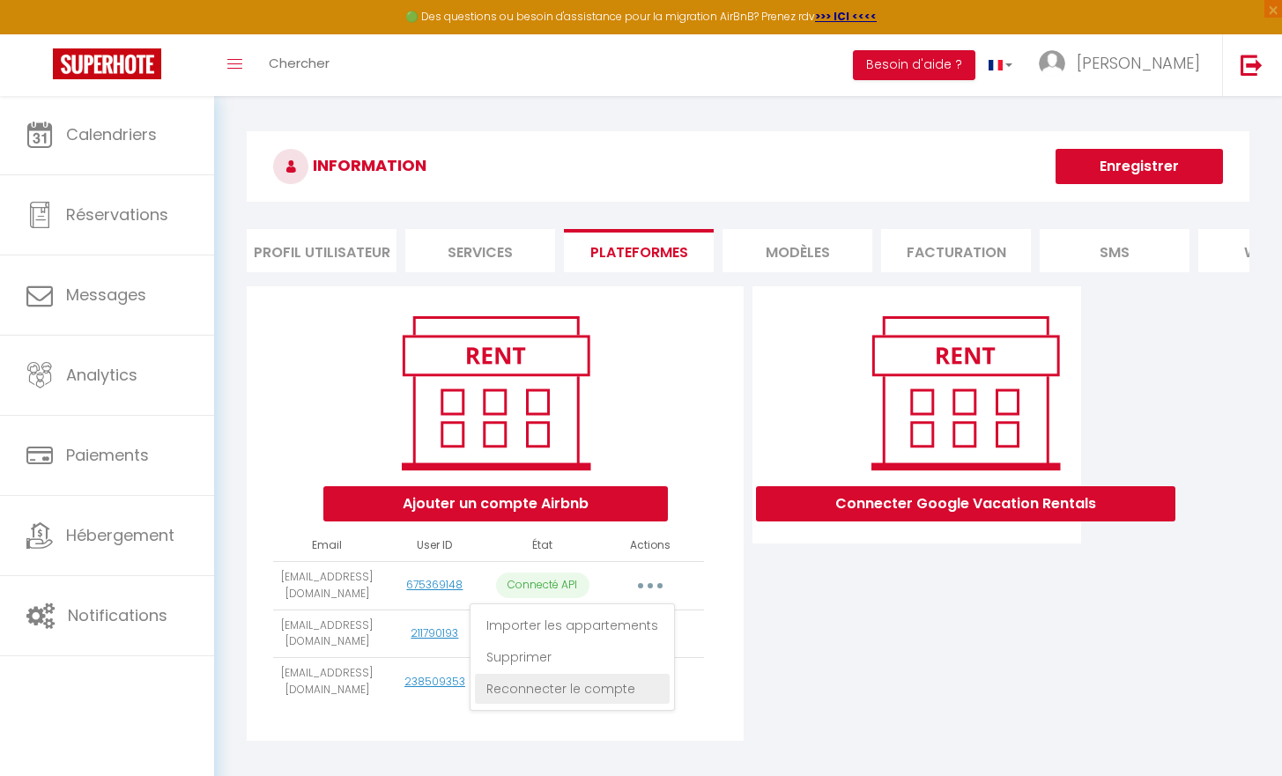
click at [588, 704] on link "Reconnecter le compte" at bounding box center [572, 689] width 195 height 30
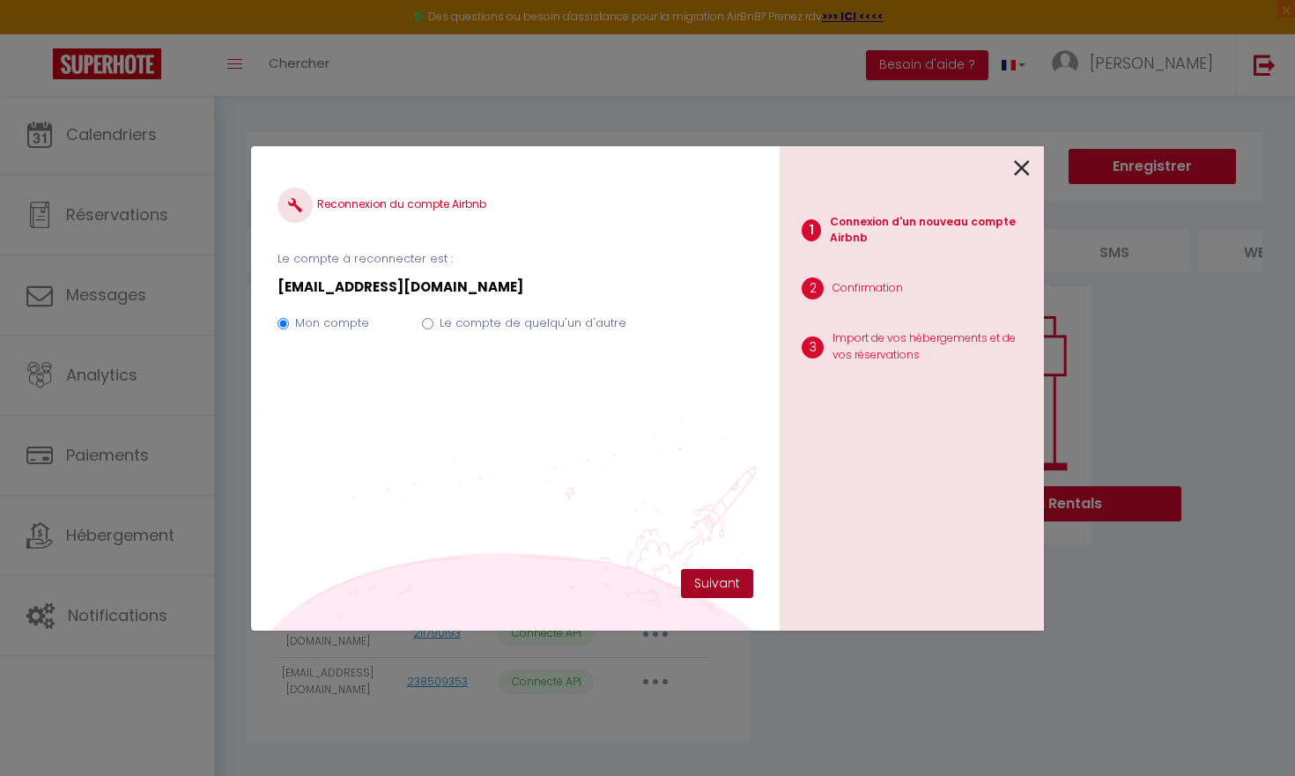
click at [703, 581] on button "Suivant" at bounding box center [717, 584] width 72 height 30
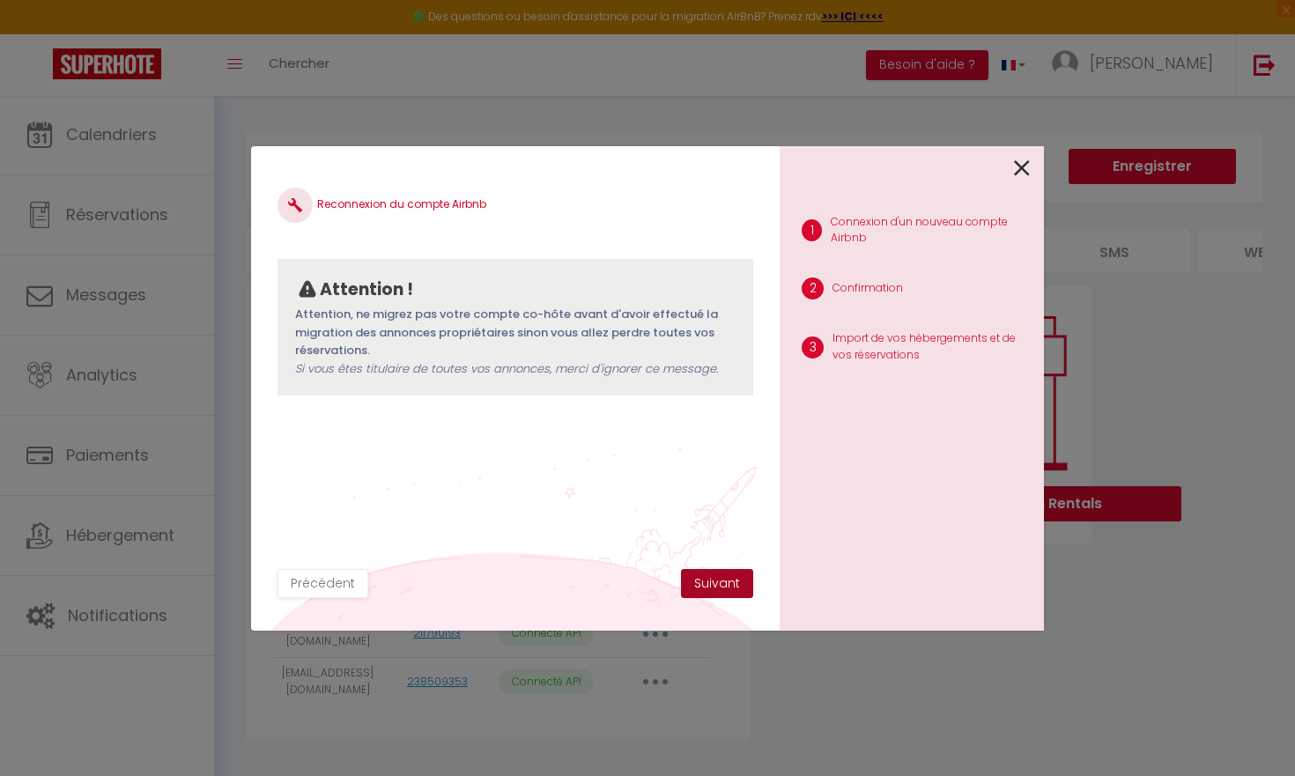
click at [695, 582] on button "Suivant" at bounding box center [717, 584] width 72 height 30
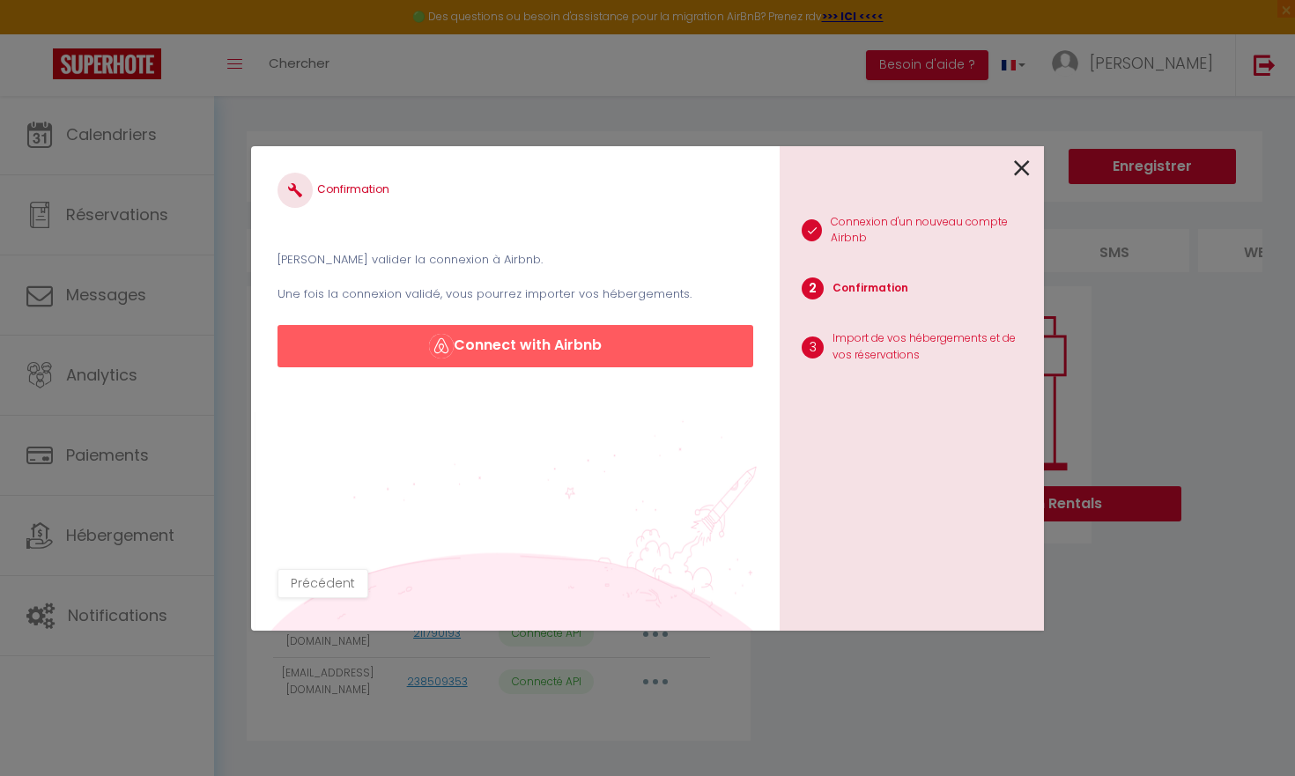
click at [672, 347] on button "Connect with Airbnb" at bounding box center [515, 346] width 476 height 42
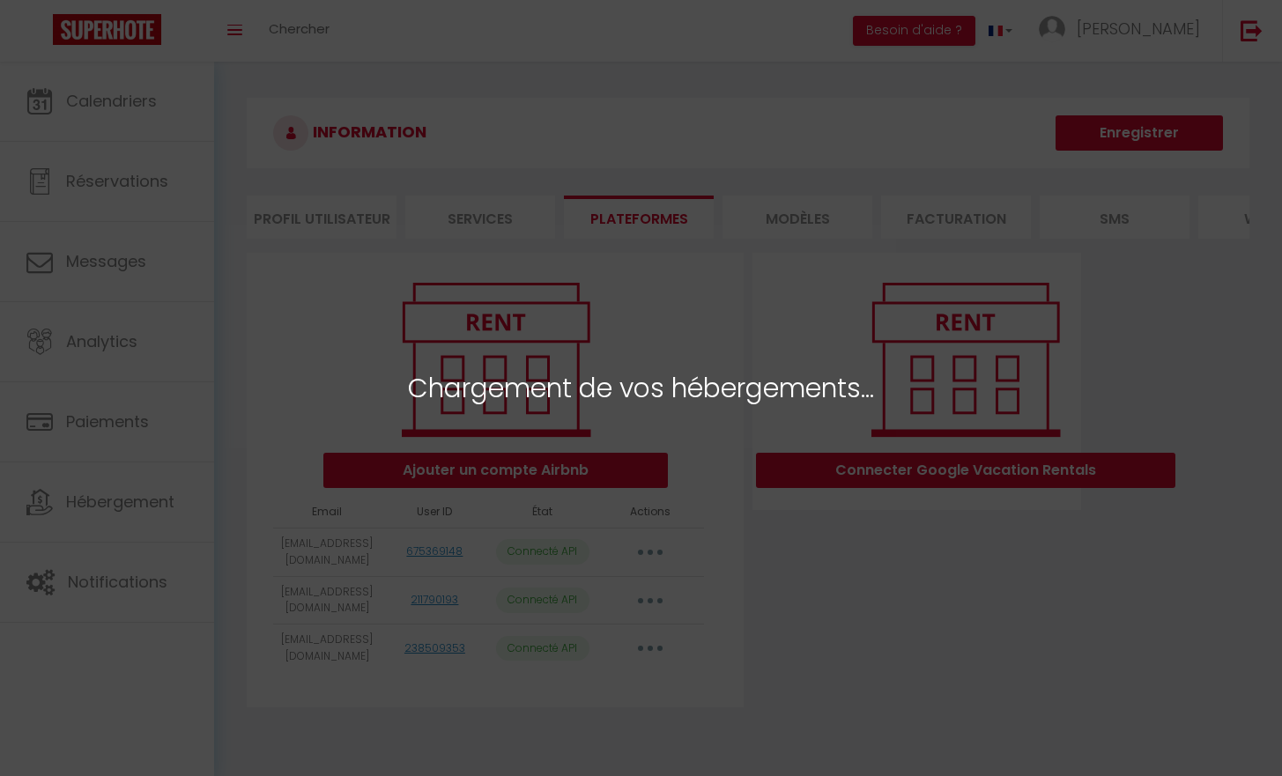
select select "65561"
select select "65562"
select select "65563"
select select "68348"
select select "77141"
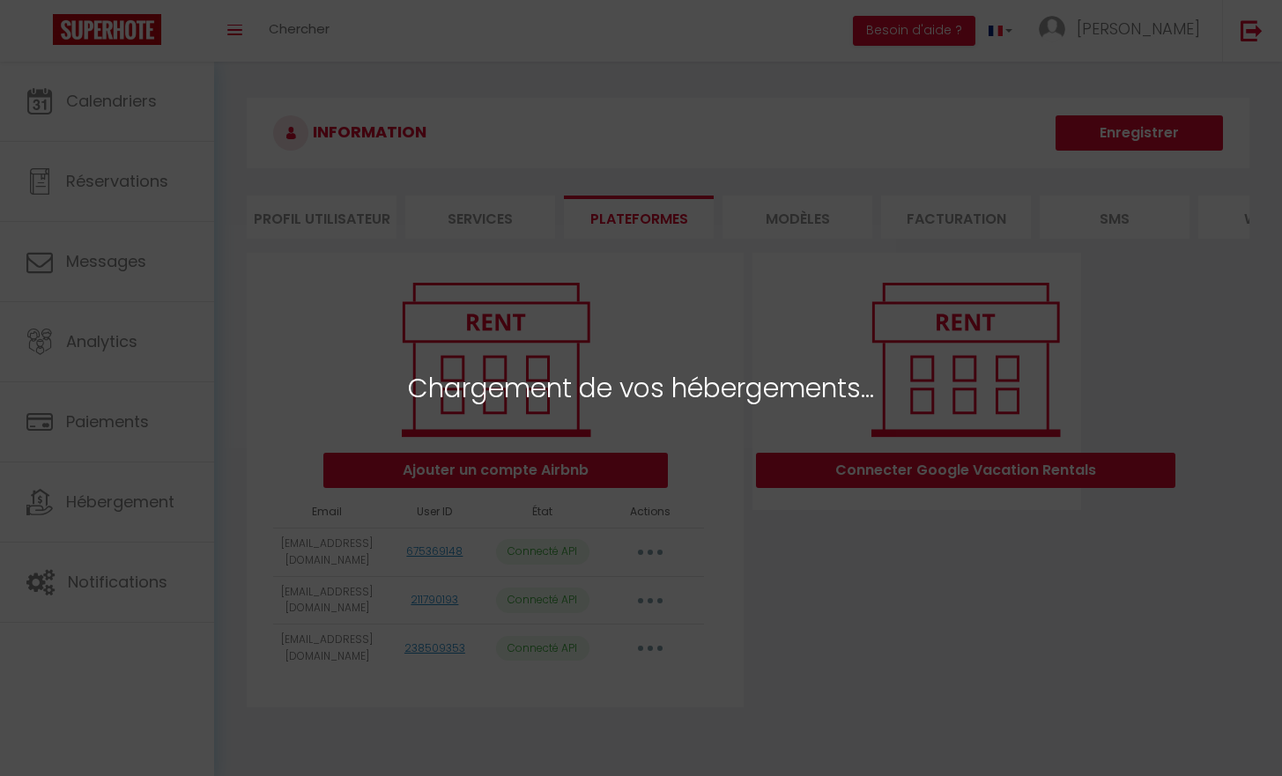
select select "78409"
select select "75973"
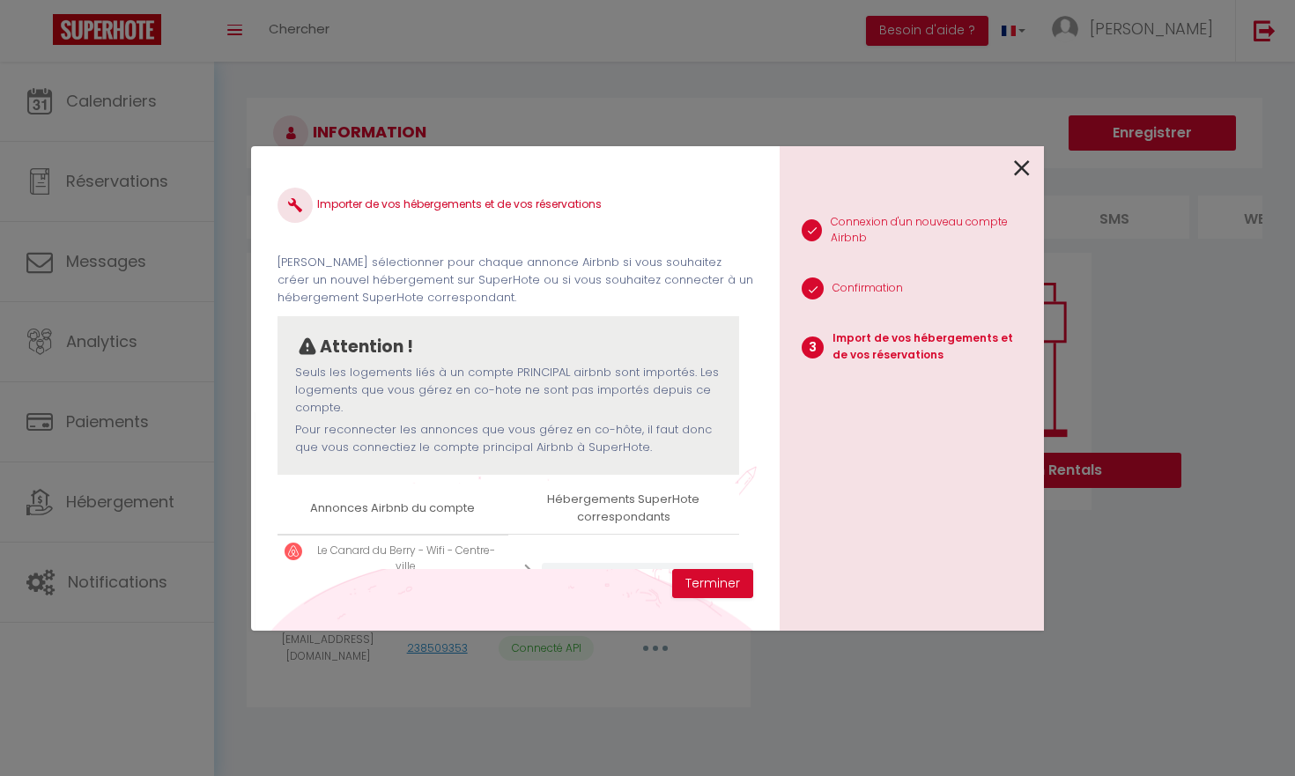
click at [1021, 176] on icon at bounding box center [1022, 168] width 16 height 26
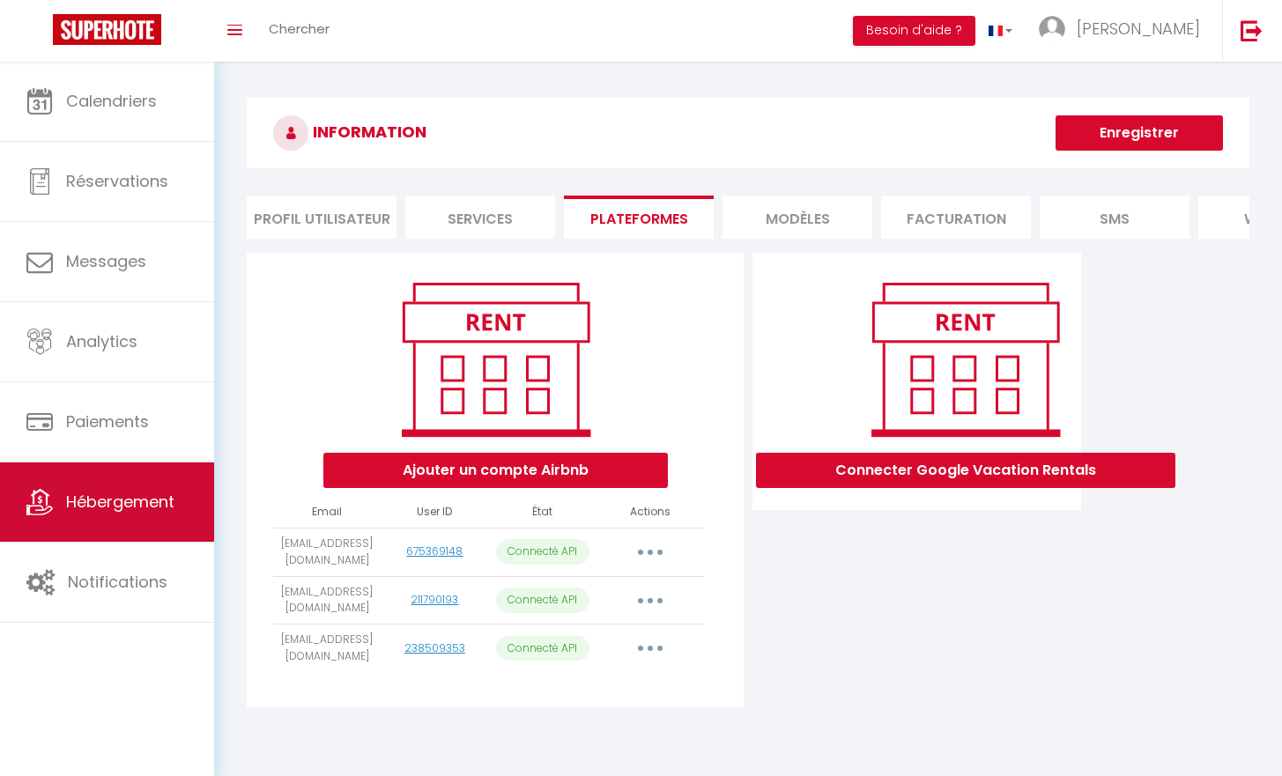
click at [110, 499] on span "Hébergement" at bounding box center [120, 502] width 108 height 22
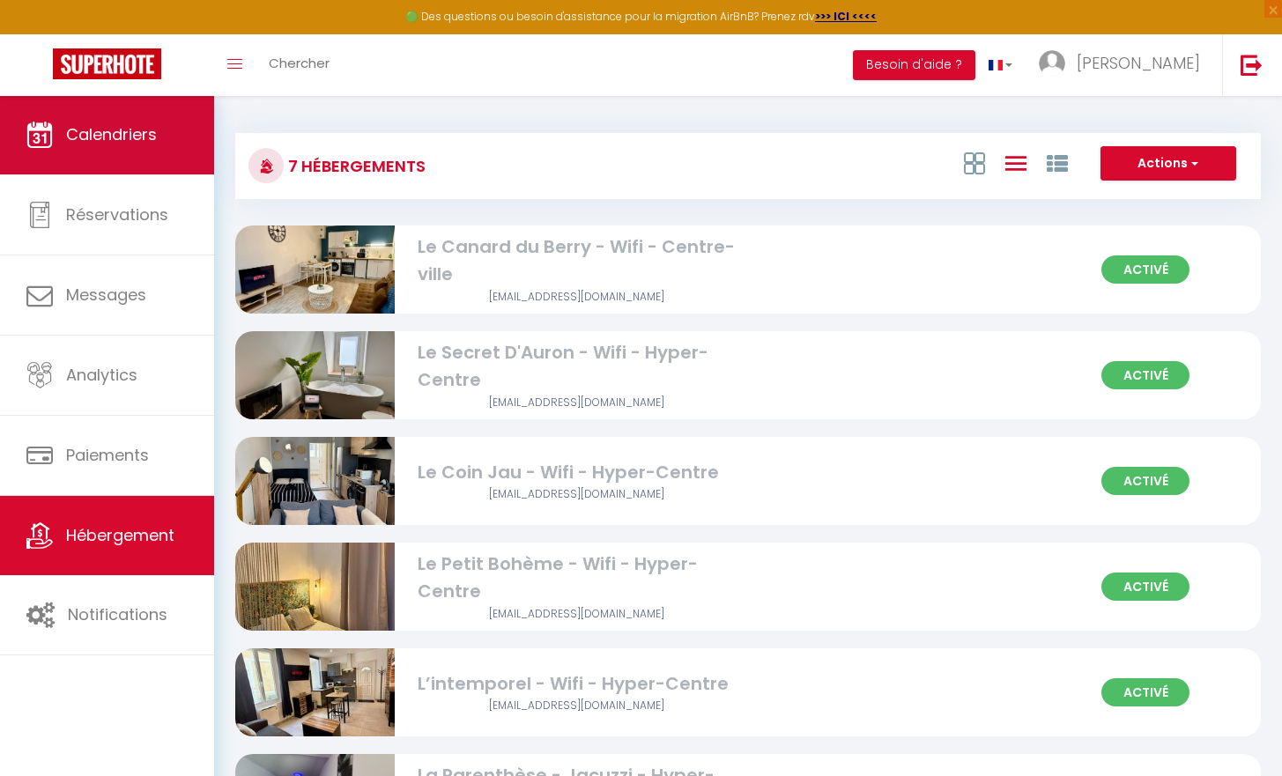
click at [144, 158] on link "Calendriers" at bounding box center [107, 134] width 214 height 79
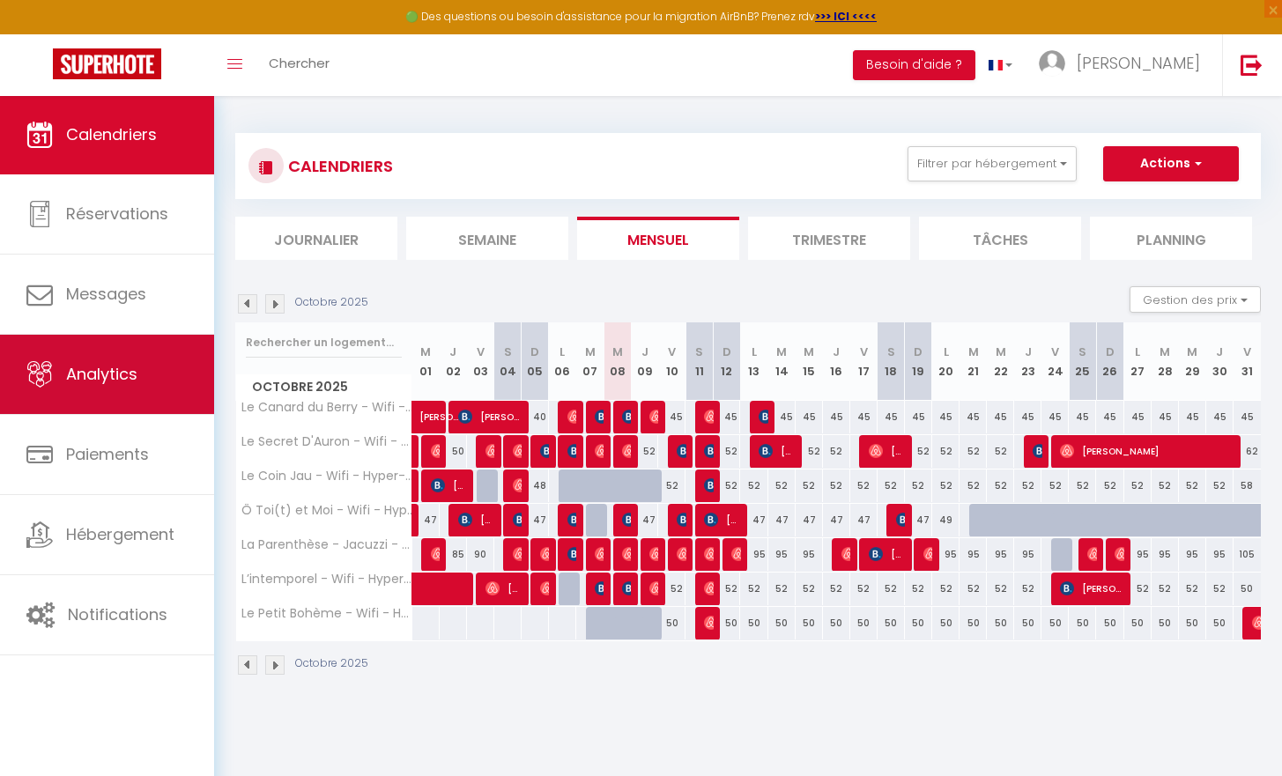
click at [160, 379] on link "Analytics" at bounding box center [107, 374] width 214 height 79
select select "2025"
select select "10"
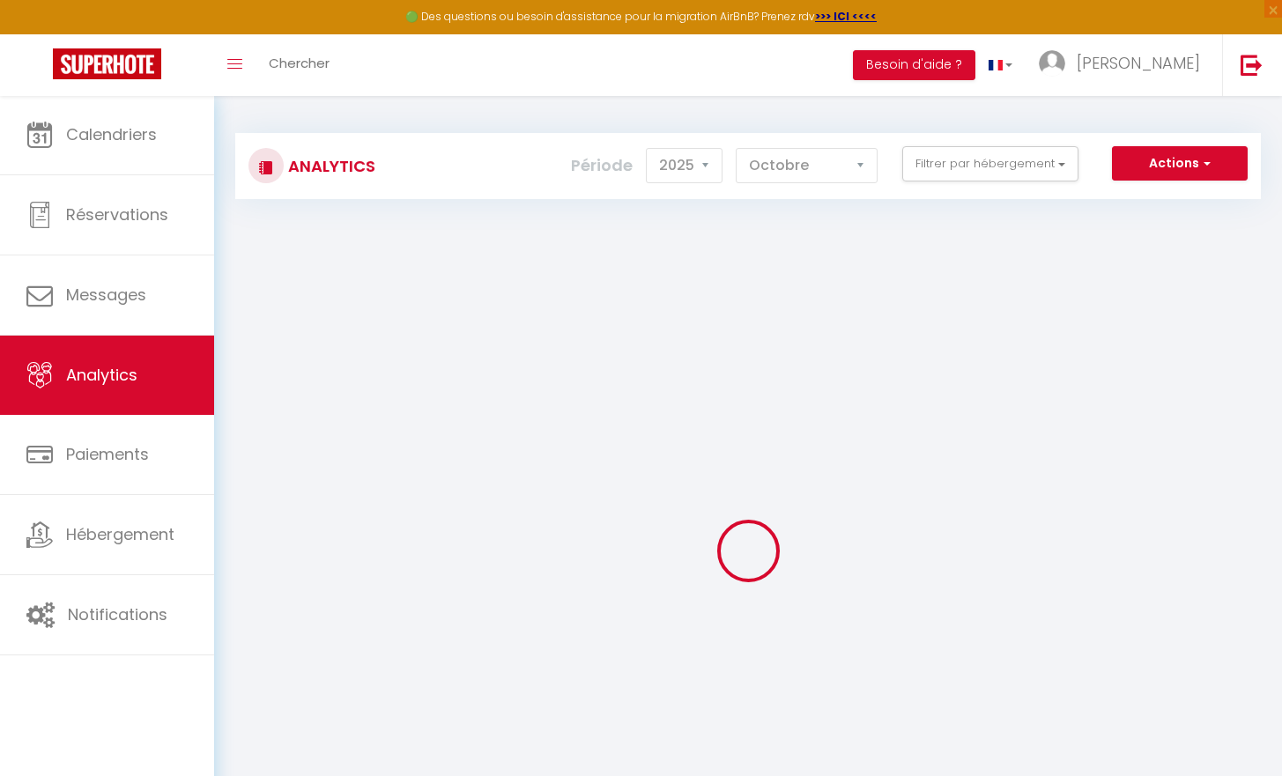
checkbox input "false"
checkbox Hyper-Centre "false"
checkbox Centre-ville "false"
checkbox Hyper-Centre "false"
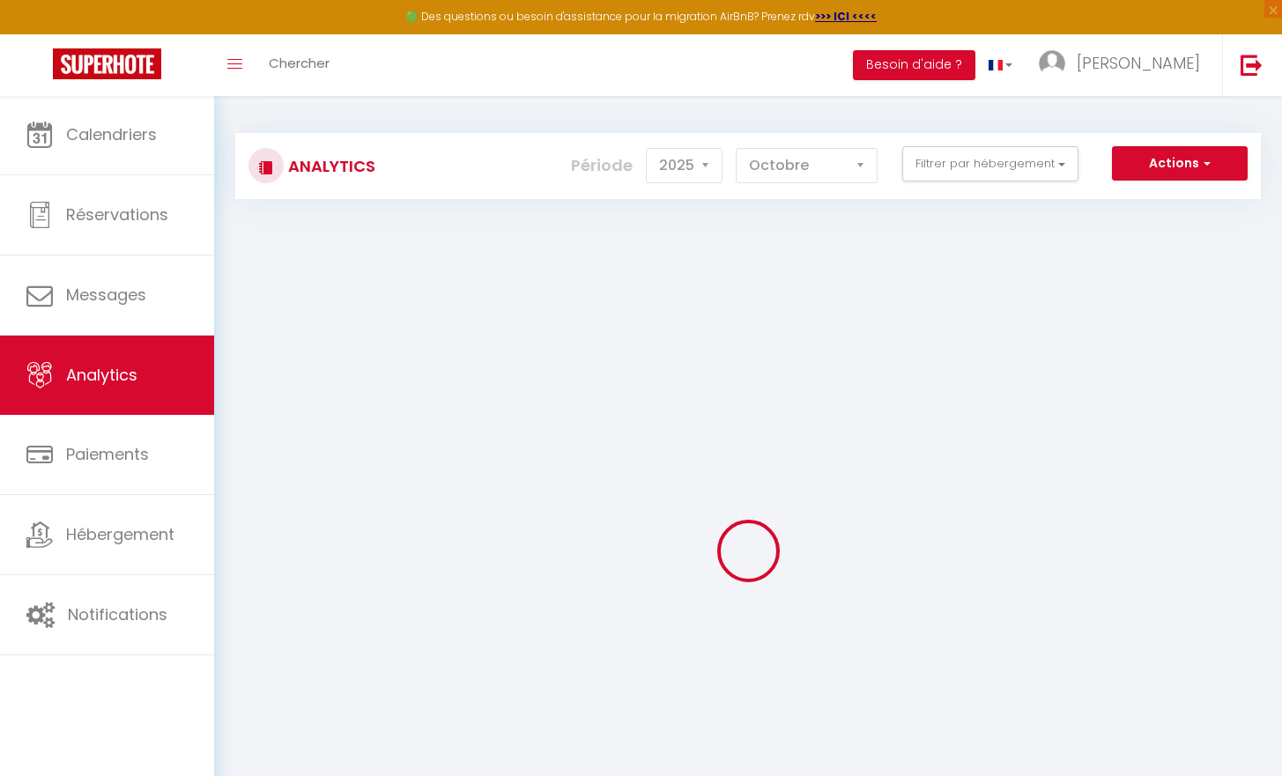
checkbox Hyper-Centre "false"
checkbox input "false"
checkbox Hyper-Centre "false"
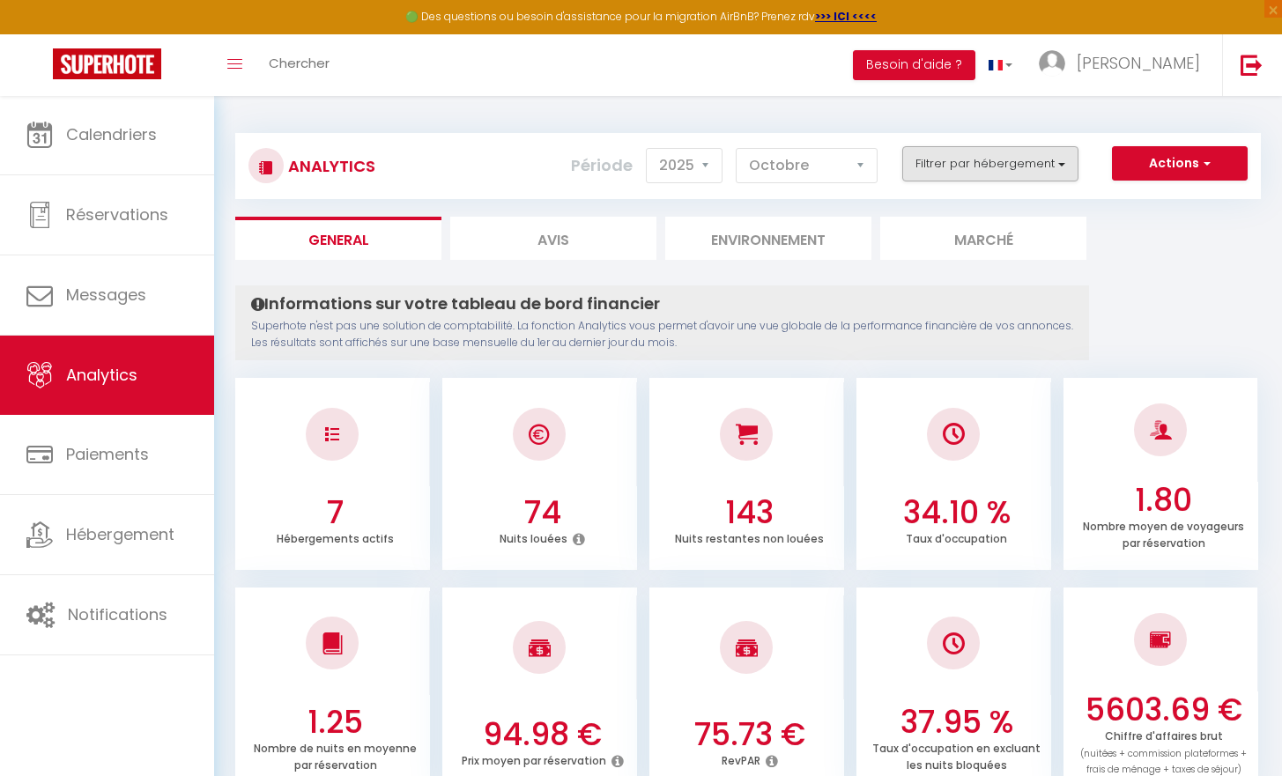
click at [1039, 169] on button "Filtrer par hébergement" at bounding box center [990, 163] width 176 height 35
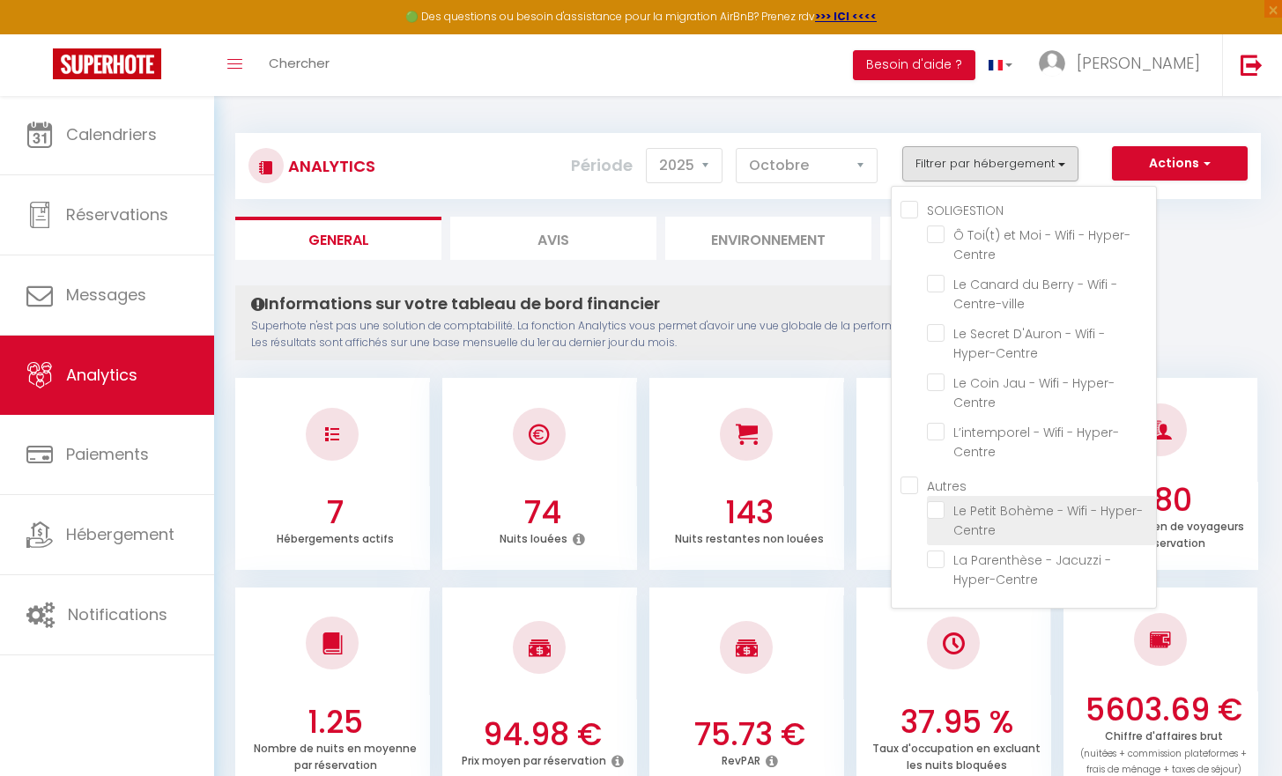
click at [1029, 514] on Hyper-Centre "checkbox" at bounding box center [1041, 510] width 229 height 18
checkbox Hyper-Centre "true"
checkbox Hyper-Centre "false"
checkbox Centre-ville "false"
checkbox Hyper-Centre "false"
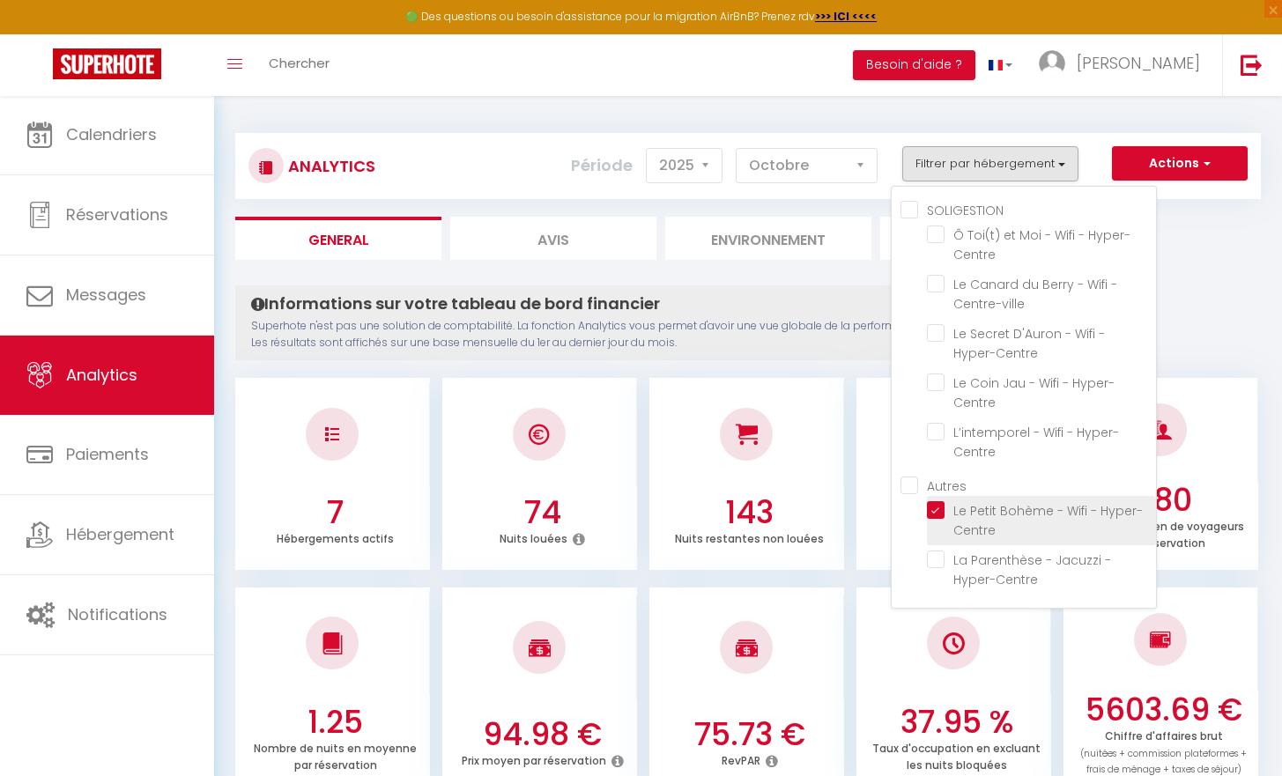
checkbox Hyper-Centre "false"
checkbox Centre-ville "false"
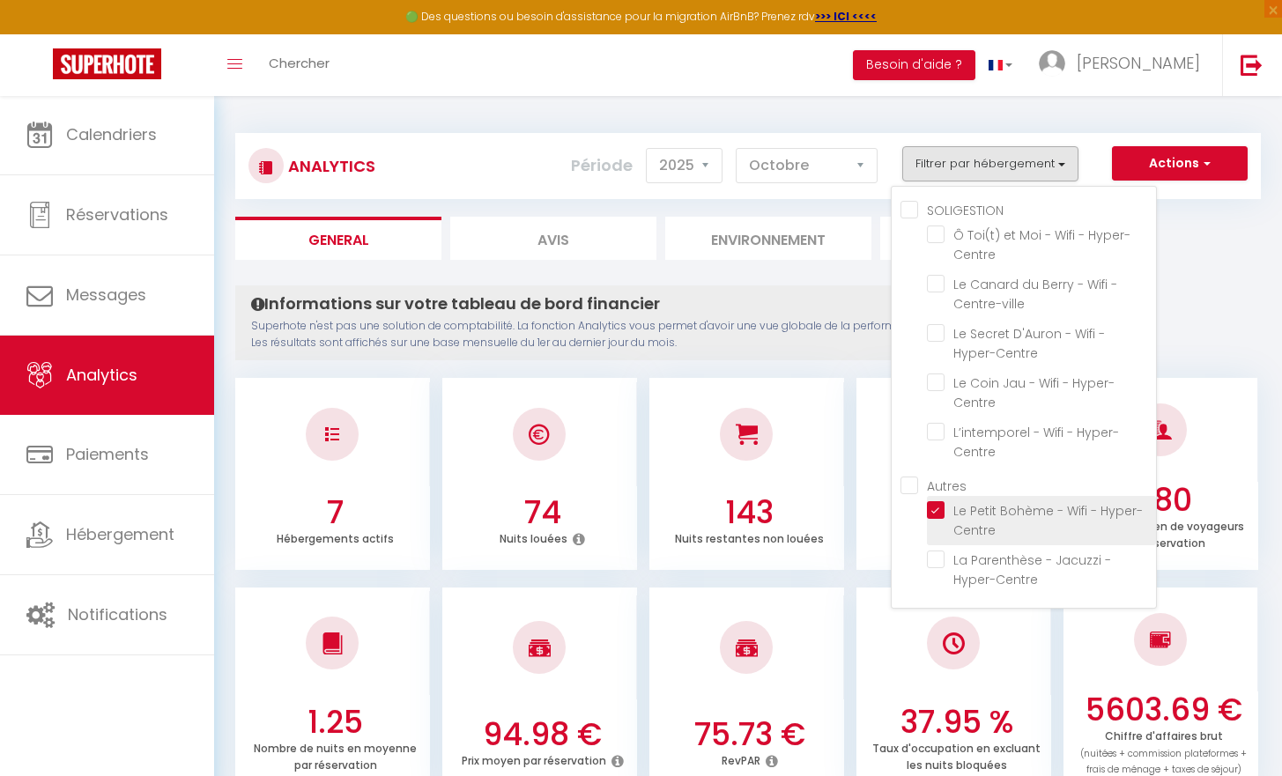
checkbox Hyper-Centre "false"
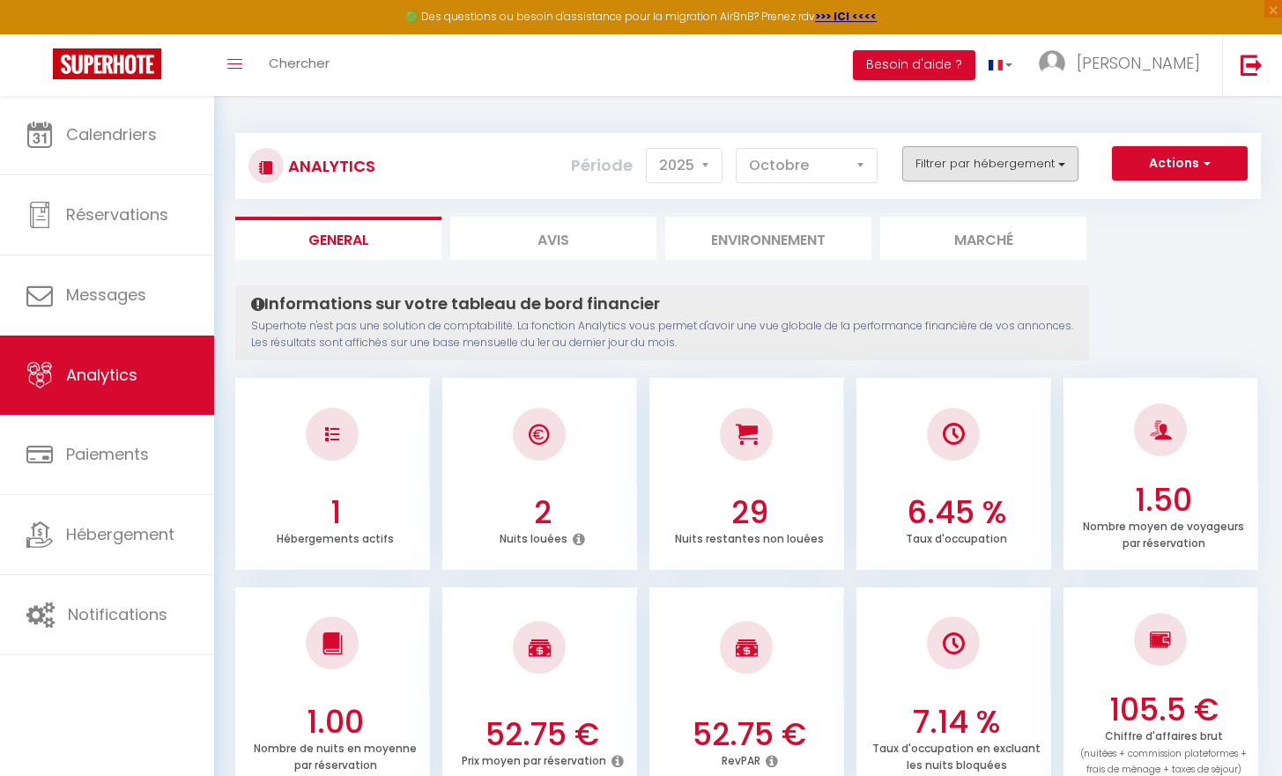
click at [1006, 163] on button "Filtrer par hébergement" at bounding box center [990, 163] width 176 height 35
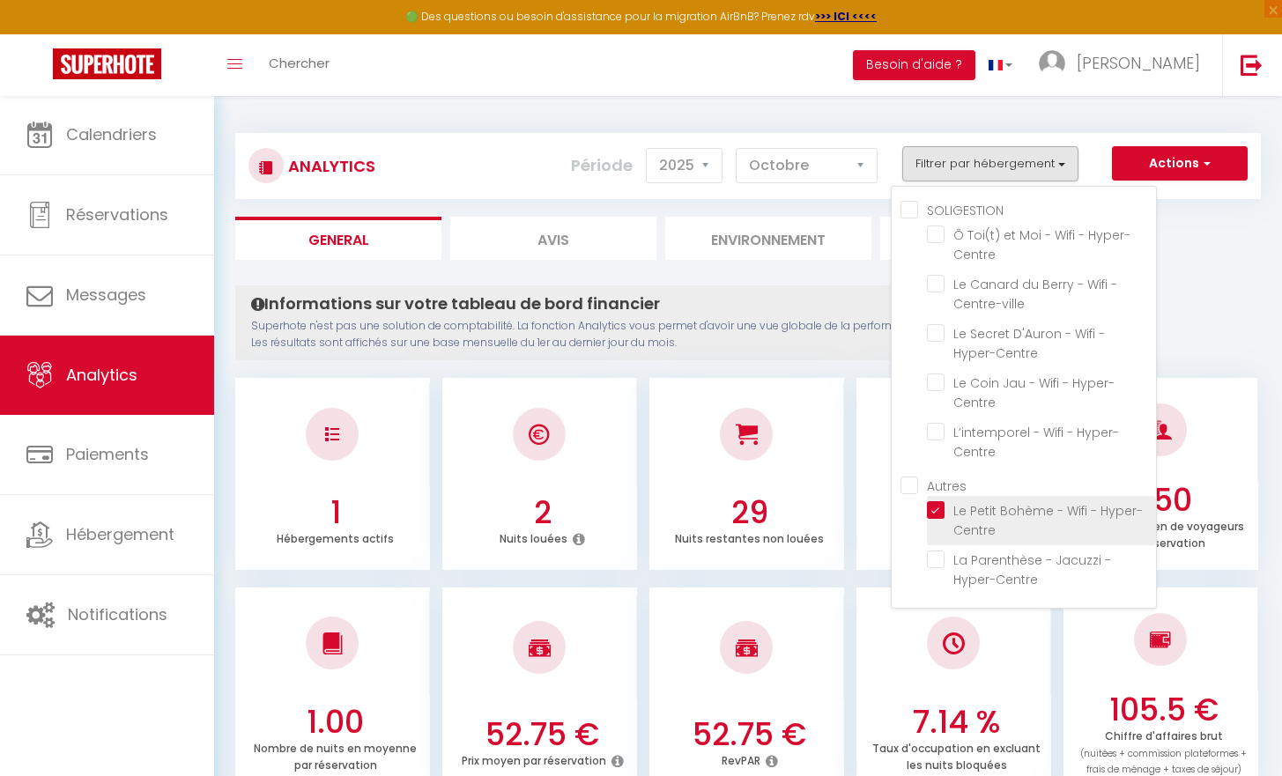
click at [938, 510] on Hyper-Centre "checkbox" at bounding box center [1041, 510] width 229 height 18
checkbox Hyper-Centre "false"
checkbox Centre-ville "false"
checkbox Hyper-Centre "false"
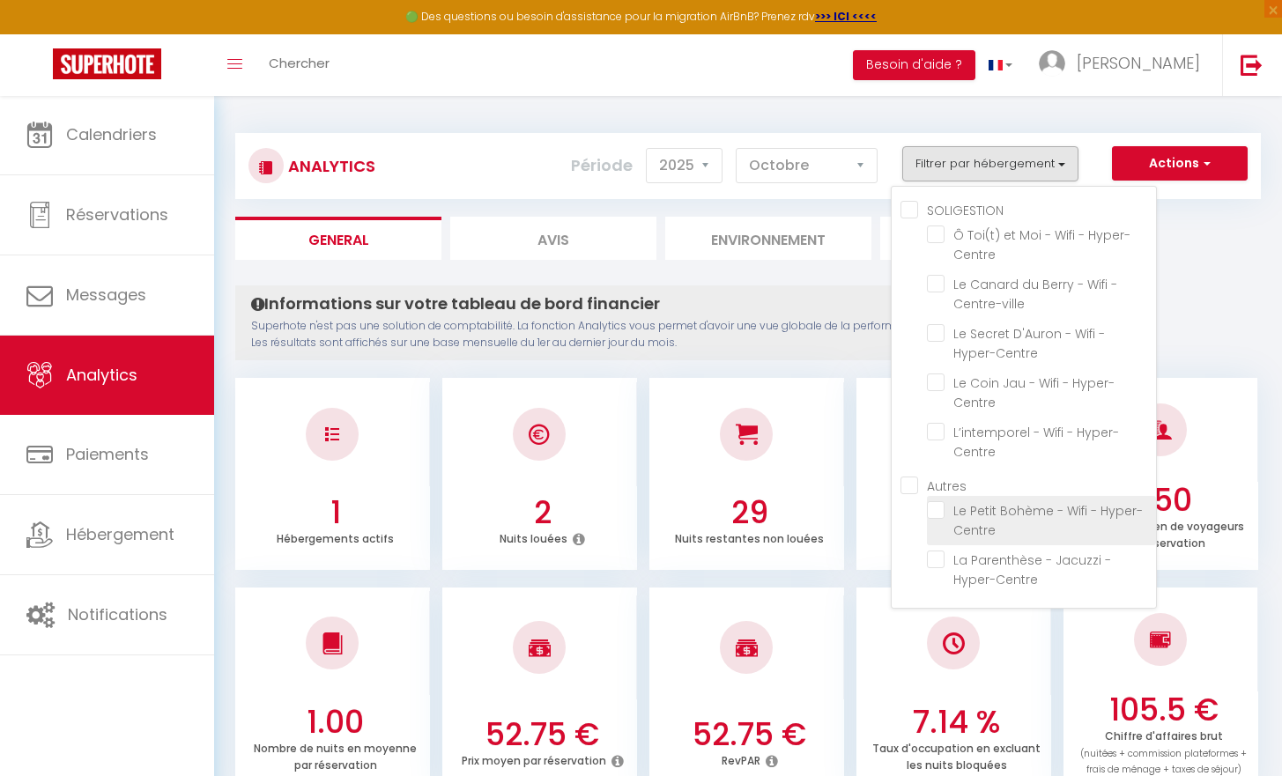
checkbox Hyper-Centre "false"
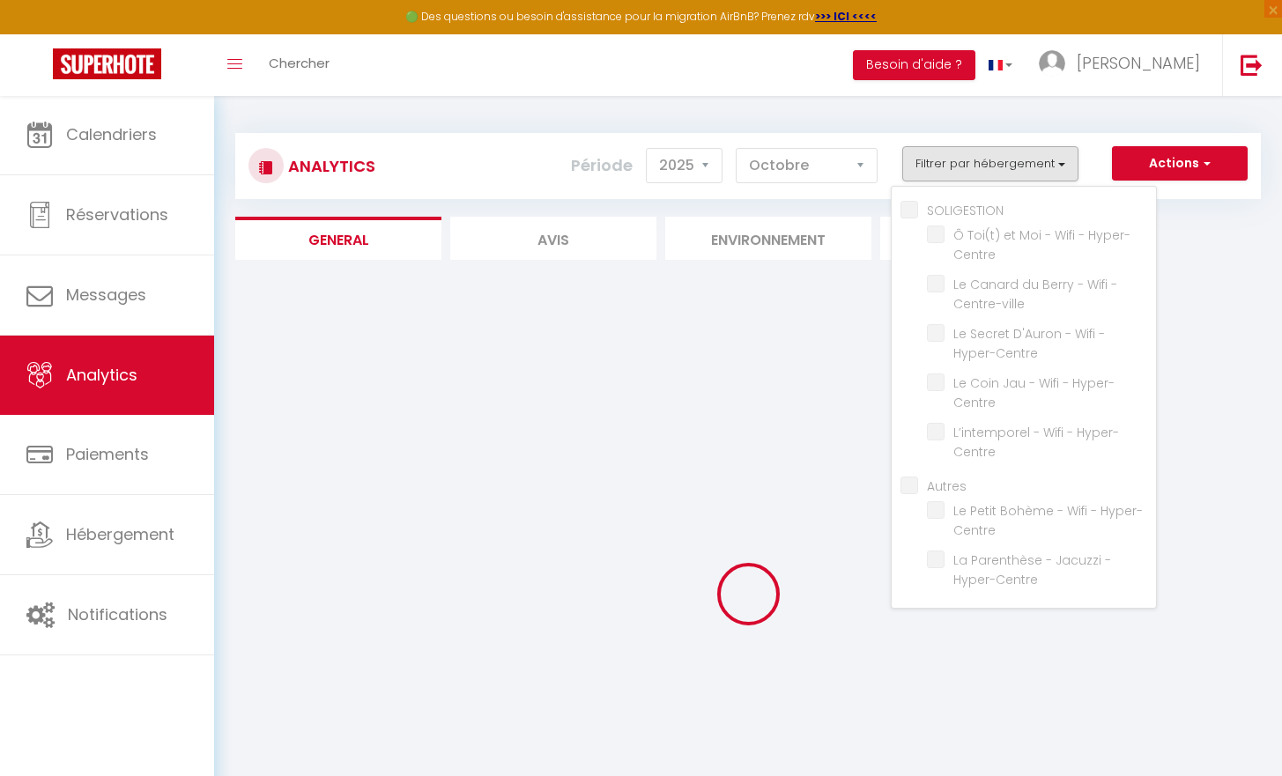
checkbox Hyper-Centre "false"
checkbox Centre-ville "false"
checkbox Hyper-Centre "false"
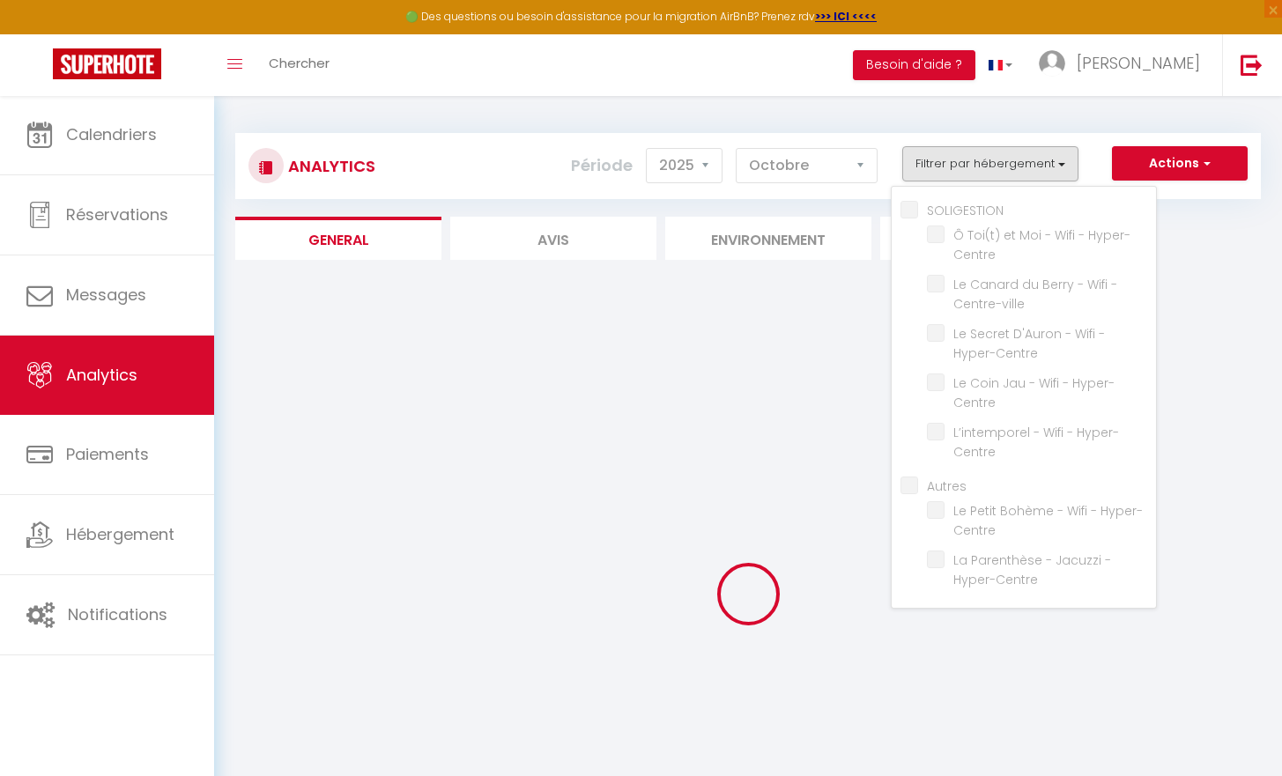
checkbox Hyper-Centre "false"
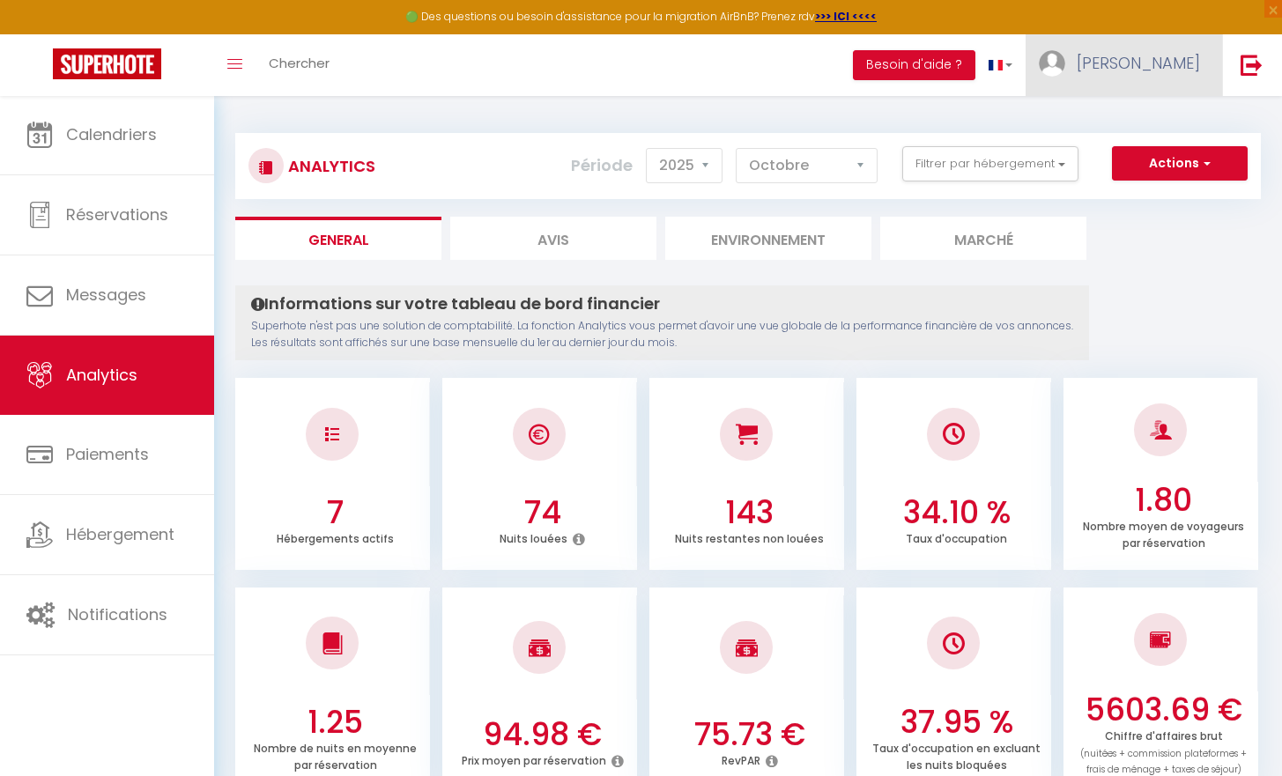
click at [1183, 67] on span "[PERSON_NAME]" at bounding box center [1137, 63] width 123 height 22
click at [1139, 123] on link "Paramètres" at bounding box center [1151, 122] width 130 height 30
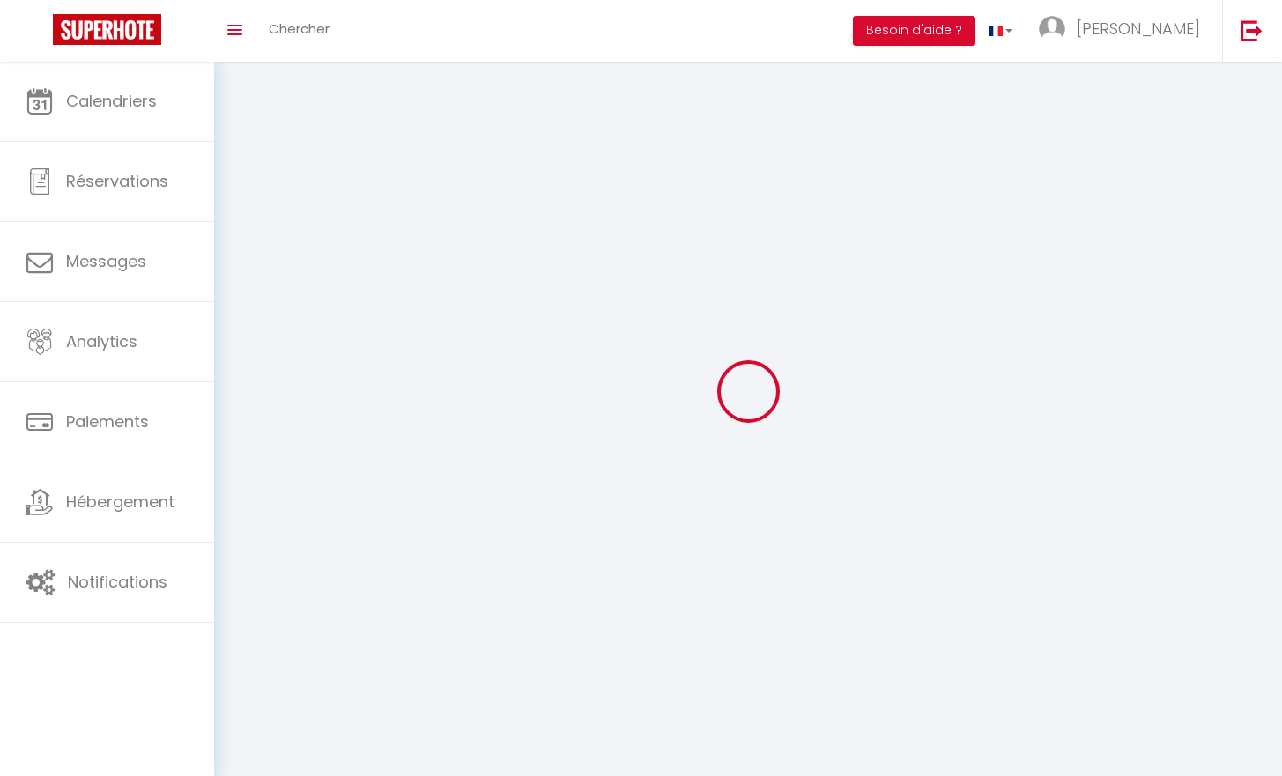
type input "[PERSON_NAME]"
type input "Lapis"
type input "0634137036"
type input "[STREET_ADDRESS]"
type input "18570"
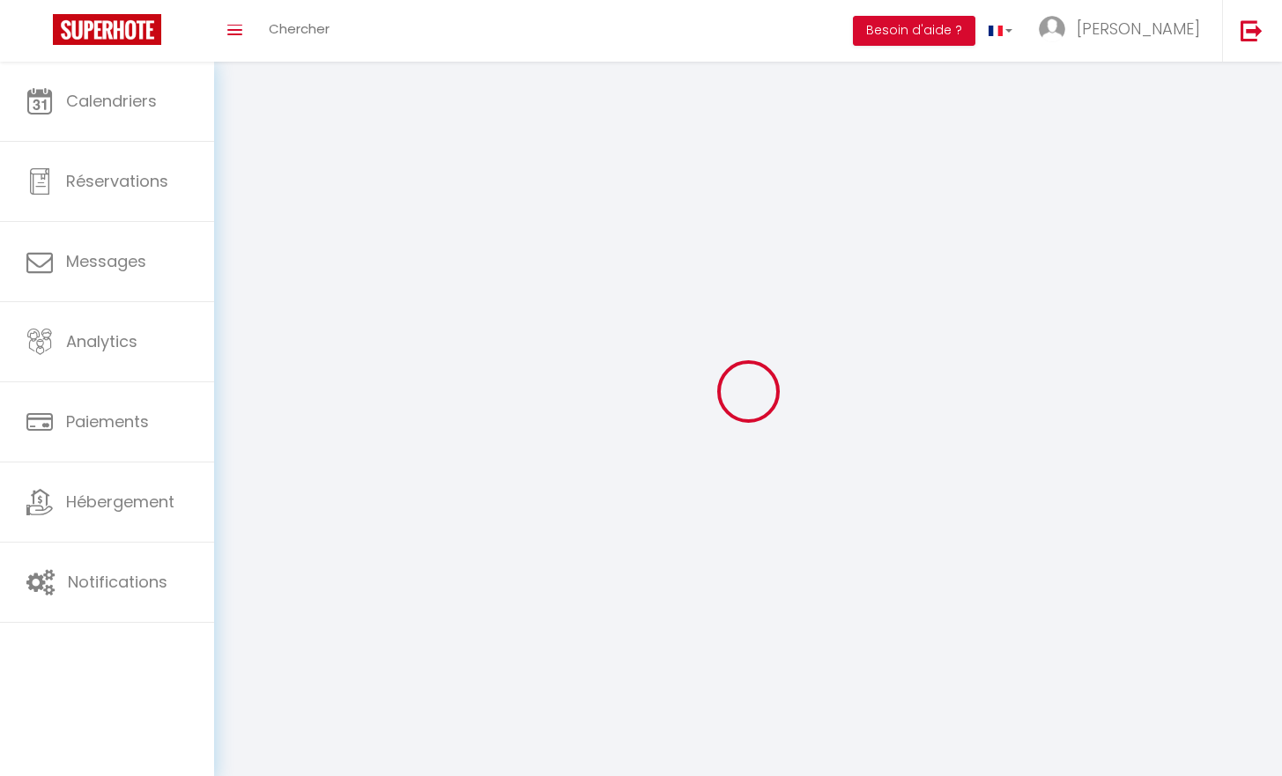
type input "La Chapelle Saint ursin"
type input "ShdQfOEKGLpm1yjTOL5yf8LL6"
type input "47JFMRdREAekJfuZois2eUNeD"
type input "ShdQfOEKGLpm1yjTOL5yf8LL6"
type input "47JFMRdREAekJfuZois2eUNeD"
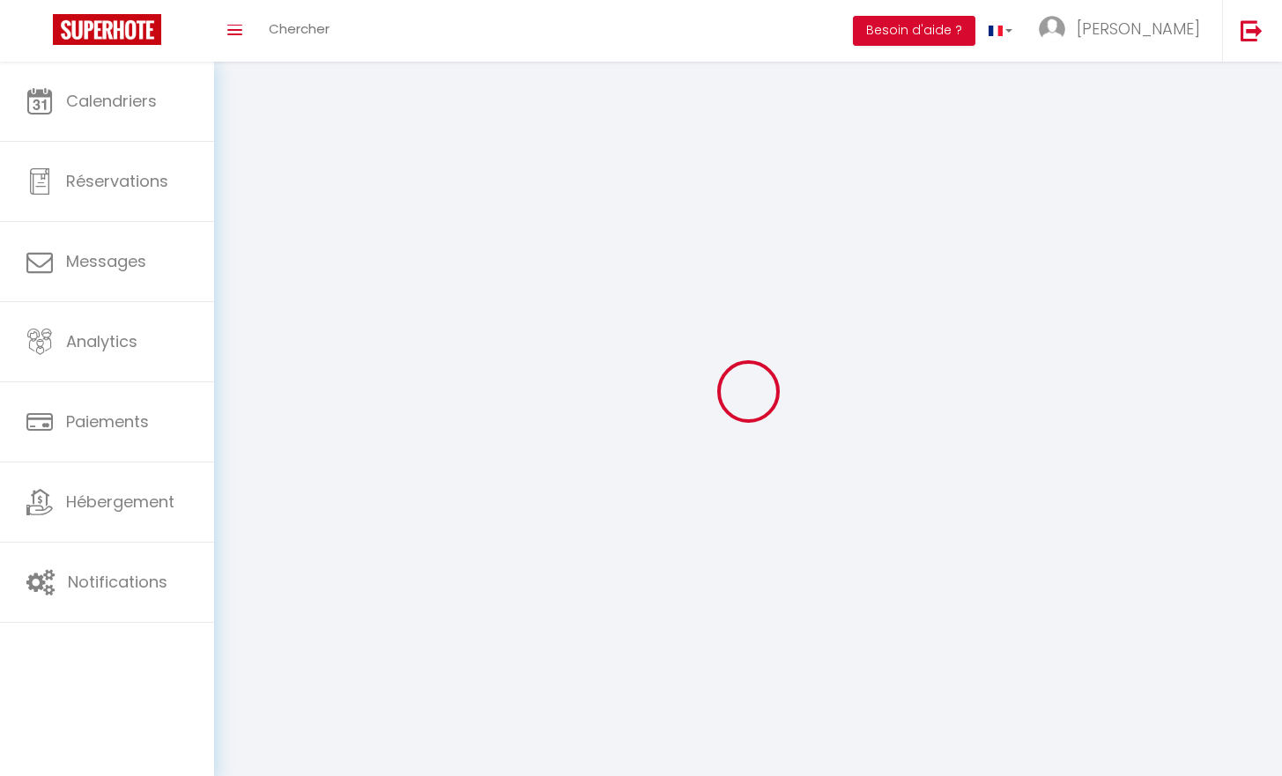
type input "[URL][DOMAIN_NAME]"
select select "28"
select select "fr"
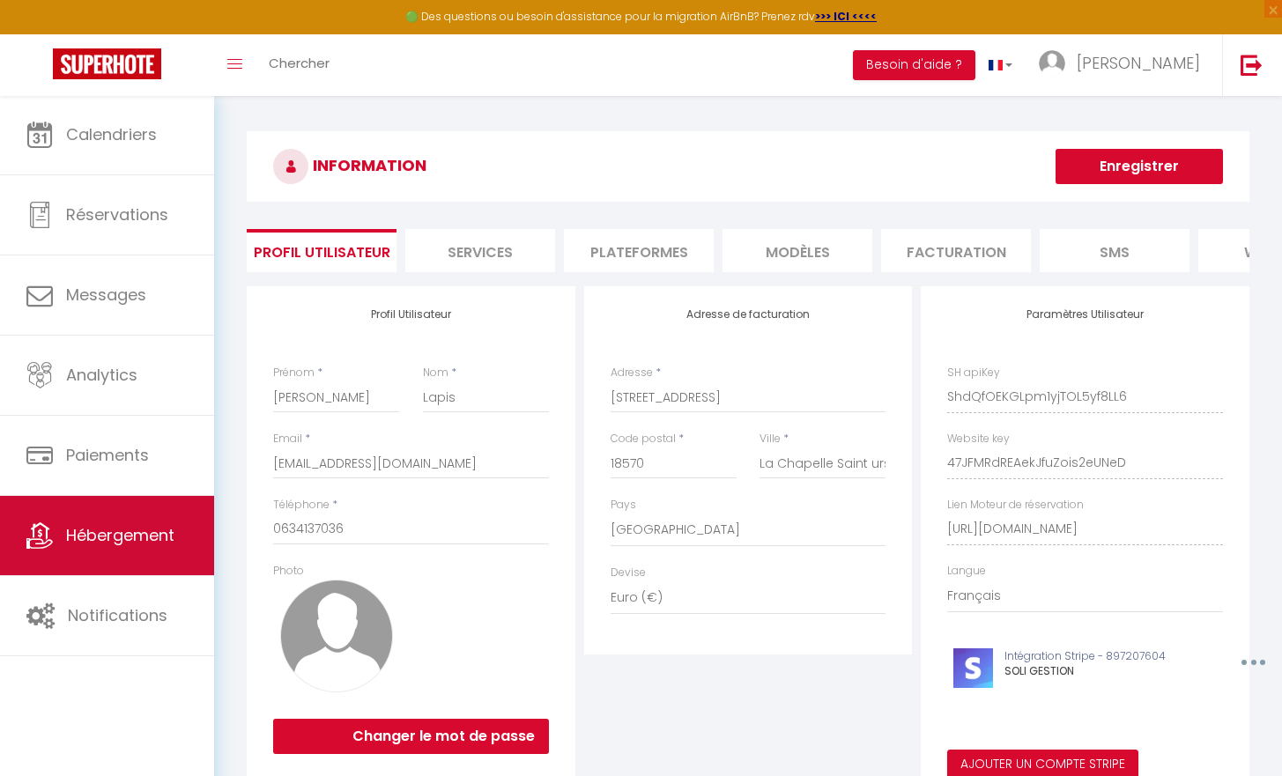
click at [80, 541] on span "Hébergement" at bounding box center [120, 535] width 108 height 22
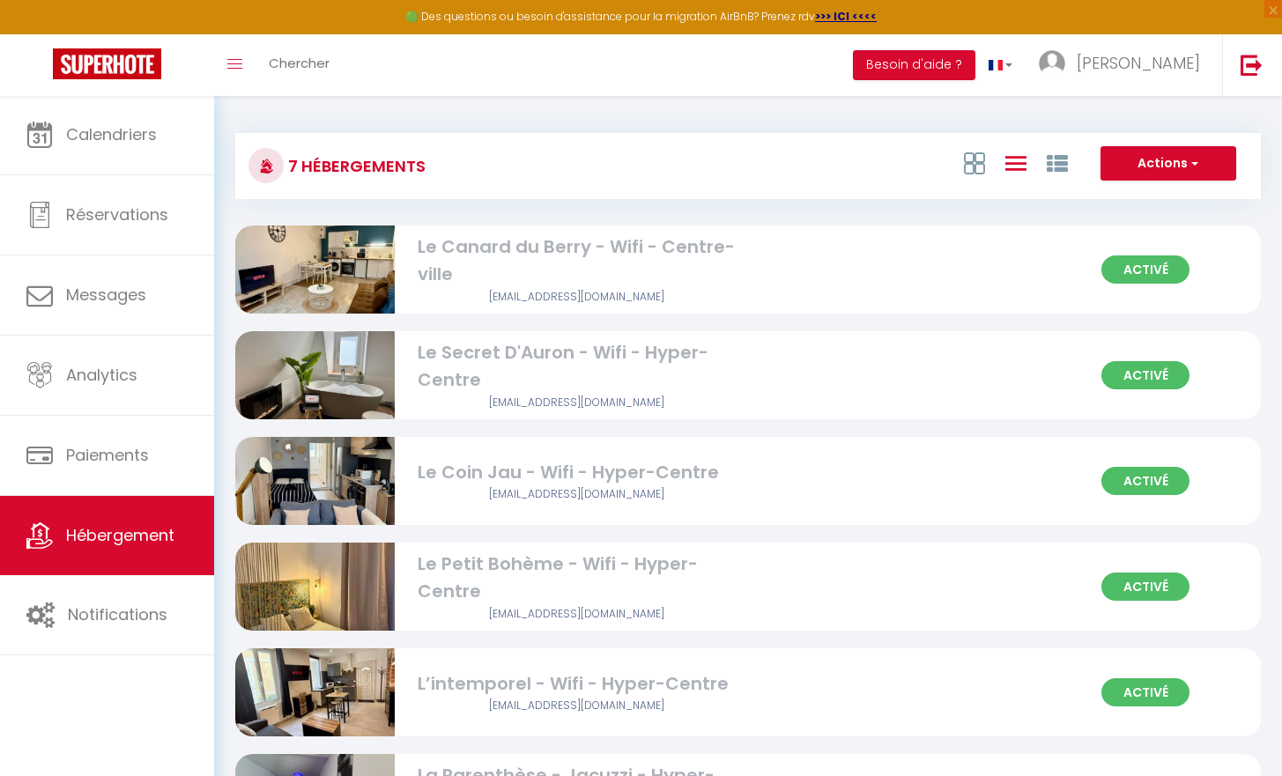
click at [470, 552] on div "Le Petit Bohème - Wifi - Hyper-Centre" at bounding box center [577, 578] width 319 height 55
select select "3"
select select "2"
select select "1"
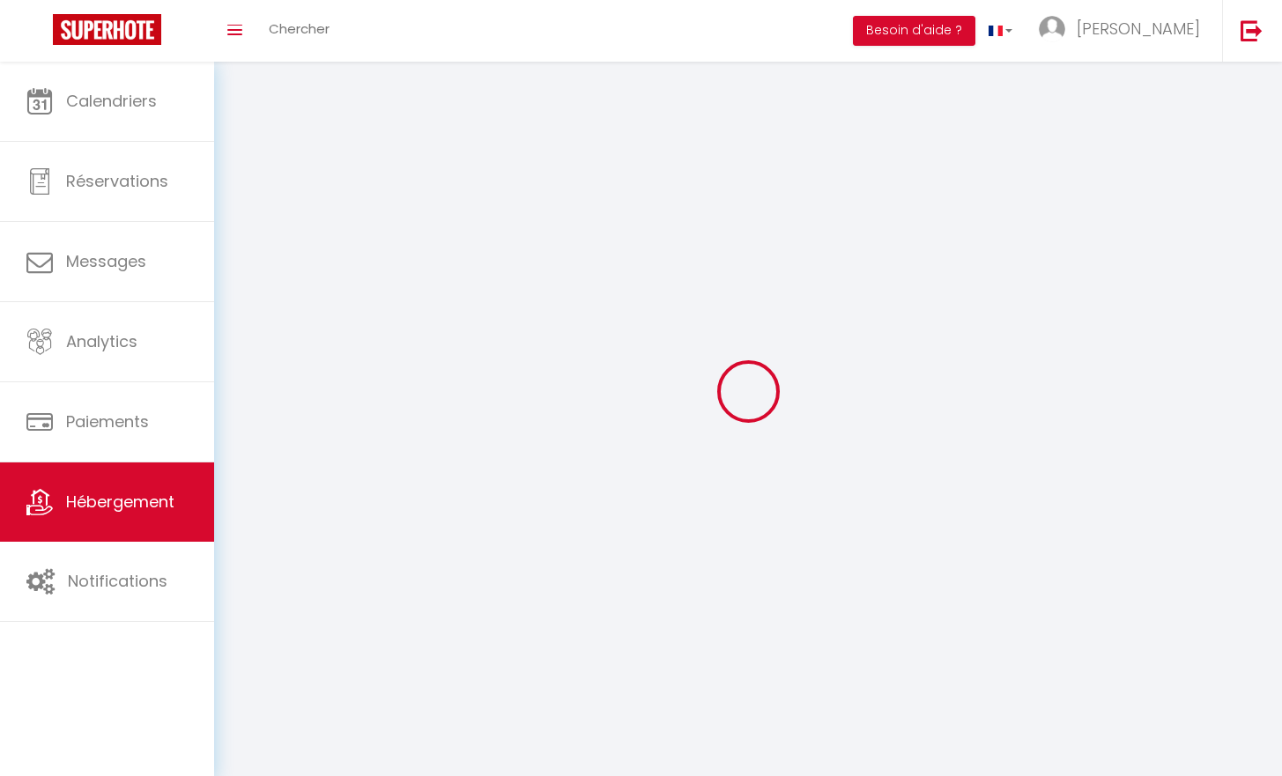
select select
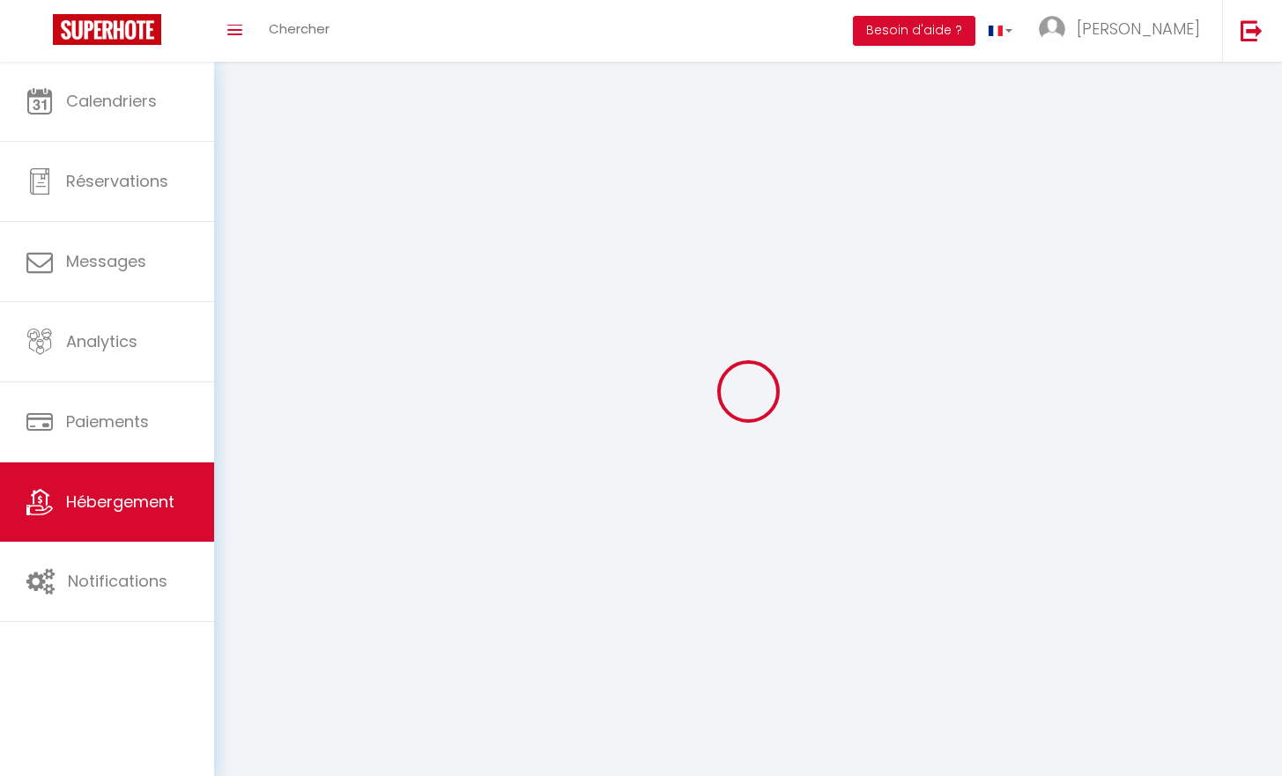
select select
checkbox input "false"
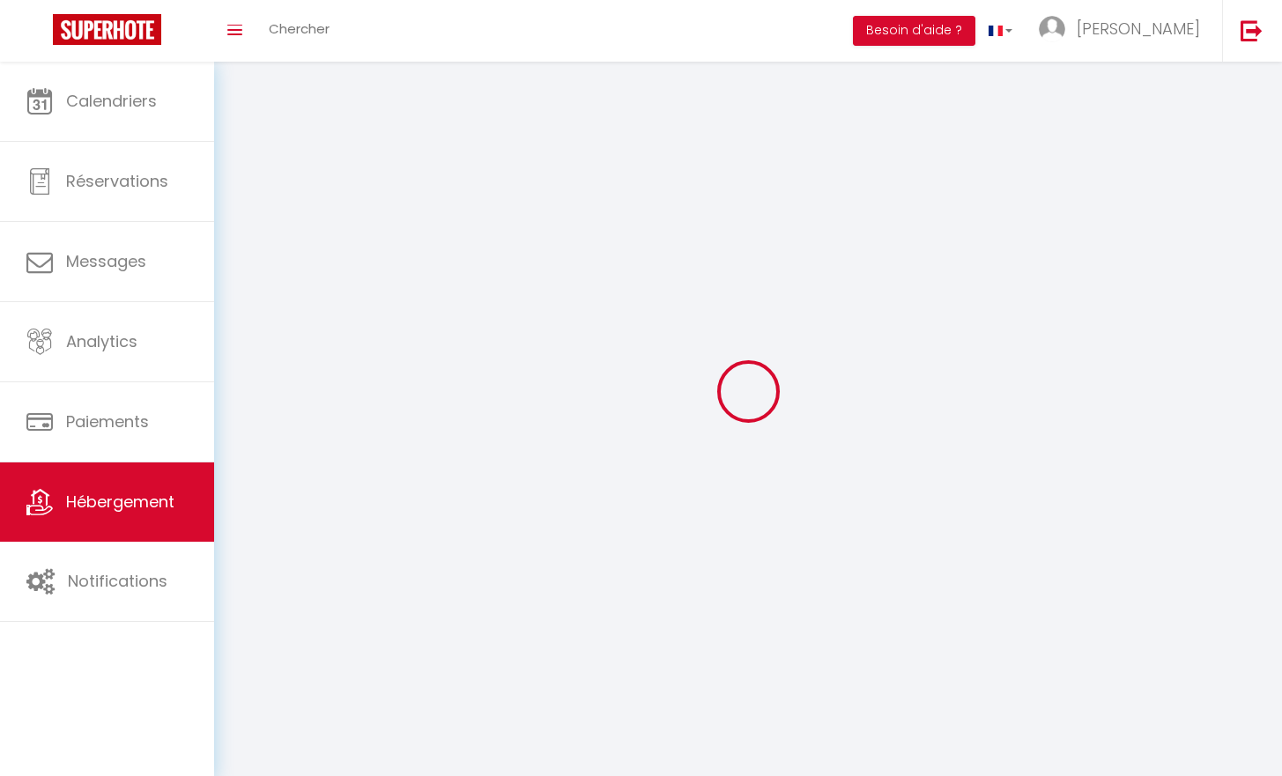
checkbox input "false"
select select
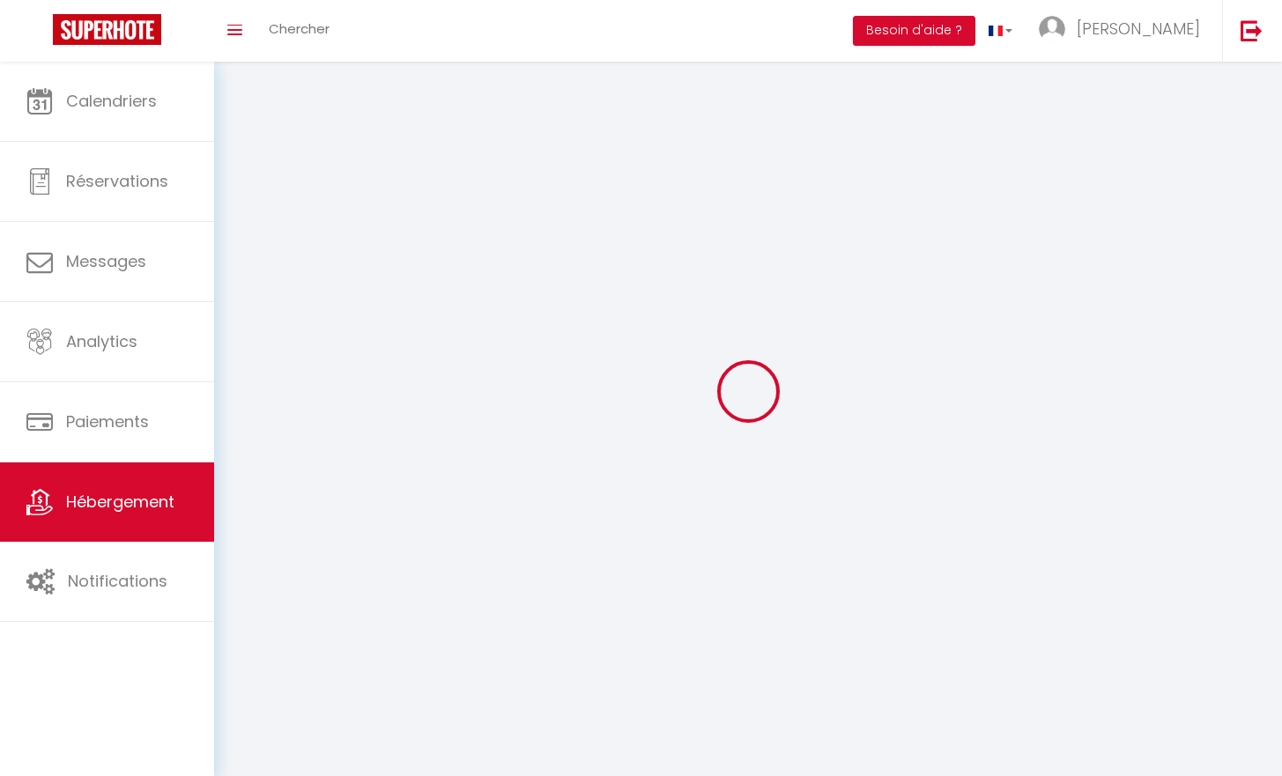
select select
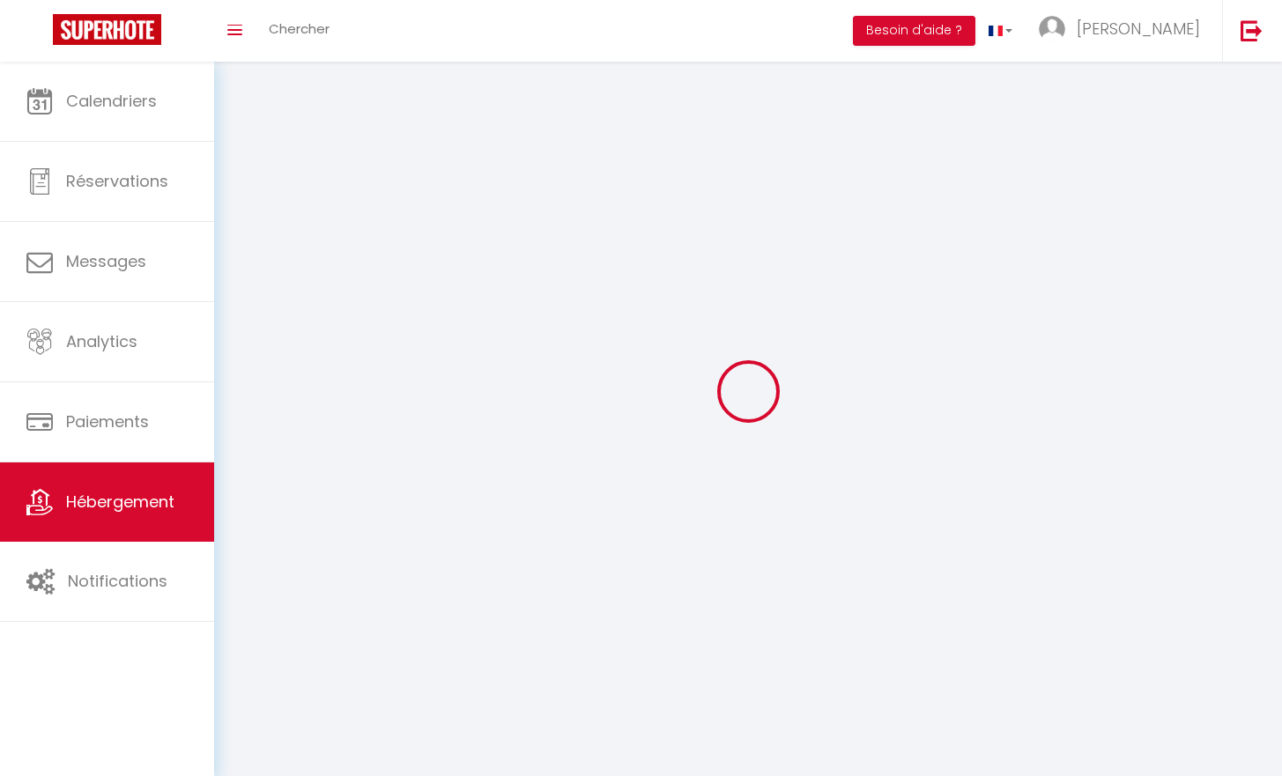
checkbox input "false"
select select
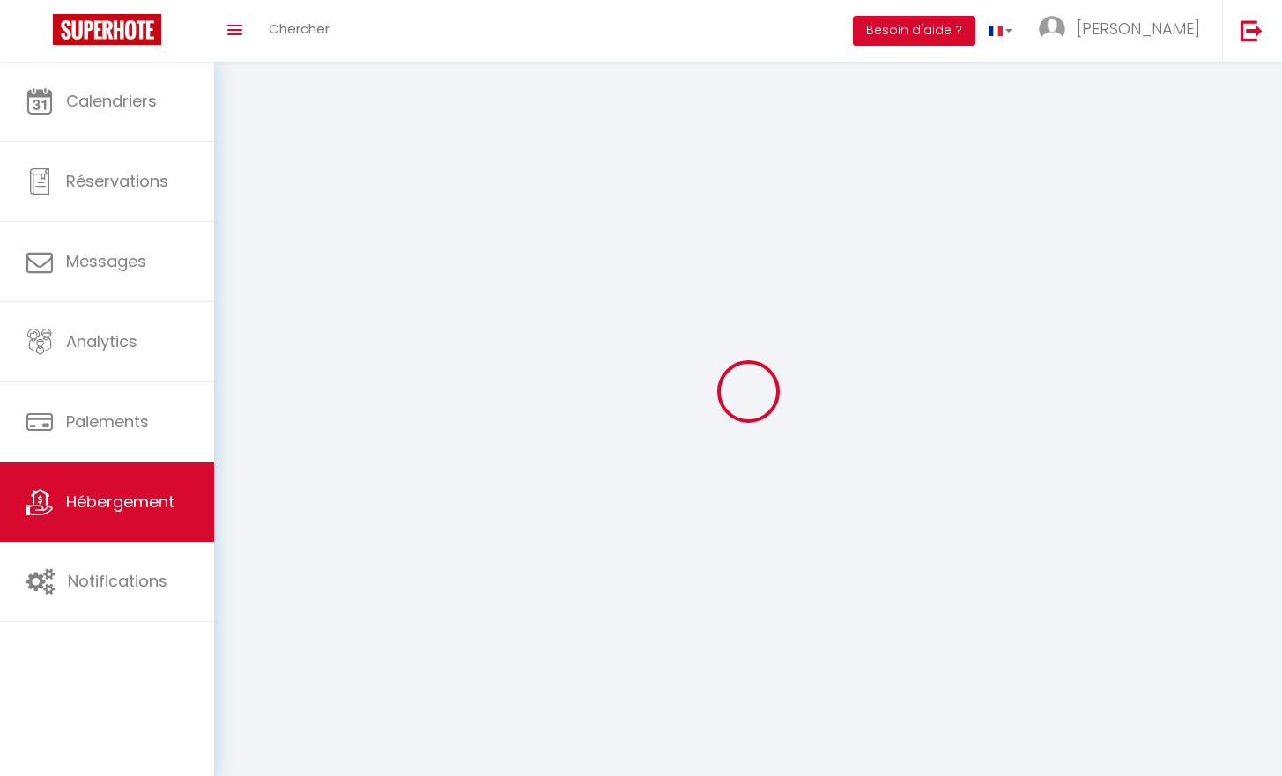
select select
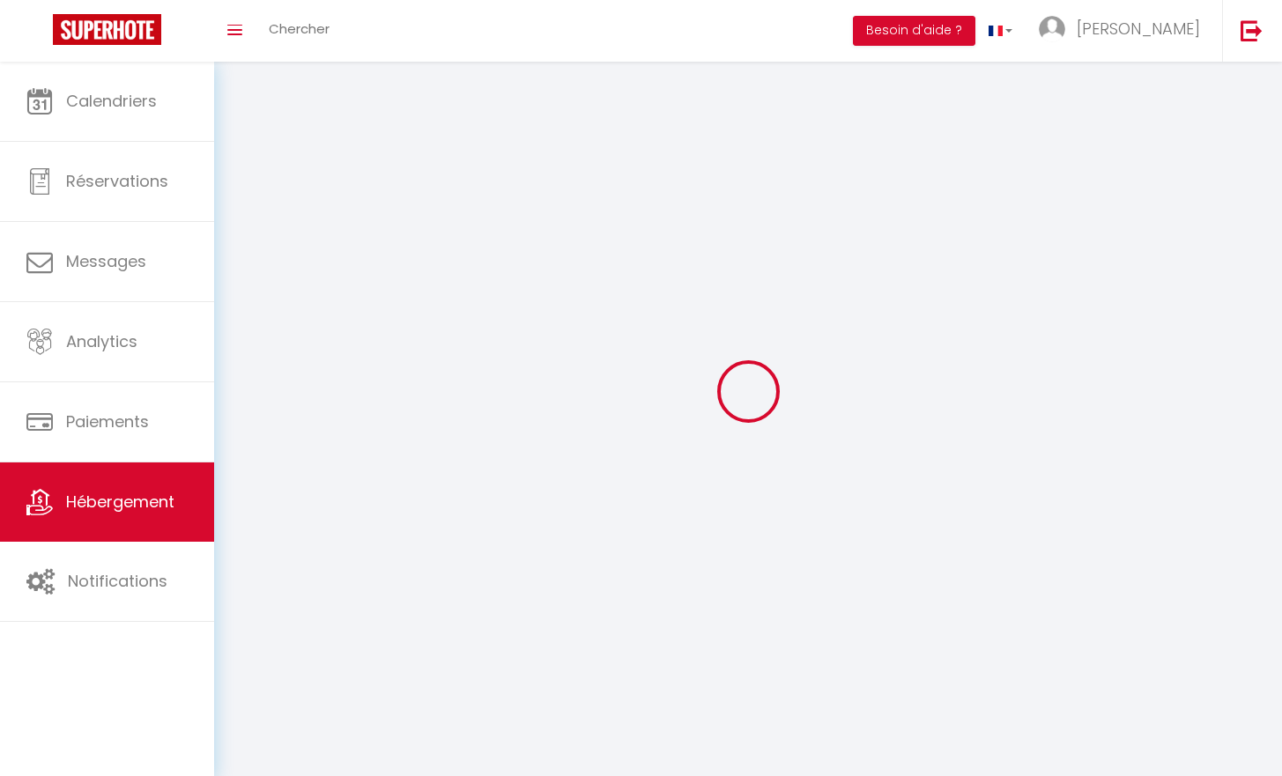
select select
checkbox input "false"
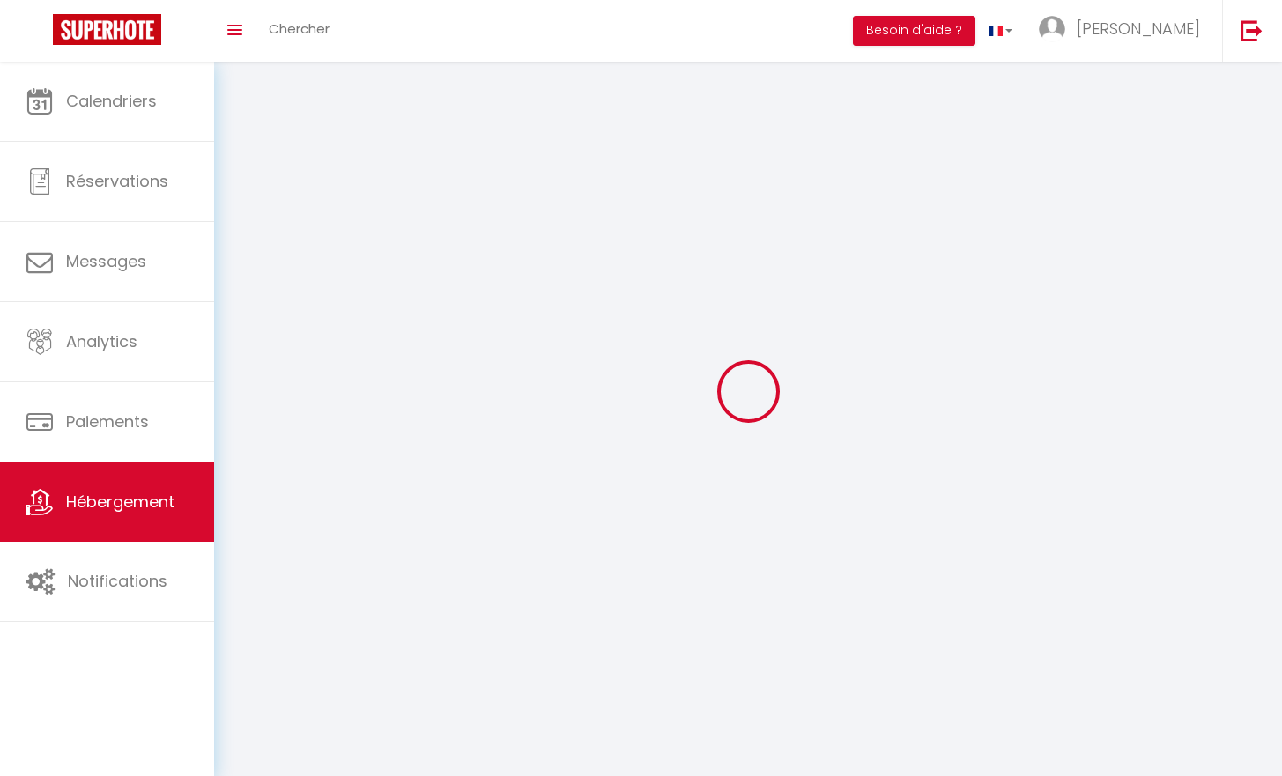
checkbox input "false"
select select
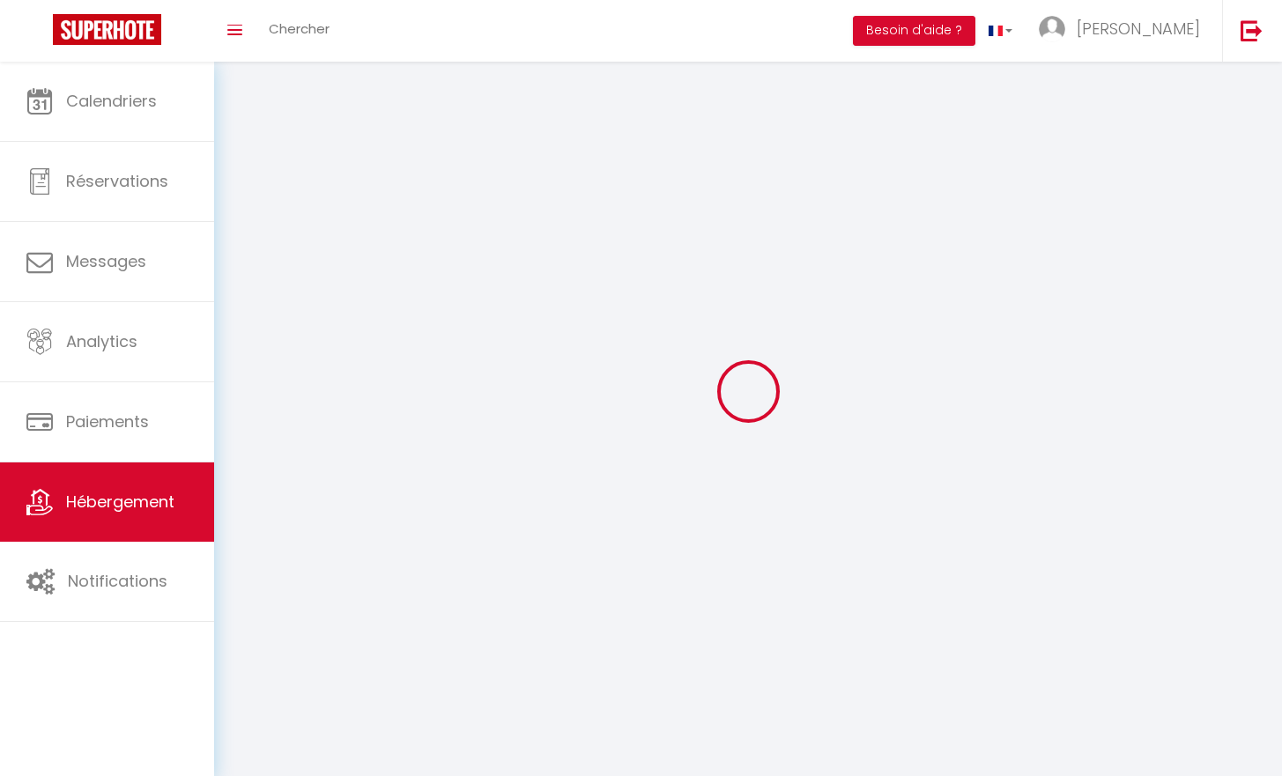
select select
checkbox input "false"
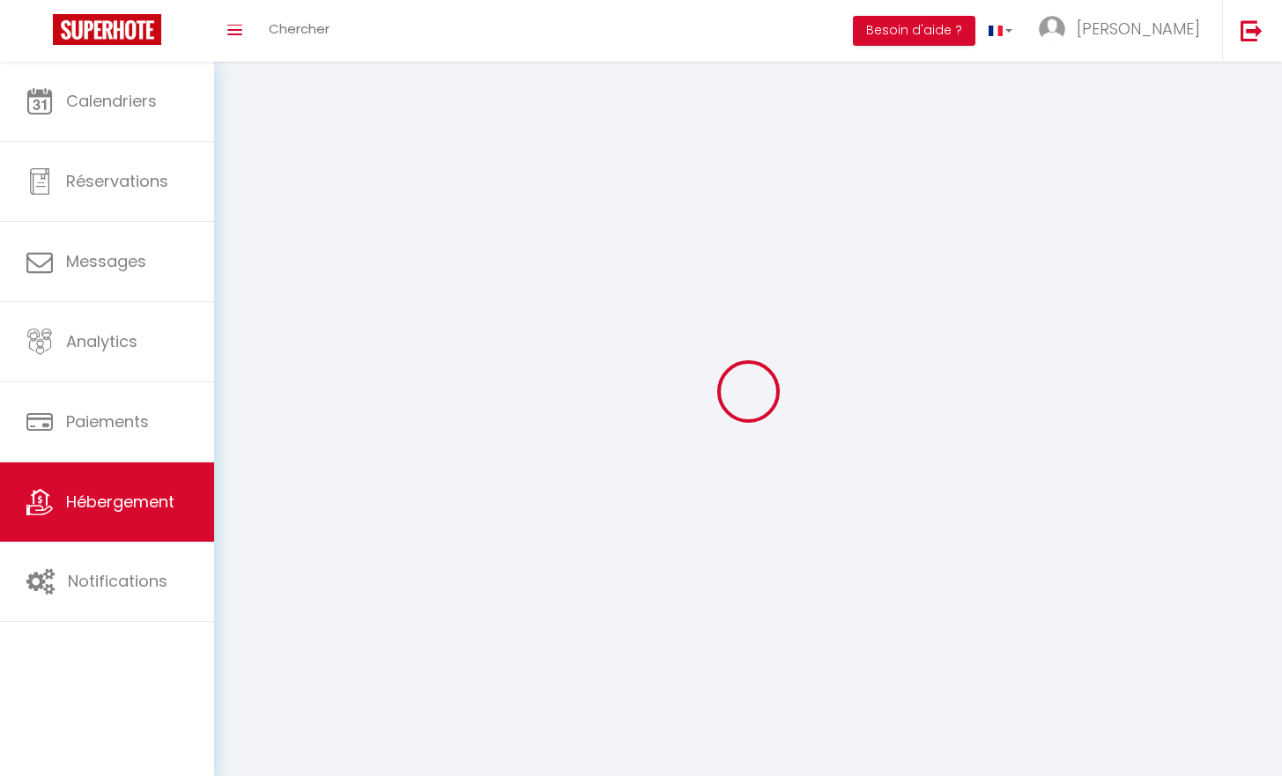
checkbox input "false"
select select
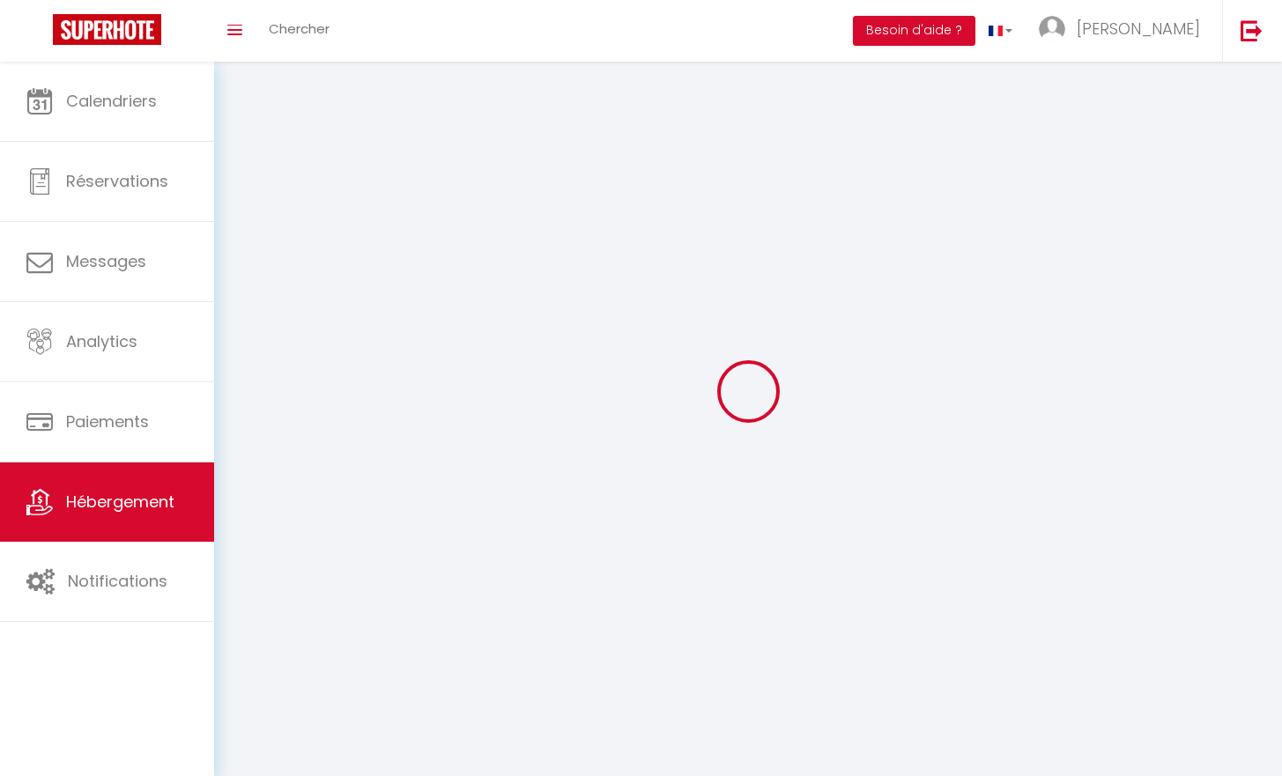
select select
checkbox input "false"
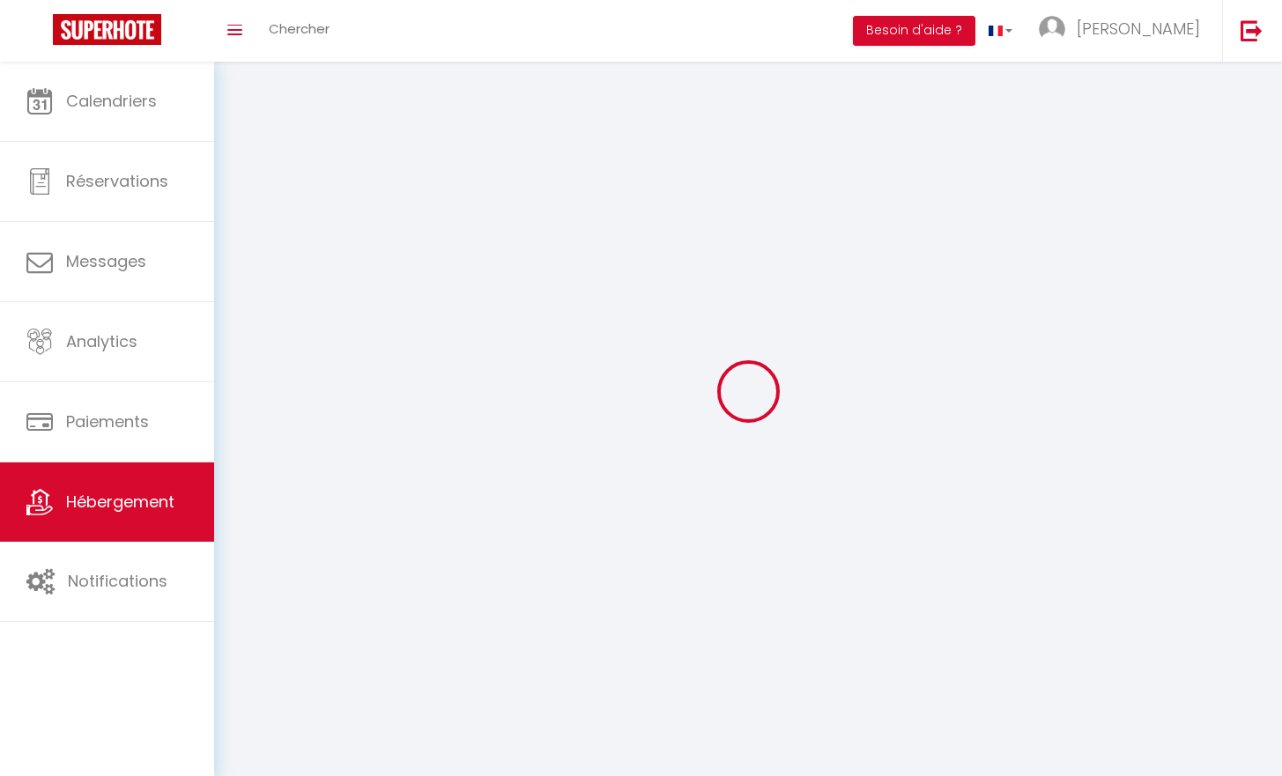
checkbox input "false"
select select
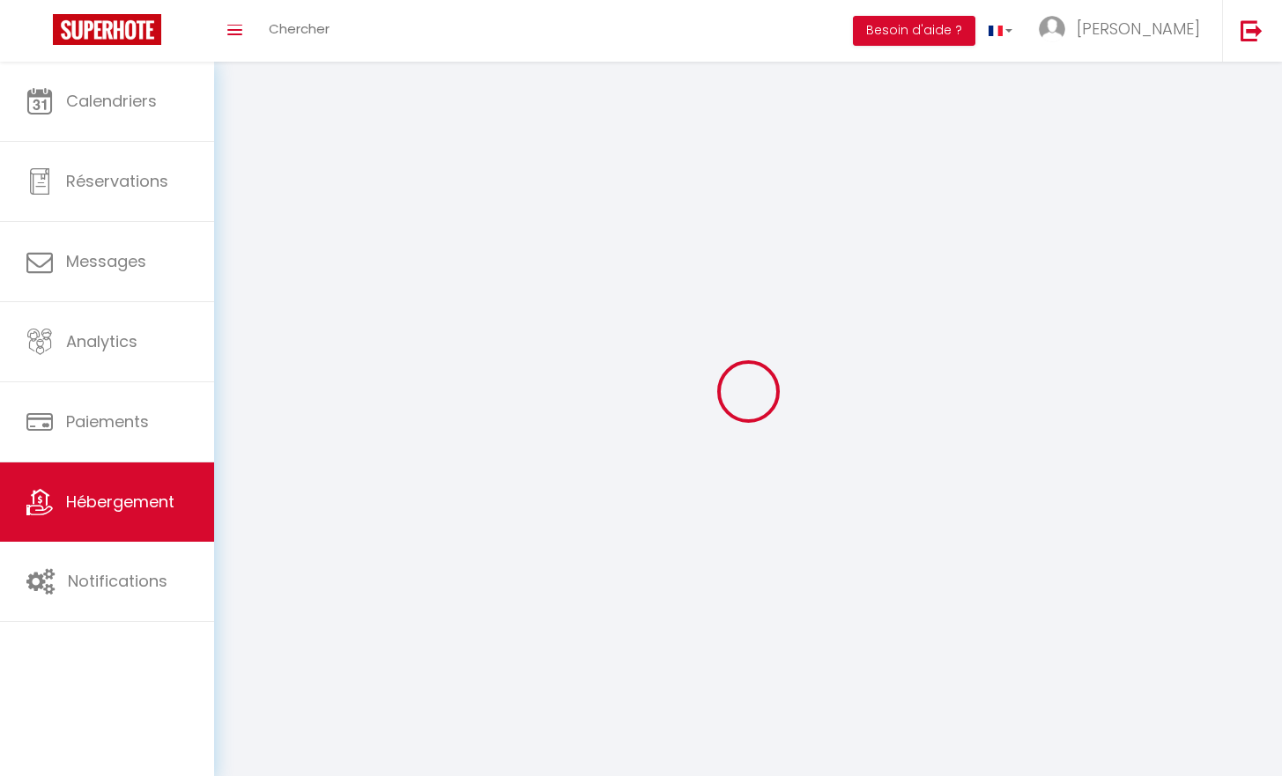
select select
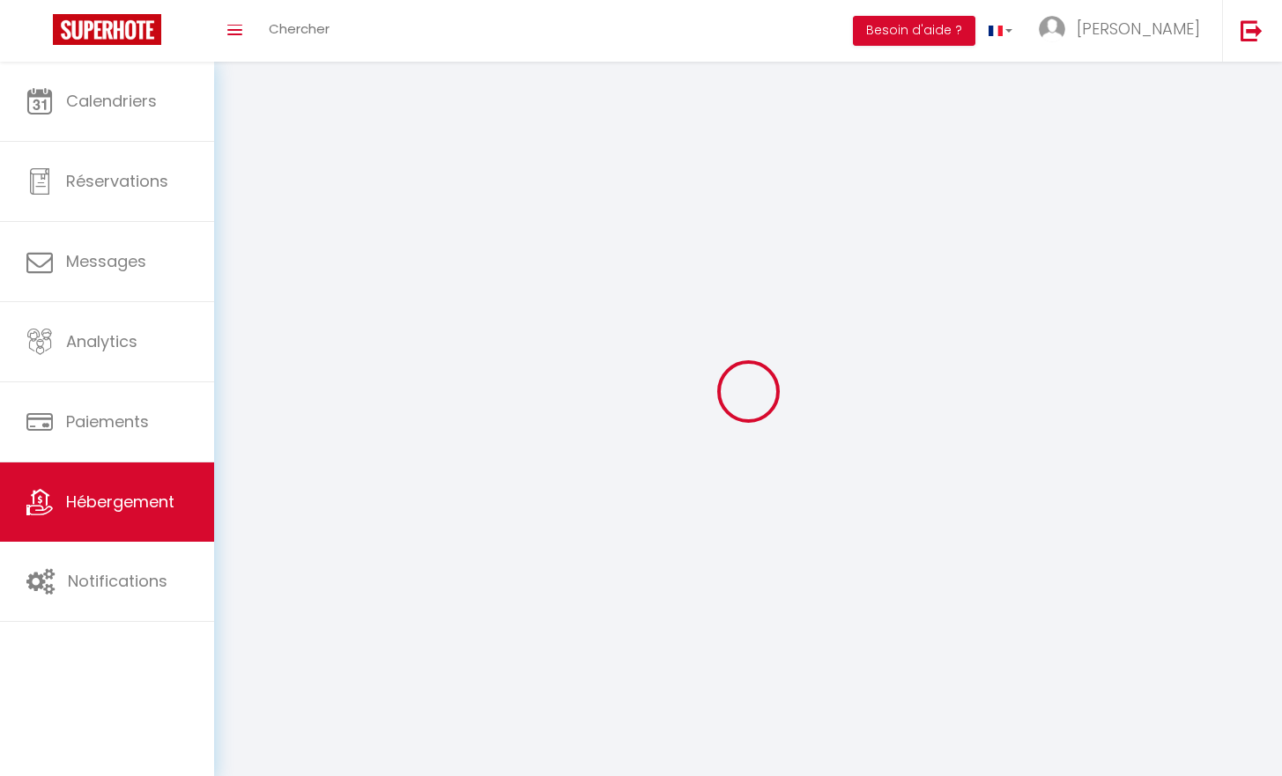
checkbox input "false"
select select
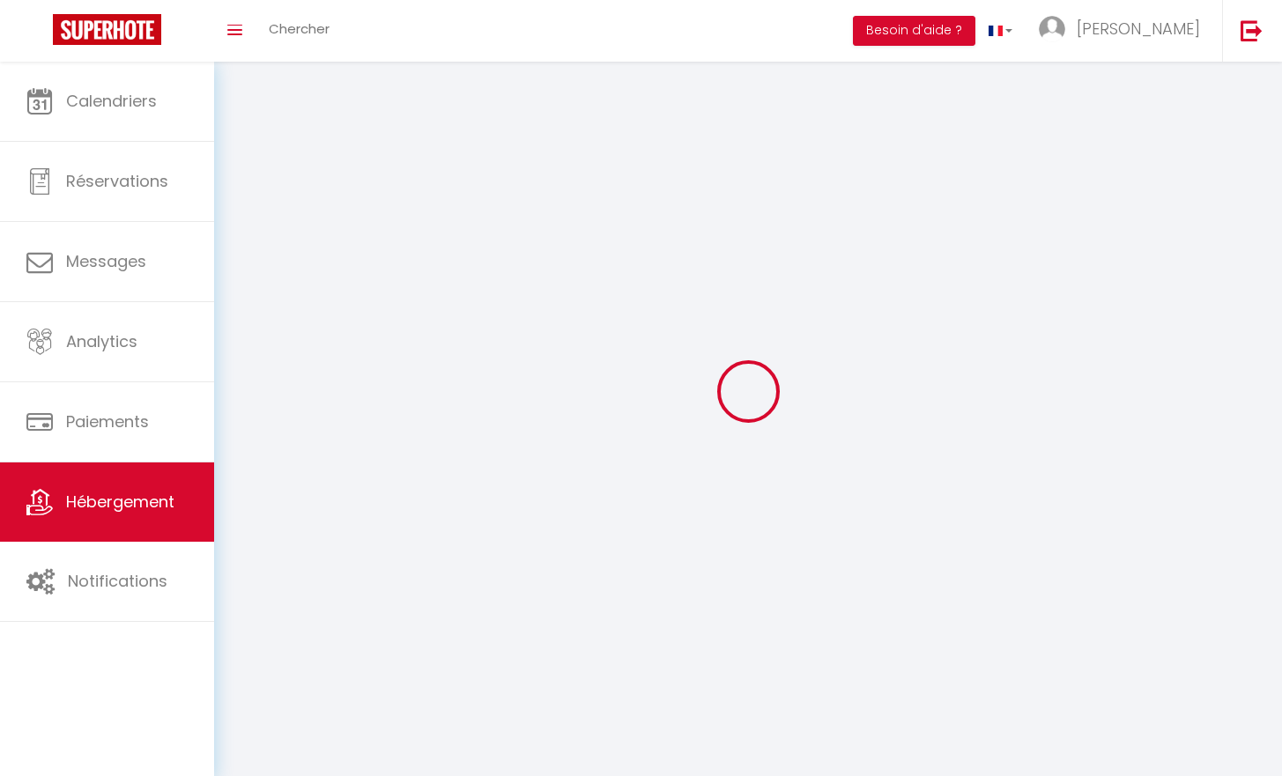
select select
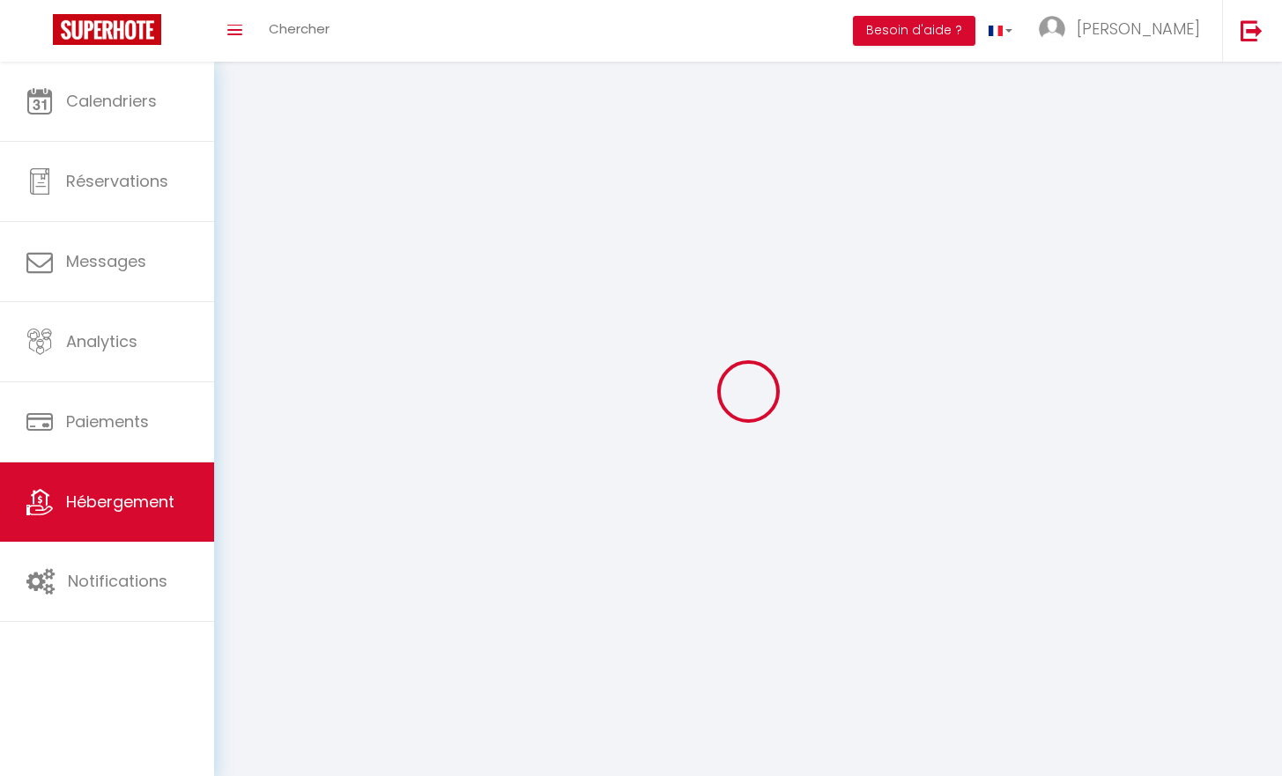
select select
checkbox input "false"
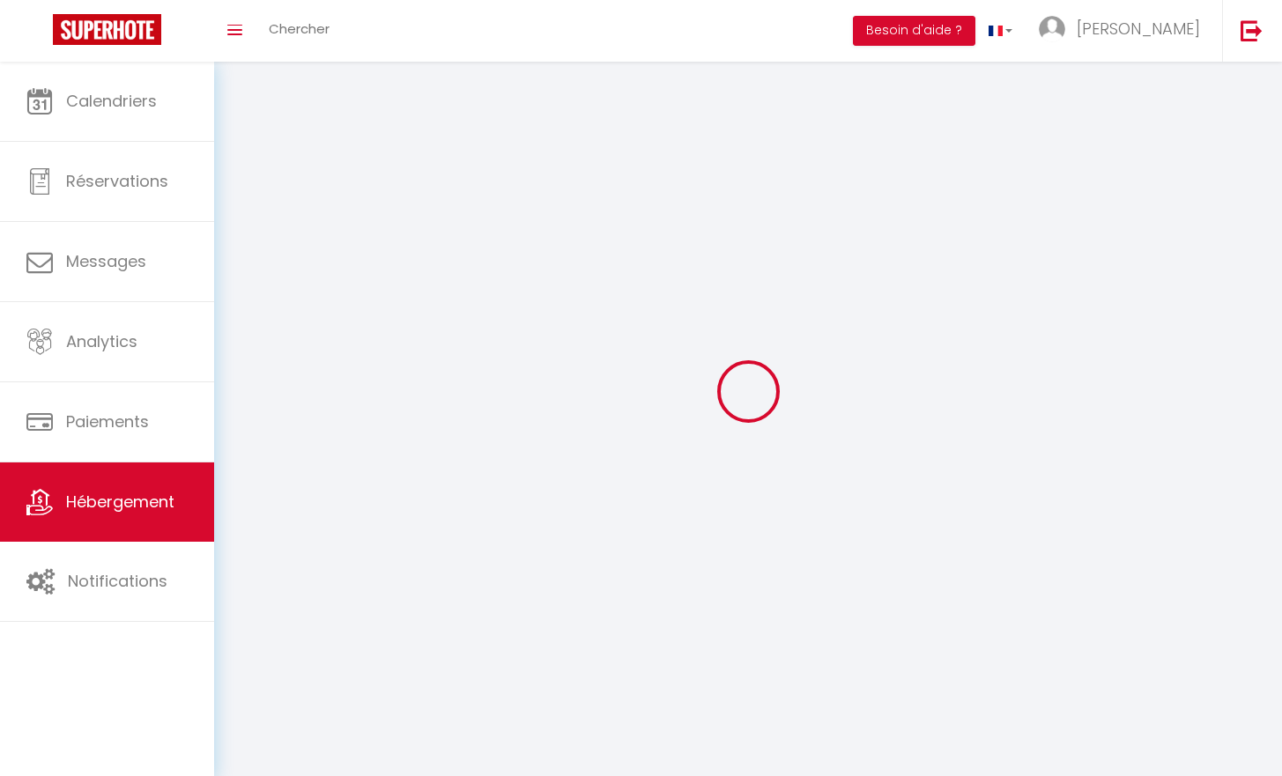
select select
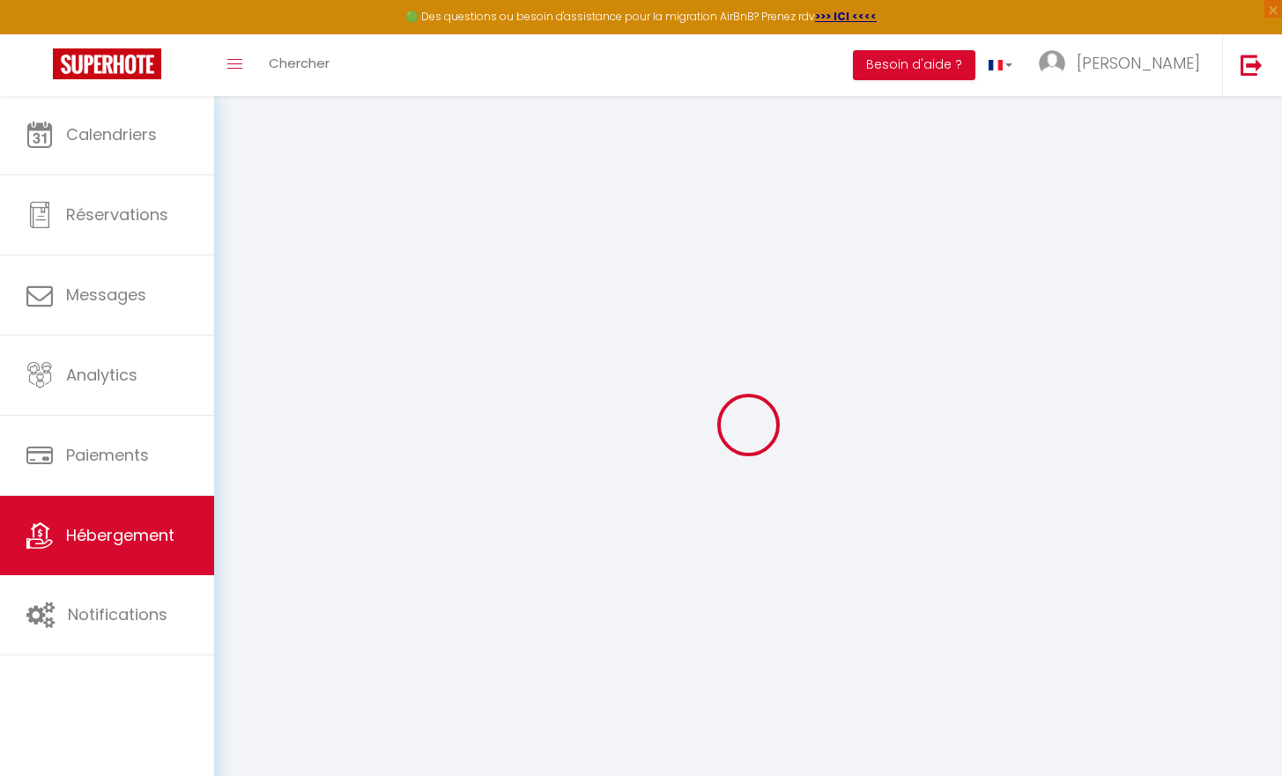
select select
checkbox input "false"
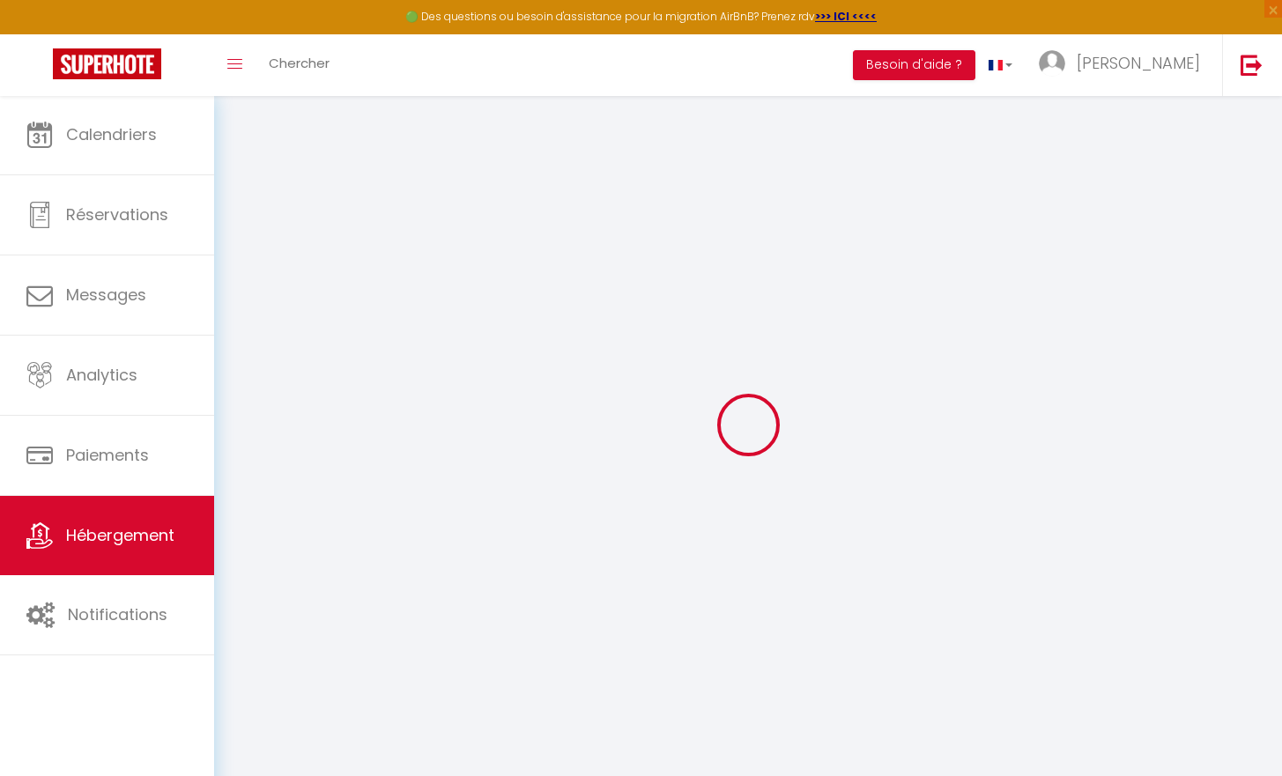
select select
checkbox input "false"
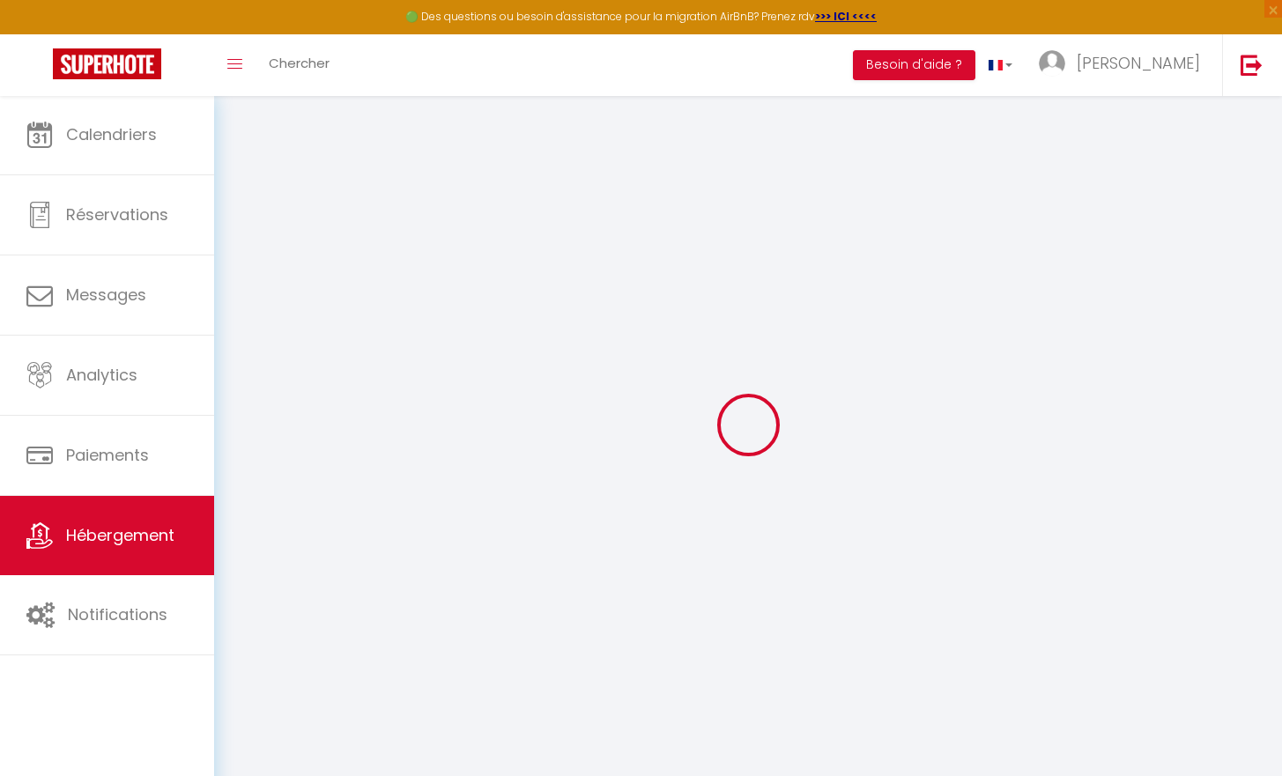
select select "17:00"
select select "23:45"
select select "10:00"
select select "30"
select select "120"
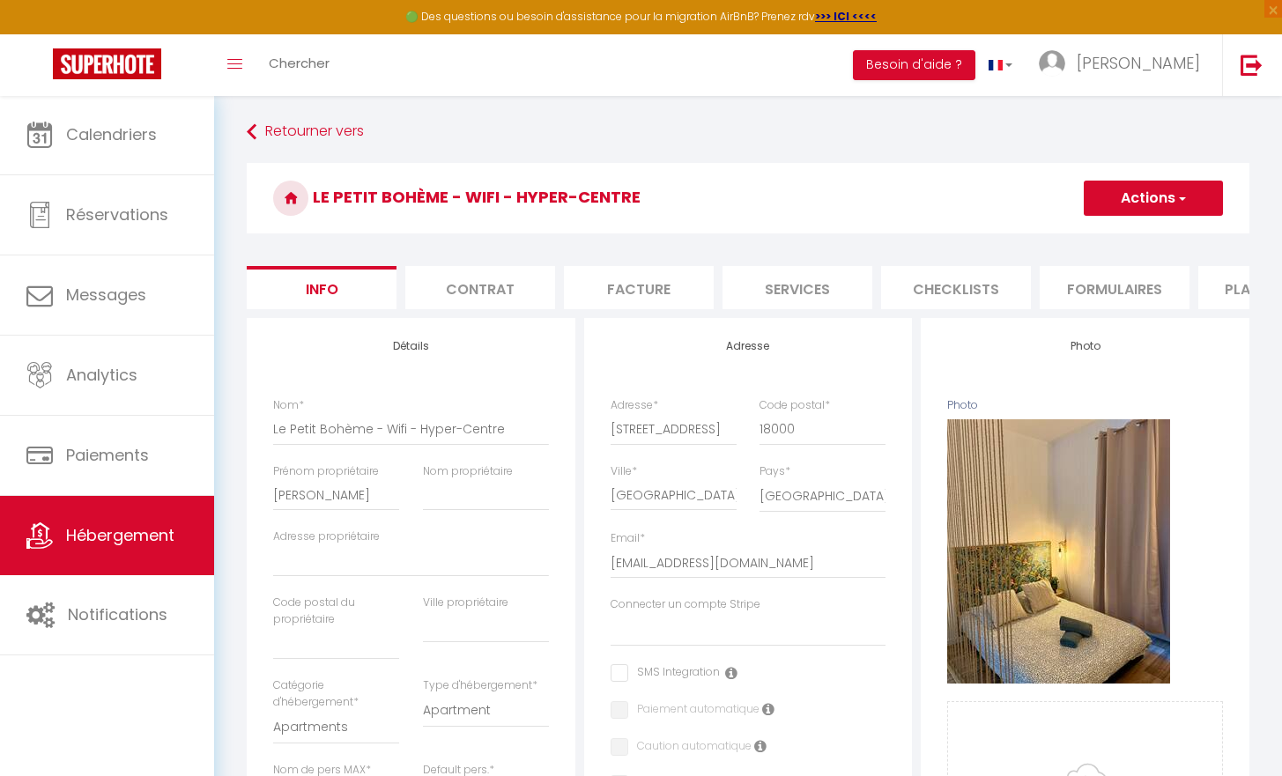
select select
checkbox input "false"
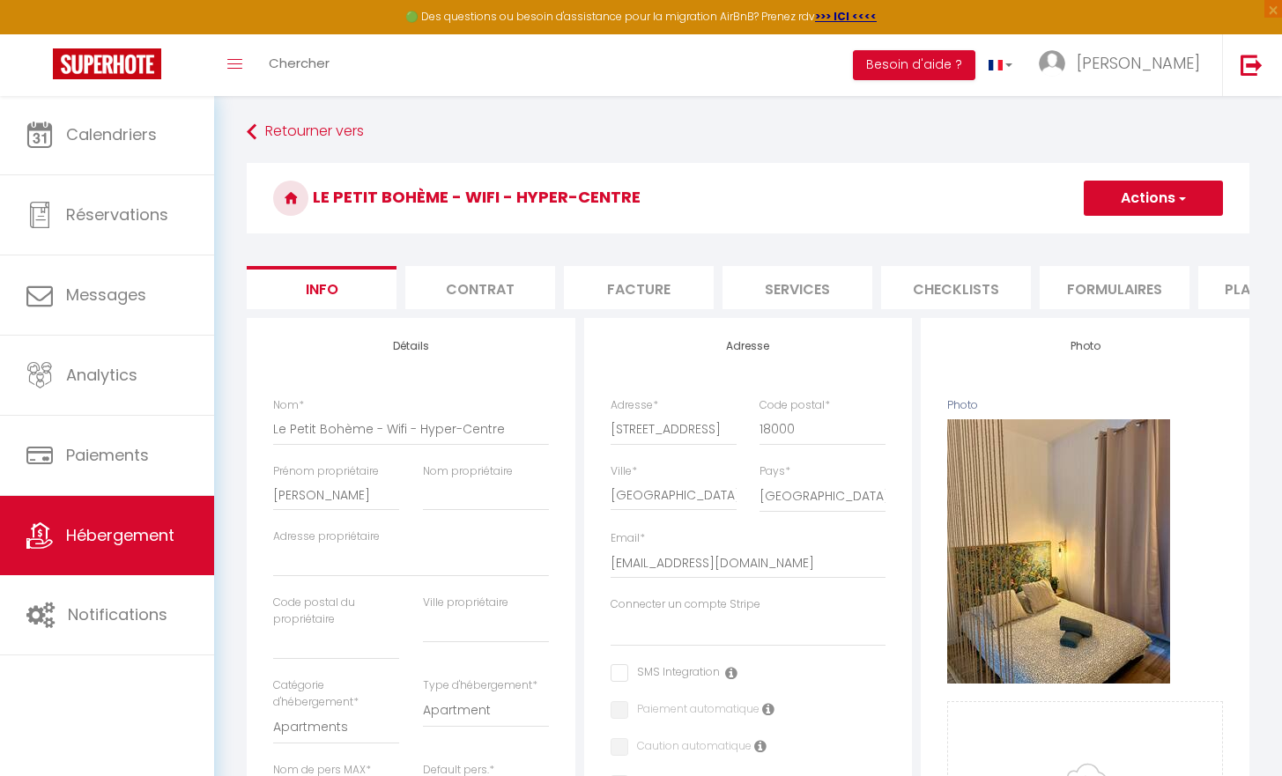
select select "EUR"
select select
select select "8016-1524581161894088881"
click at [1216, 297] on li "Plateformes" at bounding box center [1273, 287] width 150 height 43
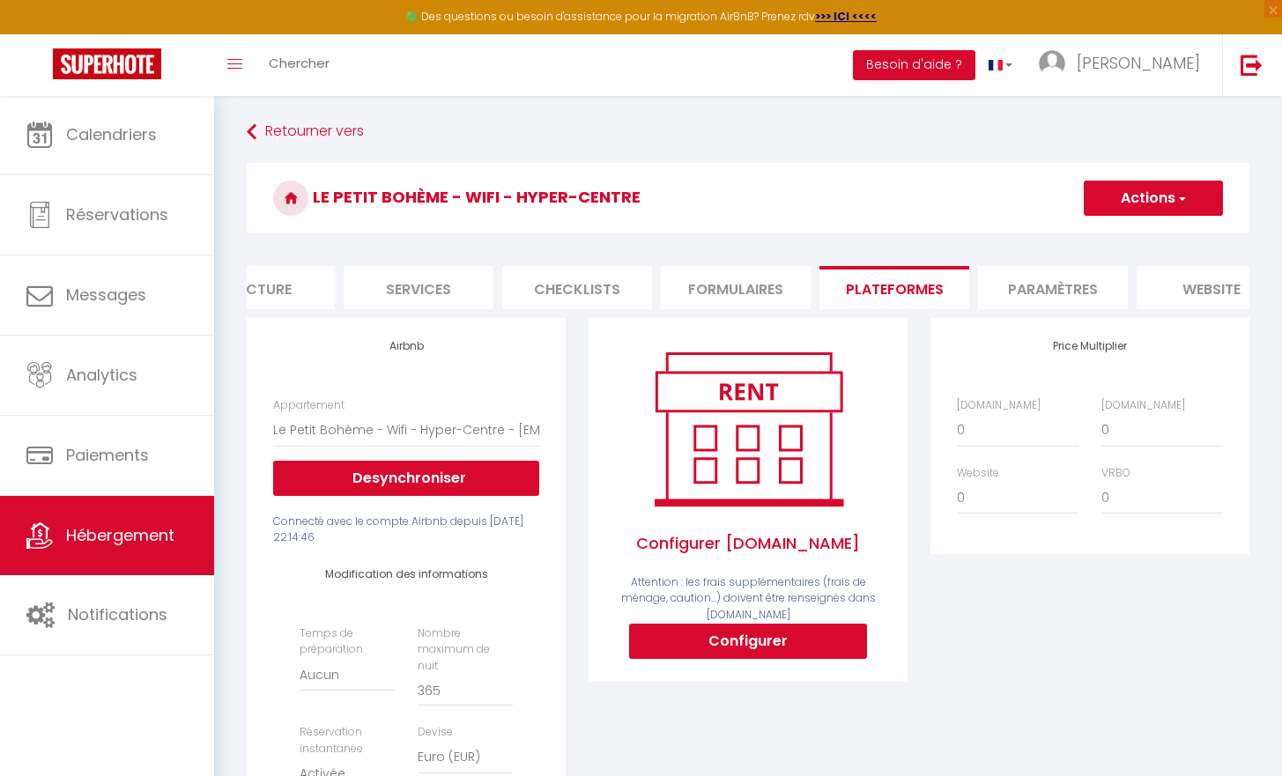
scroll to position [0, 398]
click at [1041, 286] on li "Paramètres" at bounding box center [1033, 287] width 150 height 43
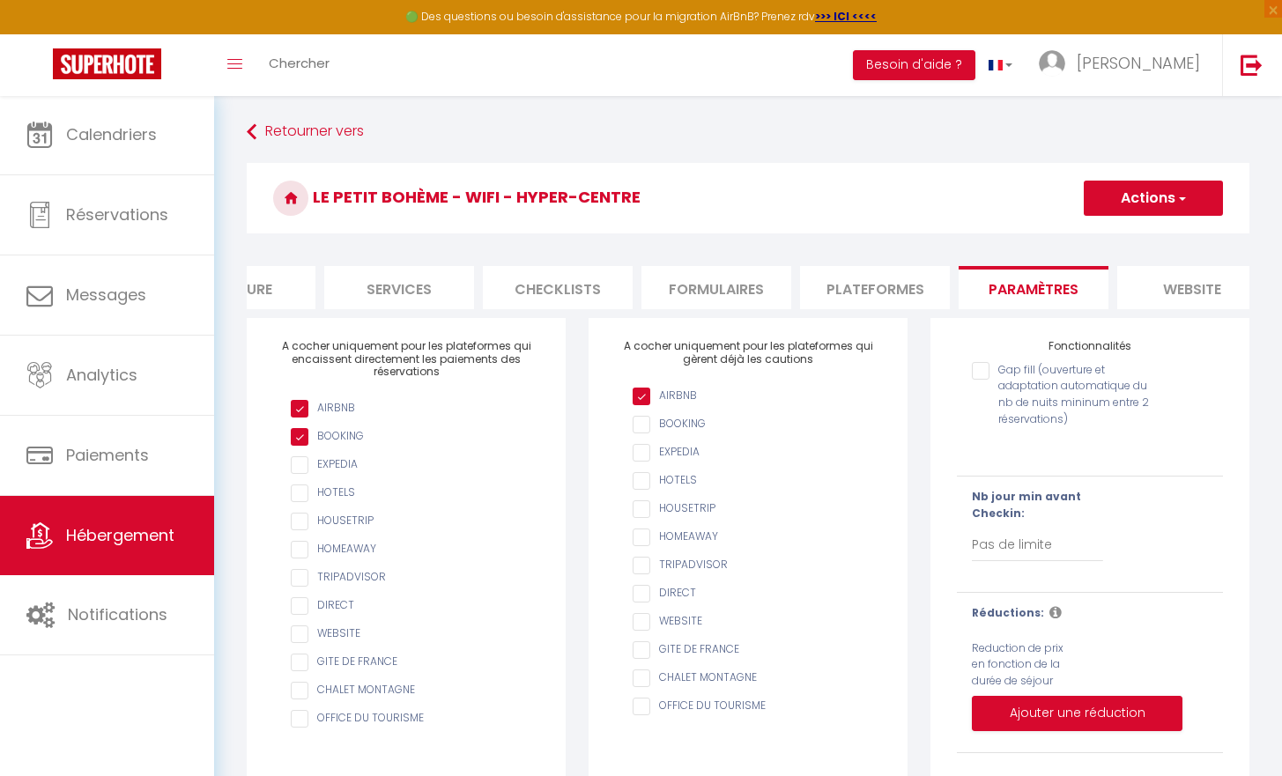
click at [1174, 283] on li "website" at bounding box center [1192, 287] width 150 height 43
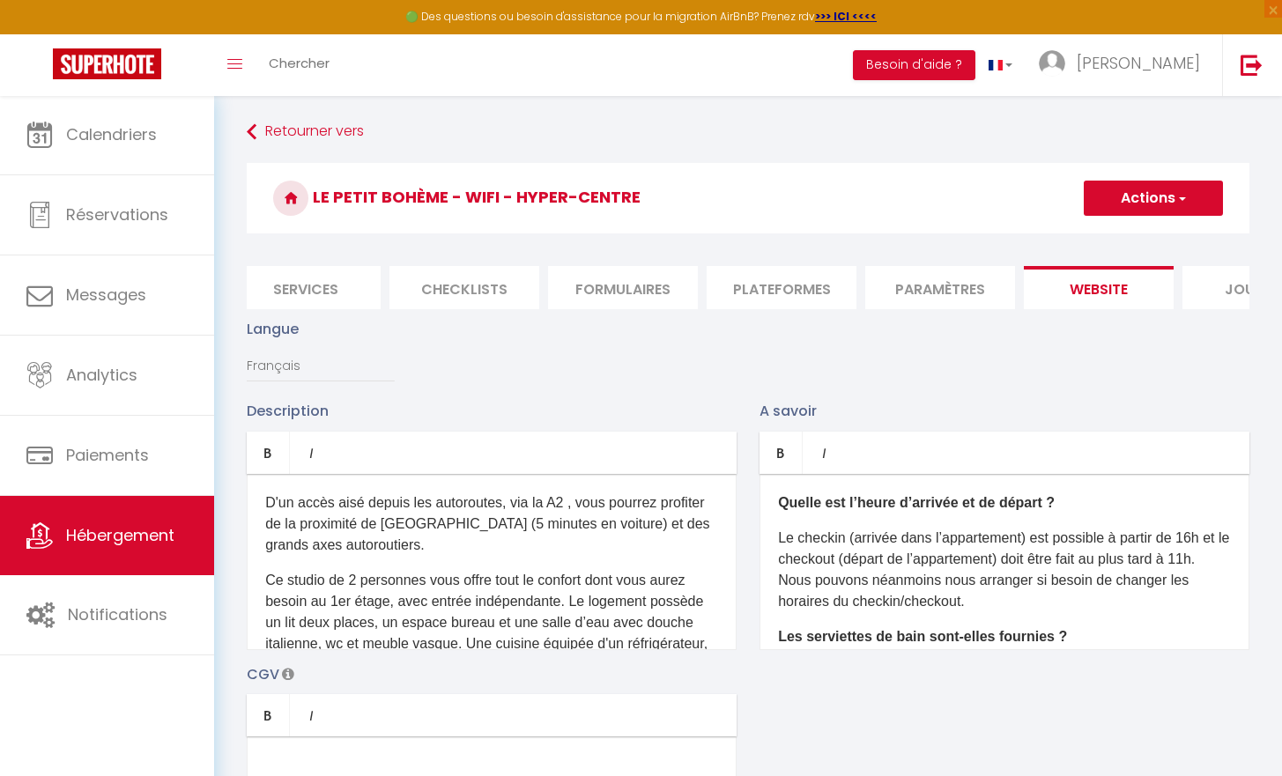
scroll to position [0, 574]
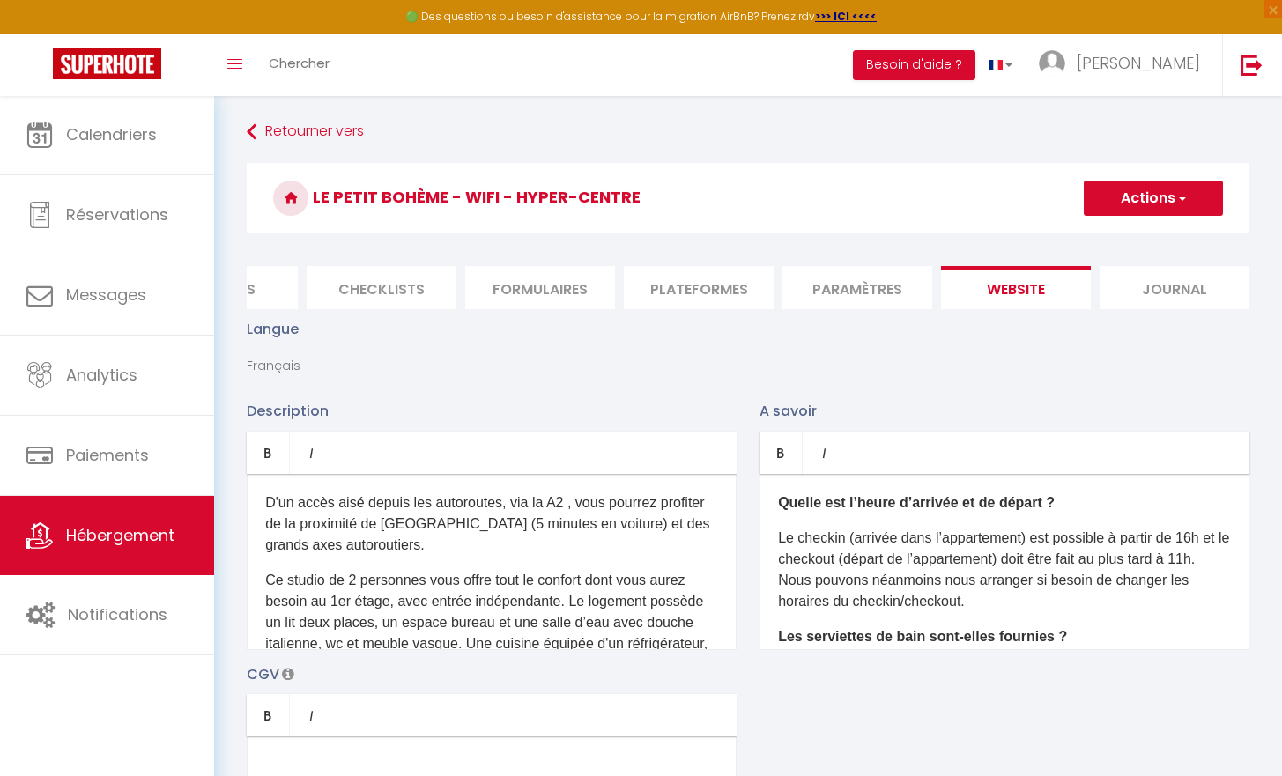
click at [768, 305] on li "Plateformes" at bounding box center [699, 287] width 150 height 43
select select
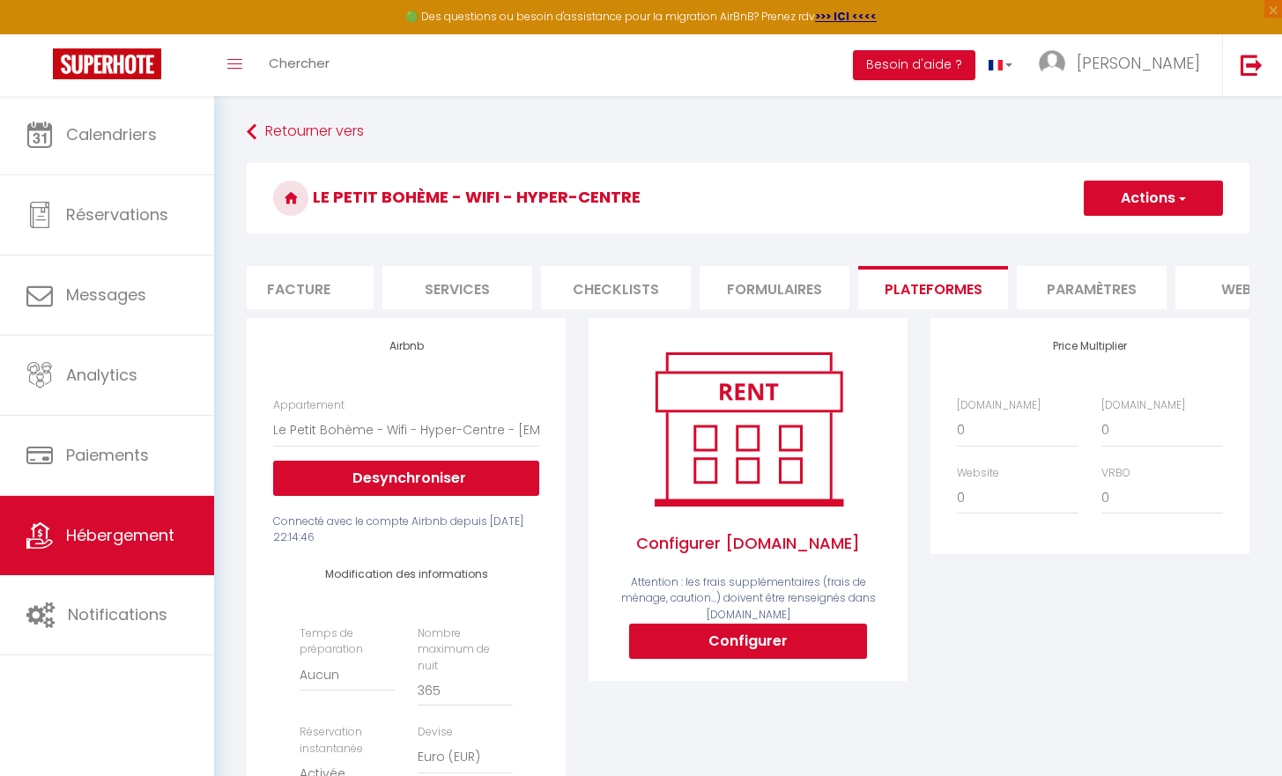
scroll to position [0, 335]
click at [776, 294] on li "Formulaires" at bounding box center [780, 287] width 150 height 43
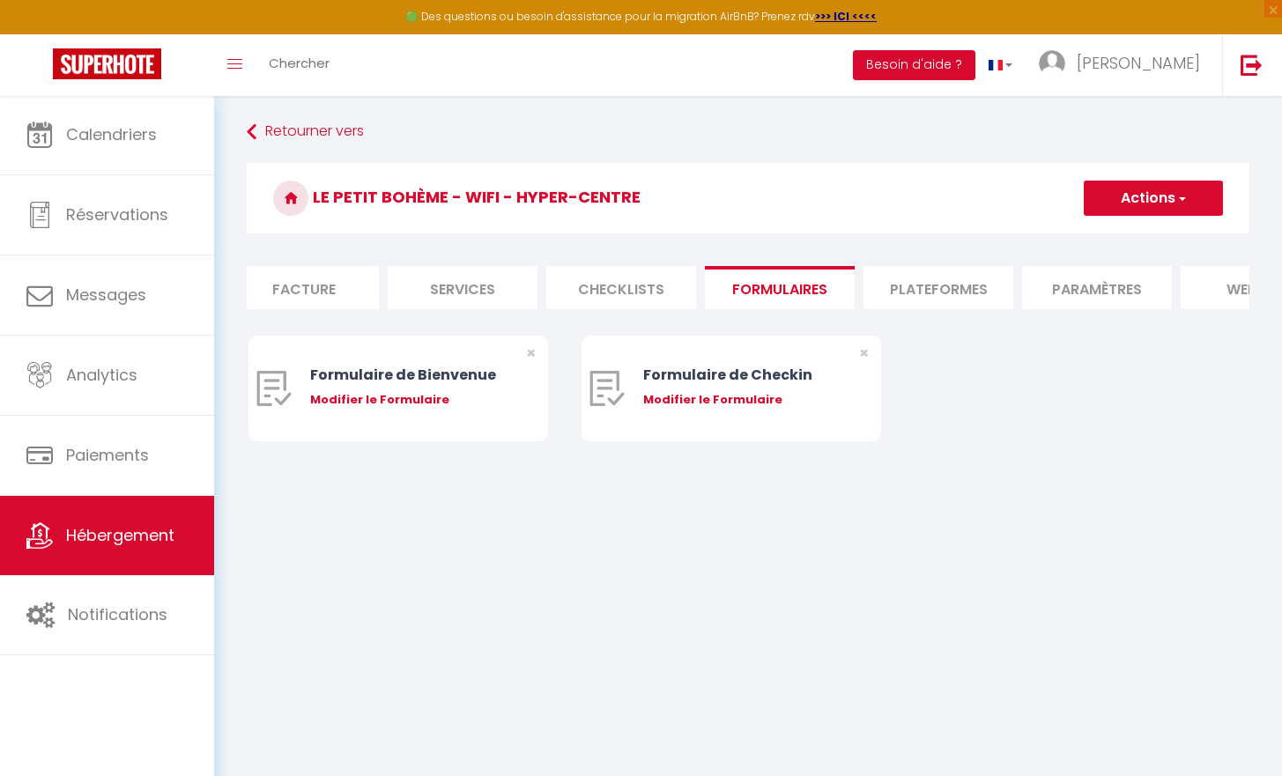
click at [667, 298] on li "Checklists" at bounding box center [621, 287] width 150 height 43
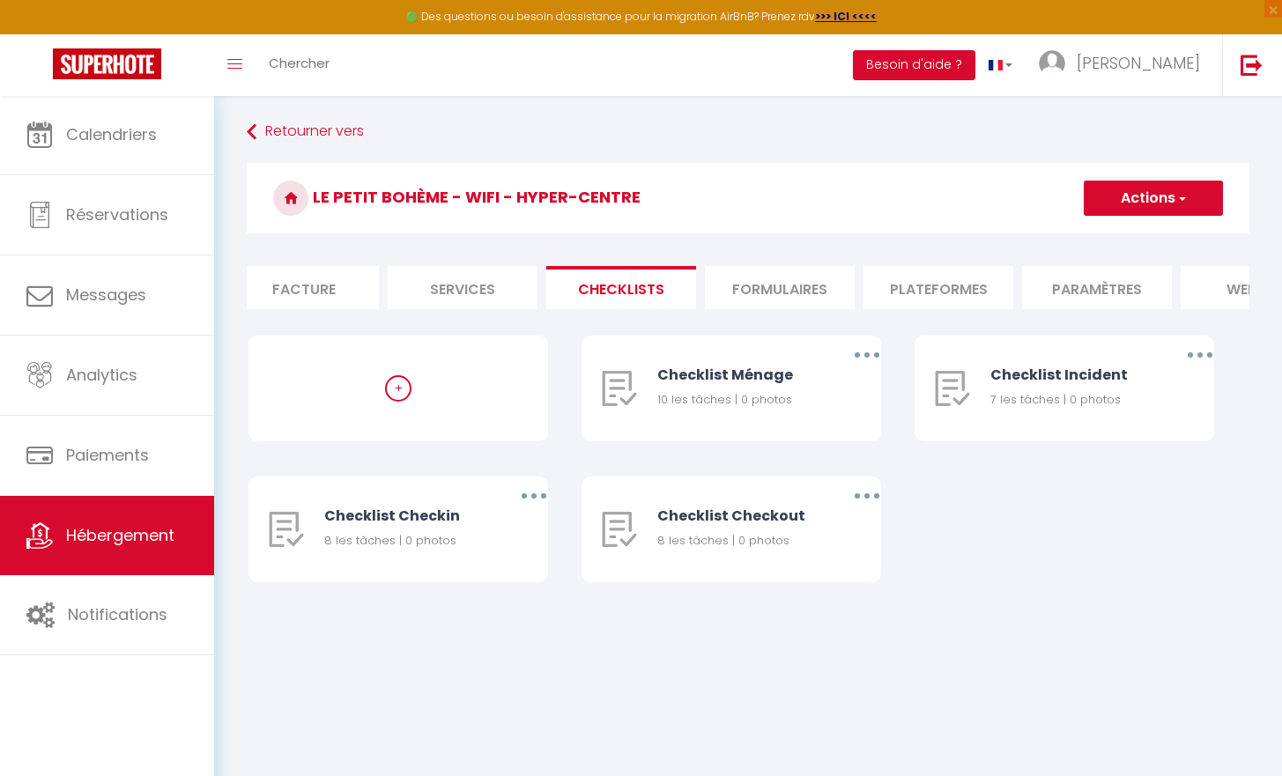
click at [464, 306] on li "Services" at bounding box center [463, 287] width 150 height 43
select select
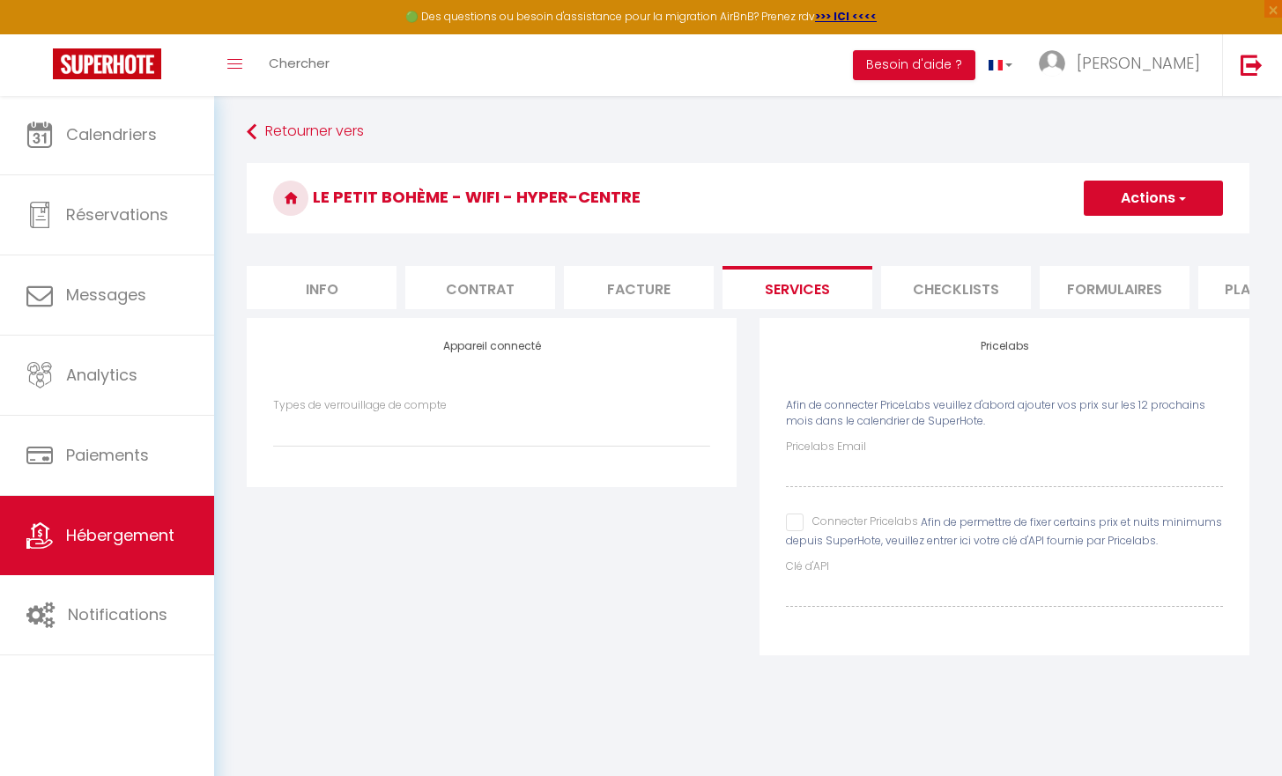
click at [1224, 285] on li "Plateformes" at bounding box center [1273, 287] width 150 height 43
select select
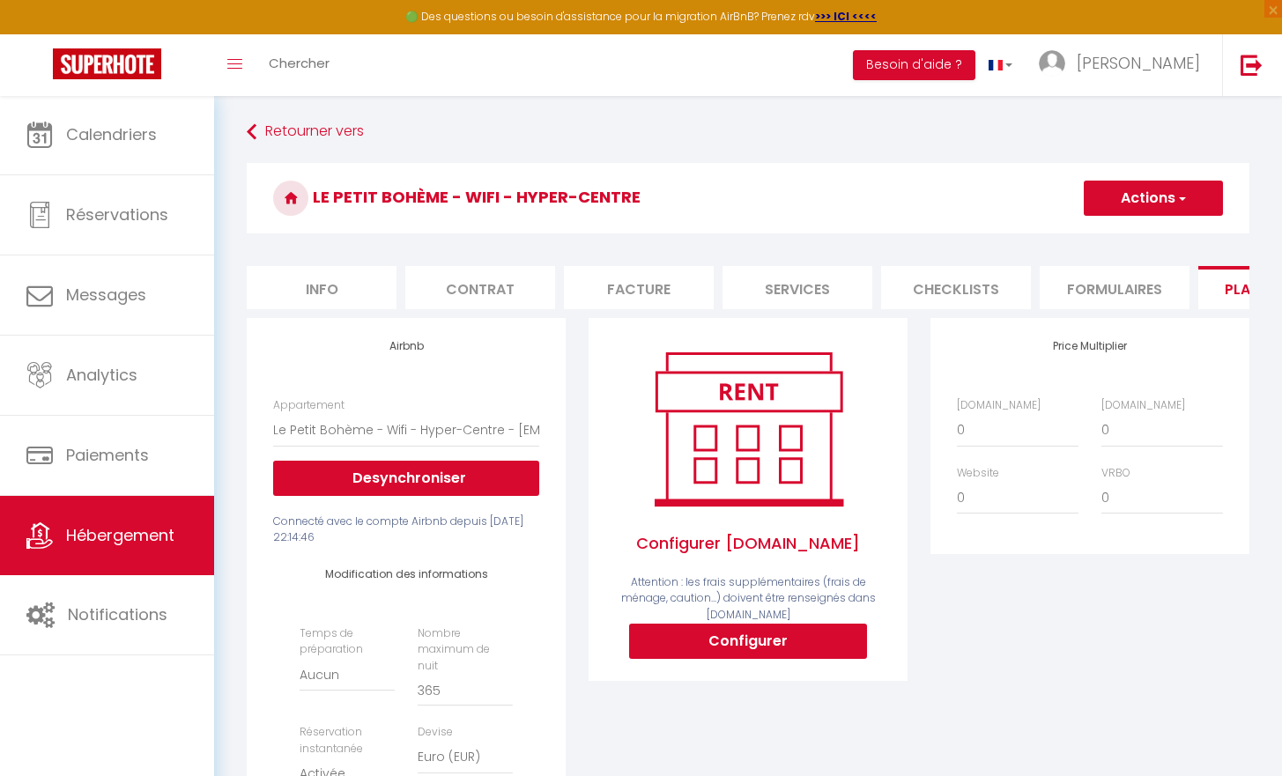
click at [1064, 294] on li "Formulaires" at bounding box center [1114, 287] width 150 height 43
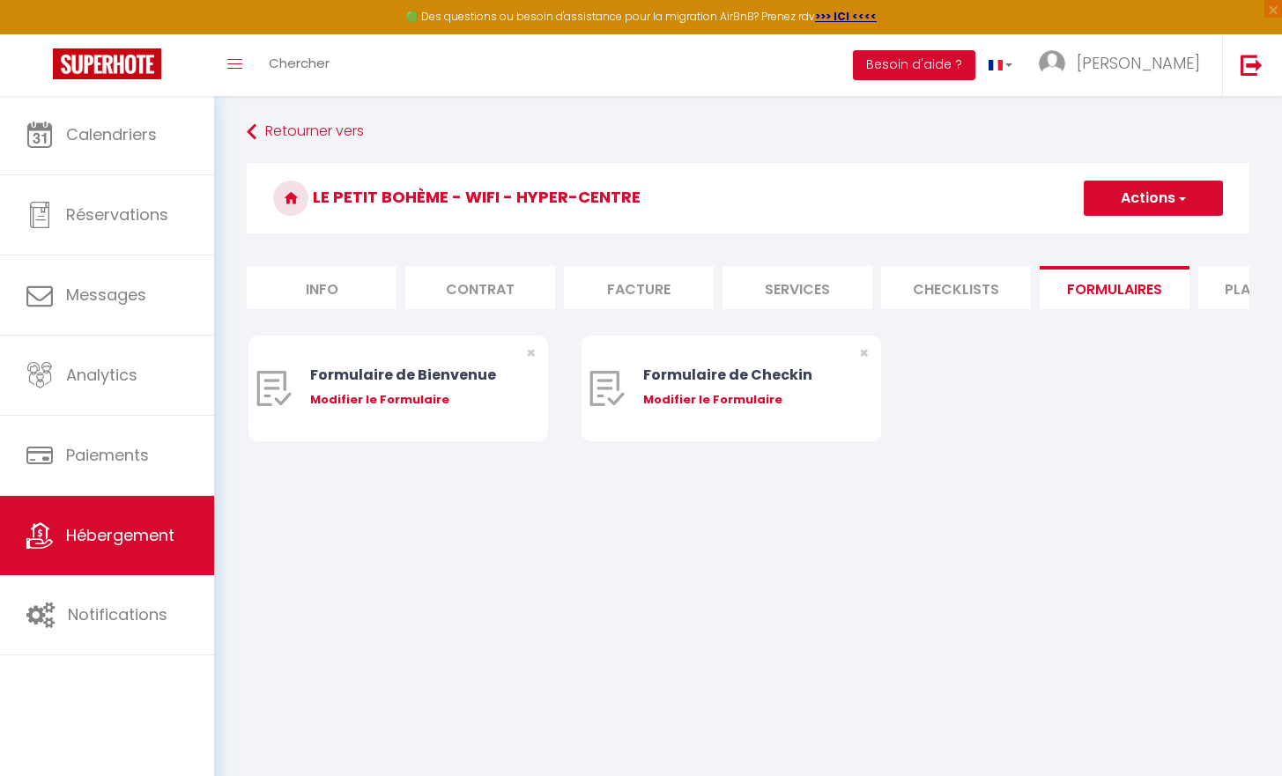
click at [941, 306] on li "Checklists" at bounding box center [956, 287] width 150 height 43
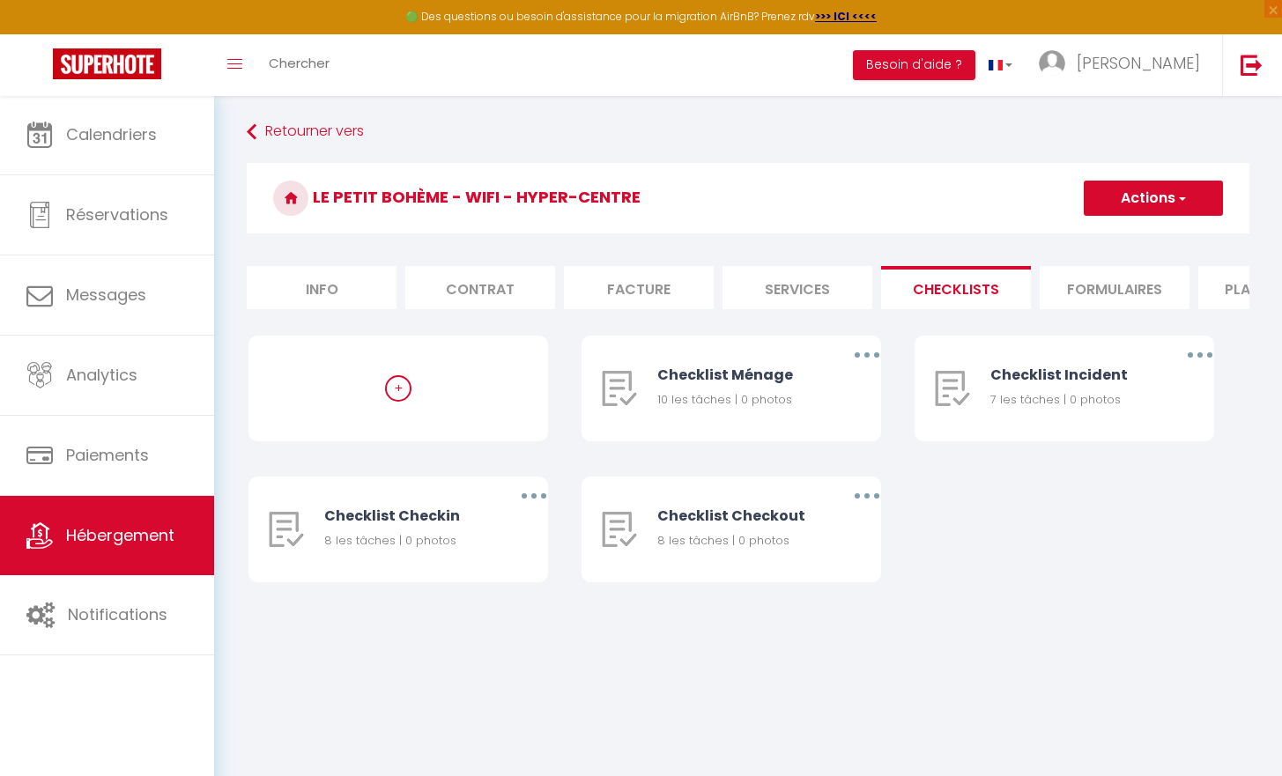
click at [807, 292] on li "Services" at bounding box center [797, 287] width 150 height 43
select select
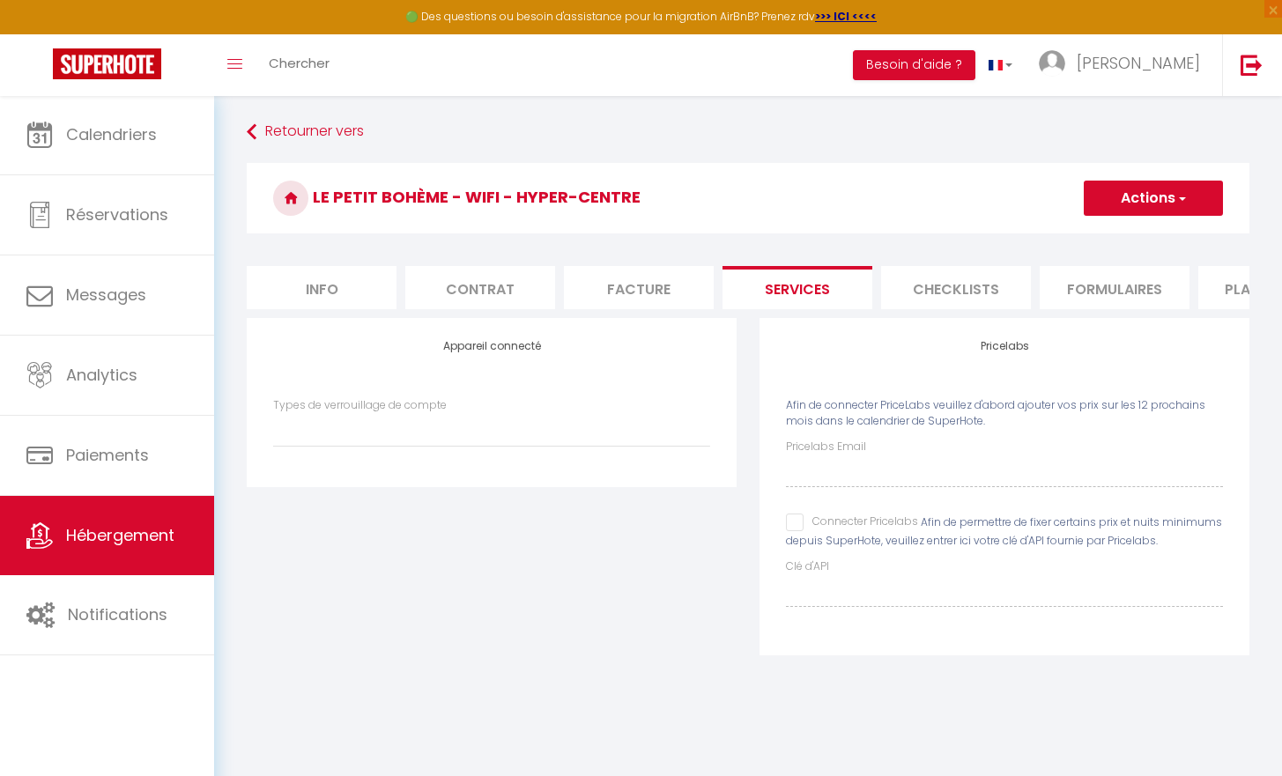
click at [642, 292] on li "Facture" at bounding box center [639, 287] width 150 height 43
select select
checkbox input "false"
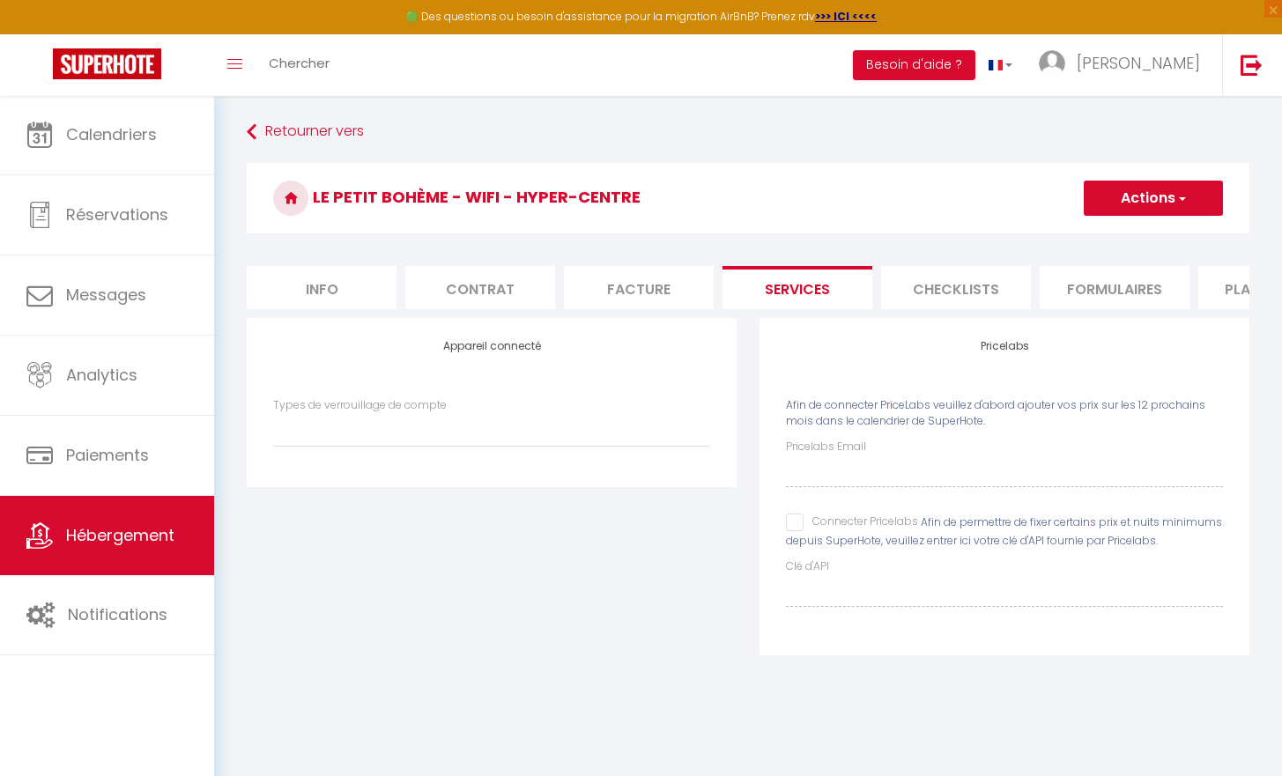
checkbox input "false"
select select
checkbox input "false"
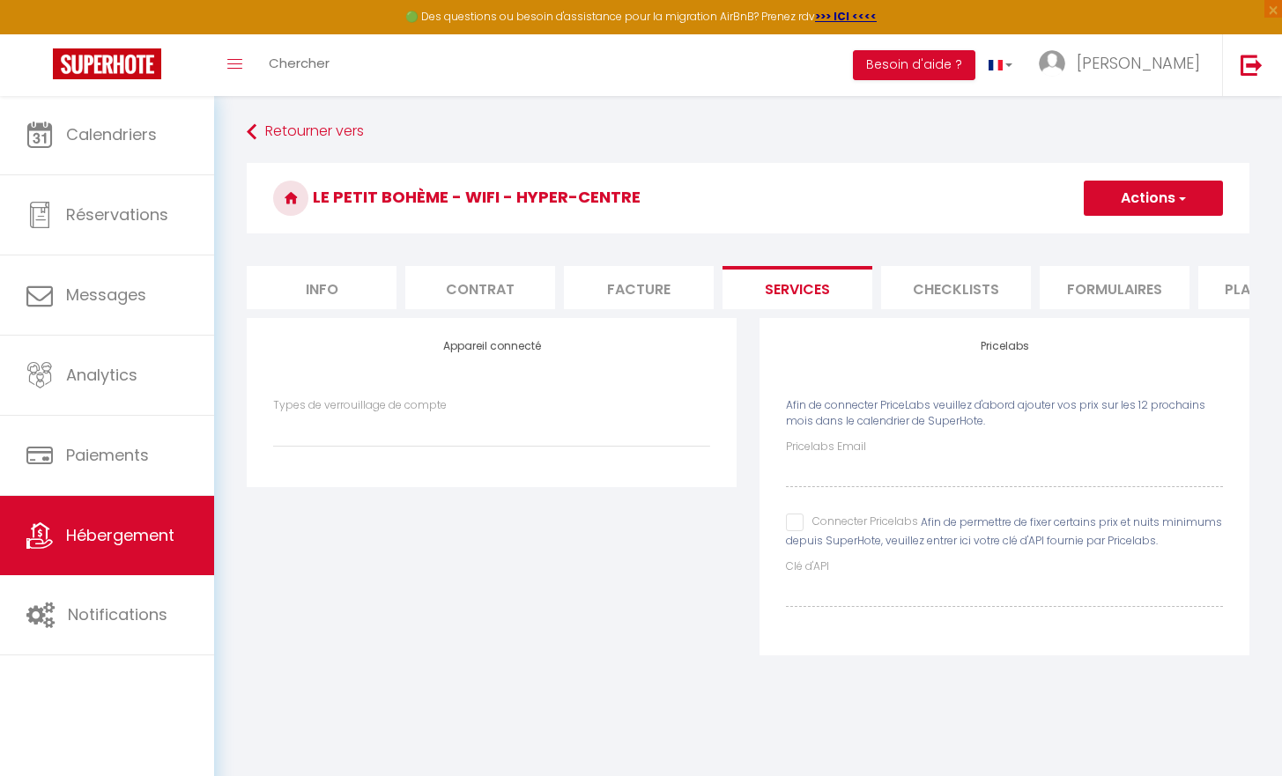
checkbox input "false"
select select
checkbox input "false"
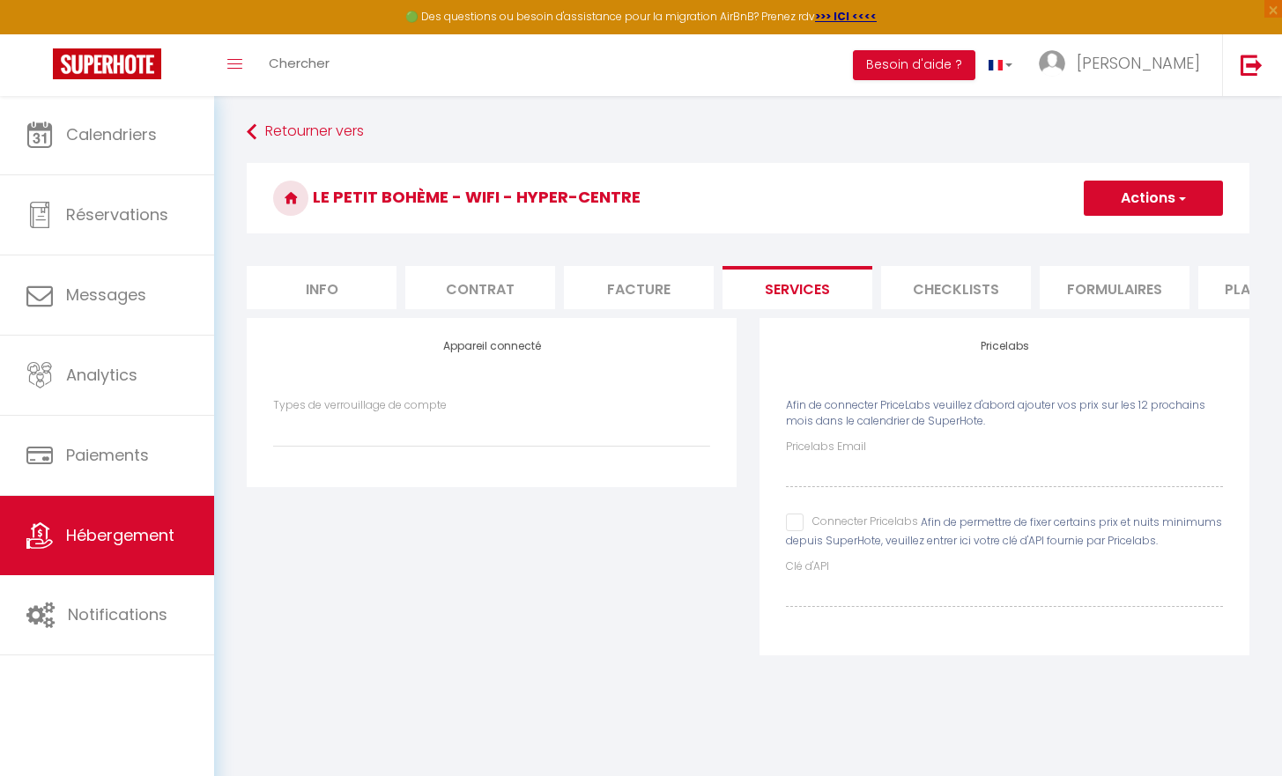
checkbox input "false"
select select
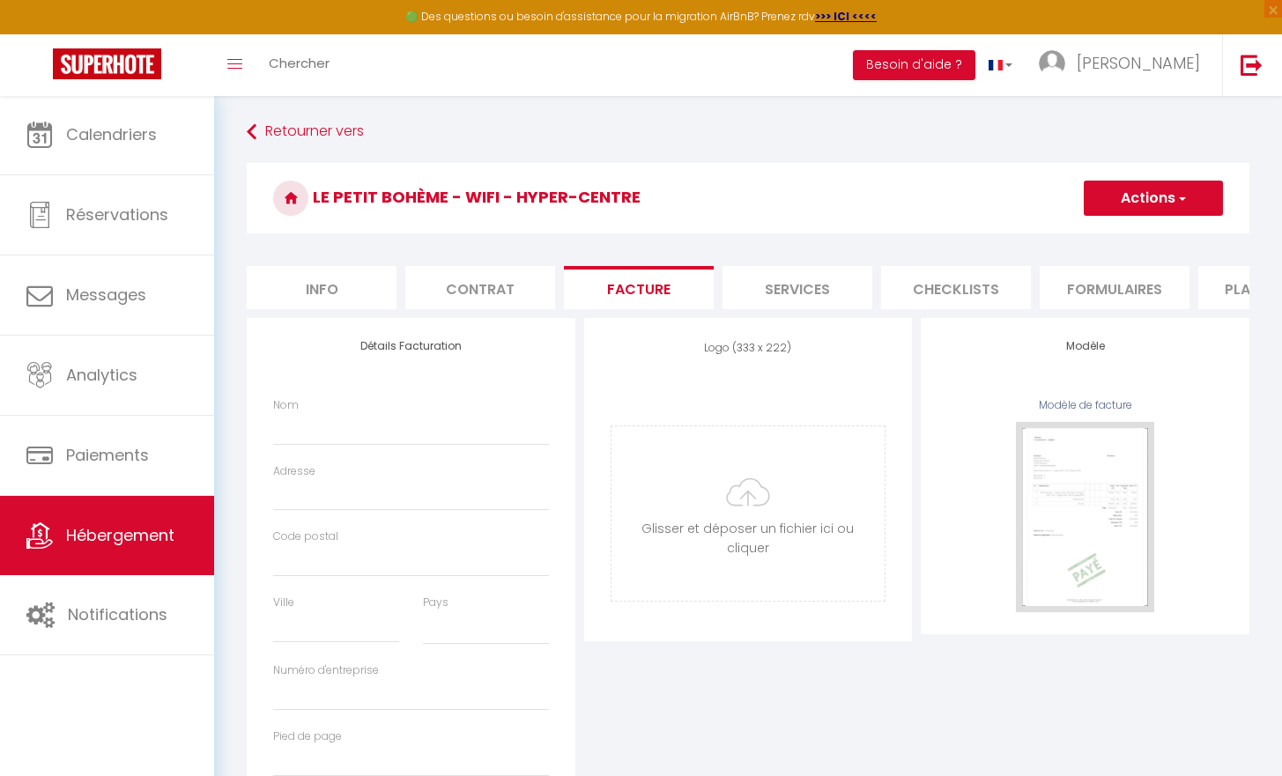
select select
checkbox input "false"
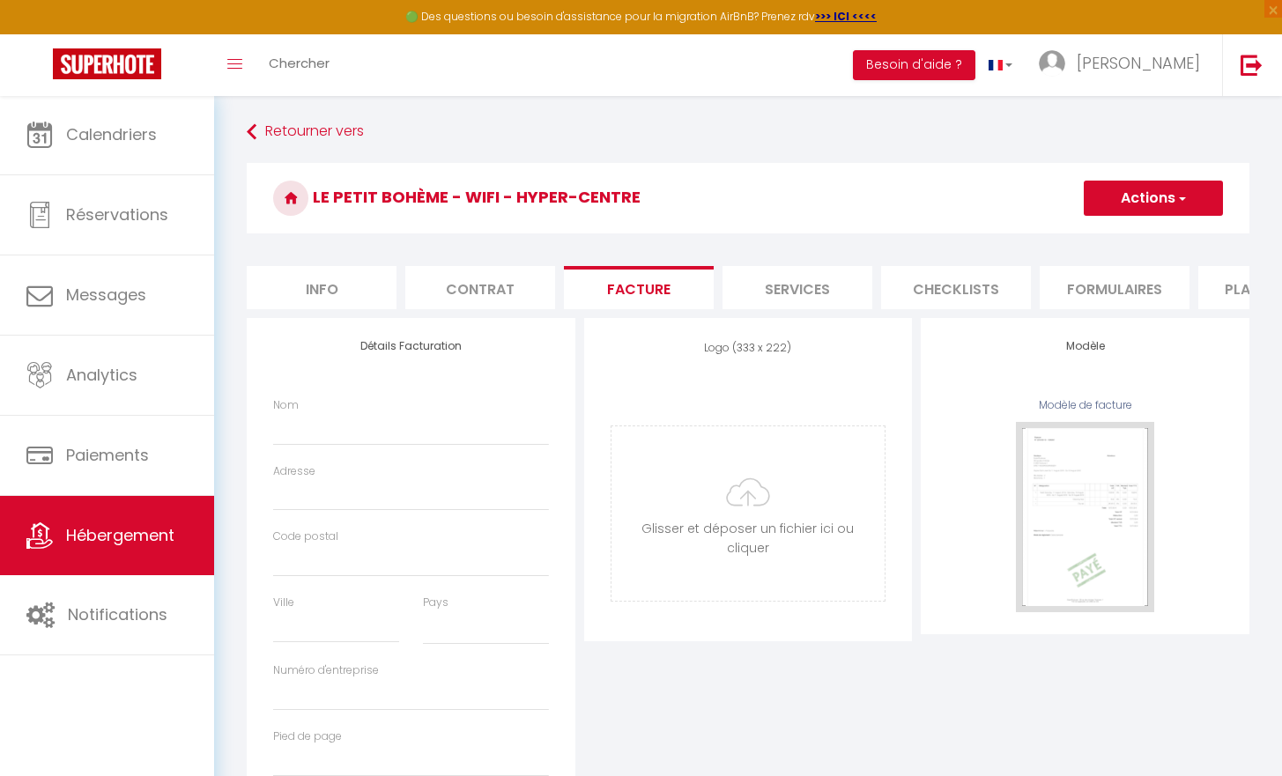
select select
checkbox input "false"
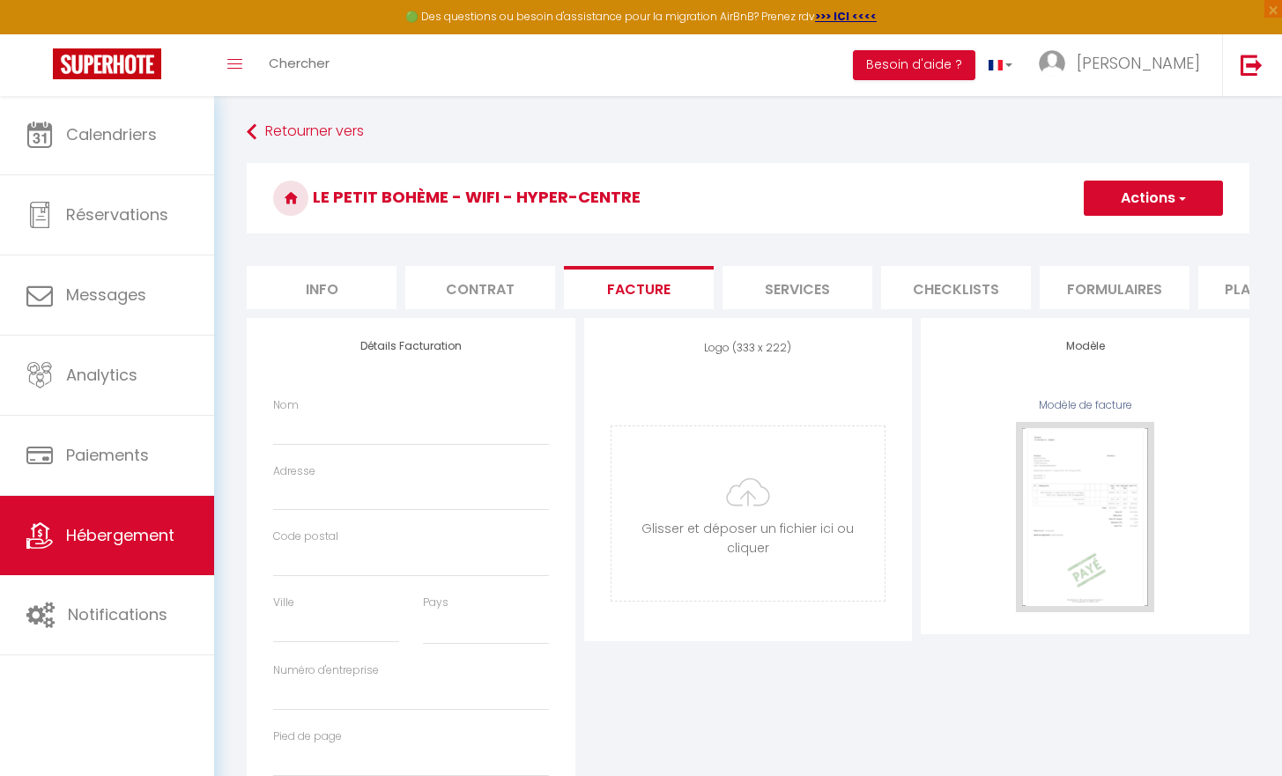
checkbox input "false"
select select
click at [500, 300] on li "Contrat" at bounding box center [480, 287] width 150 height 43
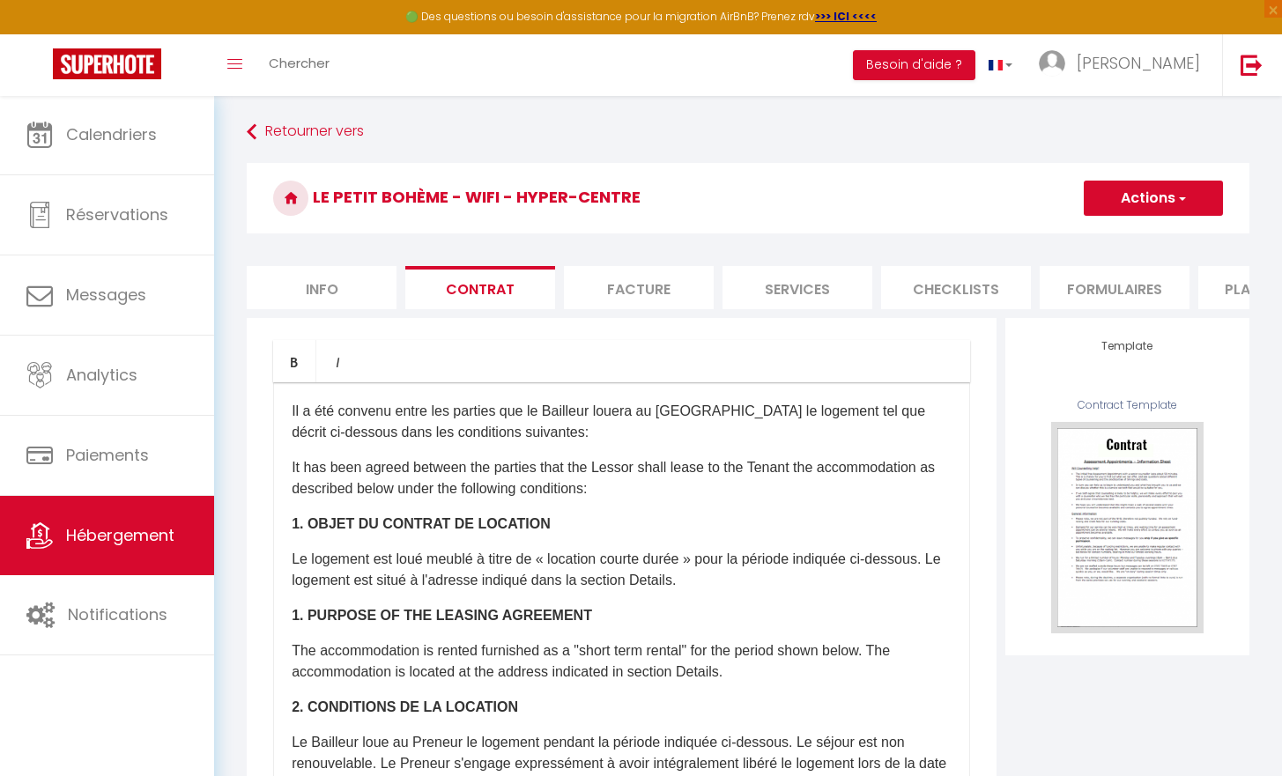
click at [336, 296] on li "Info" at bounding box center [322, 287] width 150 height 43
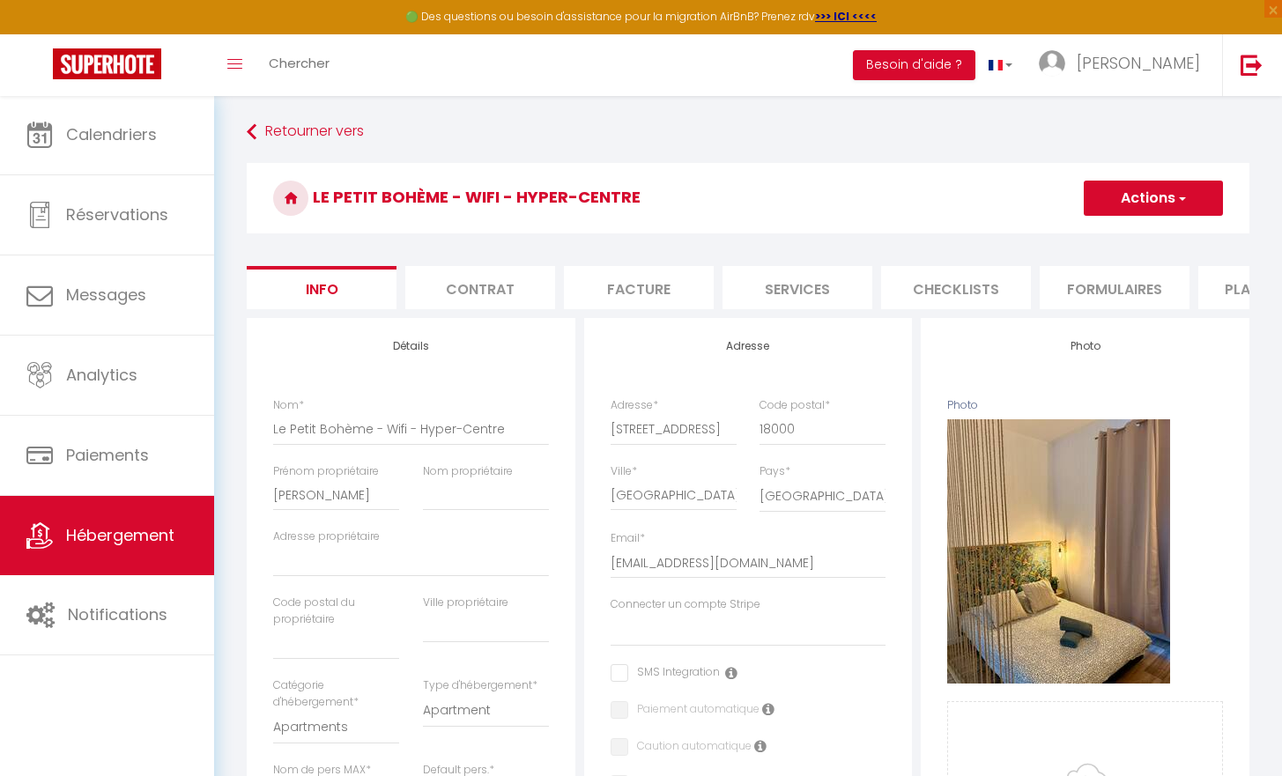
click at [1087, 207] on button "Actions" at bounding box center [1152, 198] width 139 height 35
click at [1079, 306] on link "Importer les réservations" at bounding box center [1127, 305] width 189 height 23
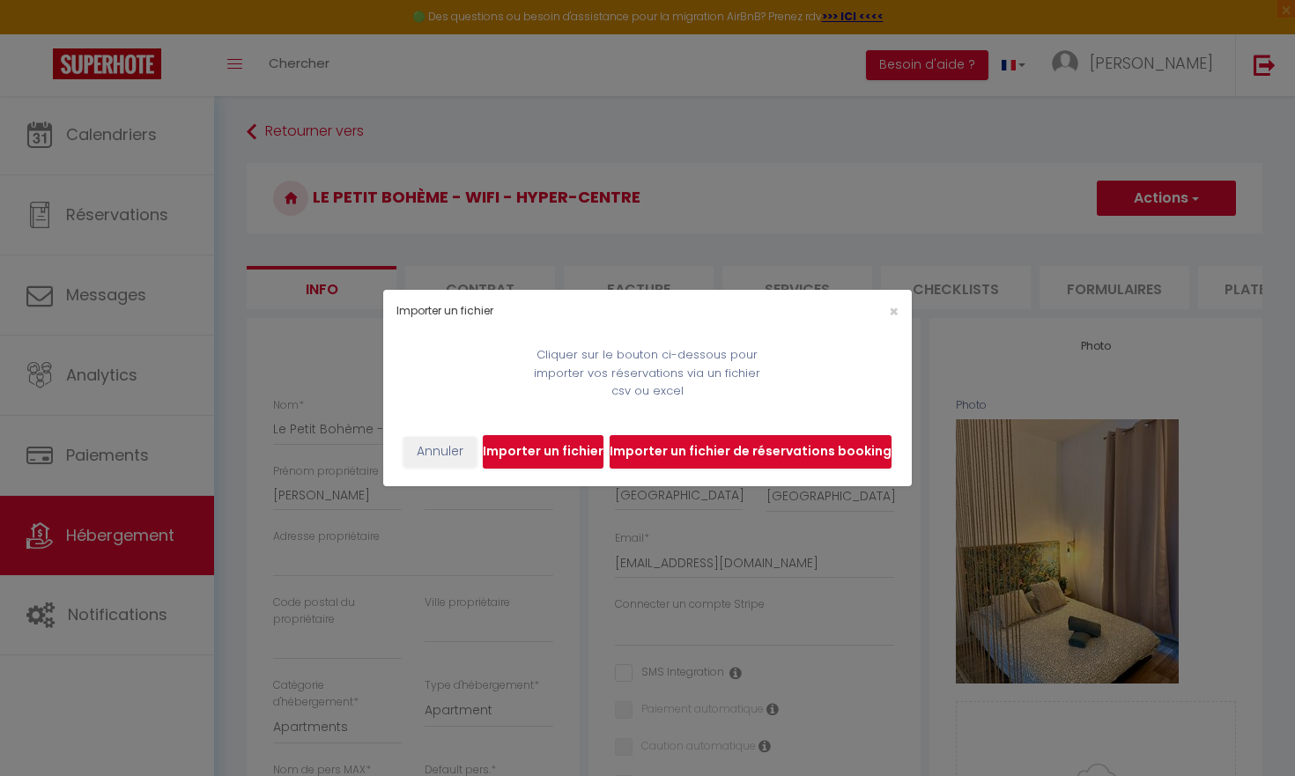
click at [447, 457] on button "Annuler" at bounding box center [439, 452] width 73 height 30
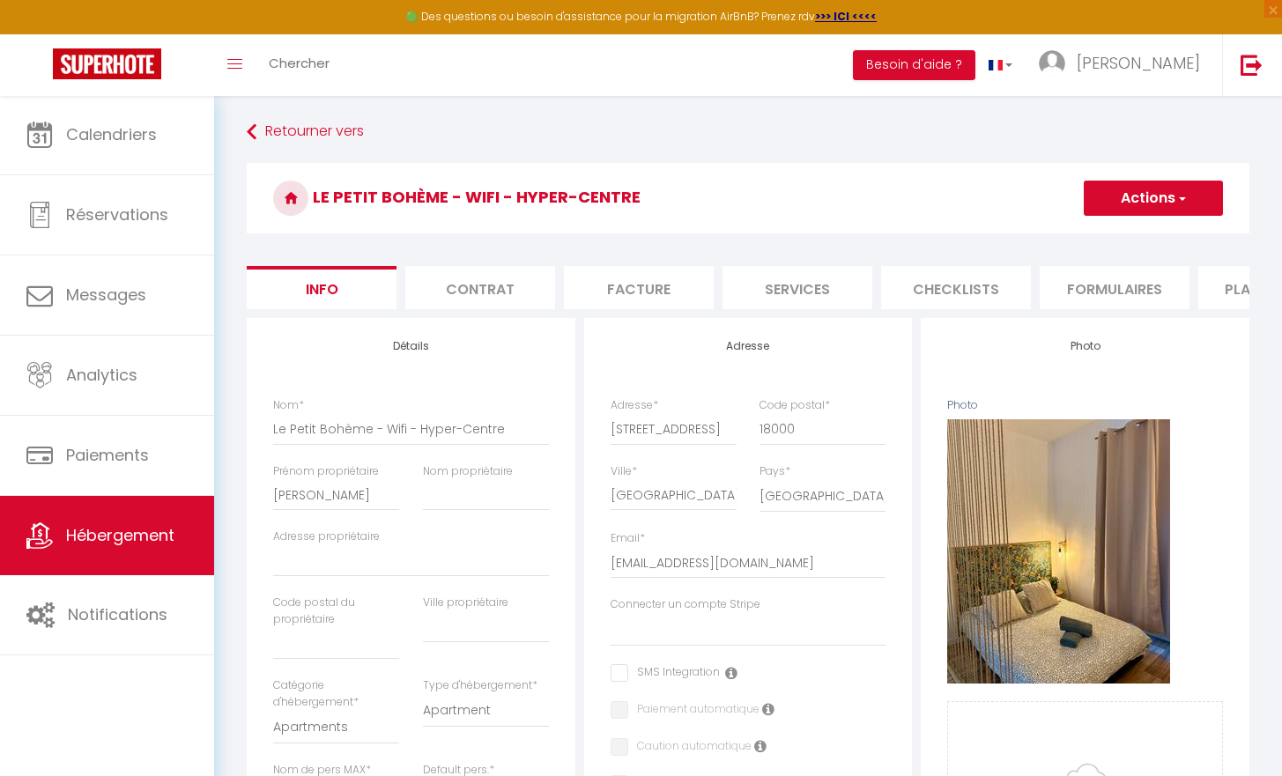
click at [1129, 206] on button "Actions" at bounding box center [1152, 198] width 139 height 35
click at [1076, 243] on input "Enregistrer" at bounding box center [1083, 237] width 65 height 18
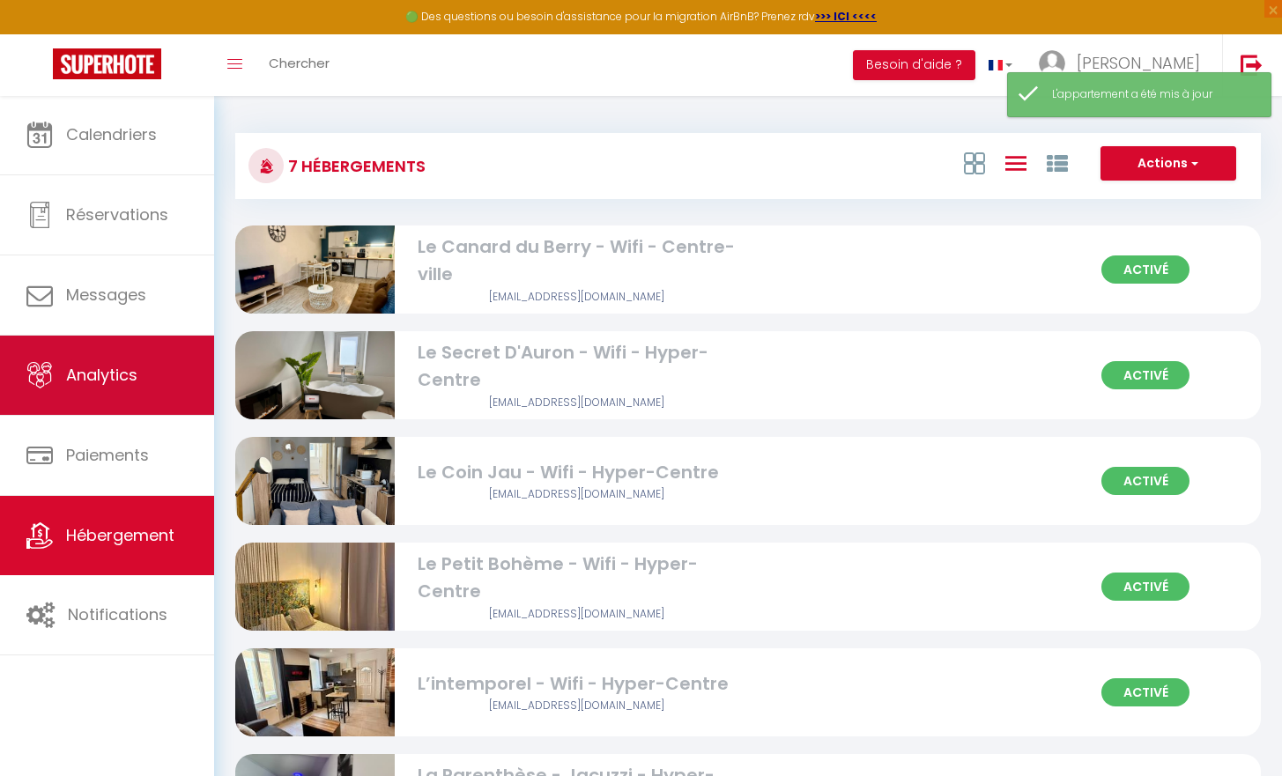
click at [142, 379] on link "Analytics" at bounding box center [107, 375] width 214 height 79
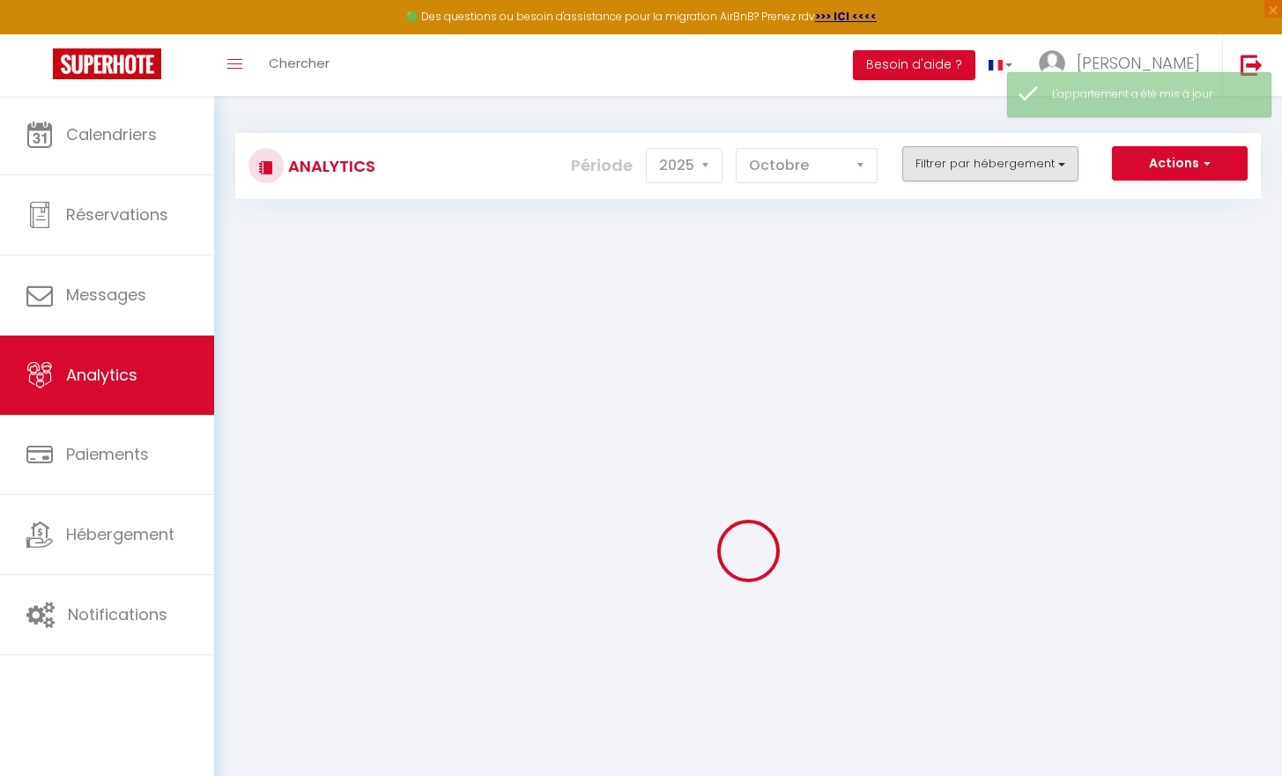
click at [1000, 166] on button "Filtrer par hébergement" at bounding box center [990, 163] width 176 height 35
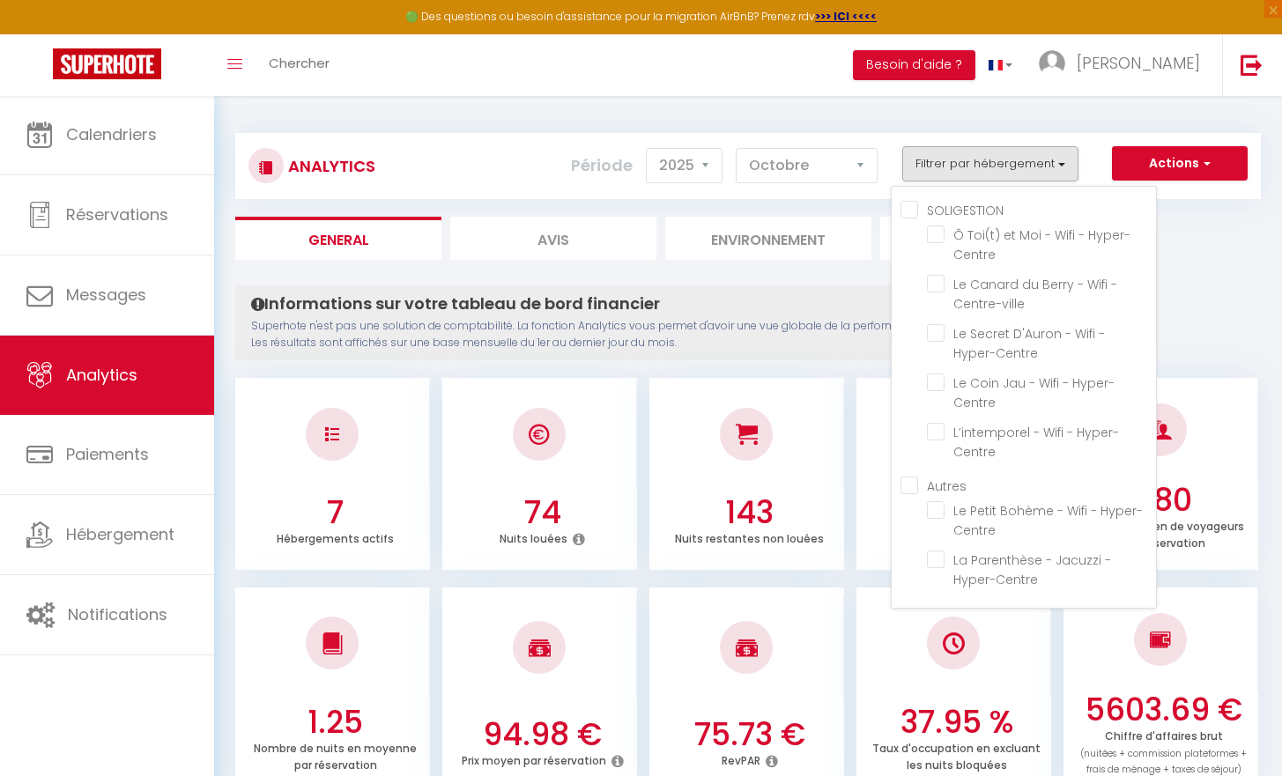
click at [1065, 164] on button "Filtrer par hébergement" at bounding box center [990, 163] width 176 height 35
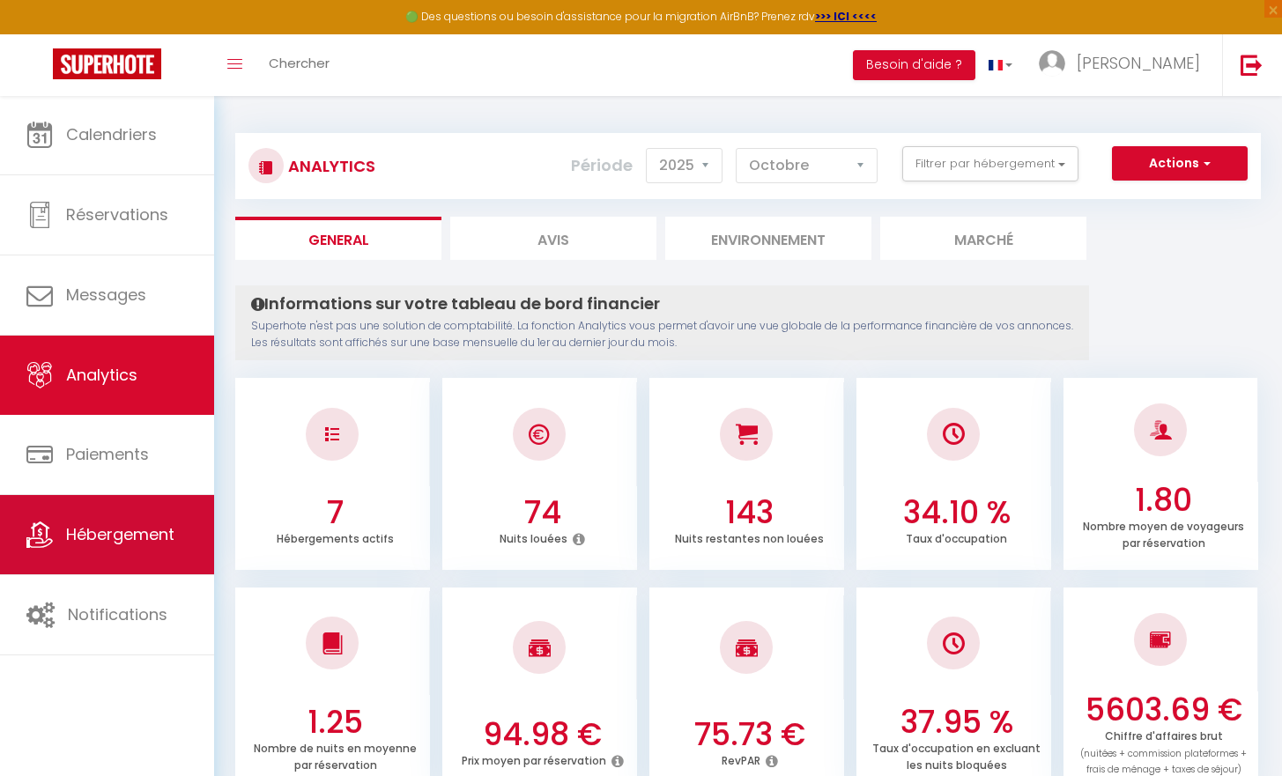
click at [130, 532] on span "Hébergement" at bounding box center [120, 534] width 108 height 22
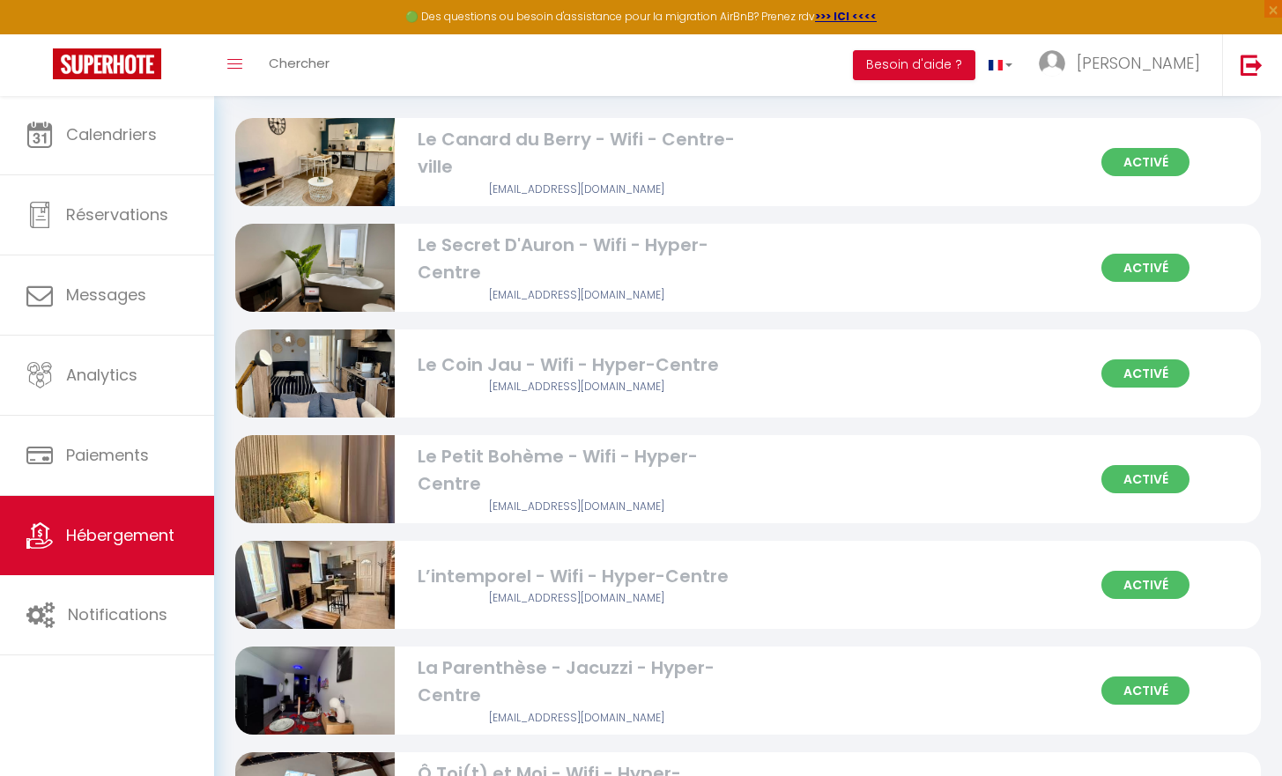
scroll to position [100, 0]
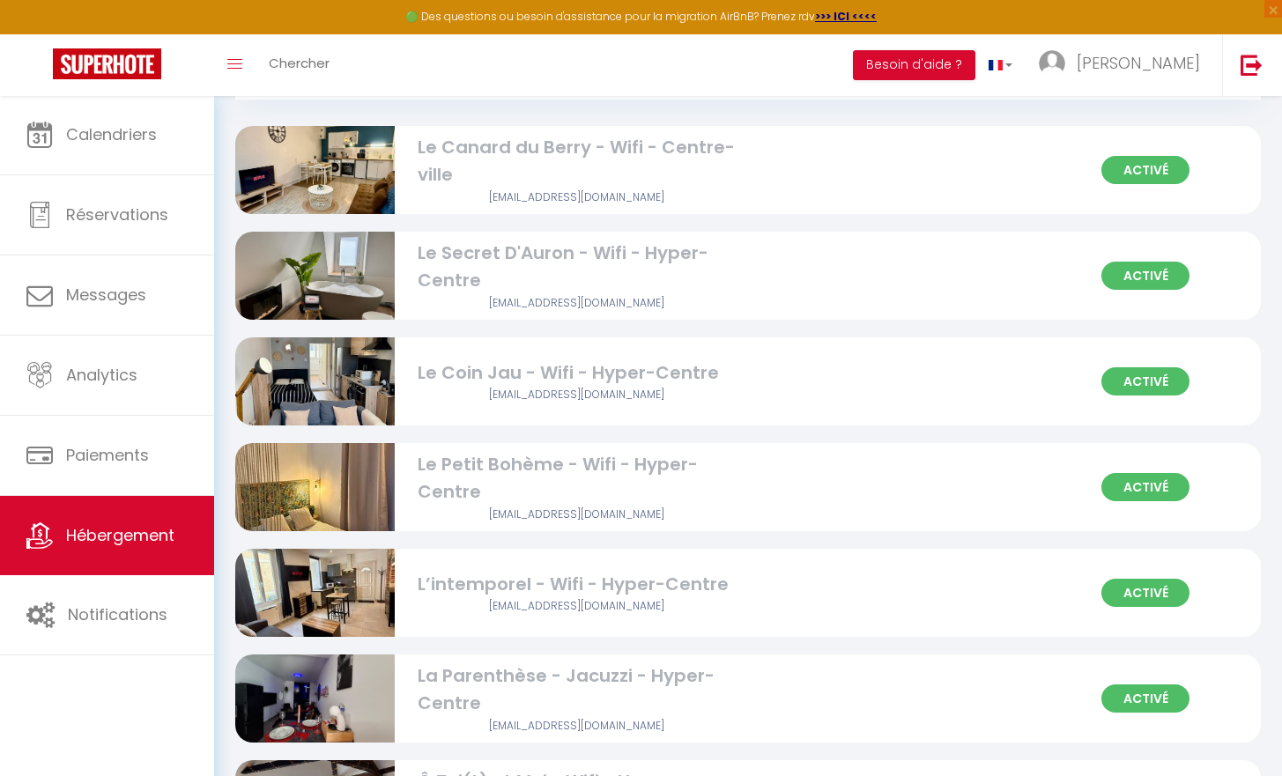
click at [1163, 276] on span "Activé" at bounding box center [1145, 276] width 88 height 28
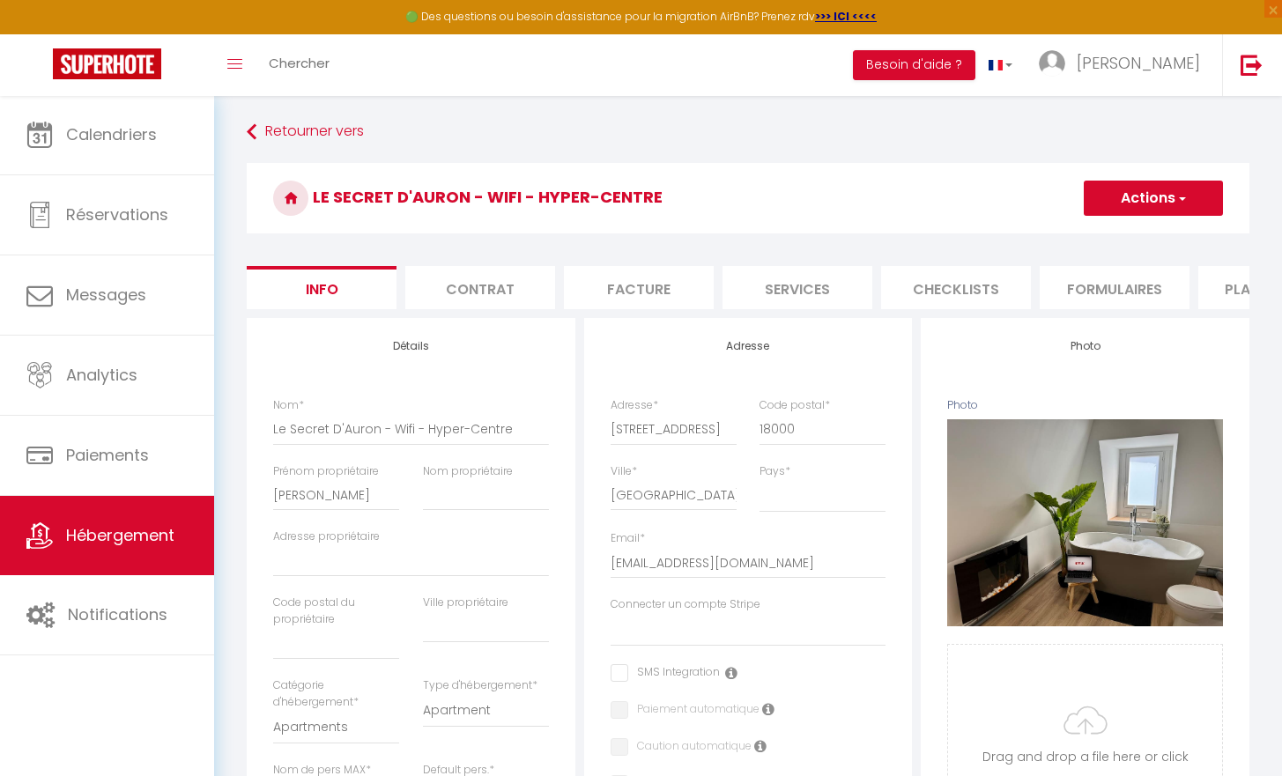
click at [1237, 292] on li "Plateformes" at bounding box center [1273, 287] width 150 height 43
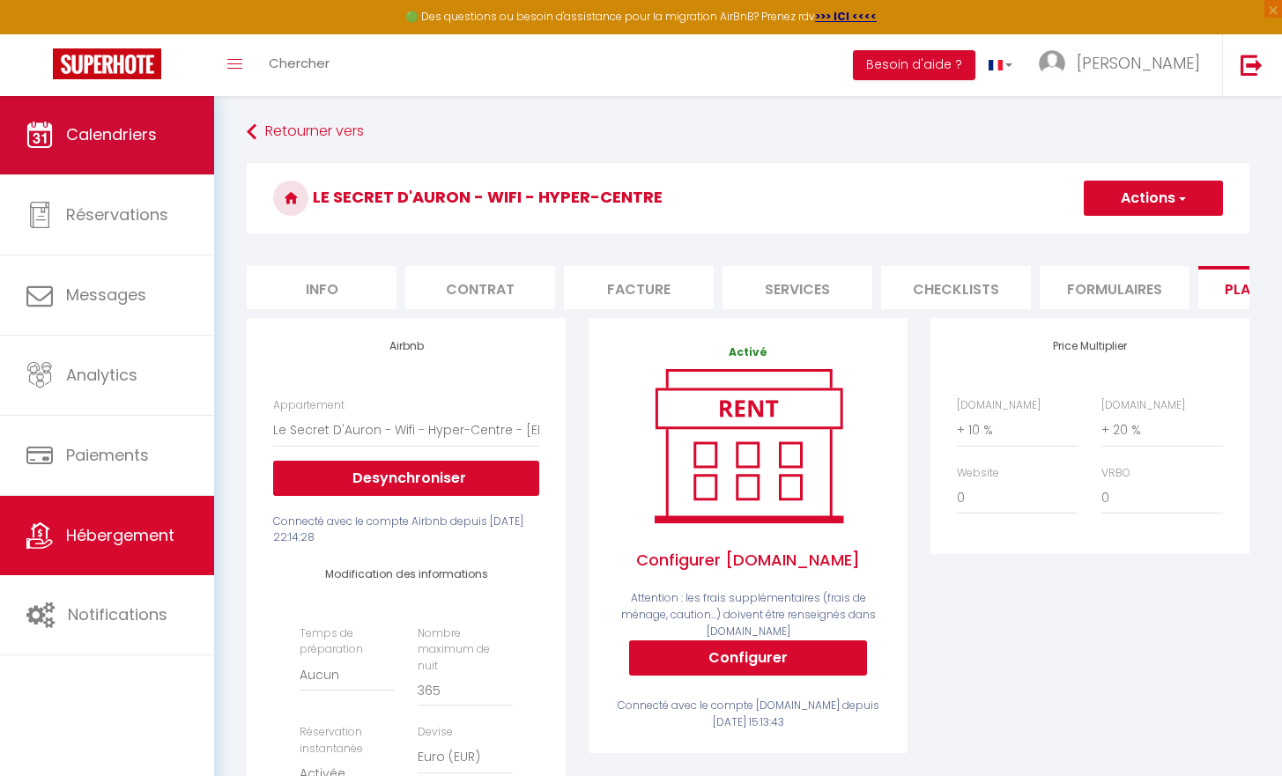
click at [159, 143] on link "Calendriers" at bounding box center [107, 134] width 214 height 79
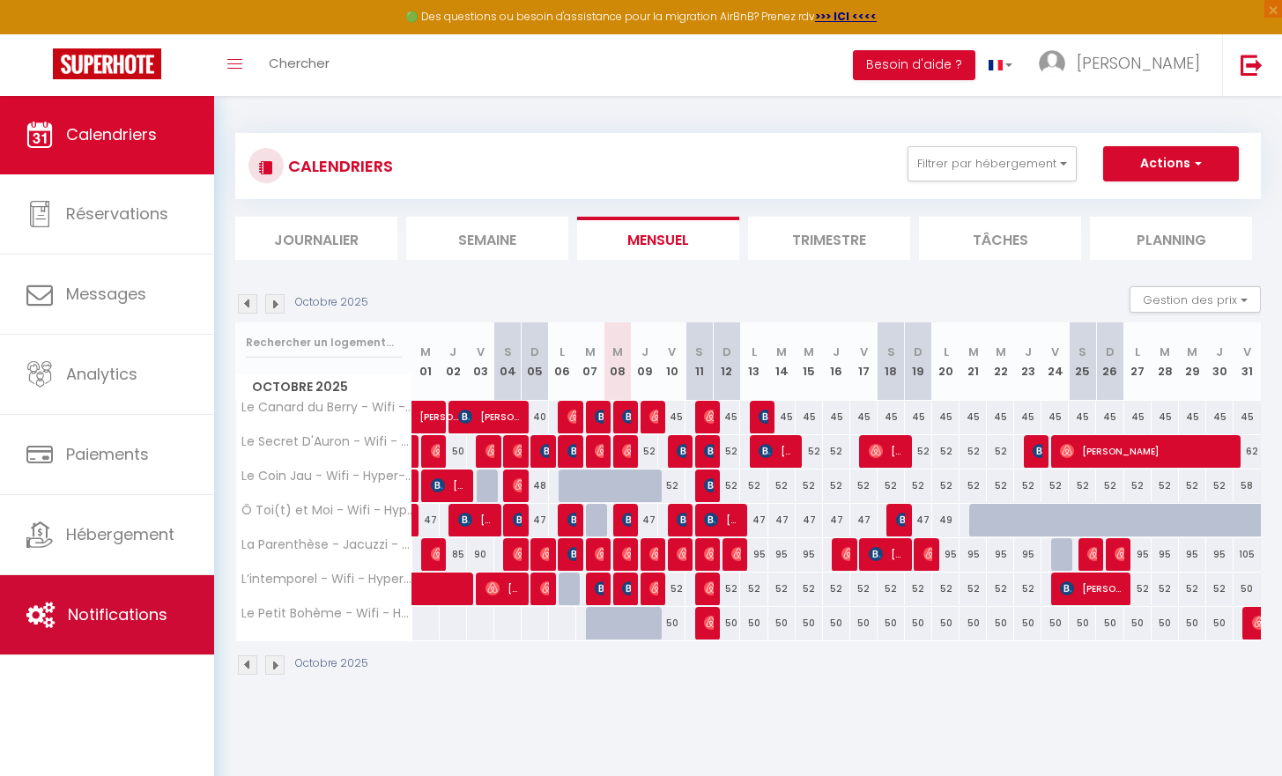
click at [122, 606] on span "Notifications" at bounding box center [118, 614] width 100 height 22
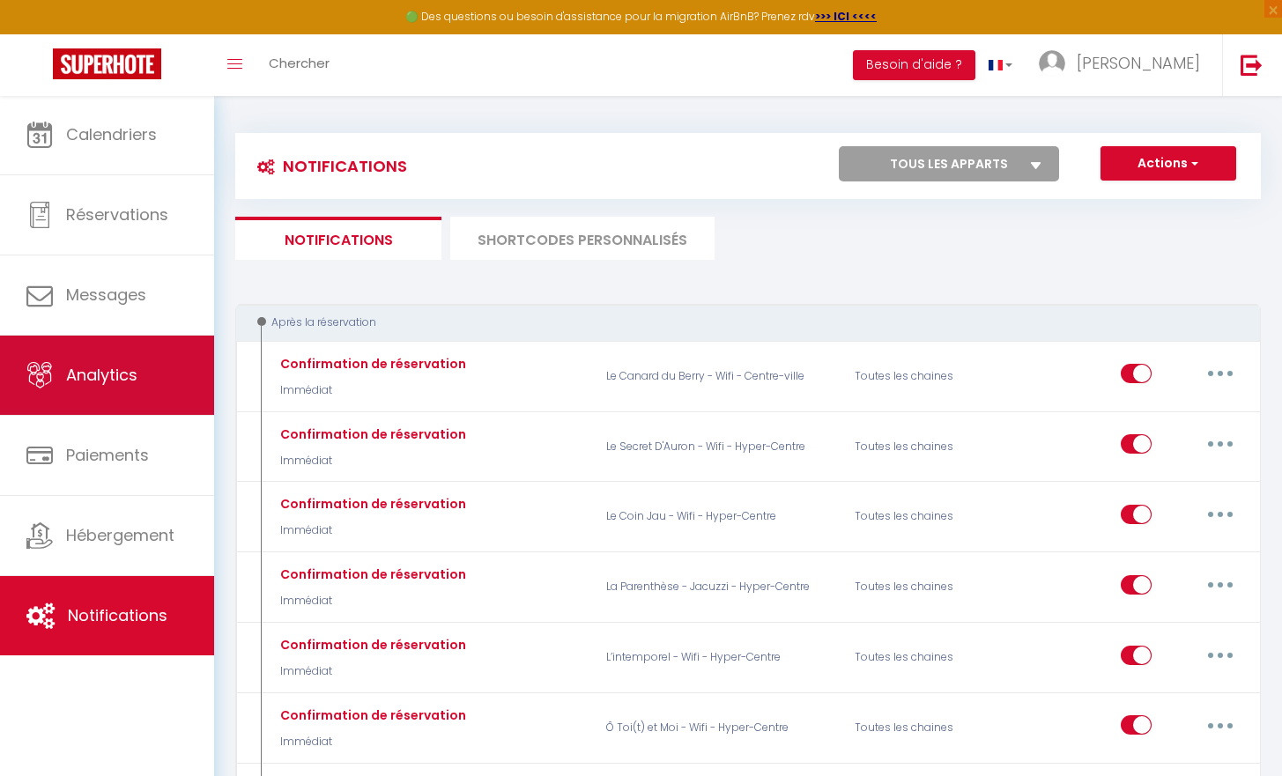
click at [130, 353] on link "Analytics" at bounding box center [107, 375] width 214 height 79
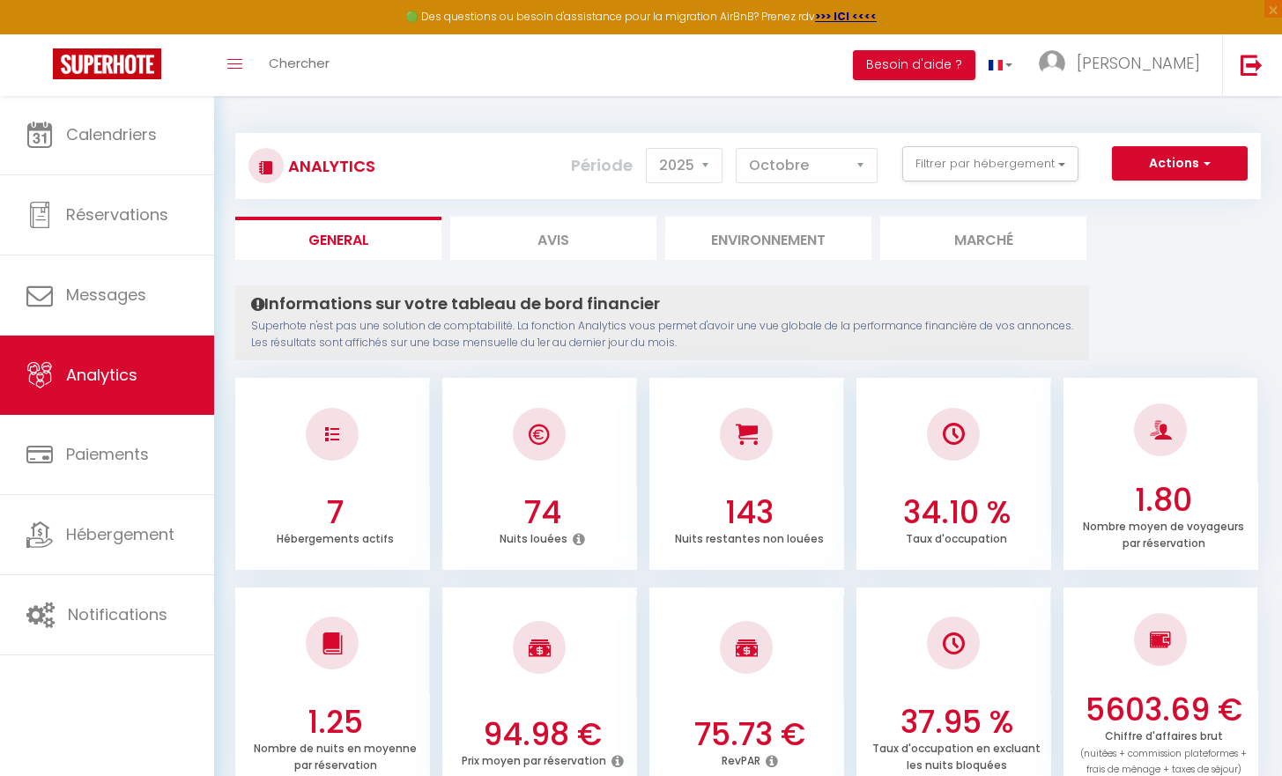
click at [1159, 173] on button "Actions" at bounding box center [1180, 163] width 136 height 35
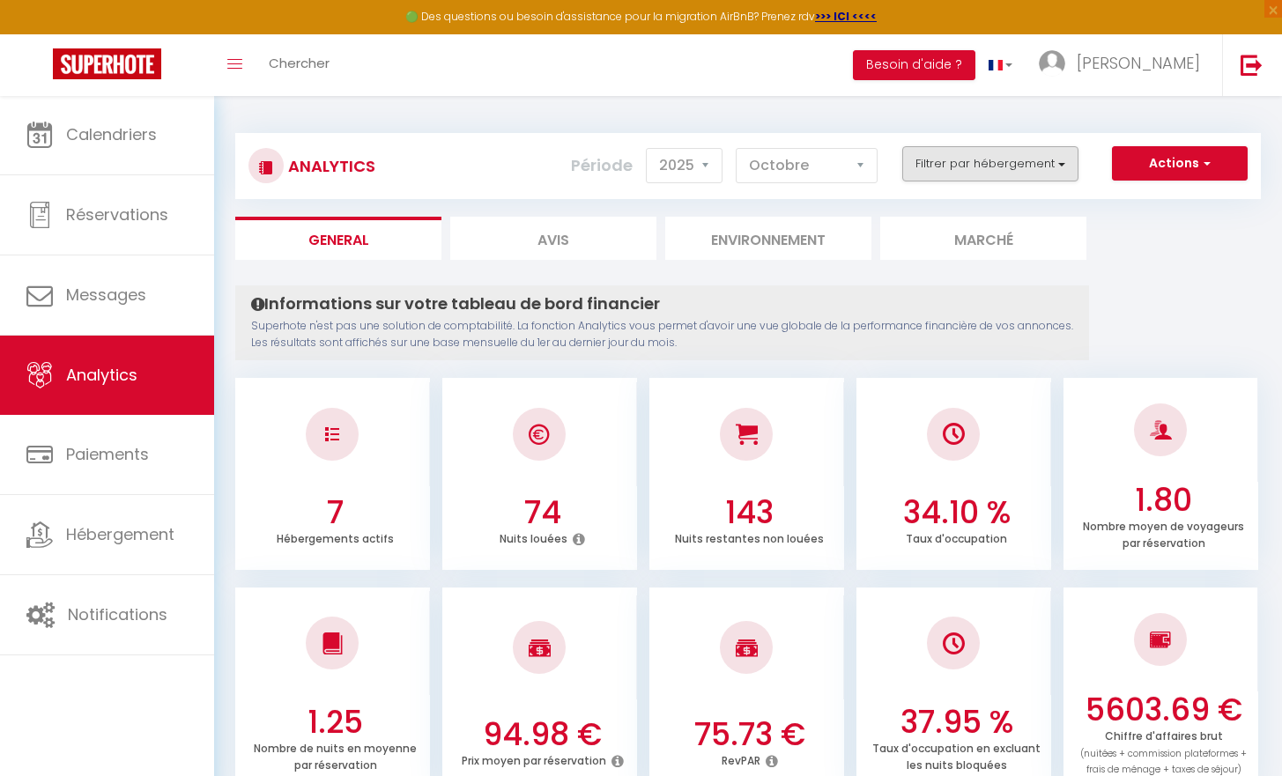
click at [986, 159] on button "Filtrer par hébergement" at bounding box center [990, 163] width 176 height 35
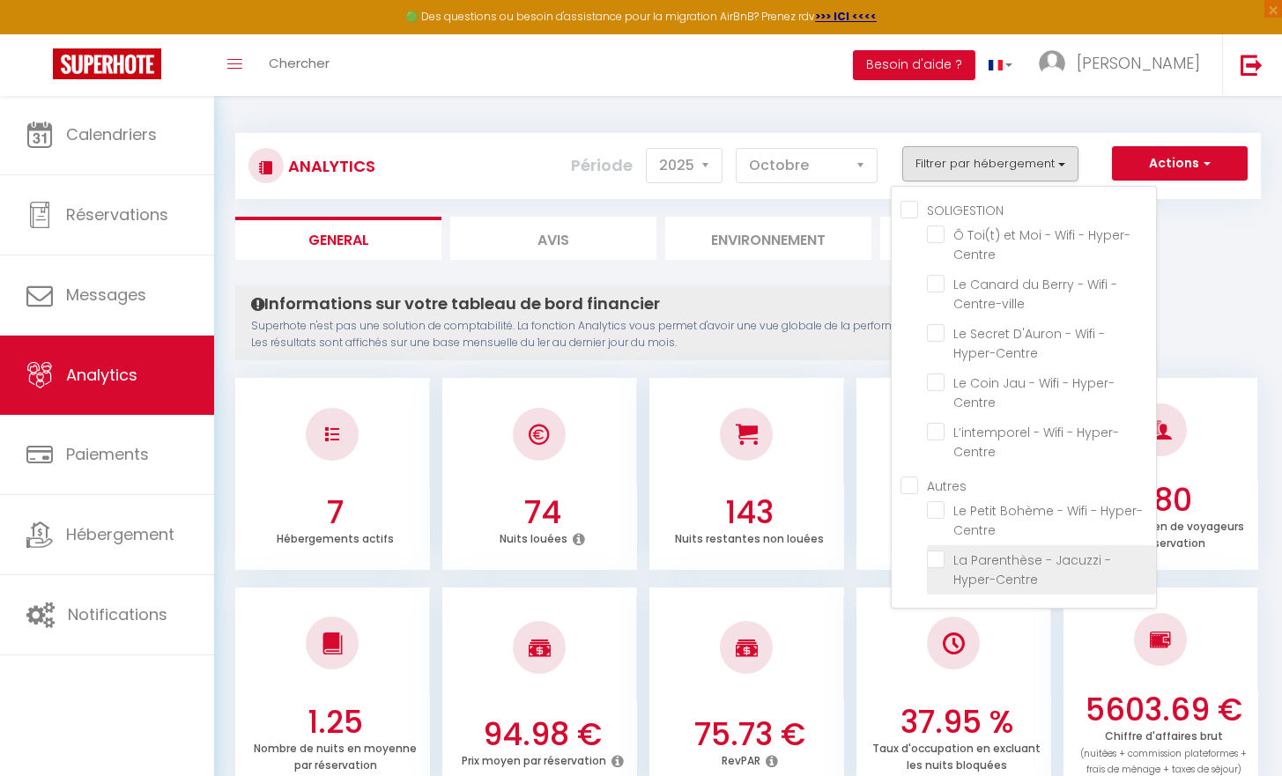
click at [950, 564] on Hyper-Centre "checkbox" at bounding box center [1041, 560] width 229 height 18
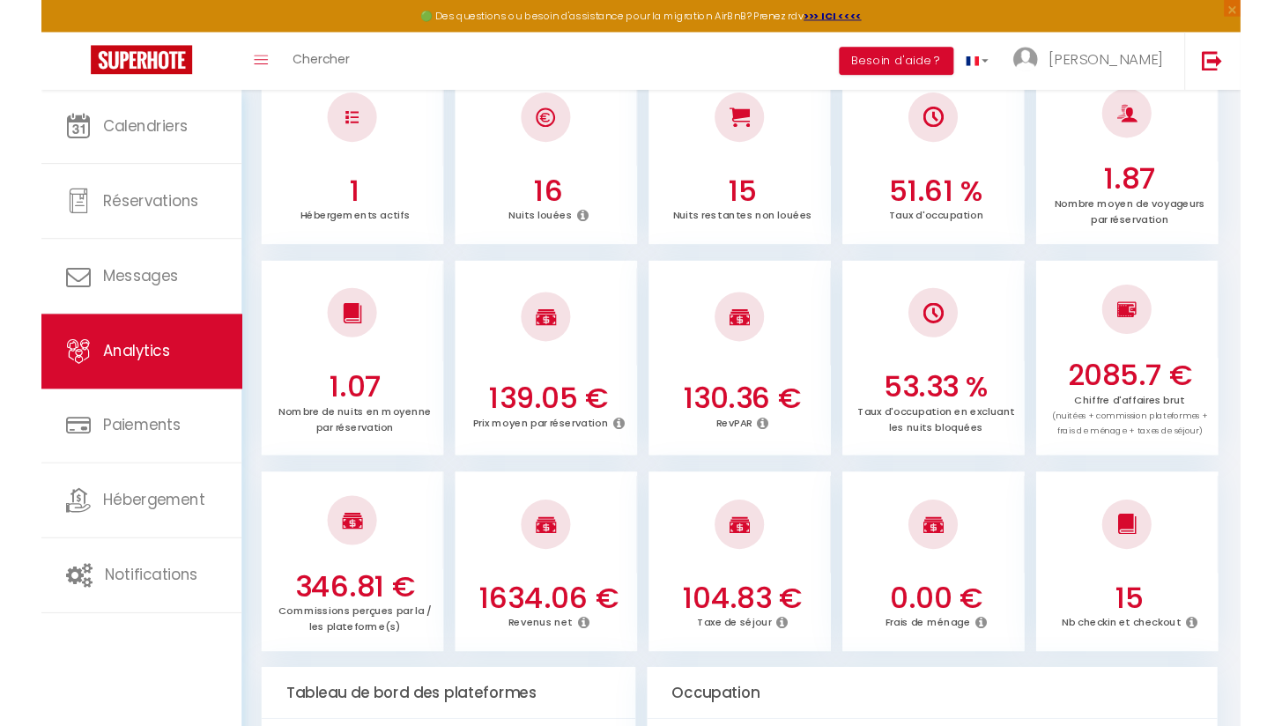
scroll to position [408, 0]
